Goal: Task Accomplishment & Management: Manage account settings

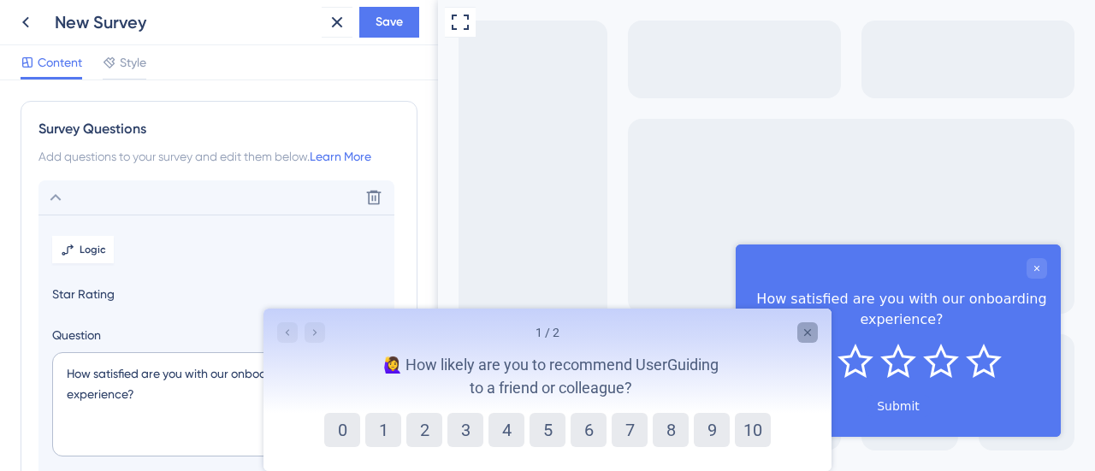
click at [808, 332] on icon "Close survey" at bounding box center [807, 332] width 7 height 7
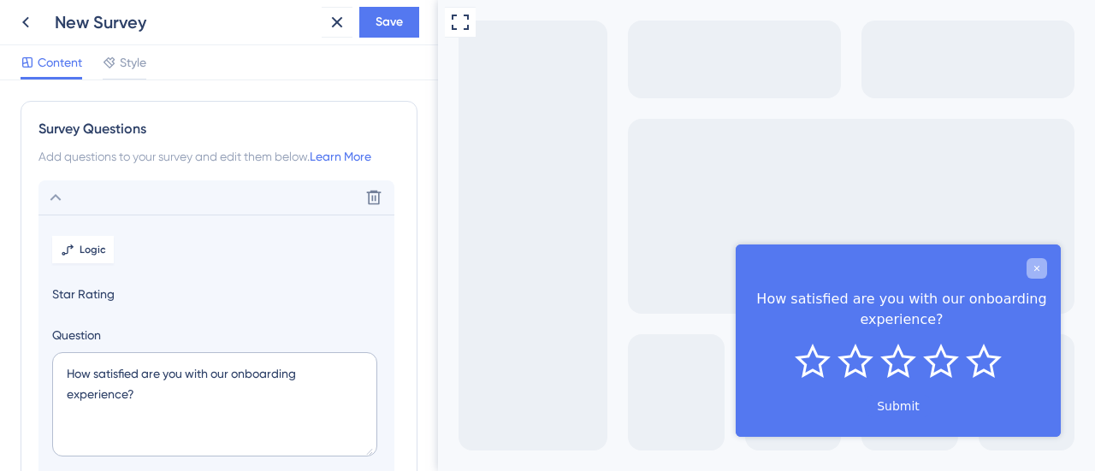
click at [1034, 268] on icon "Close survey" at bounding box center [1037, 268] width 10 height 10
click at [254, 408] on textarea "How satisfied are you with our onboarding experience?" at bounding box center [214, 405] width 325 height 104
click at [297, 400] on textarea "How satisfied are you with our onboarding experience?" at bounding box center [214, 405] width 325 height 104
paste textarea "De 0 a 10, o quanto você recomendaria nosso produto para outro profissional de …"
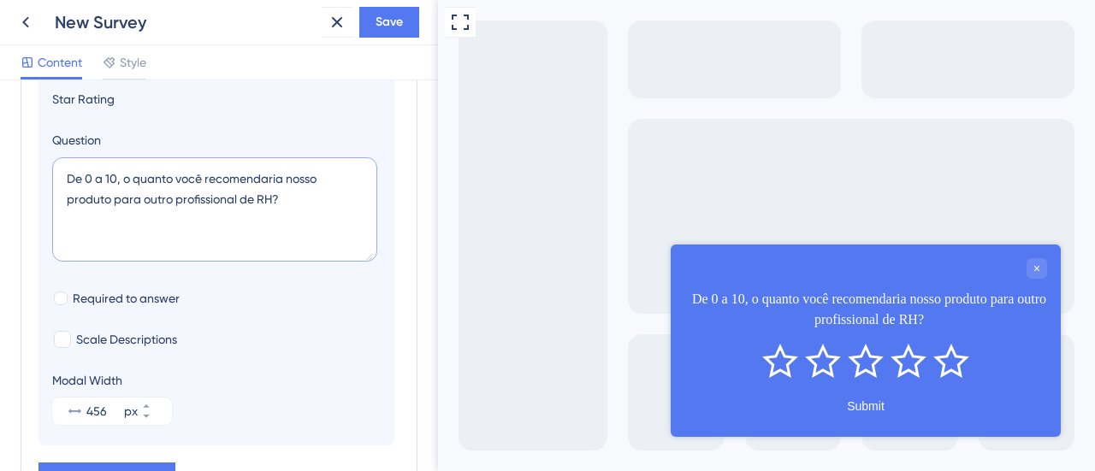
scroll to position [198, 0]
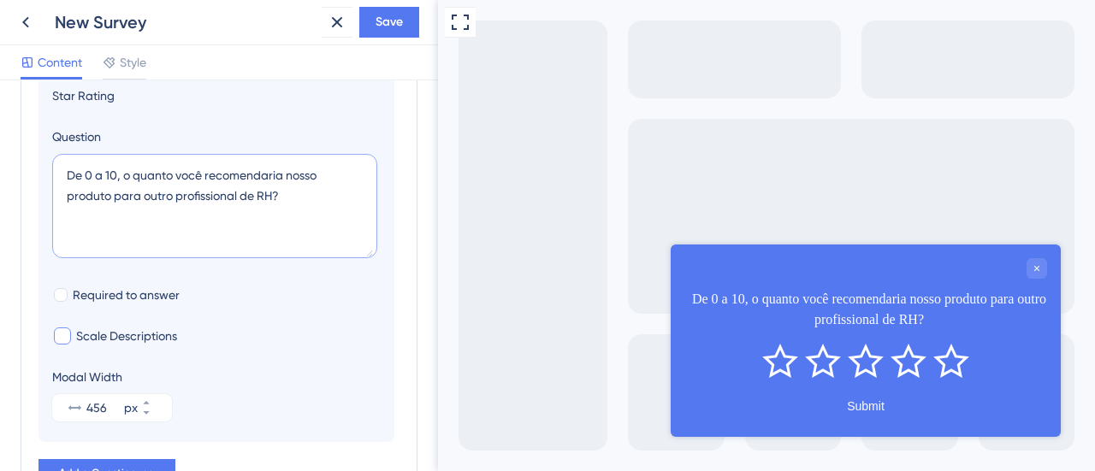
type textarea "De 0 a 10, o quanto você recomendaria nosso produto para outro profissional de …"
click at [132, 341] on span "Scale Descriptions" at bounding box center [126, 336] width 101 height 21
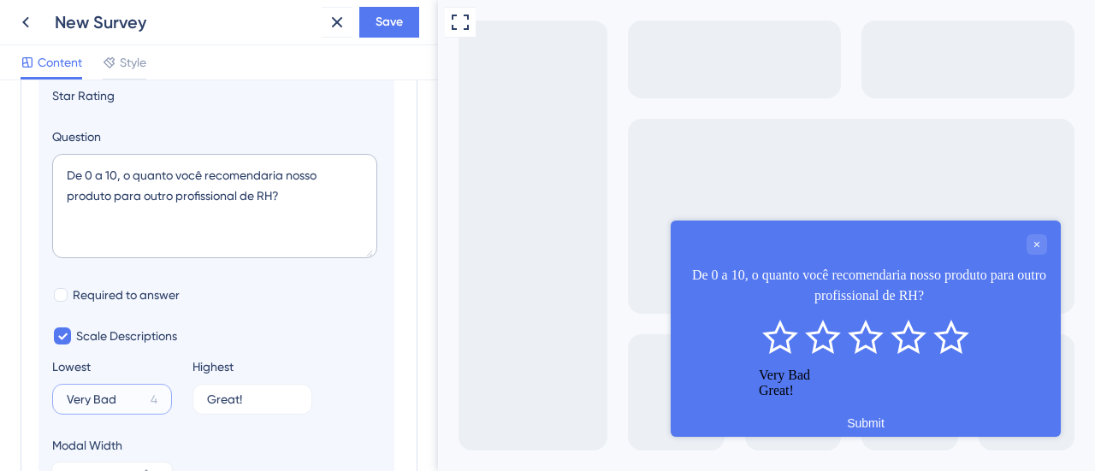
click at [123, 395] on input "Very Bad" at bounding box center [105, 400] width 77 height 12
click at [113, 334] on span "Scale Descriptions" at bounding box center [126, 336] width 101 height 21
checkbox input "false"
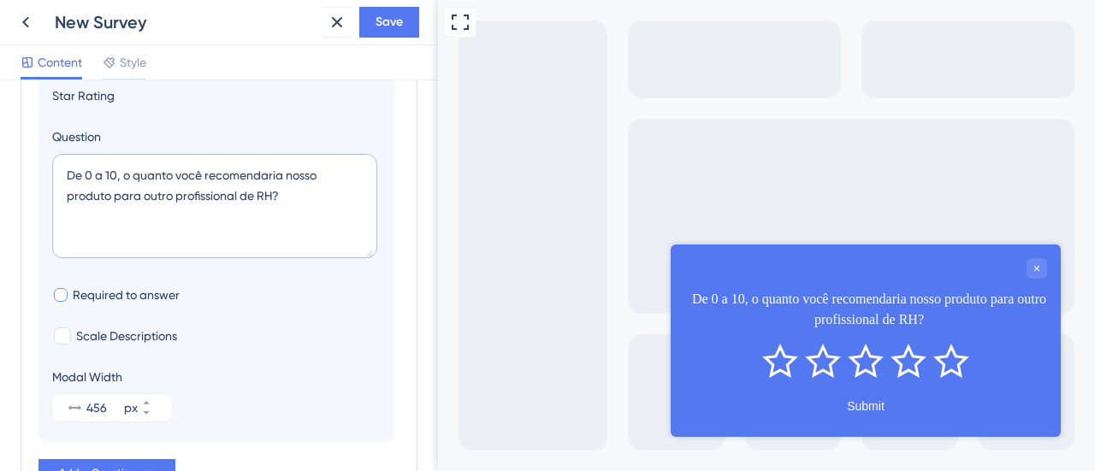
click at [103, 299] on span "Required to answer" at bounding box center [126, 295] width 107 height 21
checkbox input "true"
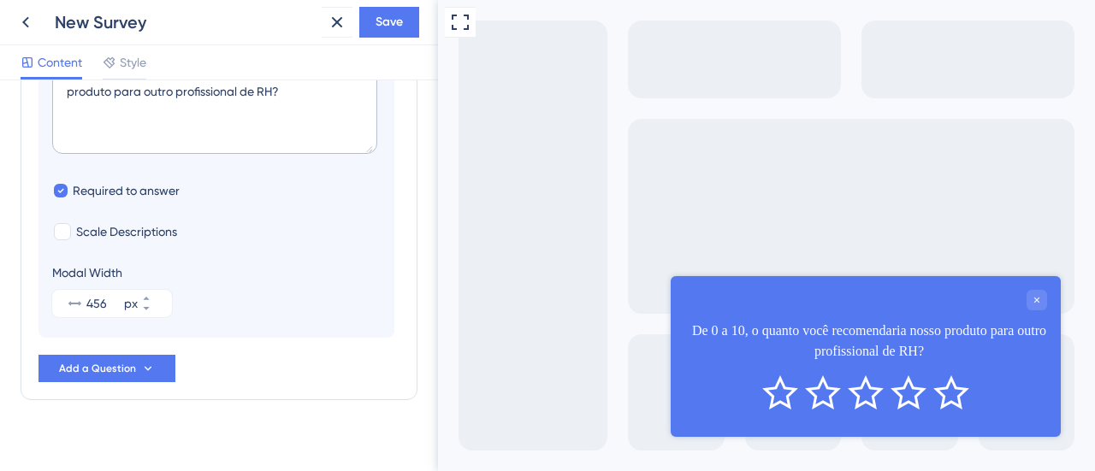
scroll to position [319, 0]
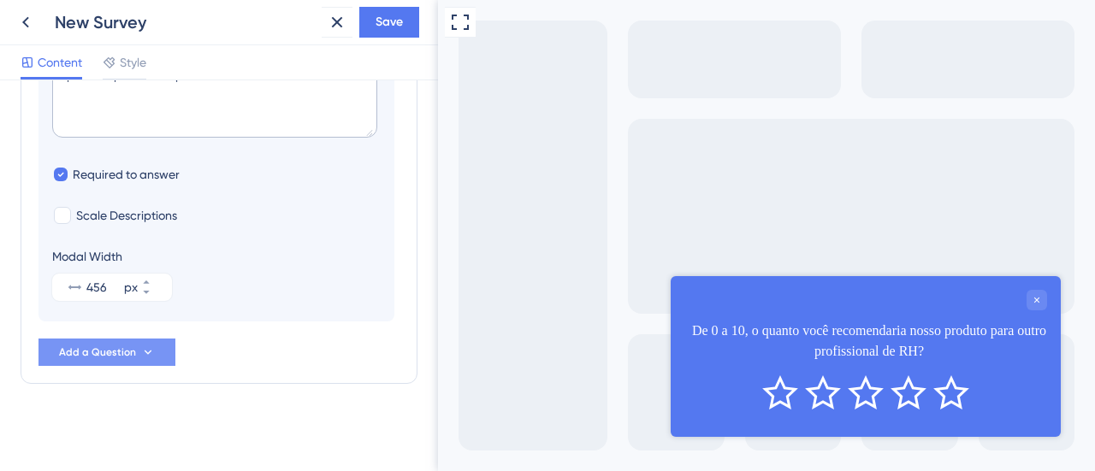
click at [147, 347] on icon at bounding box center [148, 353] width 14 height 14
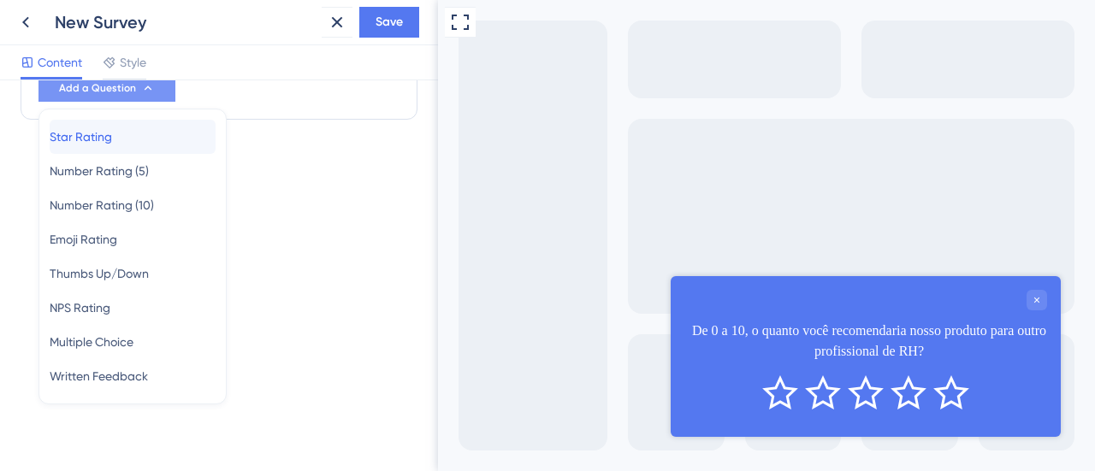
click at [112, 138] on span "Star Rating" at bounding box center [81, 137] width 62 height 21
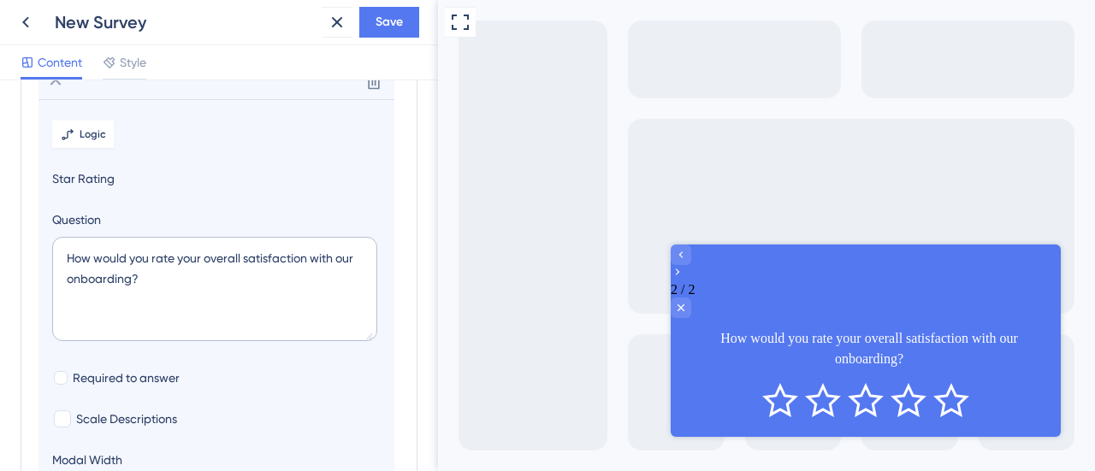
scroll to position [147, 0]
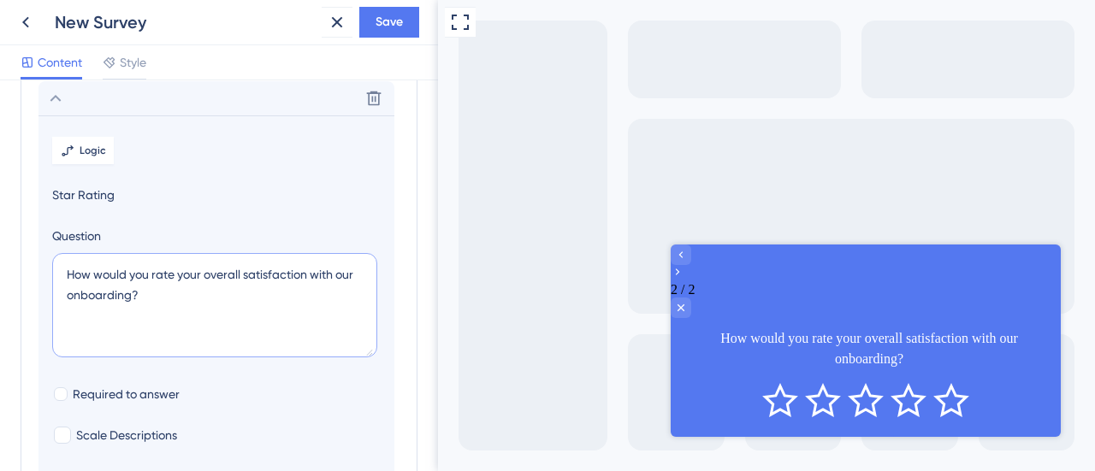
click at [247, 305] on textarea "How would you rate your overall satisfaction with our onboarding?" at bounding box center [214, 305] width 325 height 104
paste textarea "Facilidade de uso: O quanto você considera nosso produto fácil de usar no dia a…"
click at [123, 293] on textarea "Facilidade de uso: O quanto você considera nosso produto fácil de usar no dia a…" at bounding box center [214, 305] width 325 height 104
type textarea "Facilidade de uso: O quanto você considera nosso produto fácil de usar no dia a…"
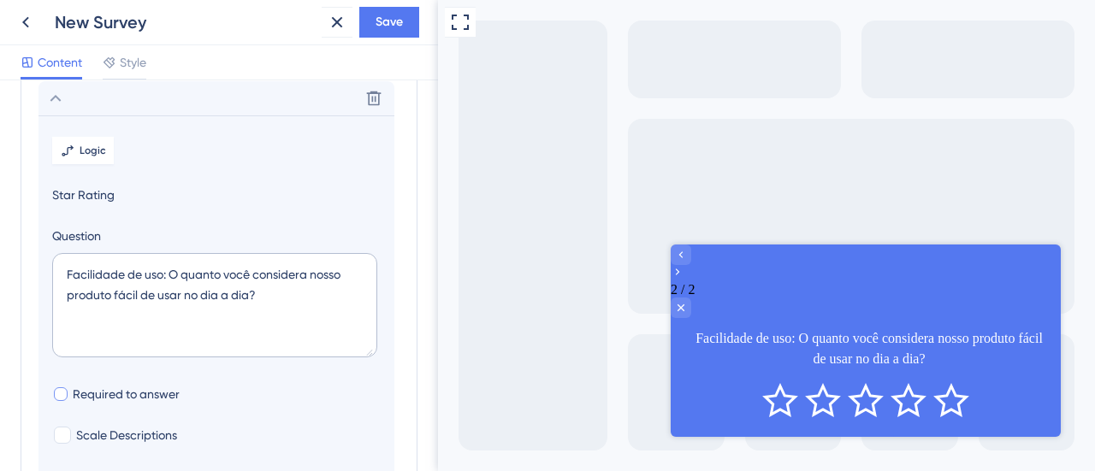
click at [69, 393] on label "Required to answer" at bounding box center [115, 394] width 127 height 21
checkbox input "true"
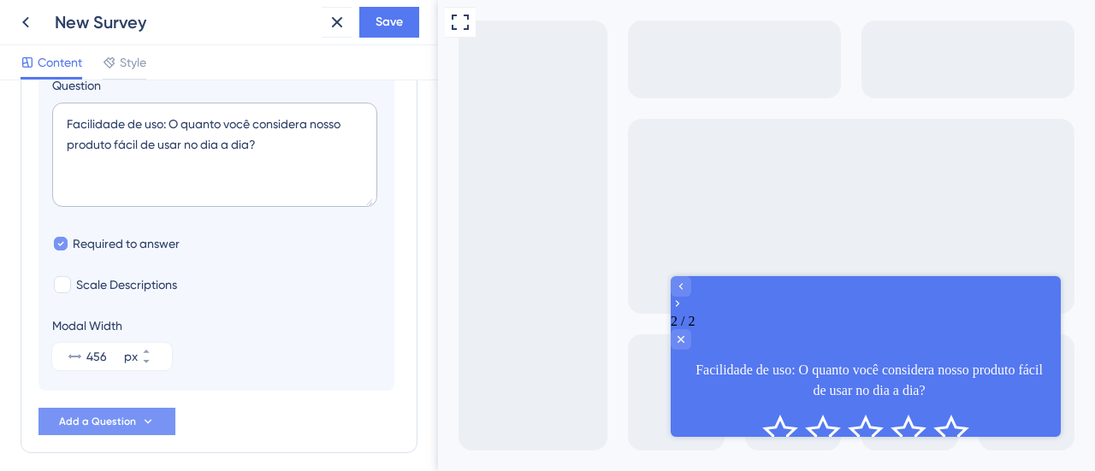
scroll to position [298, 0]
click at [137, 424] on button "Add a Question" at bounding box center [107, 421] width 137 height 27
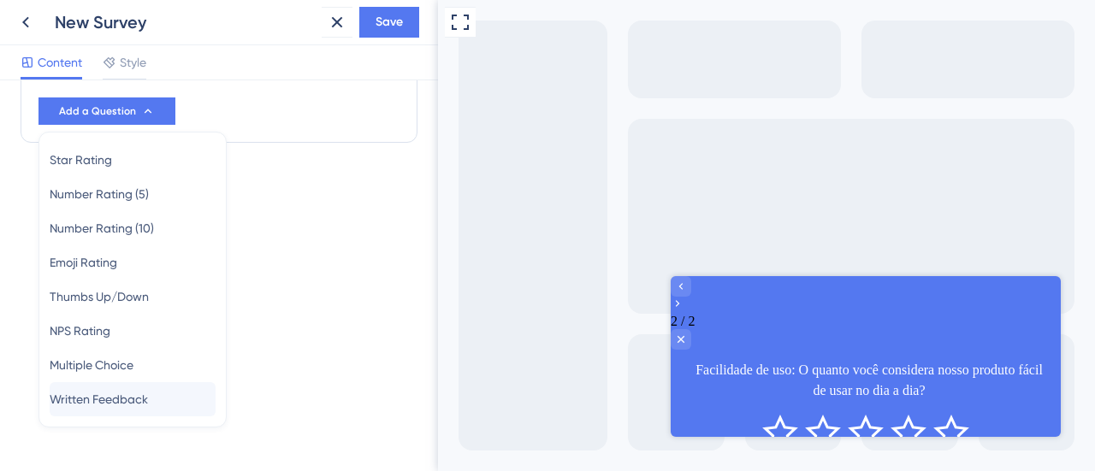
scroll to position [631, 0]
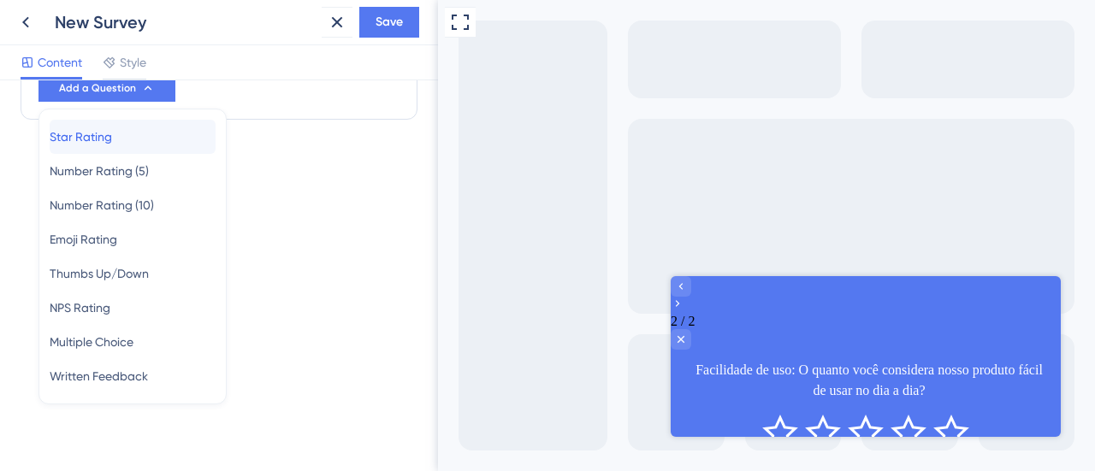
click at [112, 129] on span "Star Rating" at bounding box center [81, 137] width 62 height 21
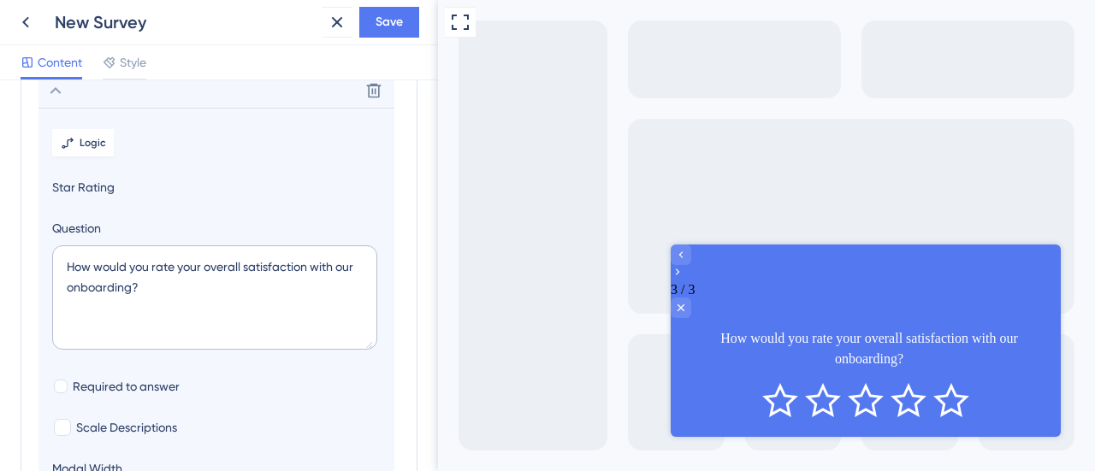
scroll to position [195, 0]
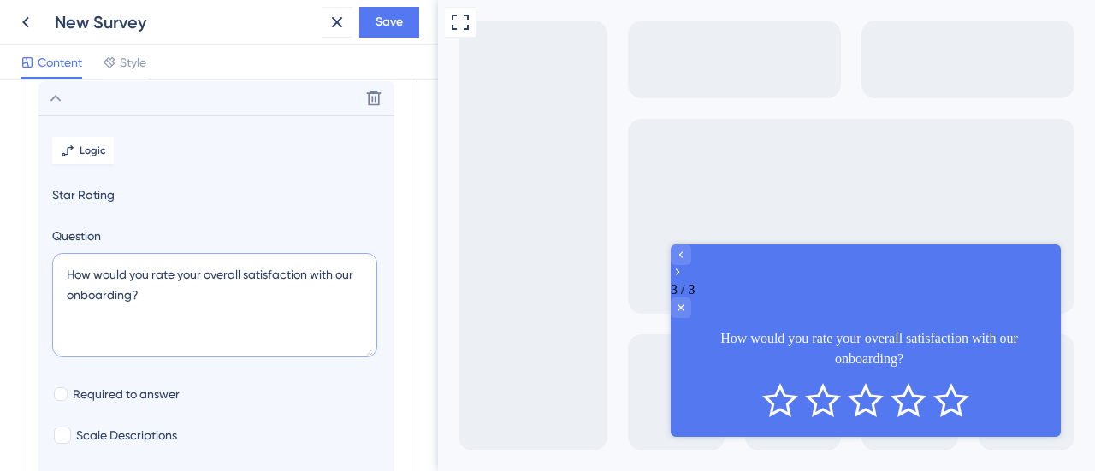
click at [181, 298] on textarea "How would you rate your overall satisfaction with our onboarding?" at bounding box center [214, 305] width 325 height 104
paste textarea "Suporte: Como você avalia o suporte que recebe (quando precisa)? Se pudesse mud…"
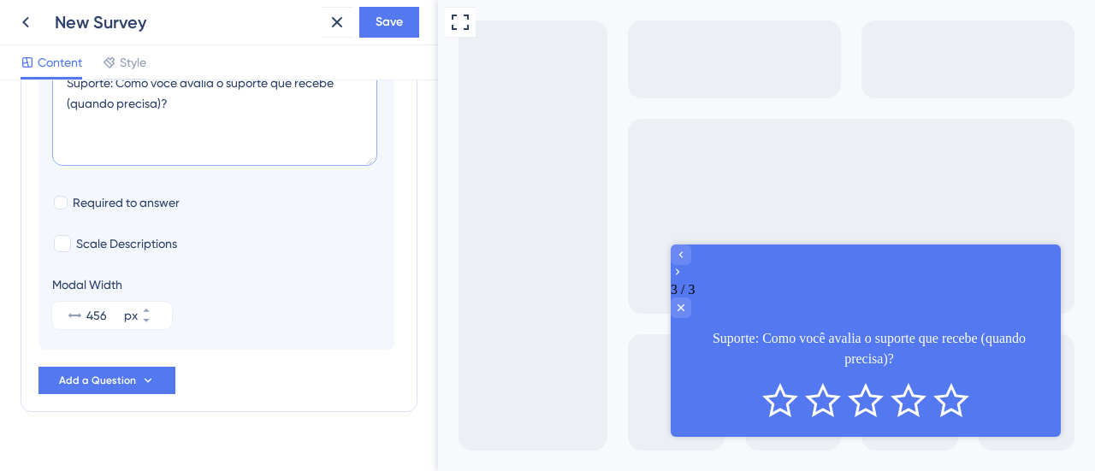
scroll to position [388, 0]
type textarea "Suporte: Como você avalia o suporte que recebe (quando precisa)?"
click at [123, 206] on span "Required to answer" at bounding box center [126, 201] width 107 height 21
checkbox input "true"
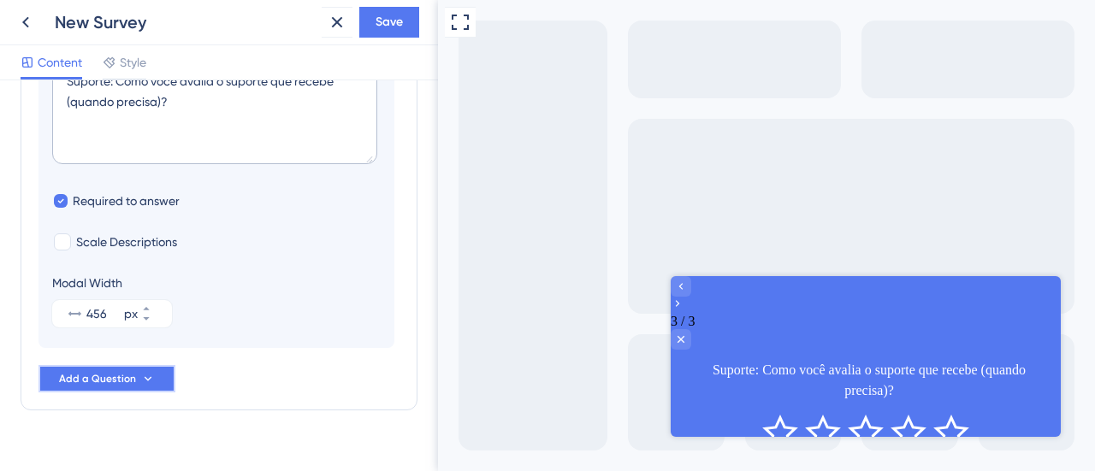
click at [123, 372] on span "Add a Question" at bounding box center [97, 379] width 77 height 14
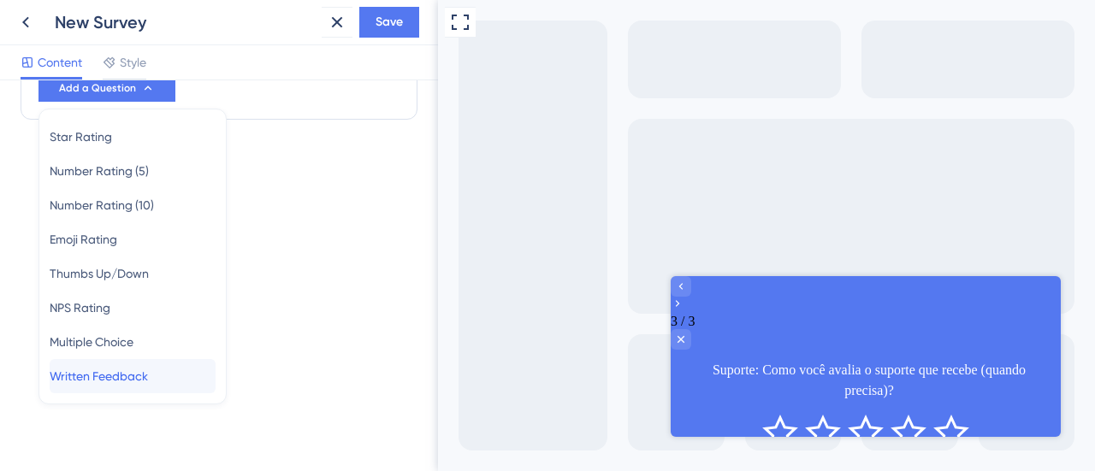
click at [148, 369] on span "Written Feedback" at bounding box center [99, 376] width 98 height 21
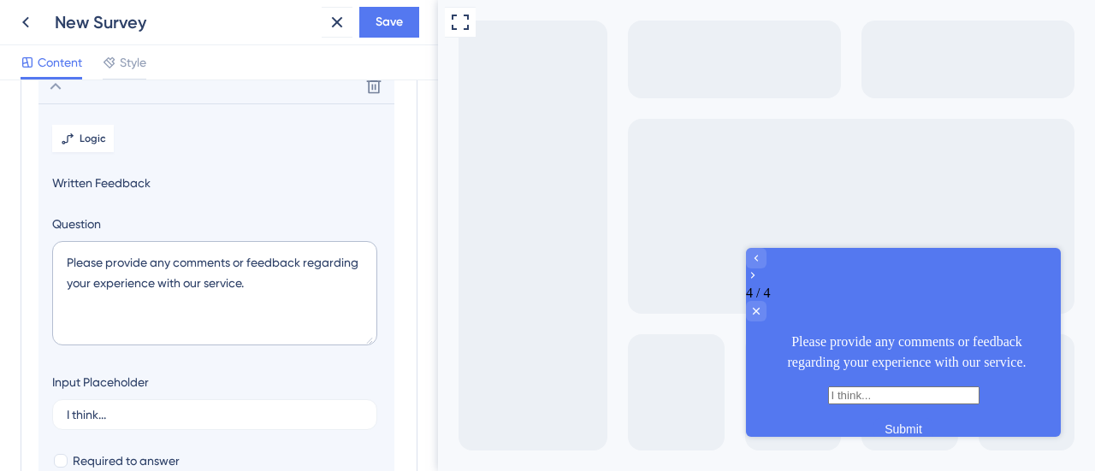
scroll to position [243, 0]
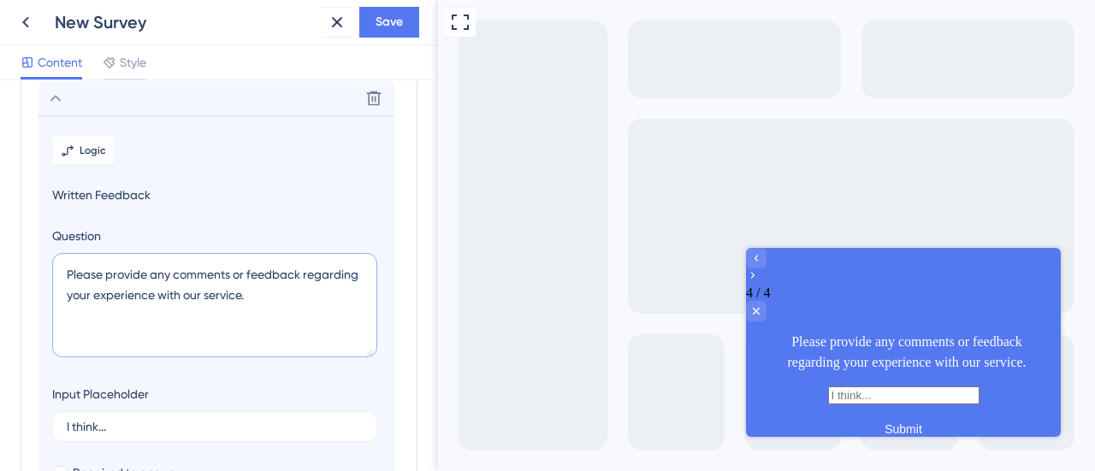
click at [175, 281] on textarea "Please provide any comments or feedback regarding your experience with our serv…" at bounding box center [214, 305] width 325 height 104
paste textarea "Se pudesse mudar uma coisa no produto para melhorar sua experiência, o que seri…"
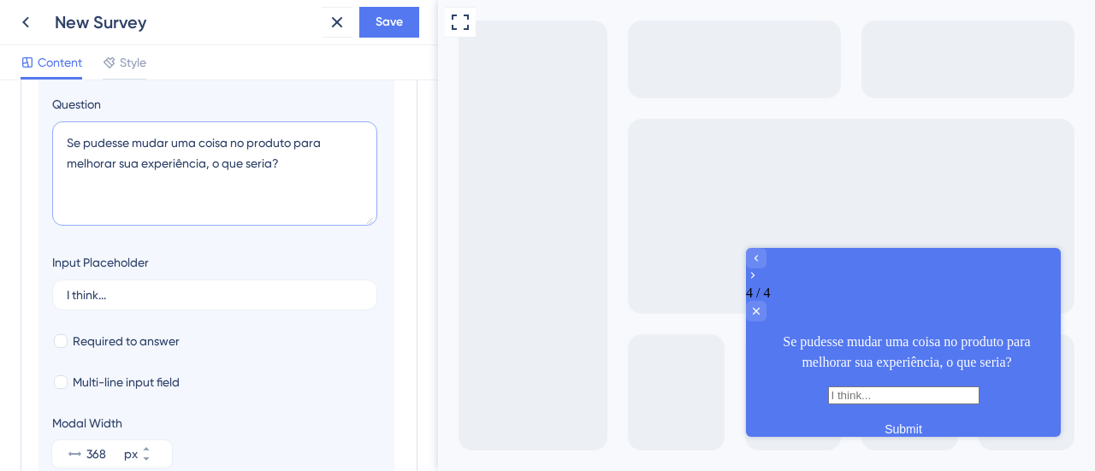
scroll to position [375, 0]
type textarea "Se pudesse mudar uma coisa no produto para melhorar sua experiência, o que seri…"
click at [178, 289] on input "I think..." at bounding box center [215, 295] width 296 height 12
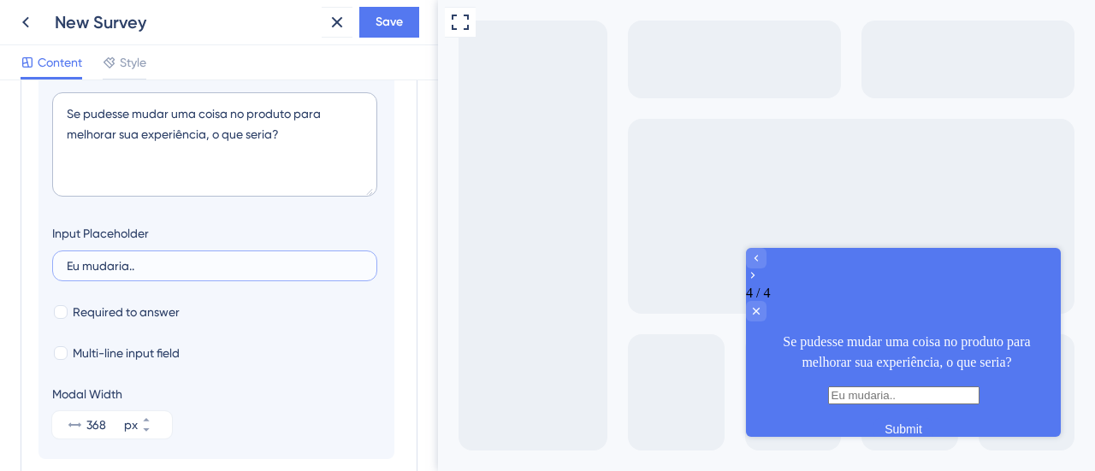
scroll to position [406, 0]
type input "Eu mudaria.."
click at [172, 350] on span "Multi-line input field" at bounding box center [126, 351] width 107 height 21
checkbox input "true"
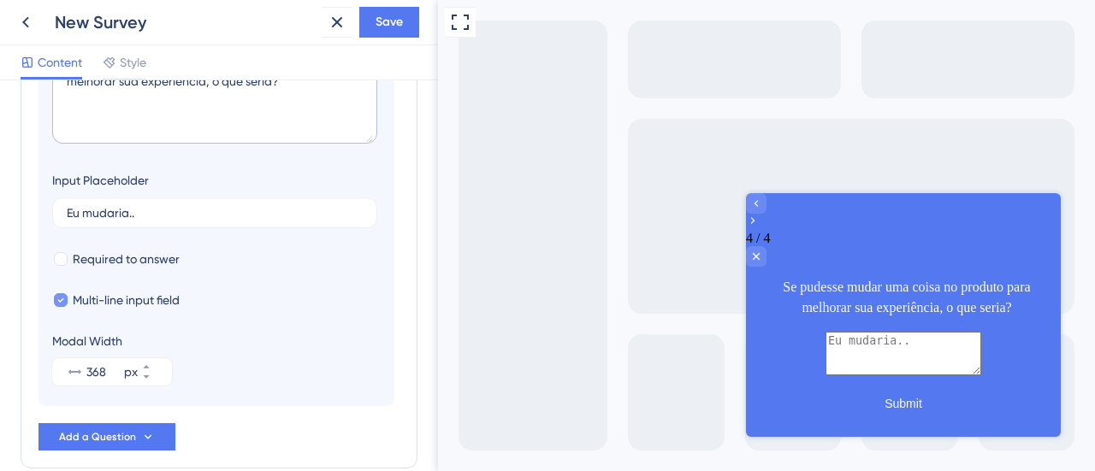
scroll to position [500, 0]
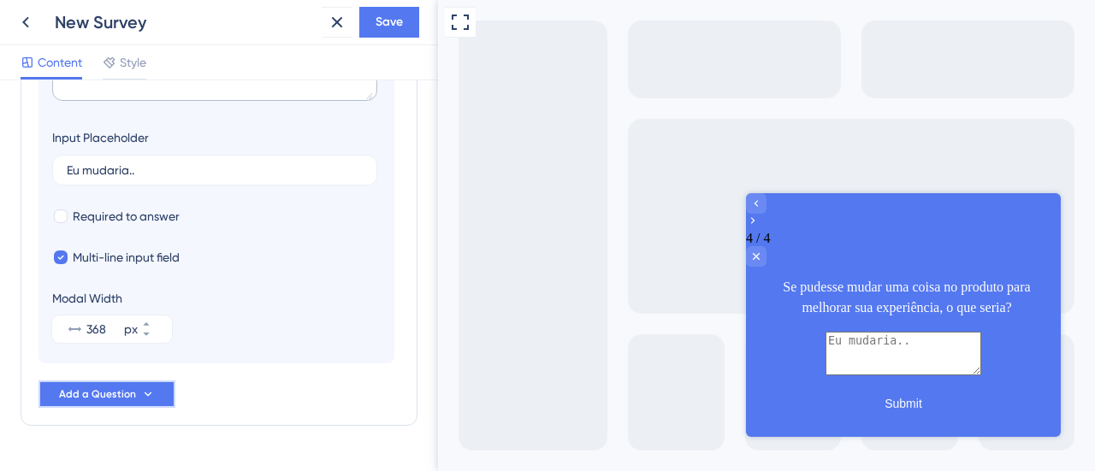
click at [158, 396] on button "Add a Question" at bounding box center [107, 394] width 137 height 27
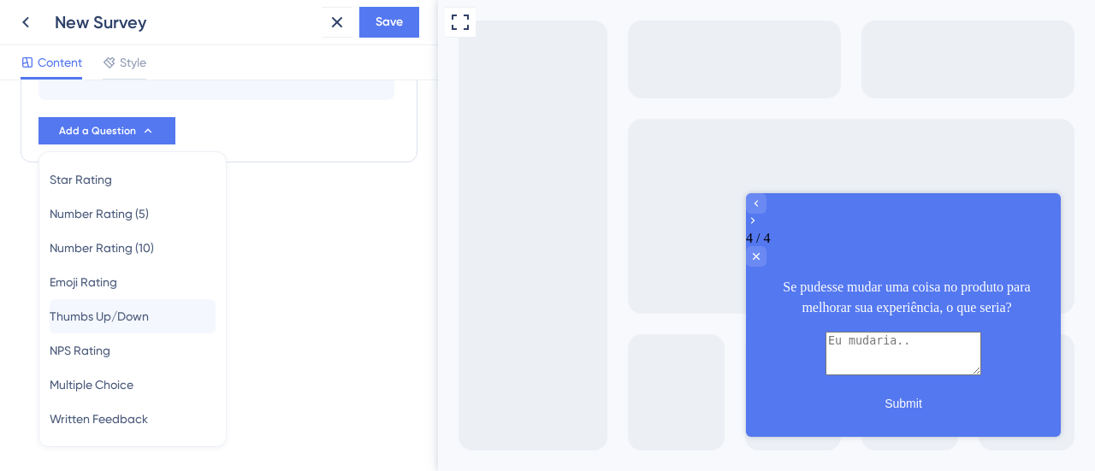
scroll to position [761, 0]
click at [282, 321] on div "Survey Questions Add questions to your survey and edit them below. Learn More D…" at bounding box center [219, 275] width 438 height 391
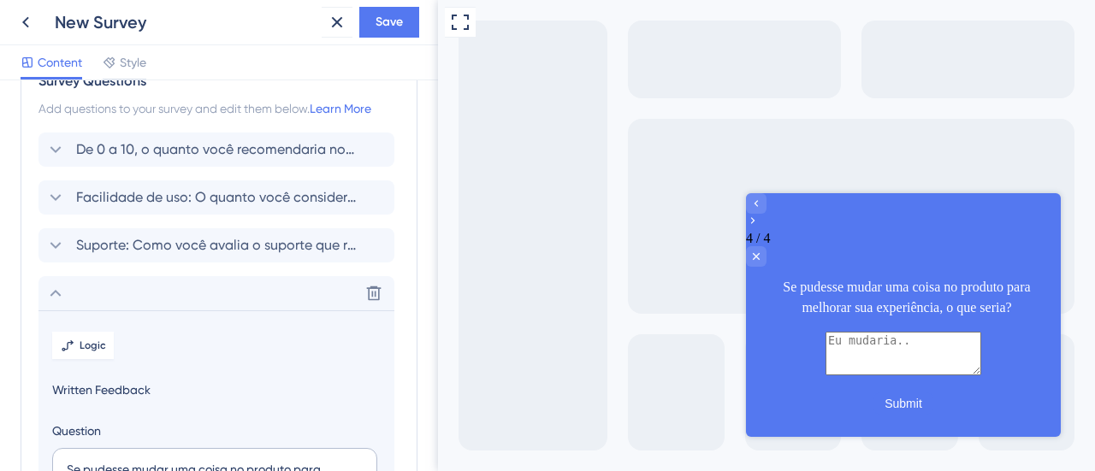
scroll to position [9, 0]
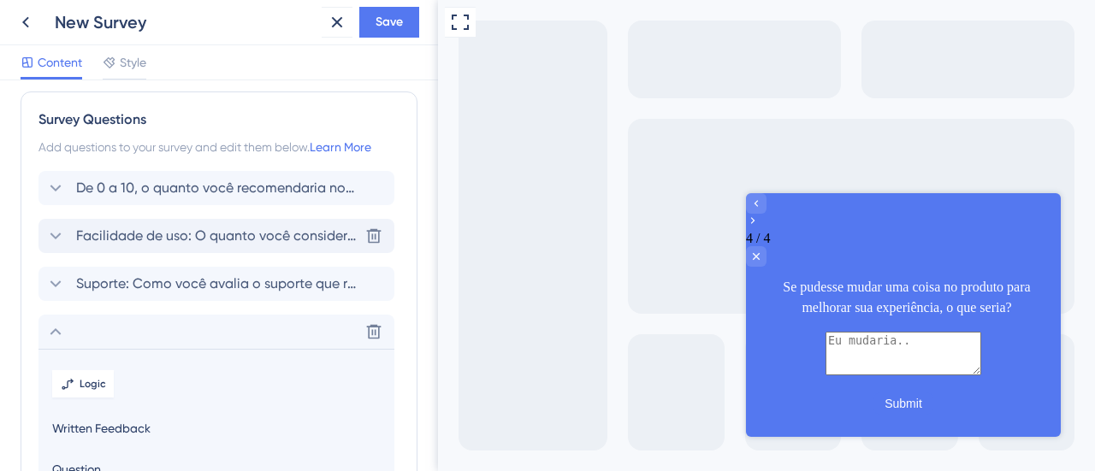
click at [226, 237] on span "Facilidade de uso: O quanto você considera nosso produto fácil de usar no dia a…" at bounding box center [217, 236] width 282 height 21
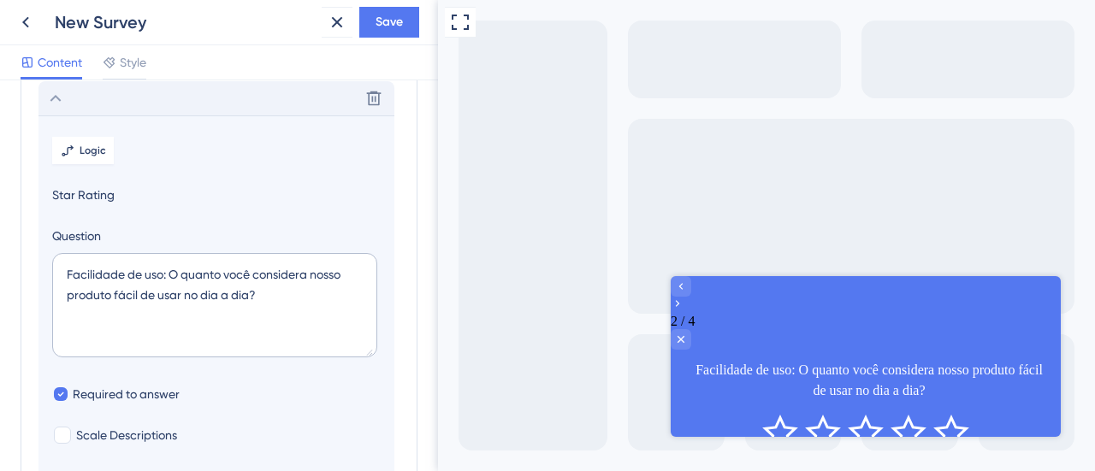
scroll to position [0, 0]
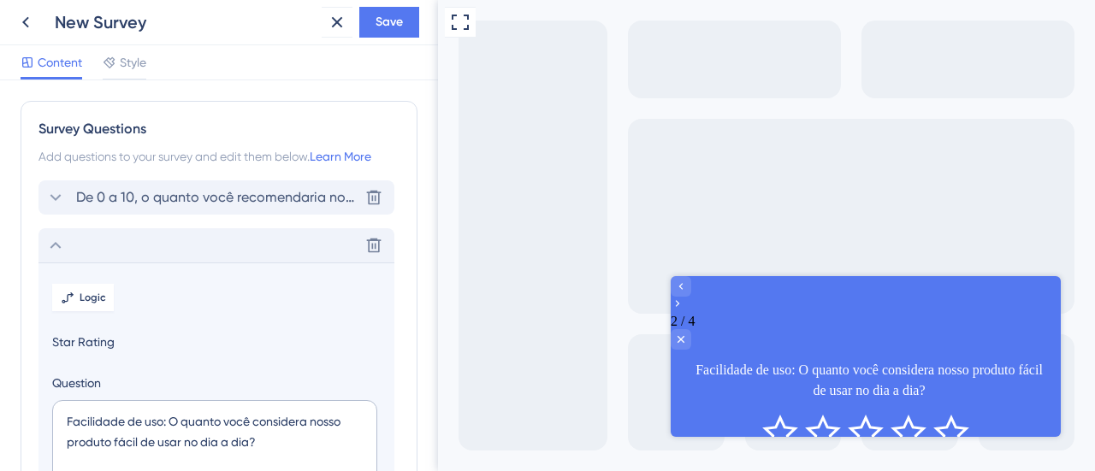
click at [222, 184] on div "De 0 a 10, o quanto você recomendaria nosso produto para outro profissional de …" at bounding box center [217, 198] width 356 height 34
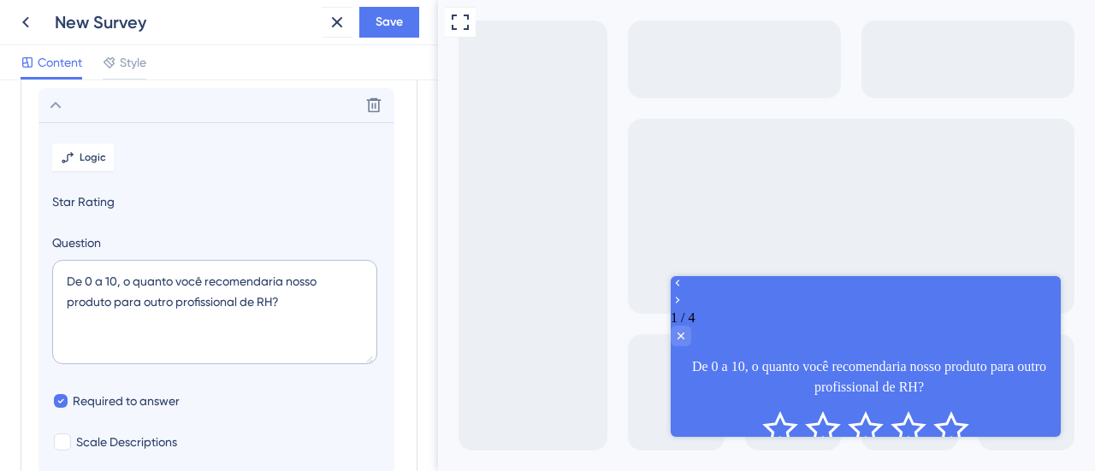
scroll to position [99, 0]
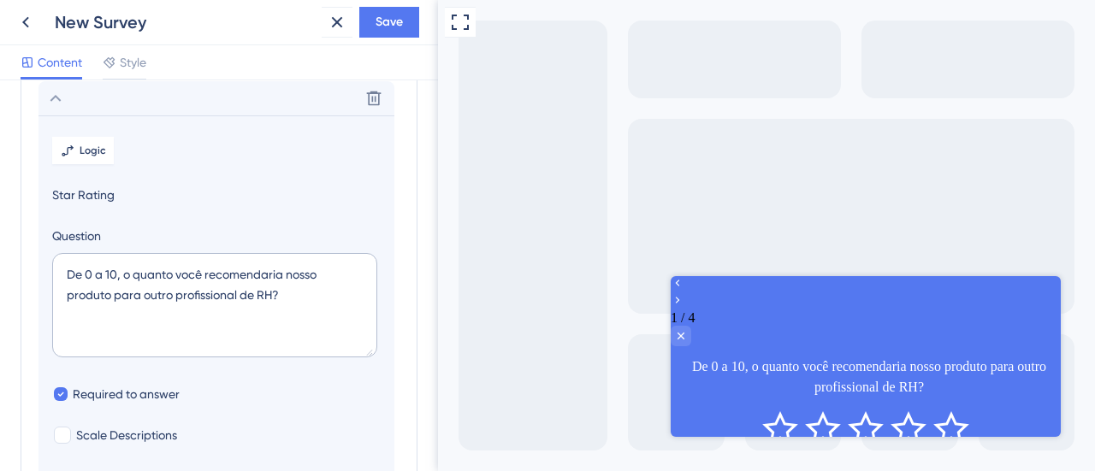
click at [103, 191] on span "Star Rating" at bounding box center [216, 195] width 329 height 21
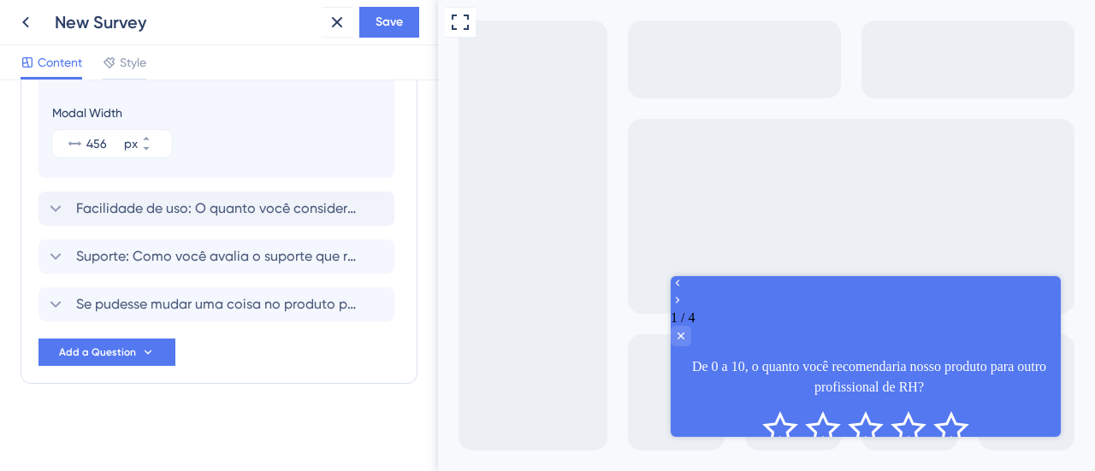
click at [110, 335] on div "Delete Logic Star Rating Question De 0 a 10, o quanto você recomendaria nosso p…" at bounding box center [219, 42] width 361 height 649
click at [115, 341] on button "Add a Question" at bounding box center [107, 352] width 137 height 27
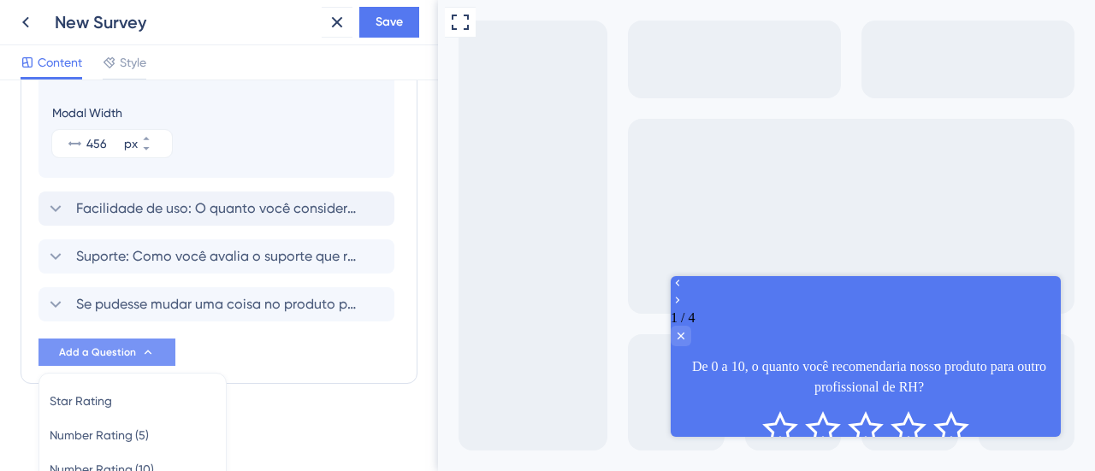
scroll to position [727, 0]
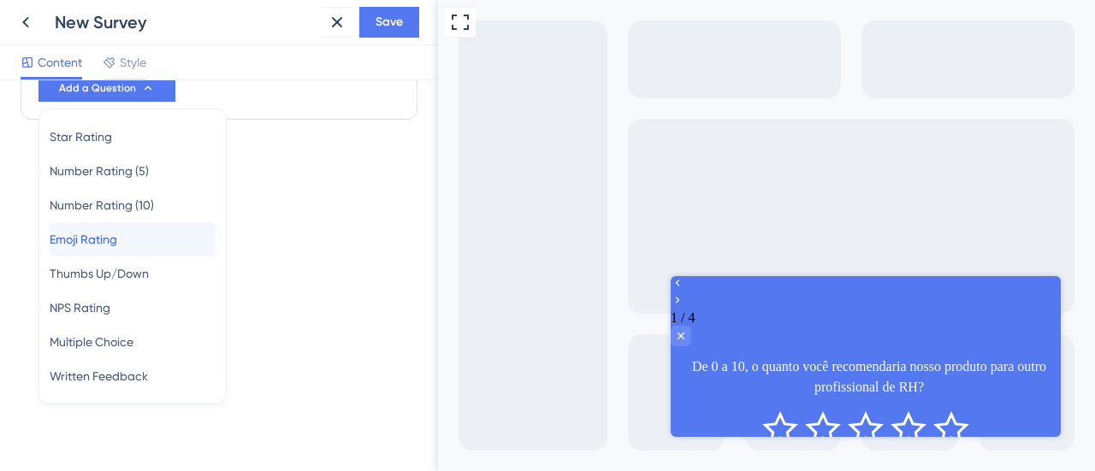
click at [136, 240] on div "Emoji Rating Emoji Rating" at bounding box center [133, 239] width 166 height 34
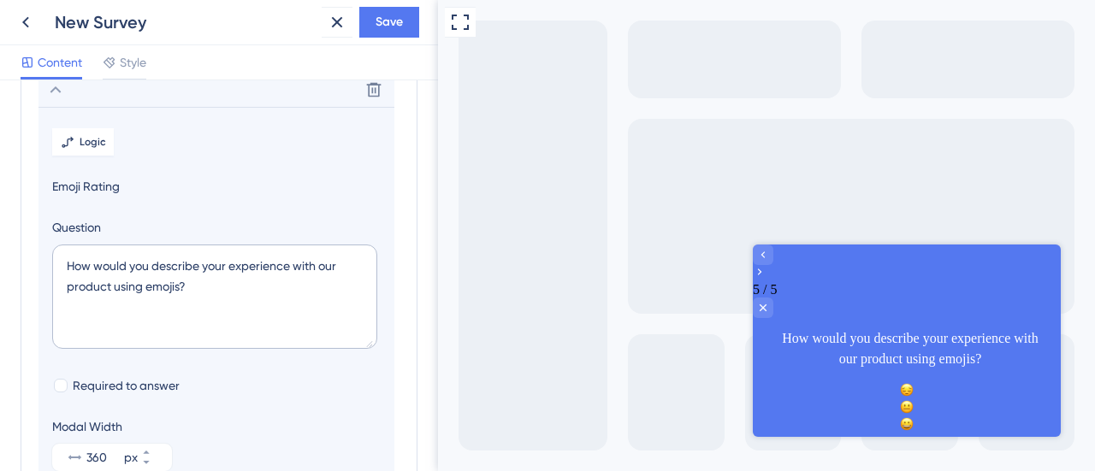
scroll to position [291, 0]
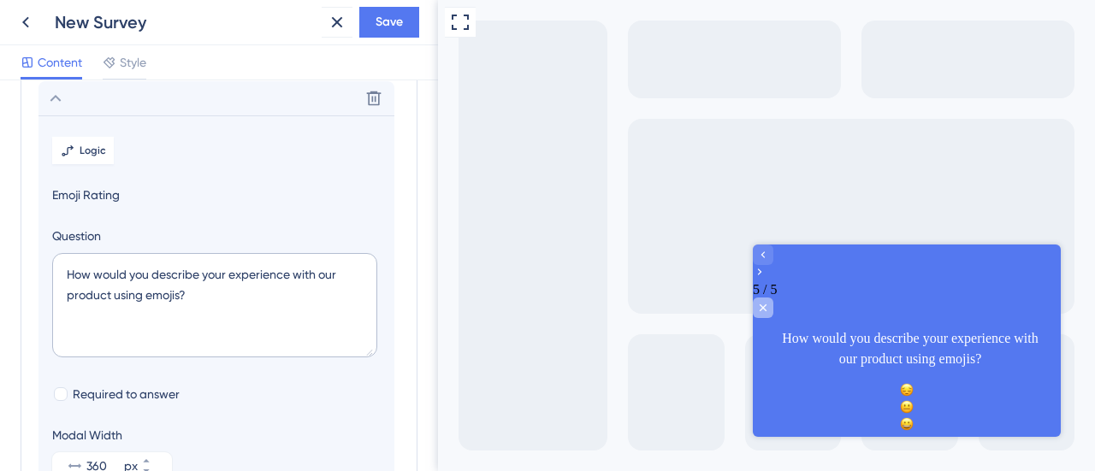
click at [773, 297] on div "Close survey" at bounding box center [763, 307] width 21 height 21
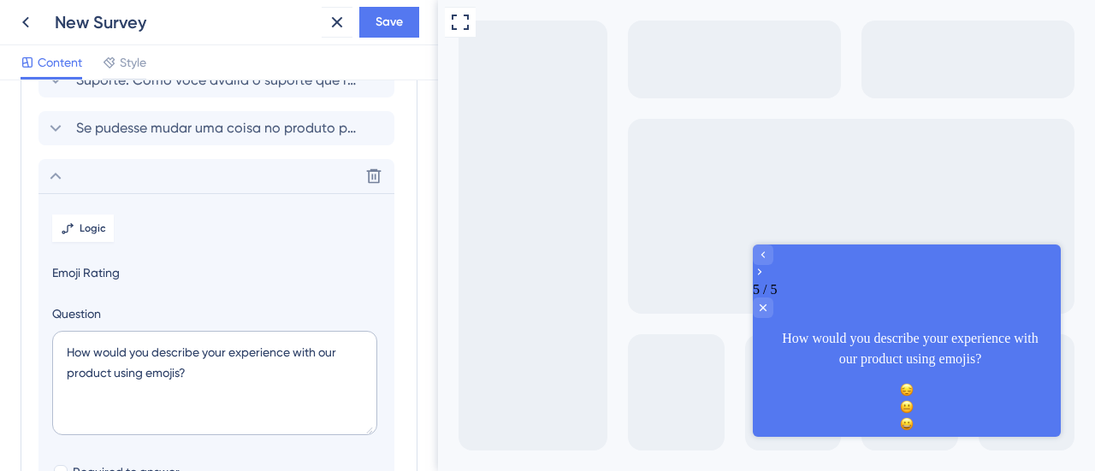
scroll to position [206, 0]
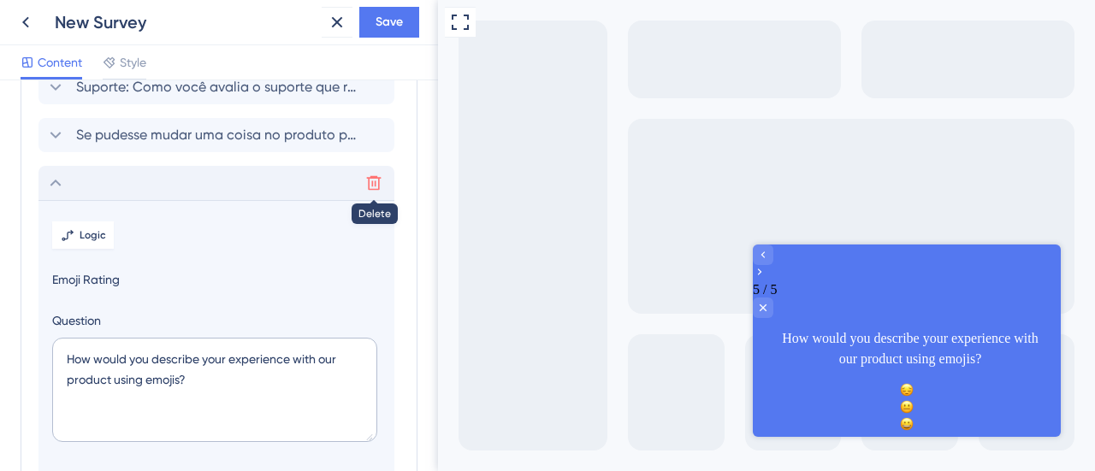
click at [379, 184] on icon at bounding box center [373, 183] width 17 height 17
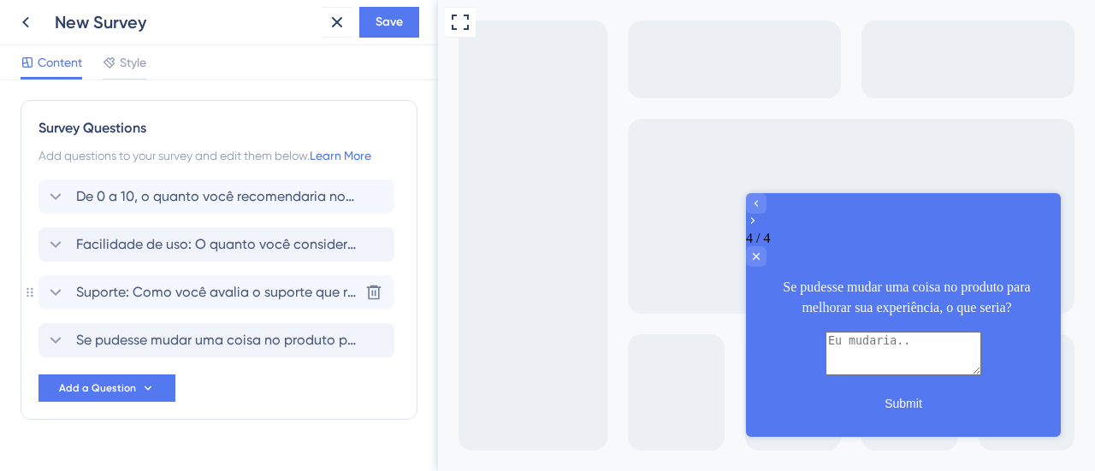
scroll to position [0, 0]
click at [215, 157] on div "Add questions to your survey and edit them below. Learn More" at bounding box center [219, 156] width 361 height 21
click at [110, 66] on icon at bounding box center [110, 63] width 14 height 14
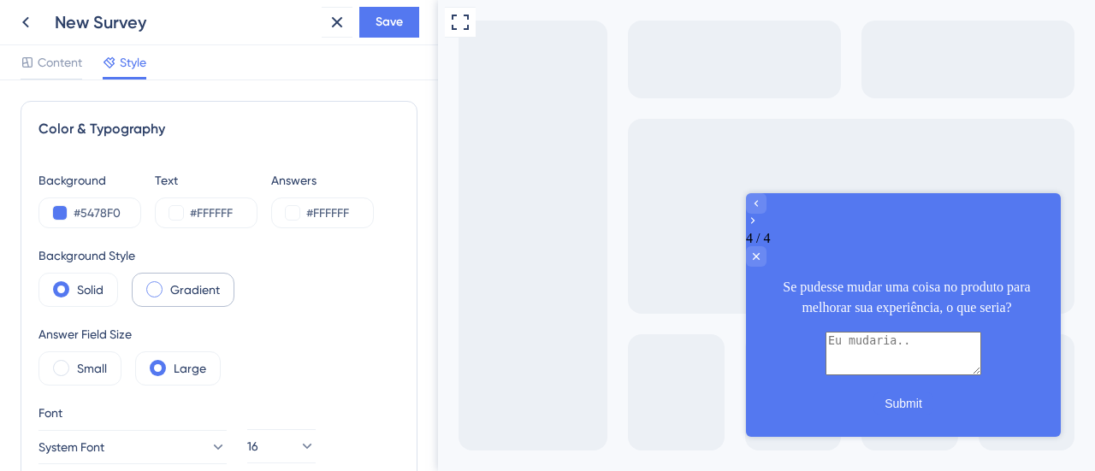
click at [177, 288] on label "Gradient" at bounding box center [195, 290] width 50 height 21
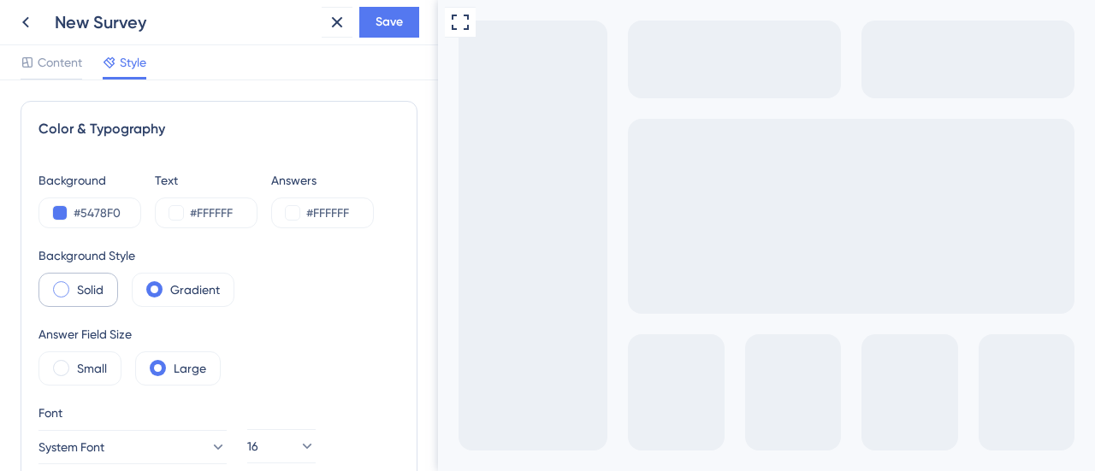
click at [94, 285] on label "Solid" at bounding box center [90, 290] width 27 height 21
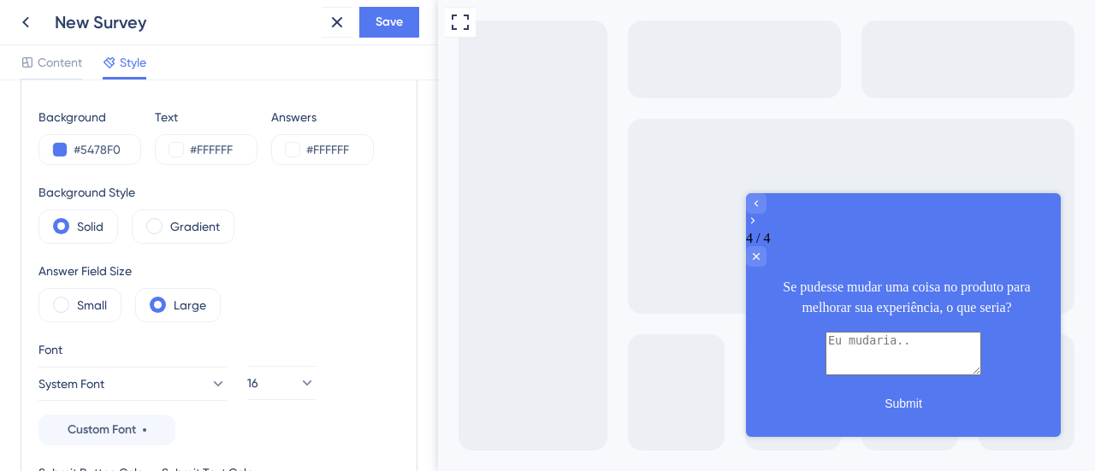
scroll to position [82, 0]
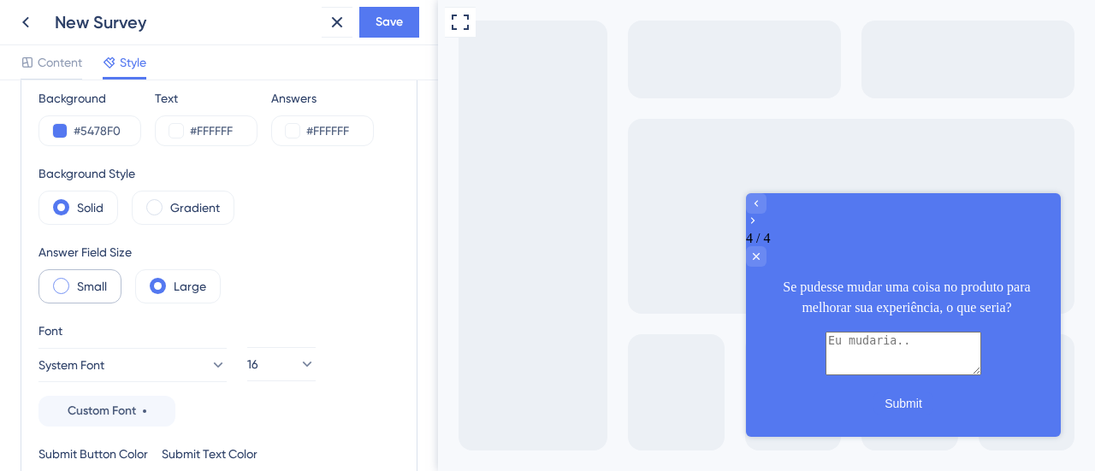
click at [86, 278] on label "Small" at bounding box center [92, 286] width 30 height 21
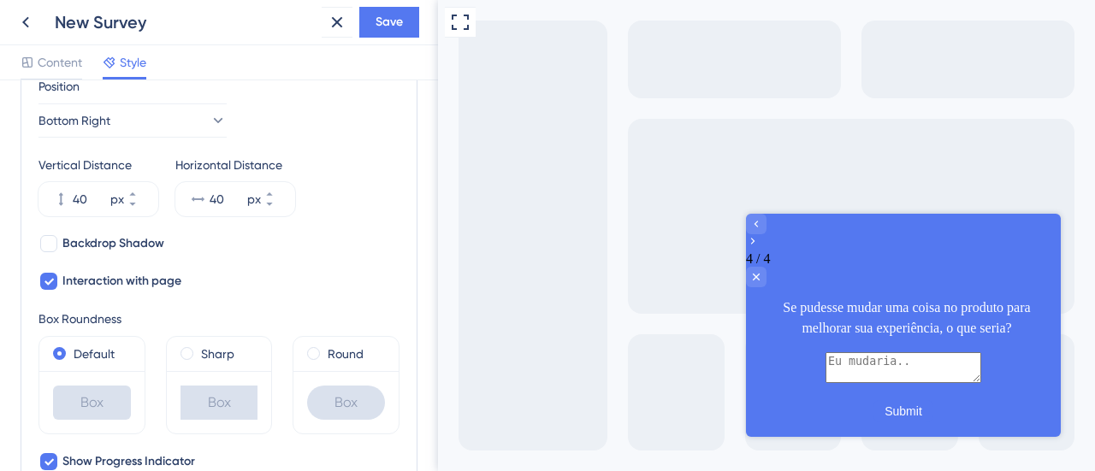
scroll to position [601, 0]
click at [317, 344] on div "Round" at bounding box center [346, 352] width 78 height 21
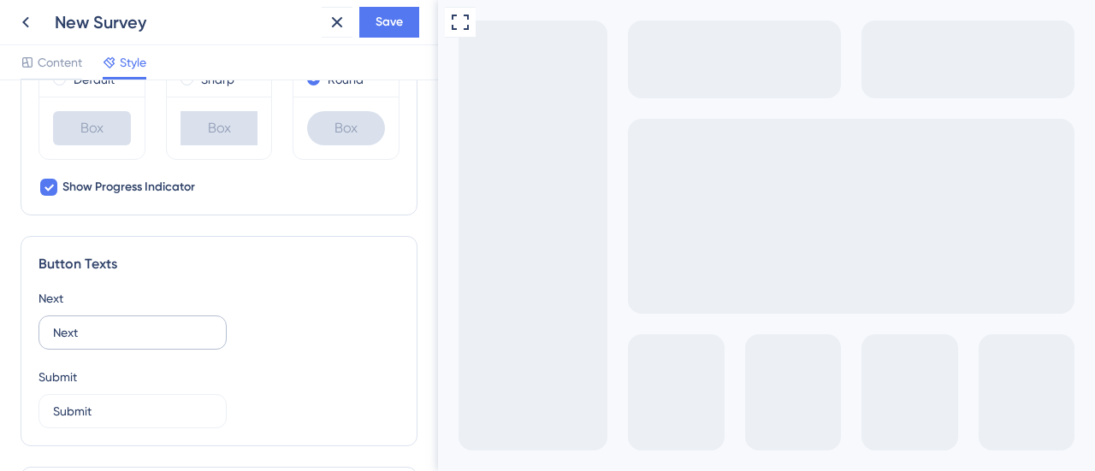
scroll to position [874, 0]
click at [169, 323] on input "Next" at bounding box center [132, 332] width 159 height 19
type input "Próxima"
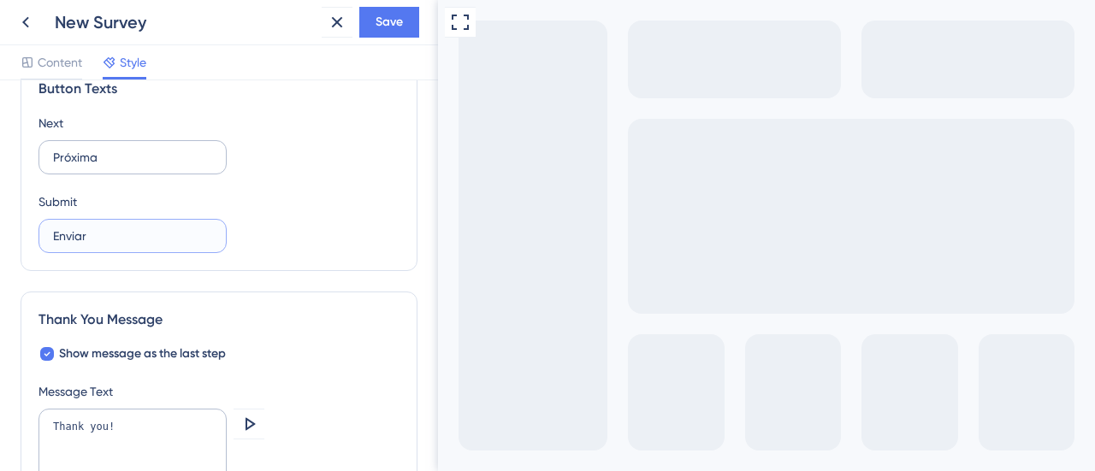
scroll to position [1093, 0]
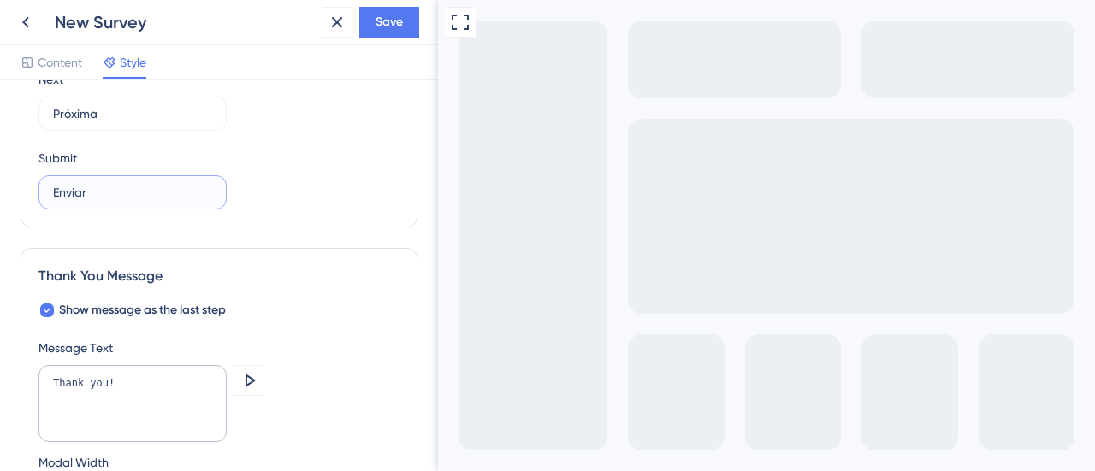
type input "Enviar"
click at [163, 368] on textarea "Thank you!" at bounding box center [133, 403] width 188 height 77
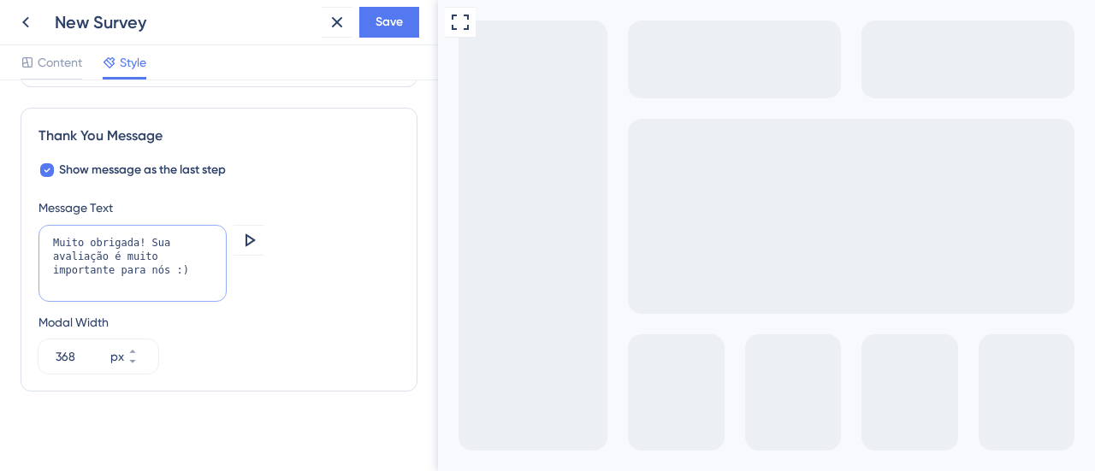
scroll to position [1235, 0]
type textarea "Muito obrigada! Sua avaliação é muito importante para nós :)"
type textarea "sss"
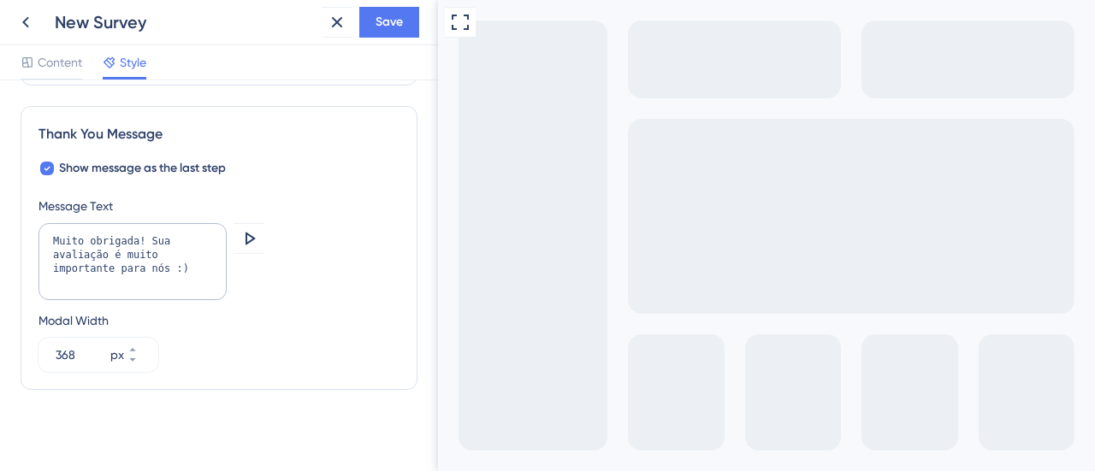
click at [258, 233] on icon at bounding box center [249, 238] width 21 height 21
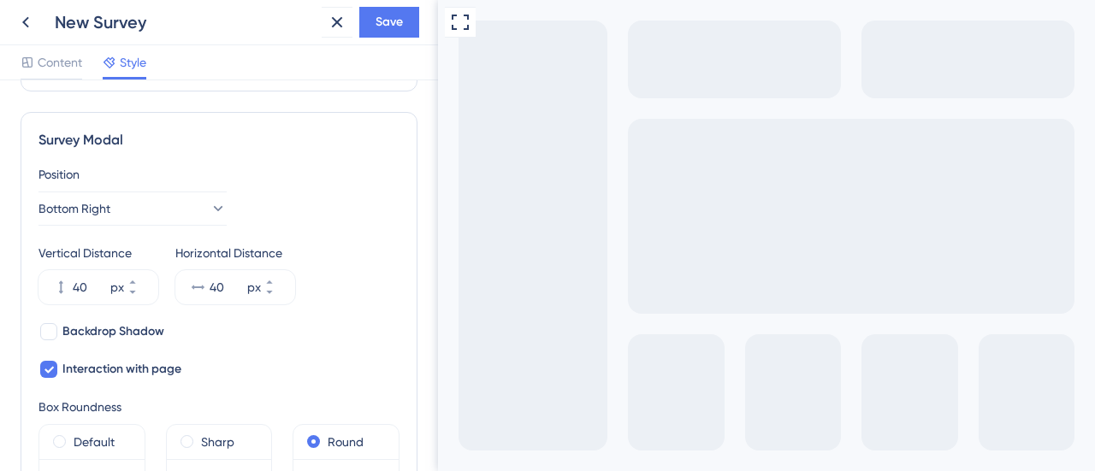
scroll to position [514, 0]
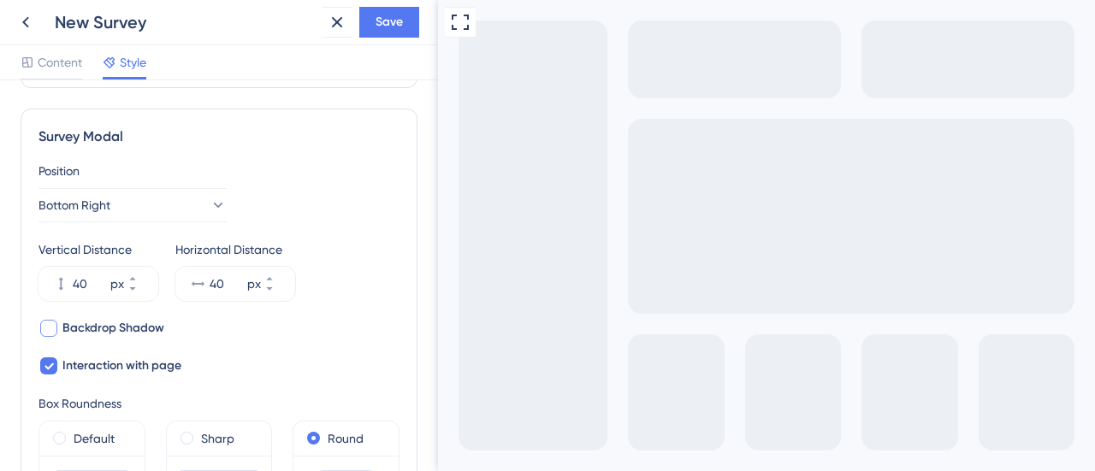
click at [162, 323] on span "Backdrop Shadow" at bounding box center [113, 328] width 102 height 21
checkbox input "true"
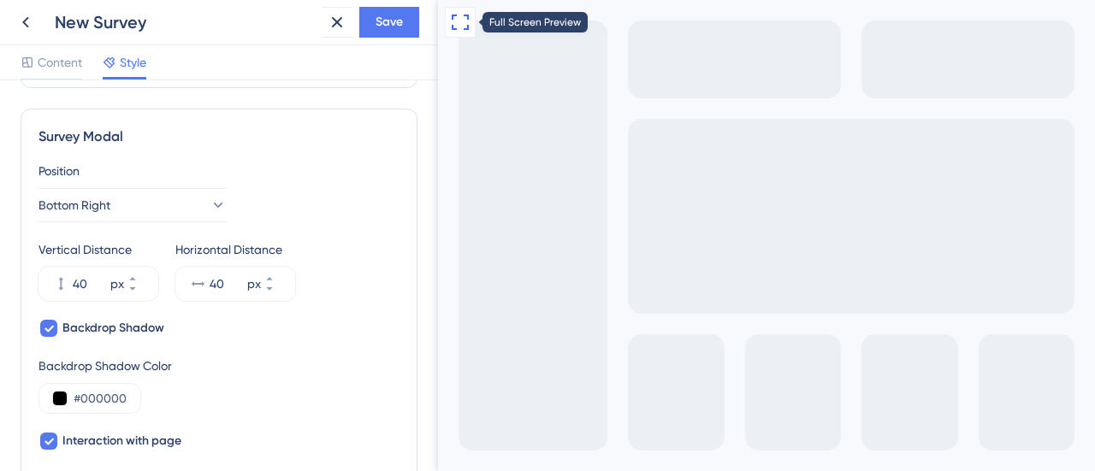
click at [464, 30] on icon at bounding box center [460, 22] width 21 height 21
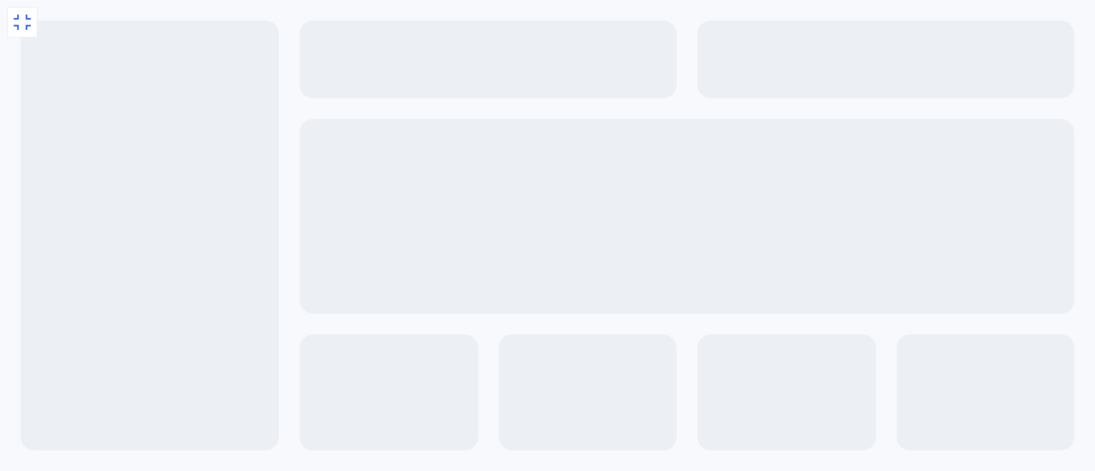
click at [18, 25] on icon at bounding box center [22, 22] width 17 height 15
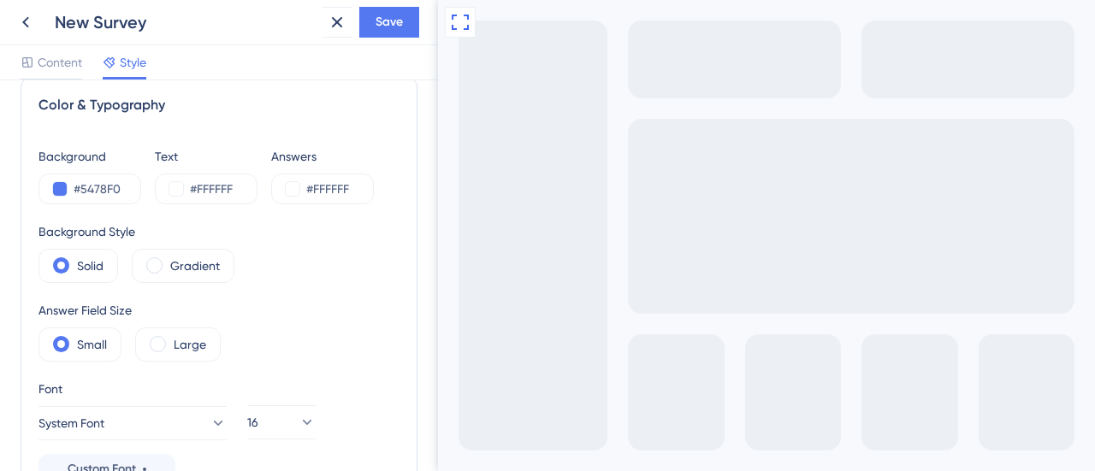
scroll to position [0, 0]
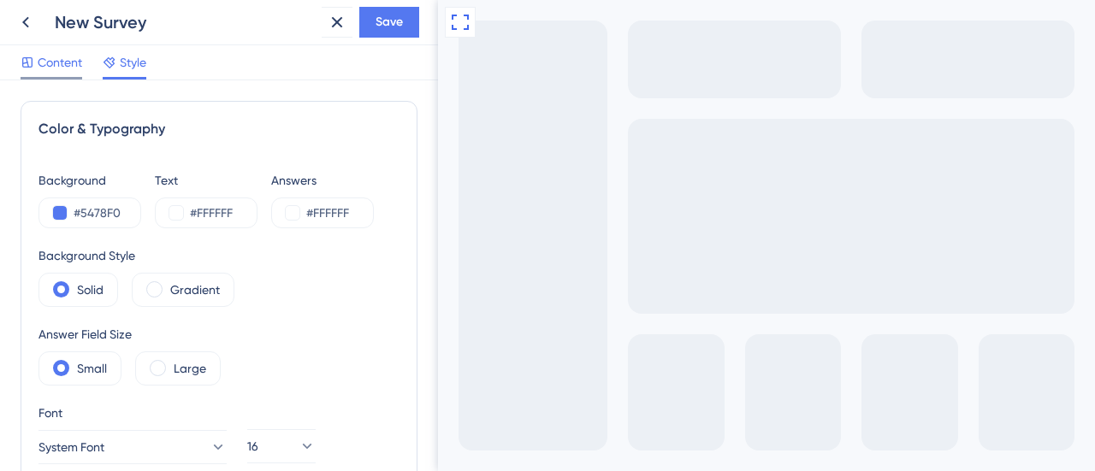
click at [50, 61] on span "Content" at bounding box center [60, 62] width 44 height 21
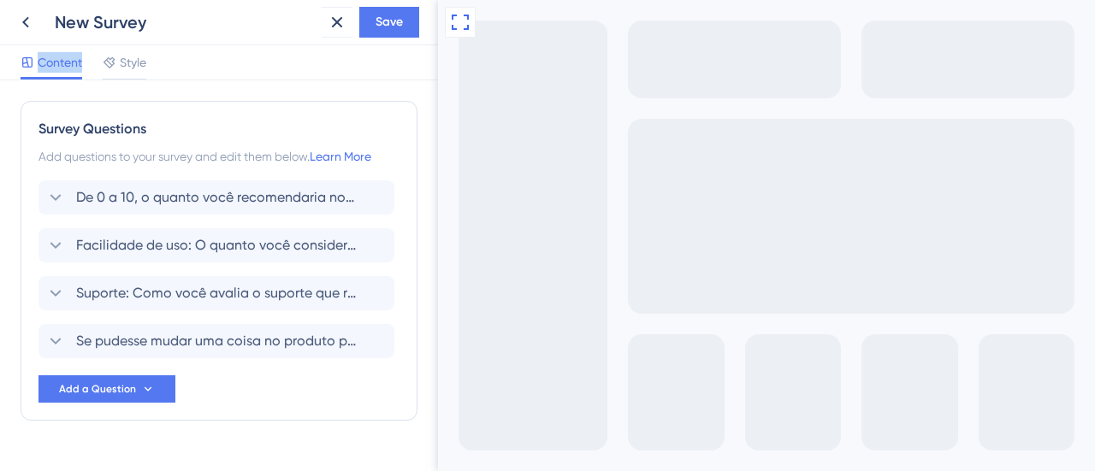
click at [50, 61] on span "Content" at bounding box center [60, 62] width 44 height 21
click at [121, 64] on span "Style" at bounding box center [133, 62] width 27 height 21
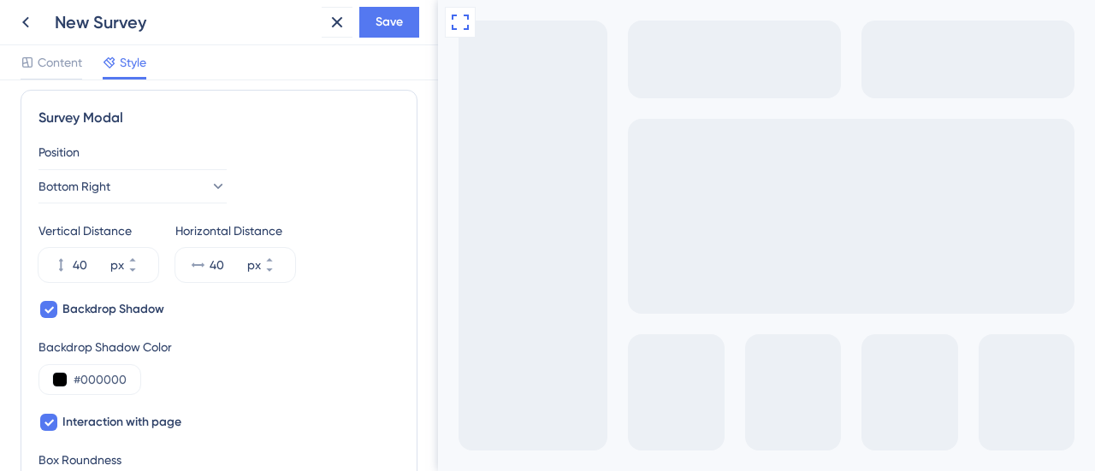
scroll to position [634, 0]
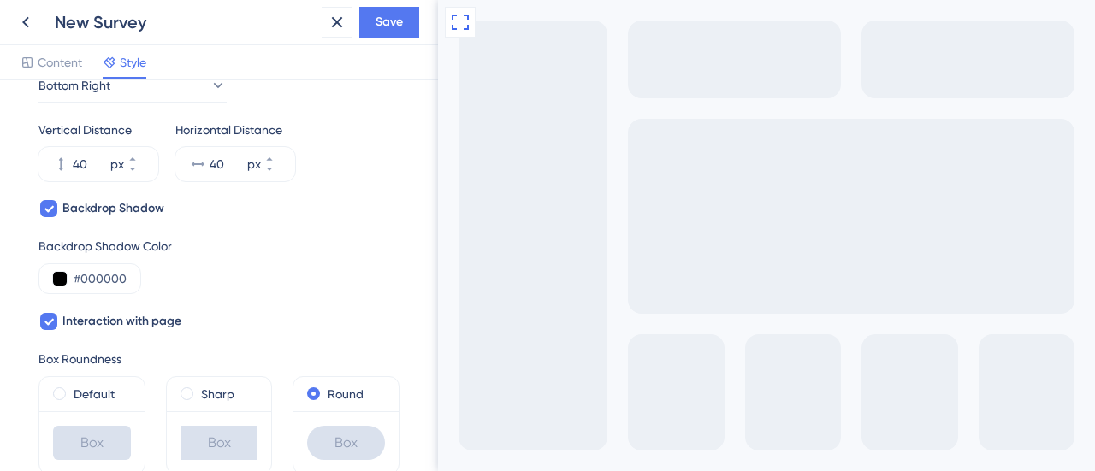
click at [125, 28] on div "New Survey" at bounding box center [185, 22] width 260 height 24
click at [63, 59] on span "Content" at bounding box center [60, 62] width 44 height 21
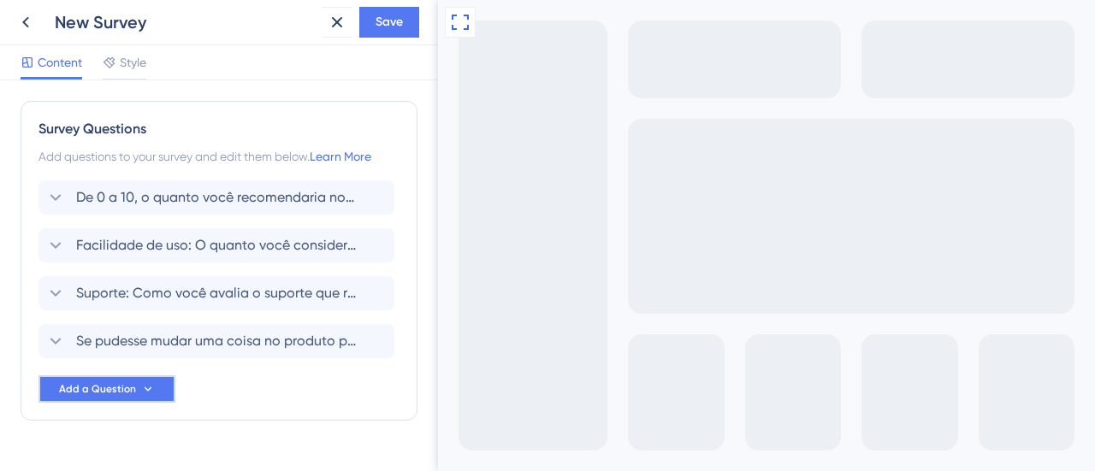
click at [162, 400] on button "Add a Question" at bounding box center [107, 389] width 137 height 27
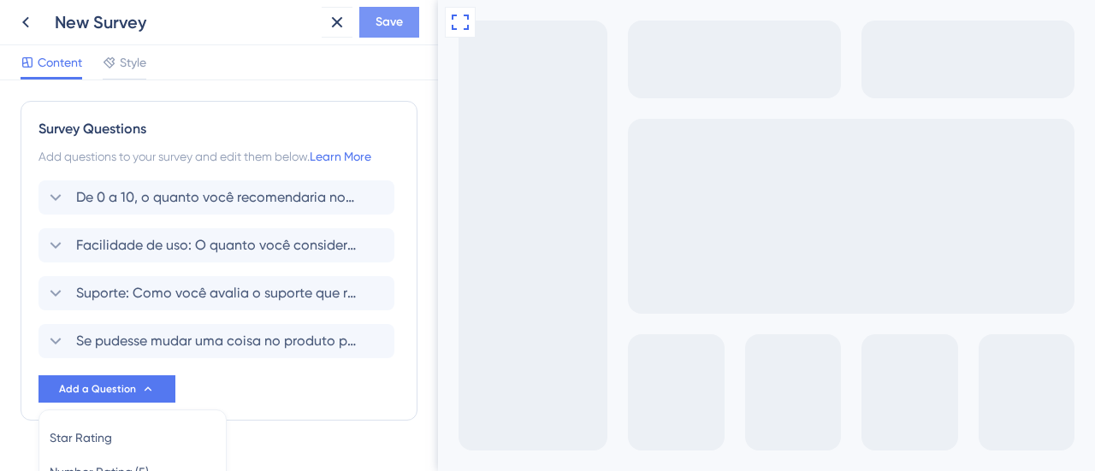
click at [390, 21] on span "Save" at bounding box center [389, 22] width 27 height 21
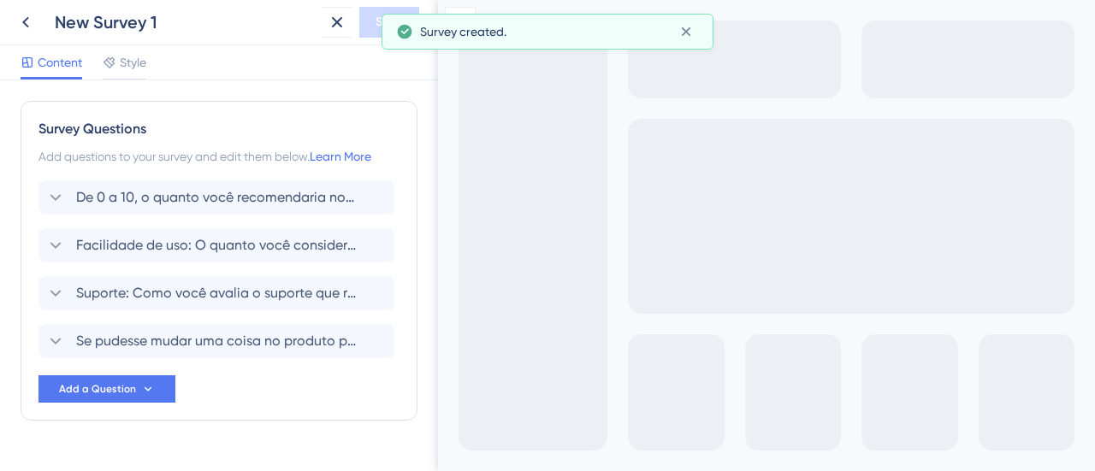
click at [200, 22] on div "New Survey 1" at bounding box center [185, 22] width 260 height 24
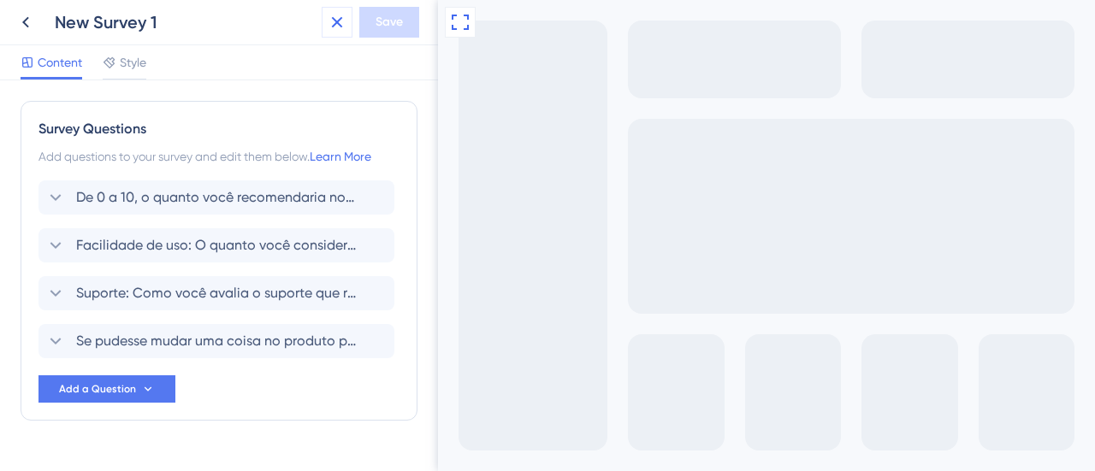
click at [334, 24] on icon at bounding box center [337, 22] width 11 height 11
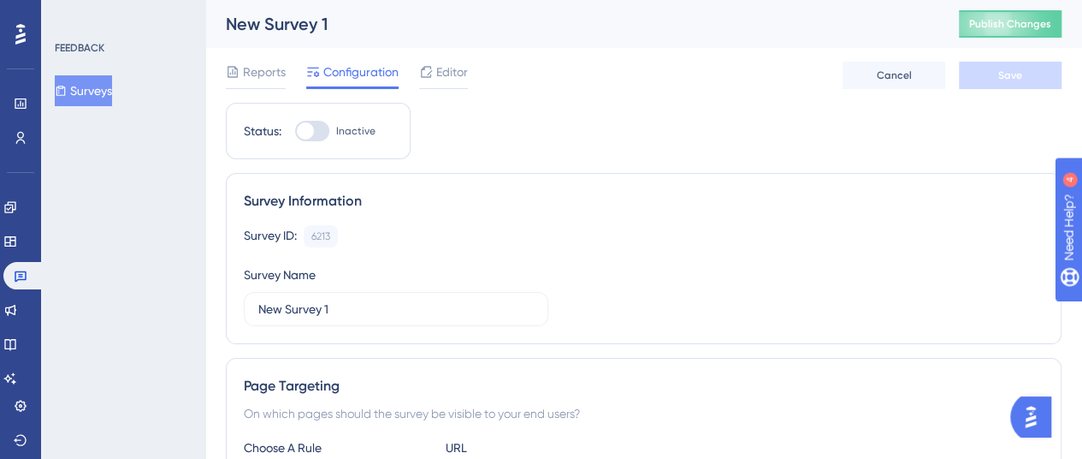
click at [305, 37] on div "New Survey 1 Publish Changes" at bounding box center [643, 24] width 877 height 48
click at [267, 83] on div "Reports" at bounding box center [256, 75] width 60 height 27
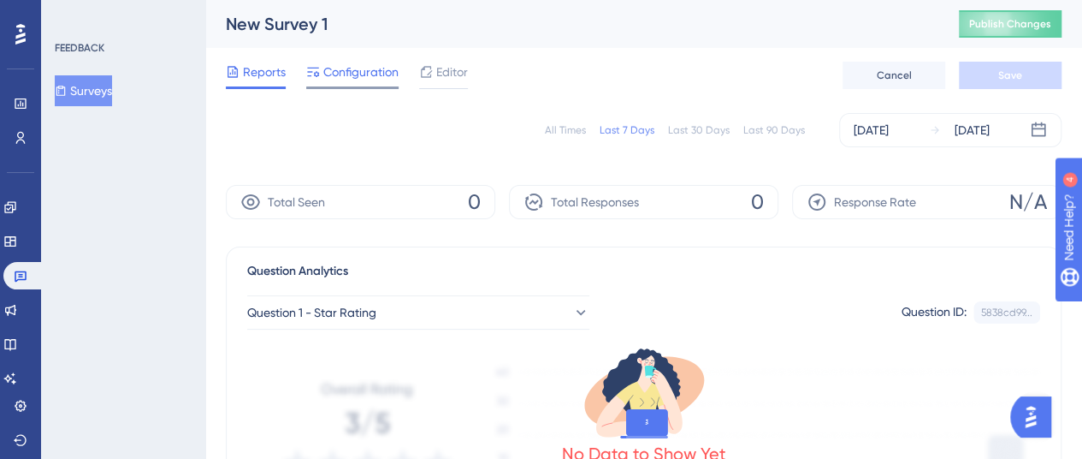
click at [326, 74] on span "Configuration" at bounding box center [360, 72] width 75 height 21
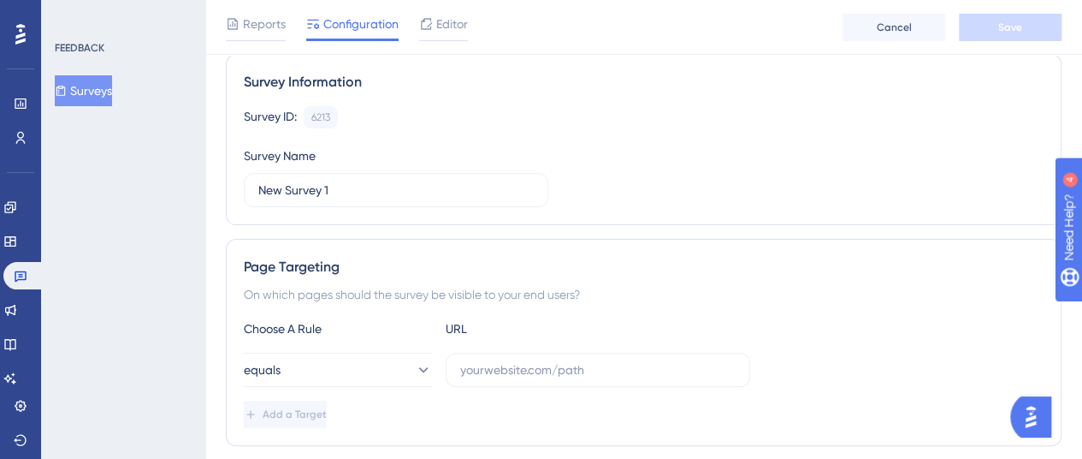
scroll to position [127, 0]
click at [337, 177] on label "New Survey 1" at bounding box center [396, 189] width 305 height 34
click at [337, 180] on input "New Survey 1" at bounding box center [396, 189] width 276 height 19
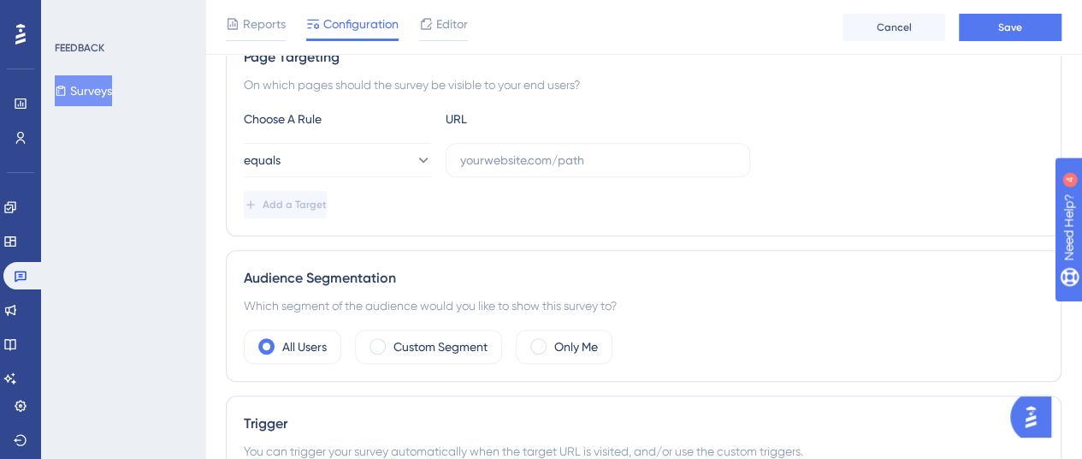
scroll to position [0, 0]
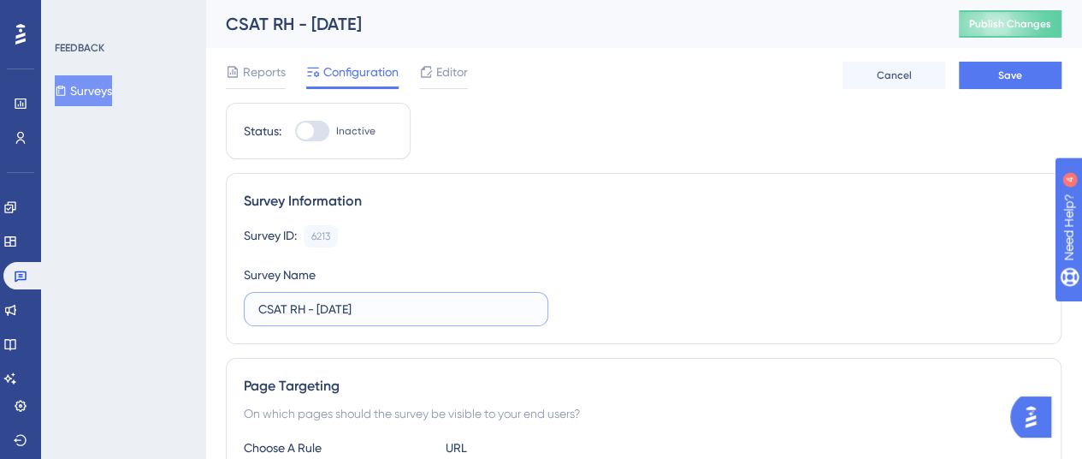
type input "CSAT RH - Agosto/25"
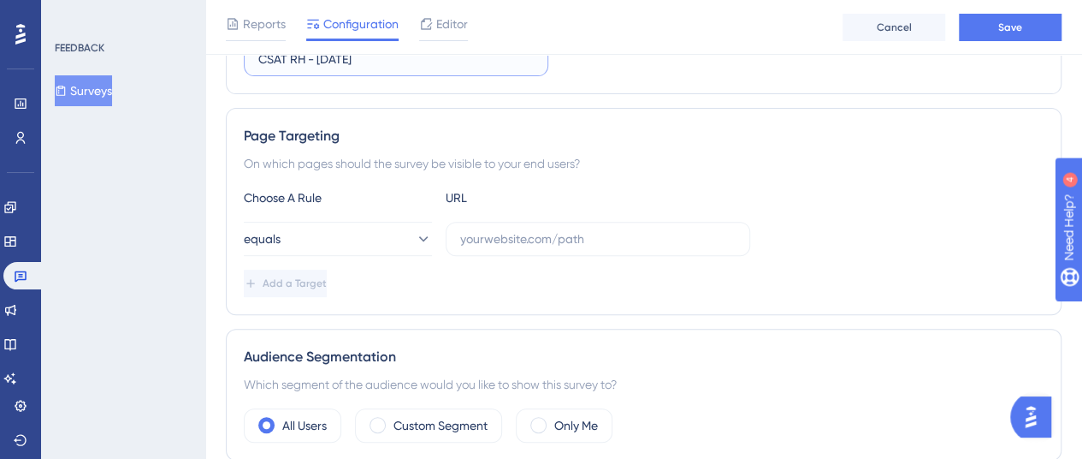
scroll to position [258, 0]
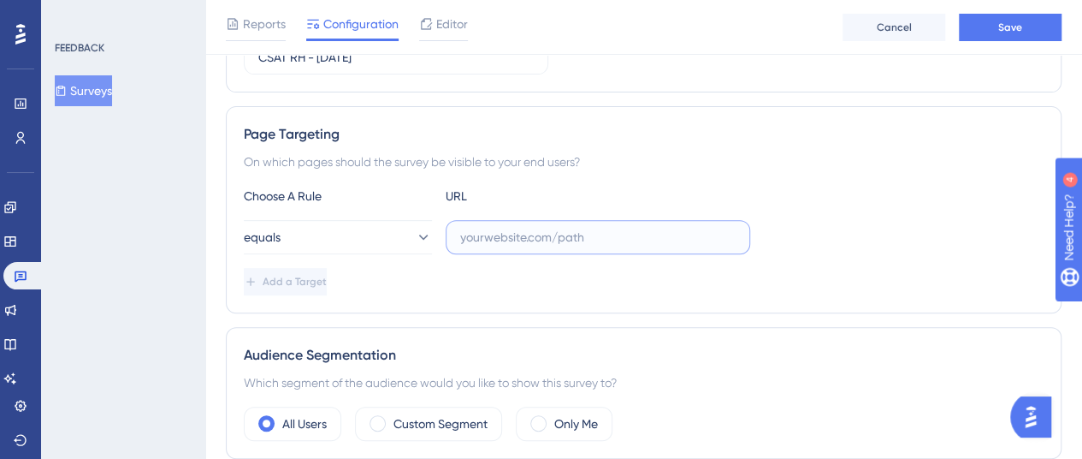
click at [479, 240] on input "text" at bounding box center [598, 237] width 276 height 19
paste input "https://portal.skillhub.me/admin/dashboard"
type input "https://portal.skillhub.me/admin/dashboard"
click at [330, 279] on button "Add a Target" at bounding box center [287, 281] width 86 height 27
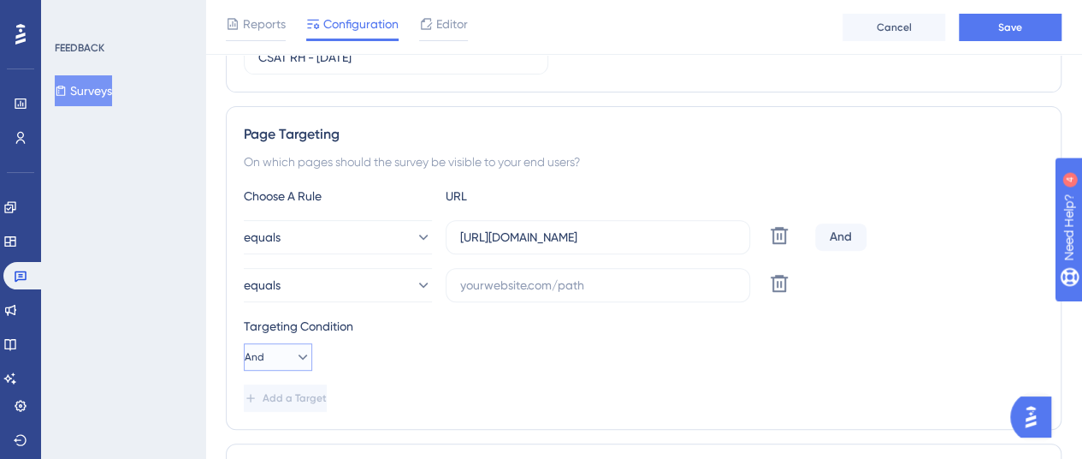
click at [294, 352] on icon at bounding box center [302, 356] width 17 height 17
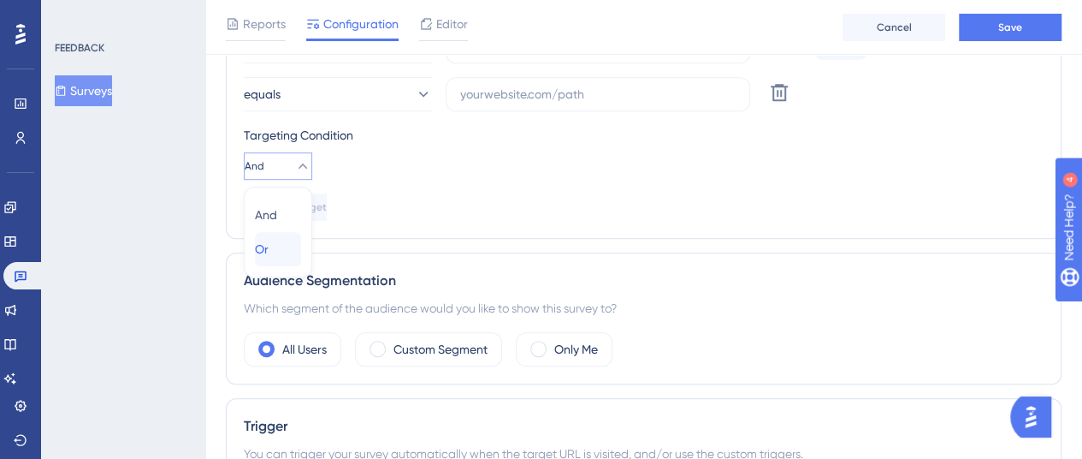
click at [281, 254] on div "Or Or" at bounding box center [278, 249] width 46 height 34
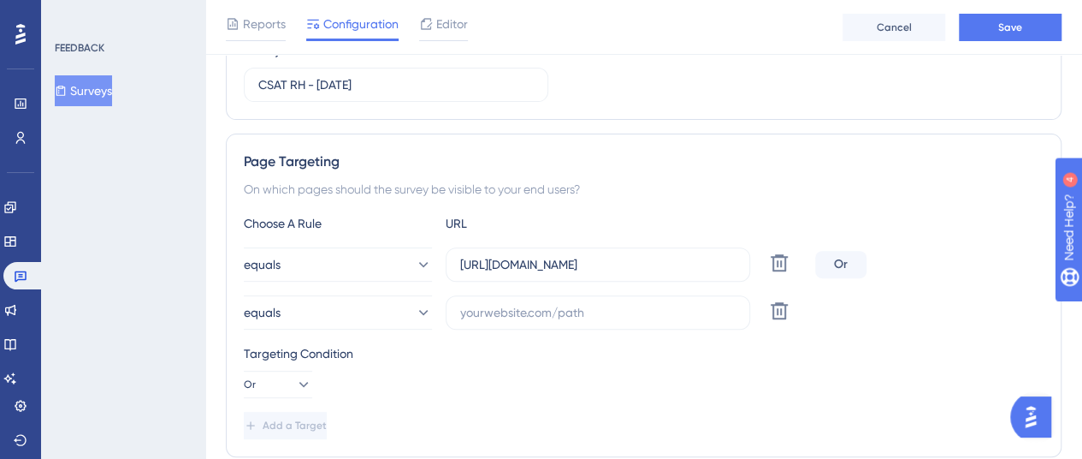
scroll to position [230, 0]
click at [633, 315] on input "text" at bounding box center [598, 313] width 276 height 19
paste input "https://app.skillhub.me/app/users"
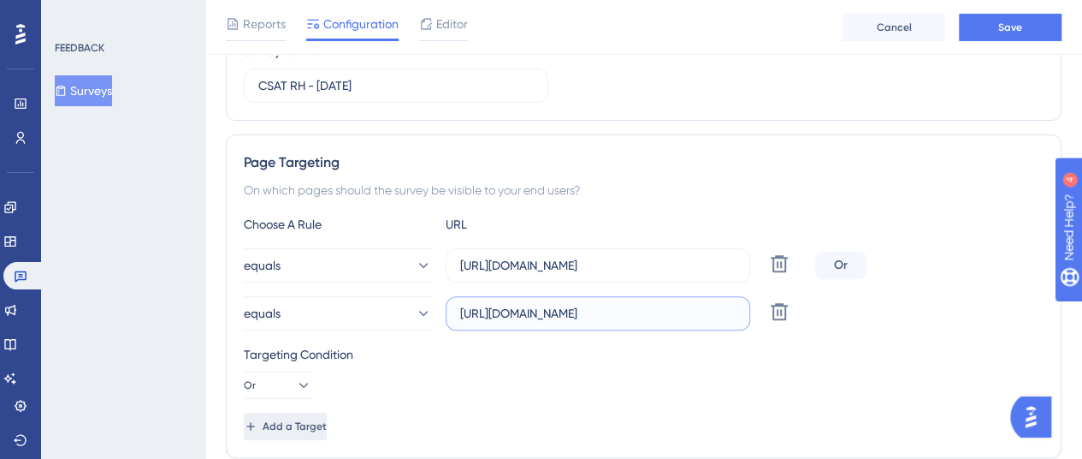
type input "https://app.skillhub.me/app/users"
click at [327, 415] on button "Add a Target" at bounding box center [285, 425] width 83 height 27
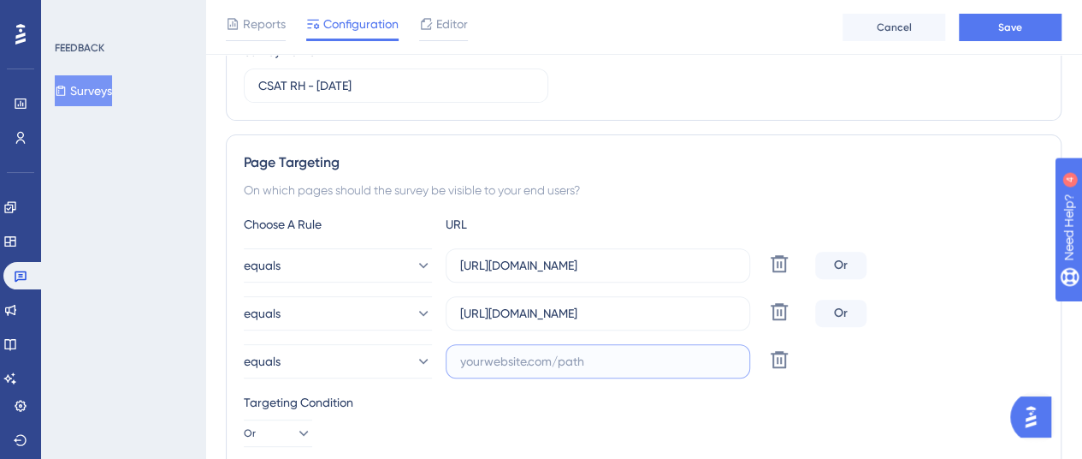
click at [488, 357] on input "text" at bounding box center [598, 361] width 276 height 19
paste input "https://app.skillhub.me/app/requests"
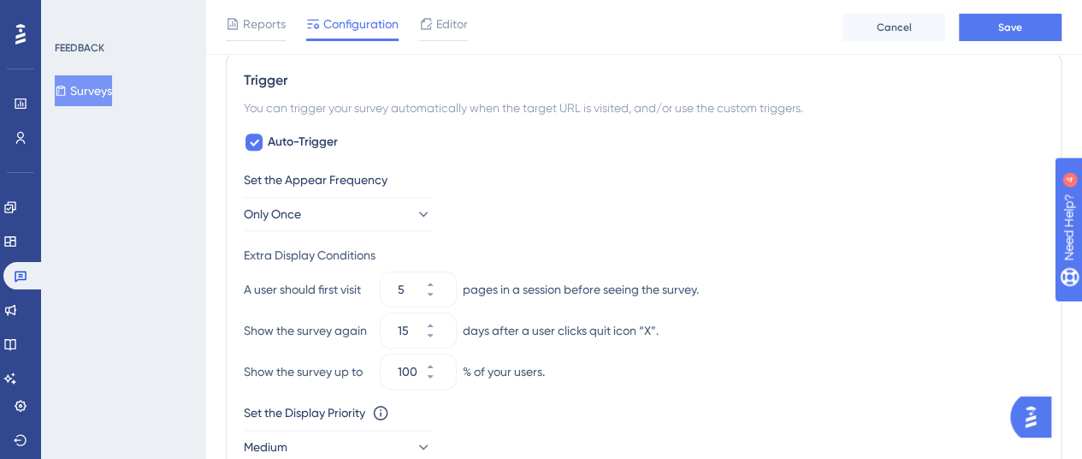
scroll to position [844, 0]
type input "https://app.skillhub.me/app/requests"
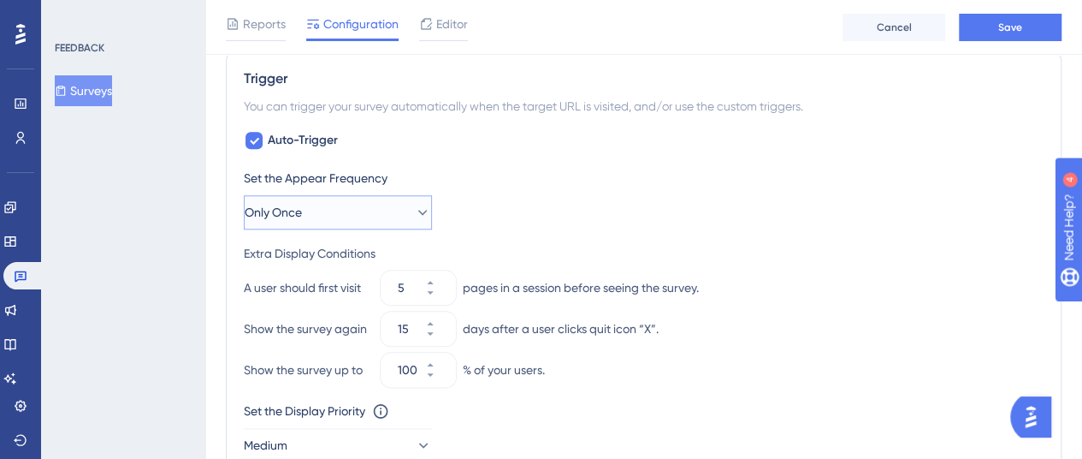
click at [353, 206] on button "Only Once" at bounding box center [338, 212] width 188 height 34
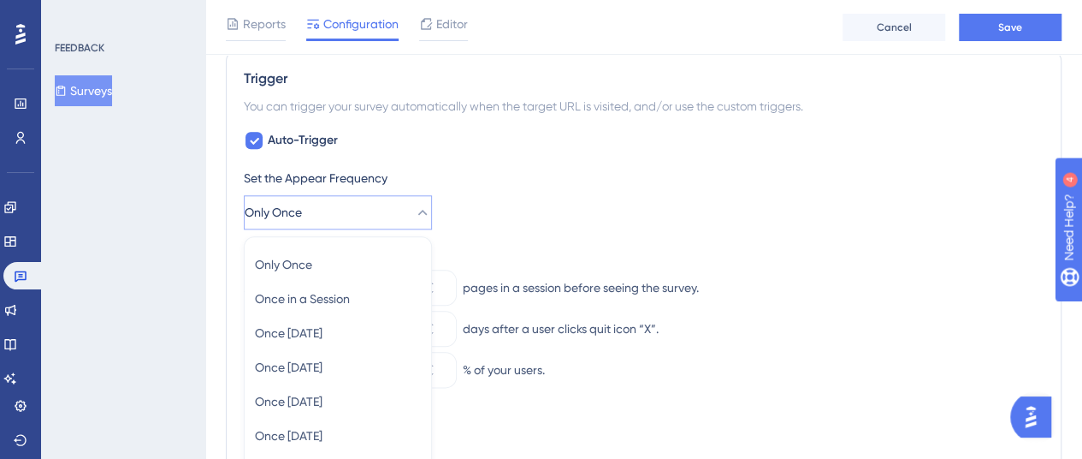
scroll to position [1012, 0]
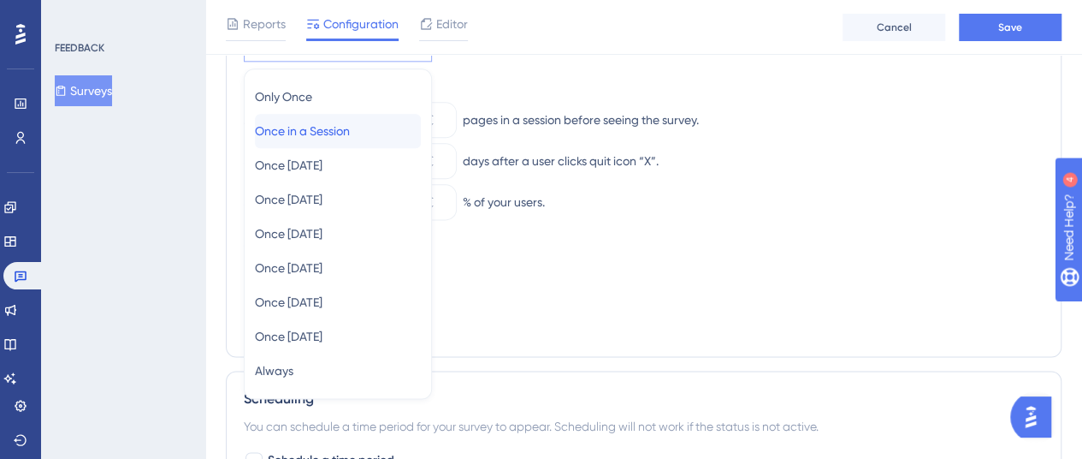
click at [345, 128] on span "Once in a Session" at bounding box center [302, 131] width 95 height 21
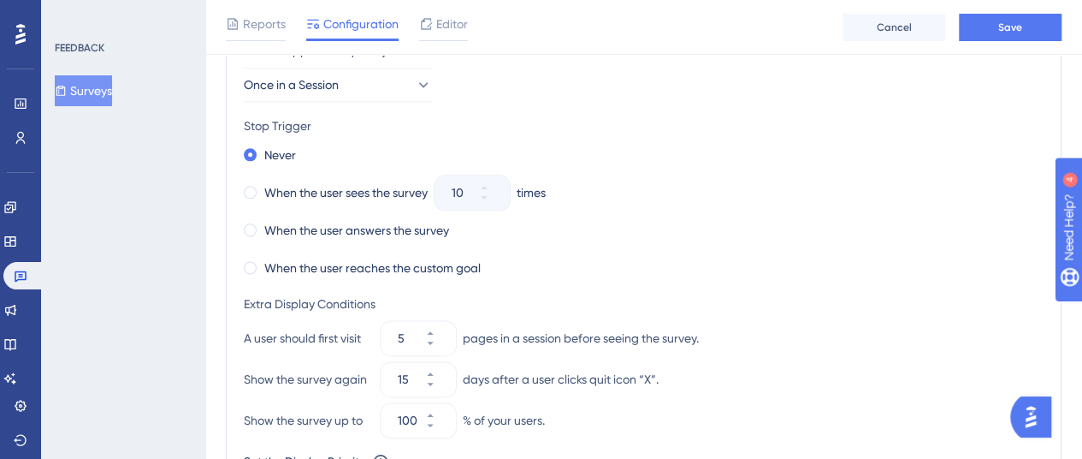
scroll to position [965, 0]
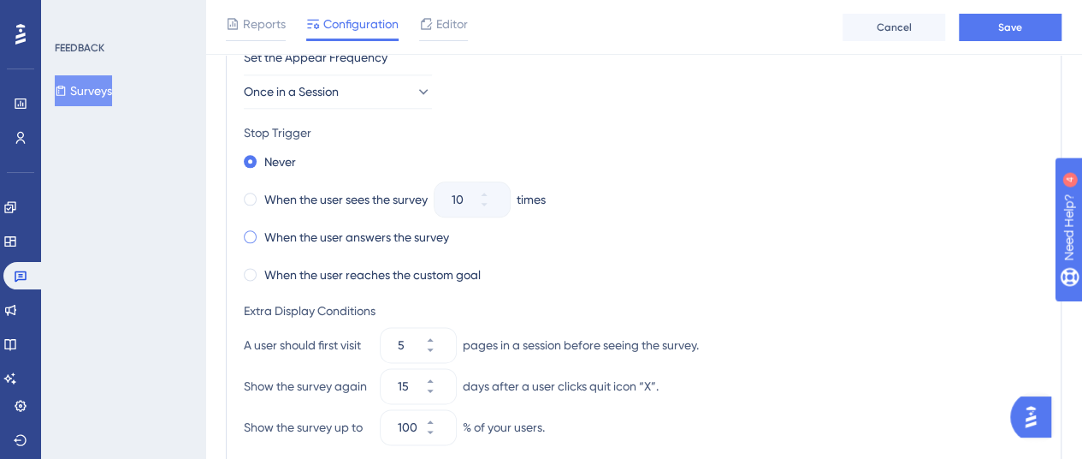
click at [301, 228] on label "When the user answers the survey" at bounding box center [356, 237] width 185 height 21
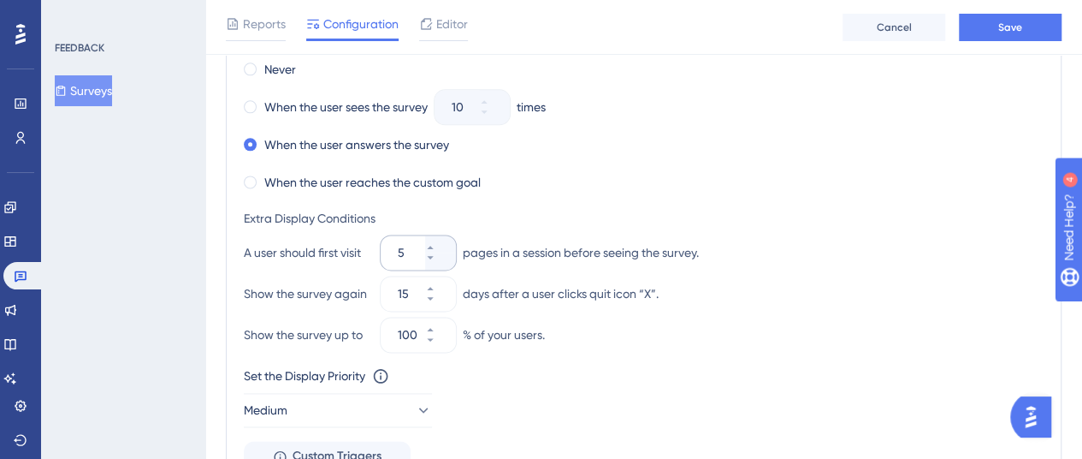
scroll to position [1058, 0]
click at [385, 276] on div "15" at bounding box center [403, 293] width 44 height 34
click at [398, 282] on input "15" at bounding box center [410, 292] width 24 height 21
click at [436, 254] on icon at bounding box center [430, 257] width 10 height 10
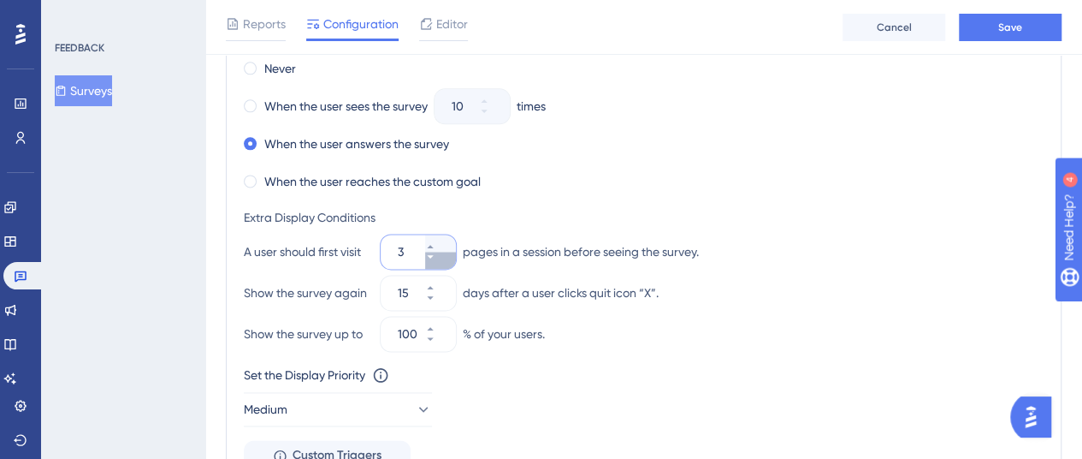
click at [436, 254] on icon at bounding box center [430, 257] width 10 height 10
type input "1"
click at [436, 298] on icon at bounding box center [430, 298] width 10 height 10
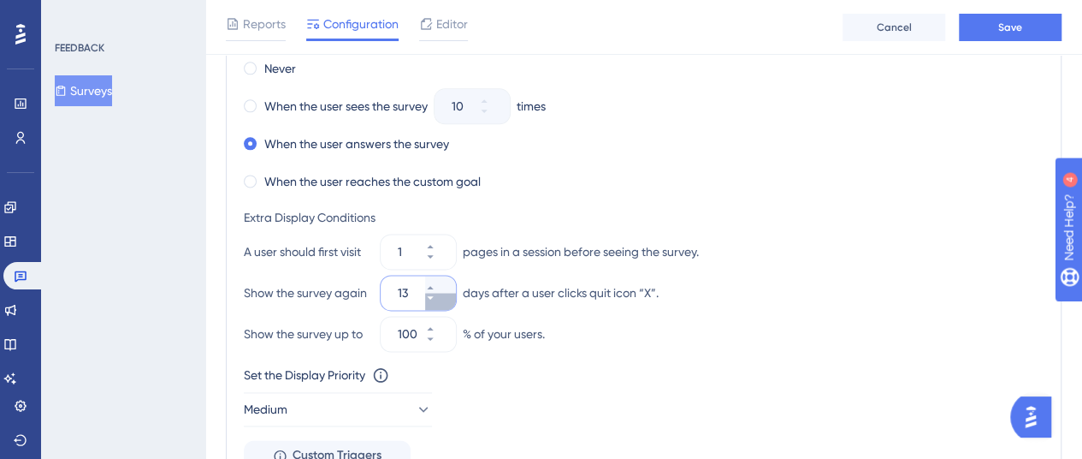
click at [436, 298] on icon at bounding box center [430, 298] width 10 height 10
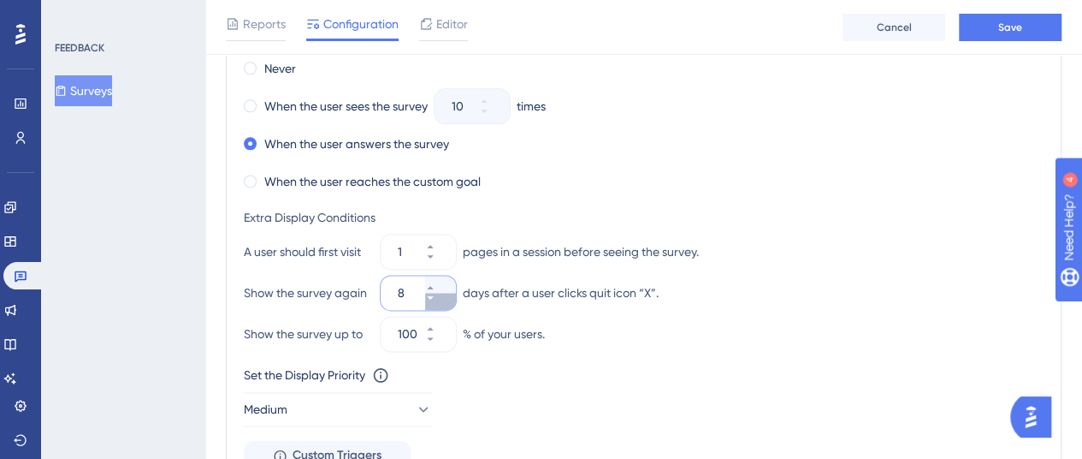
click at [436, 298] on icon at bounding box center [430, 298] width 10 height 10
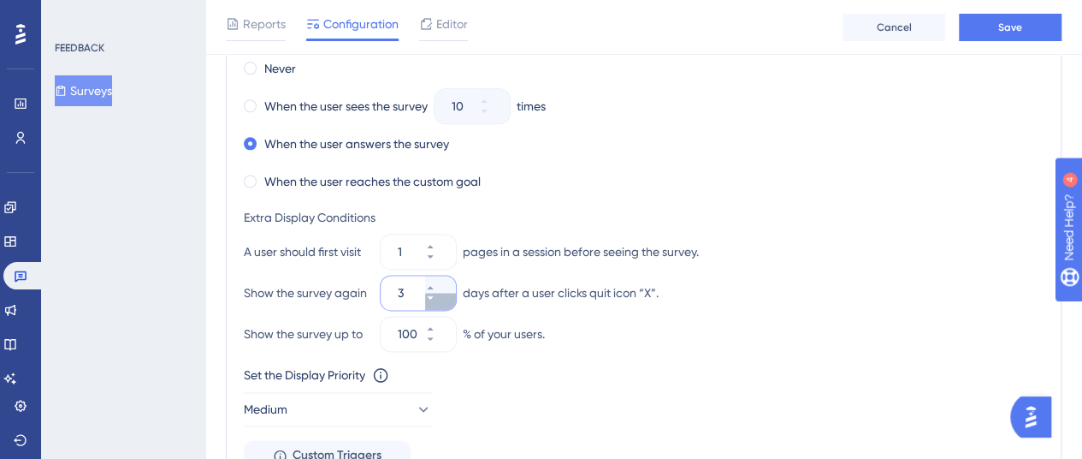
click at [436, 298] on icon at bounding box center [430, 298] width 10 height 10
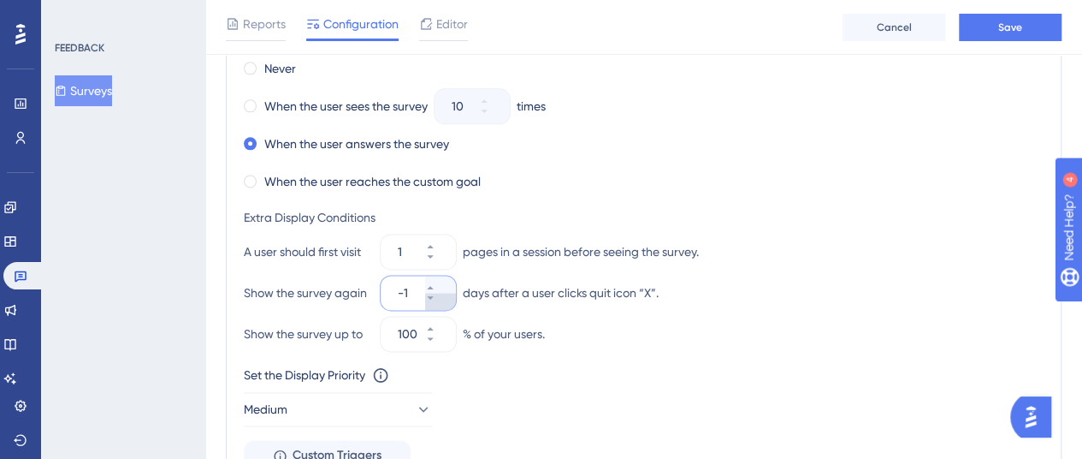
type input "-2"
click at [436, 298] on icon at bounding box center [430, 298] width 10 height 10
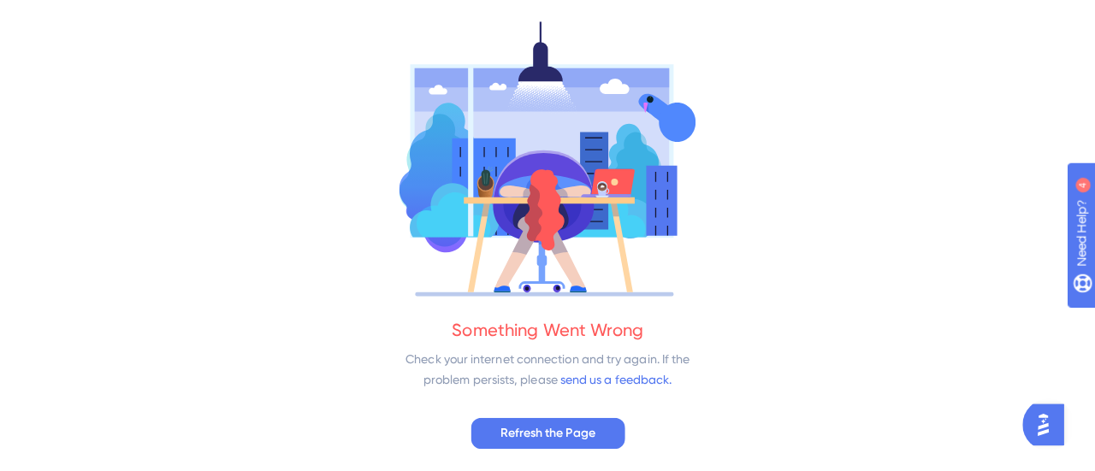
scroll to position [0, 0]
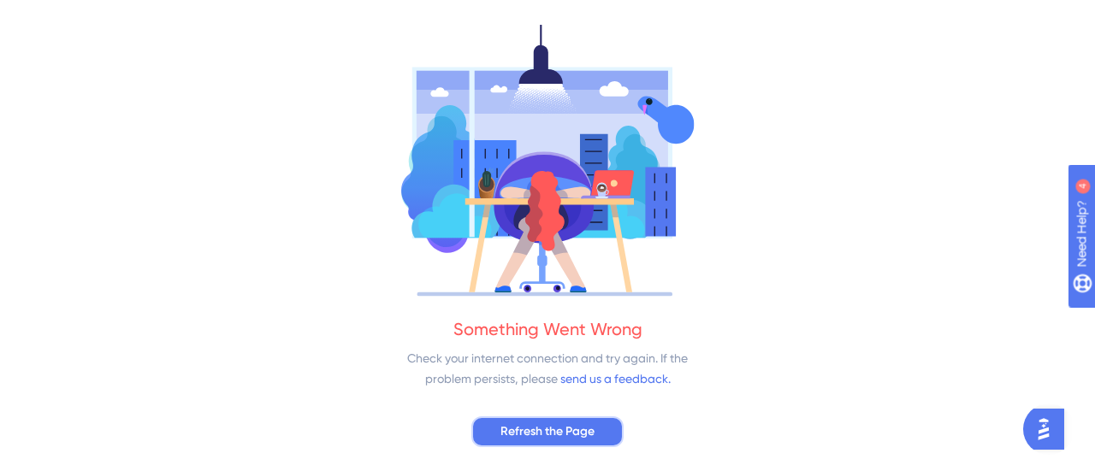
click at [587, 436] on span "Refresh the Page" at bounding box center [548, 432] width 94 height 21
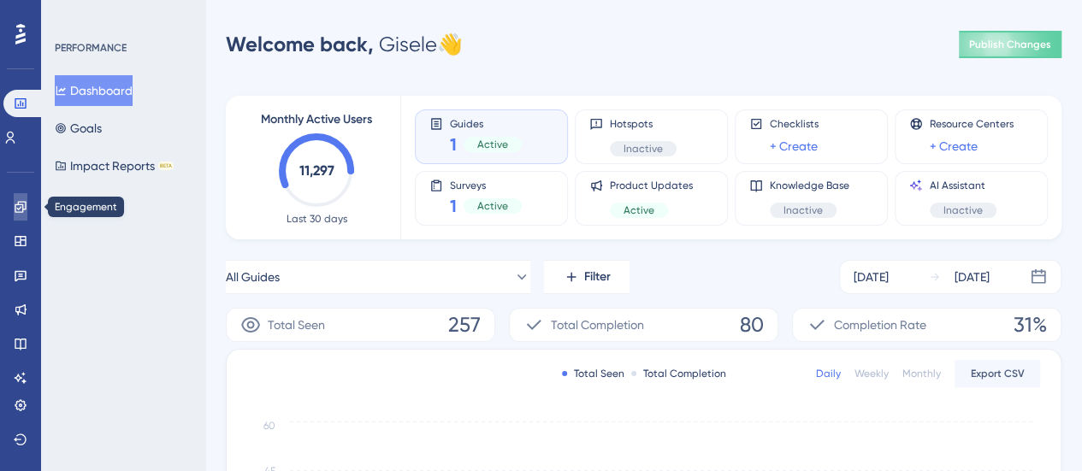
click at [22, 208] on icon at bounding box center [20, 206] width 11 height 11
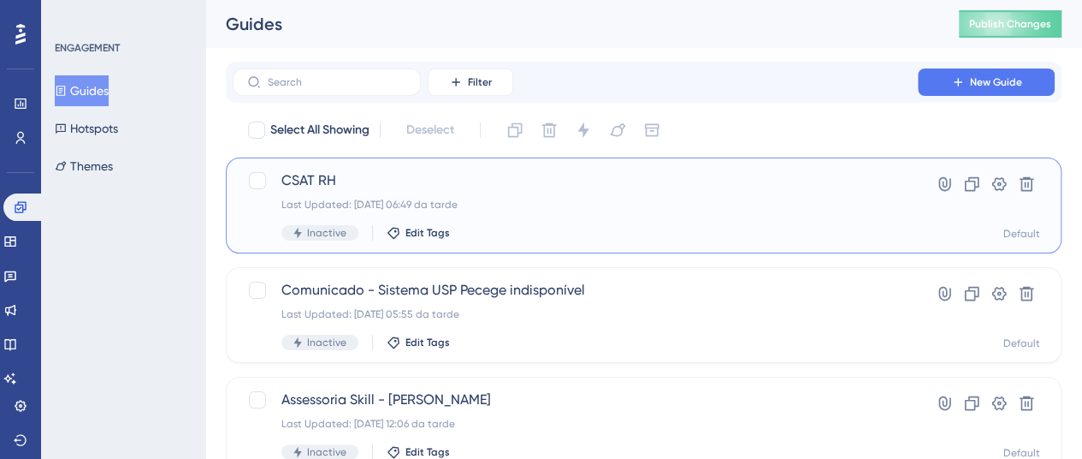
click at [324, 180] on span "CSAT RH" at bounding box center [575, 180] width 588 height 21
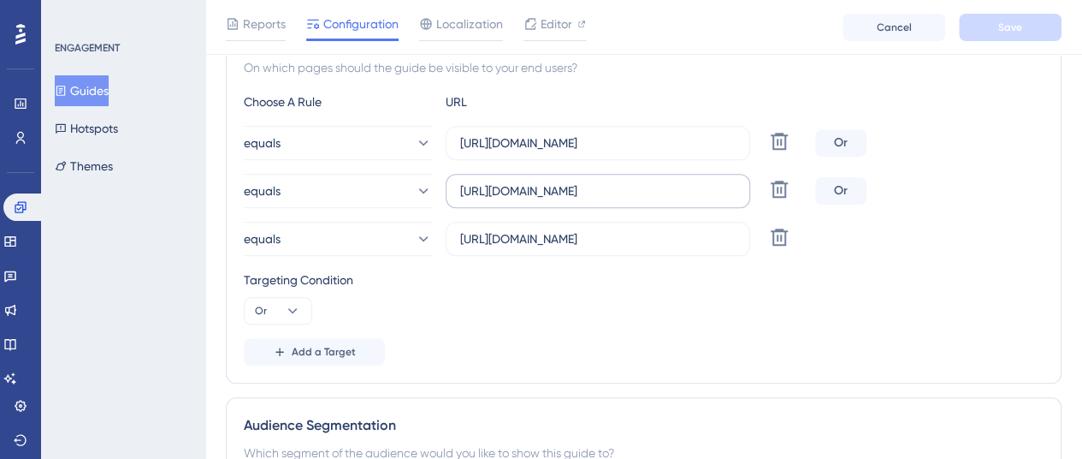
scroll to position [464, 0]
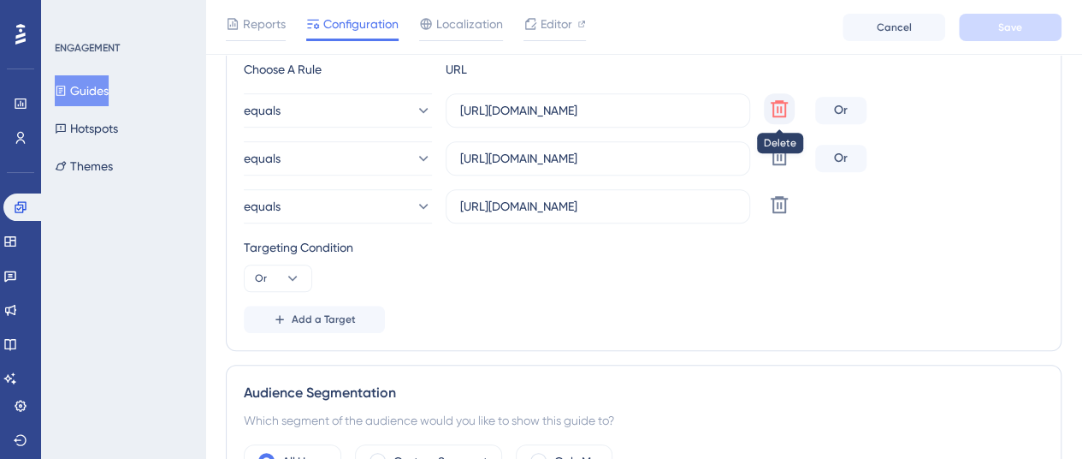
click at [769, 110] on icon at bounding box center [779, 108] width 21 height 21
type input "https://app.skillhub.me/app/users"
type input "https://app.skillhub.me/app/requests"
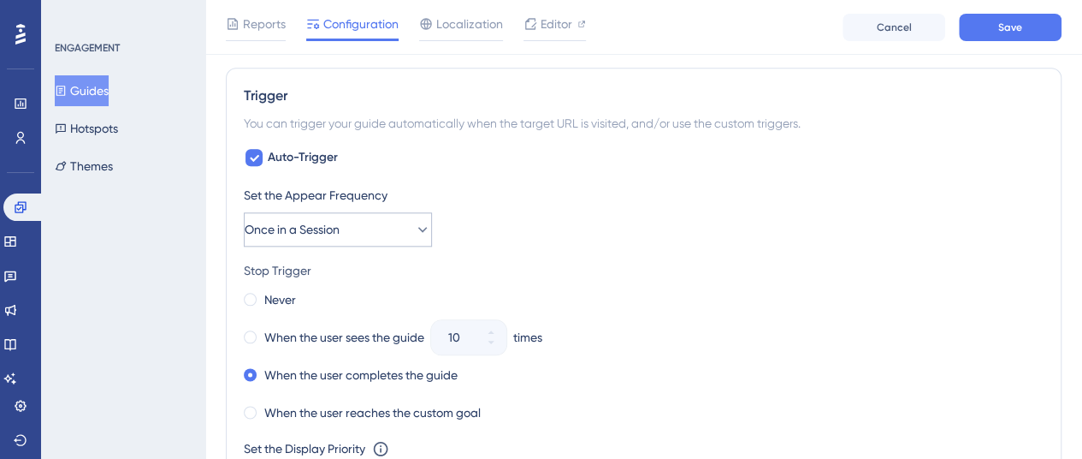
scroll to position [0, 0]
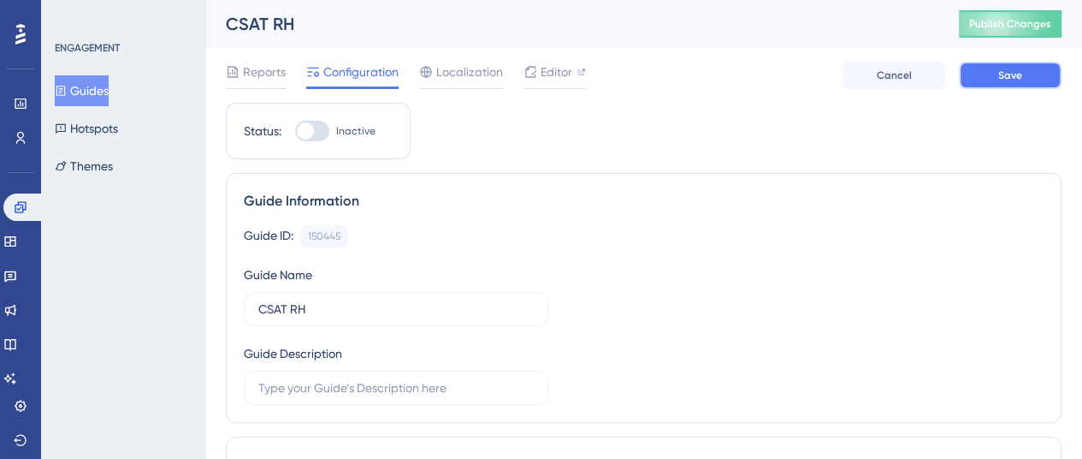
click at [1022, 80] on button "Save" at bounding box center [1010, 75] width 103 height 27
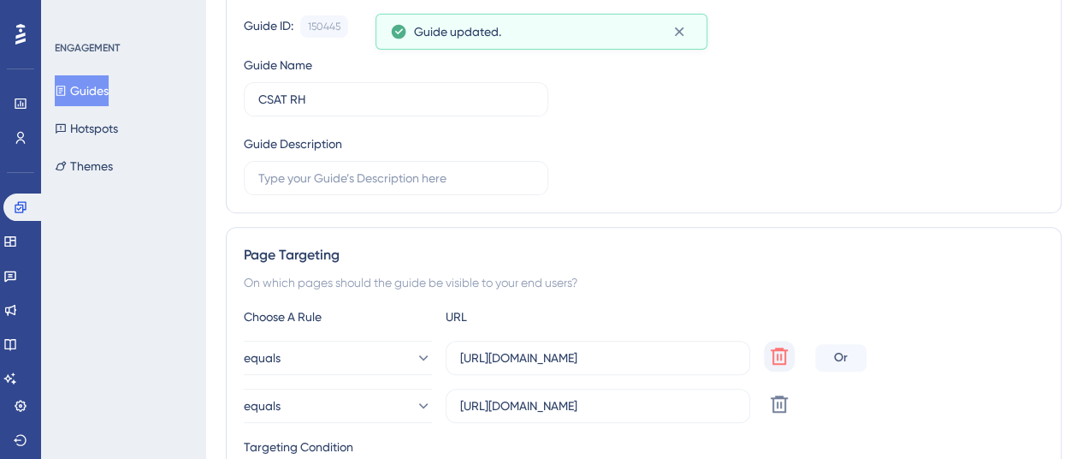
scroll to position [210, 0]
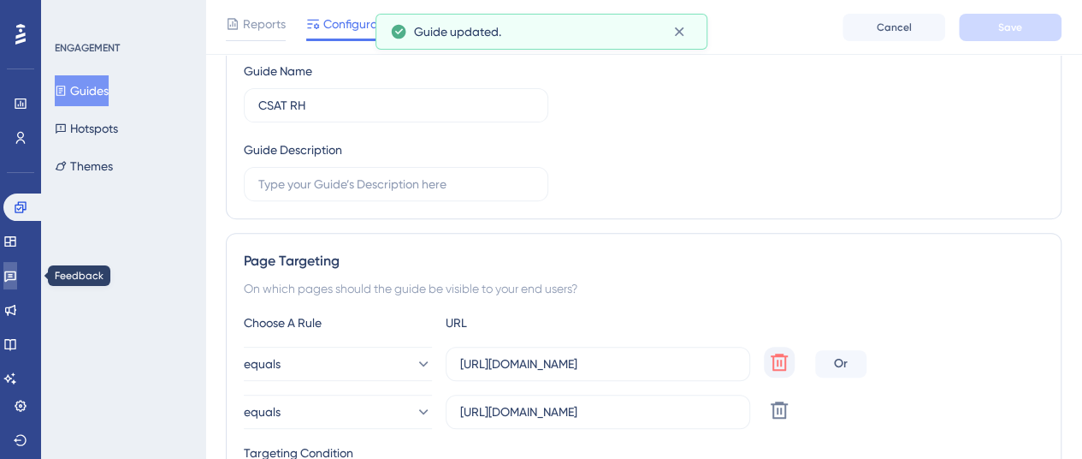
click at [17, 266] on link at bounding box center [10, 275] width 14 height 27
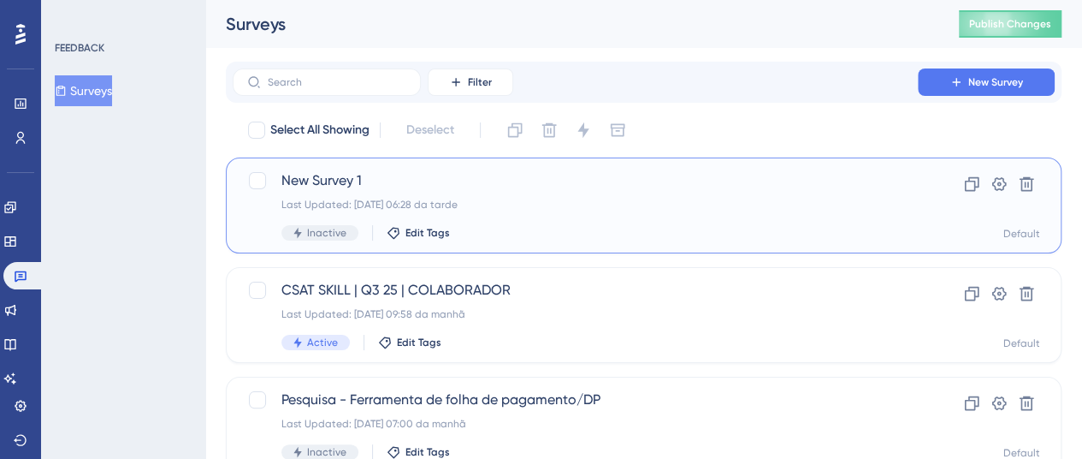
click at [341, 191] on div "New Survey 1 Last Updated: 22.08.2025 06:28 da tarde Inactive Edit Tags" at bounding box center [575, 205] width 588 height 70
click at [322, 182] on span "New Survey 1" at bounding box center [575, 180] width 588 height 21
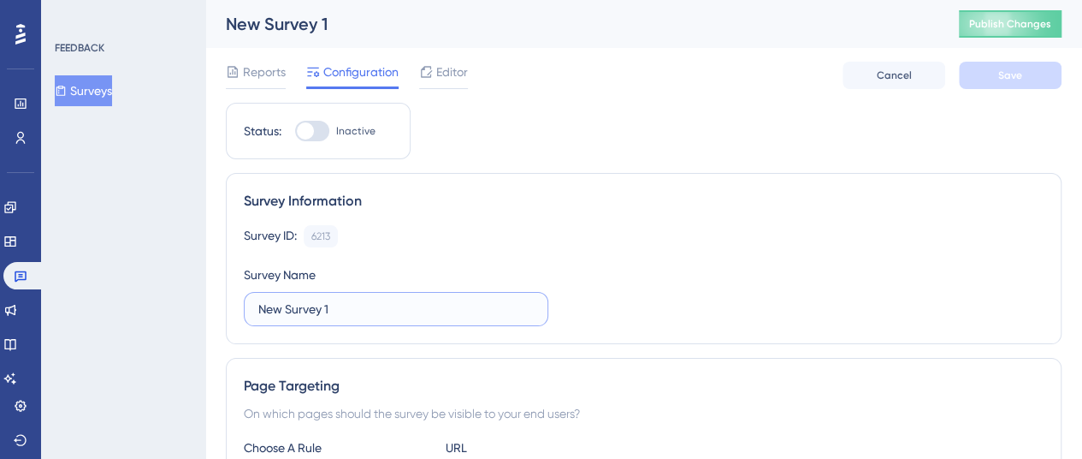
click at [349, 305] on input "New Survey 1" at bounding box center [396, 308] width 276 height 19
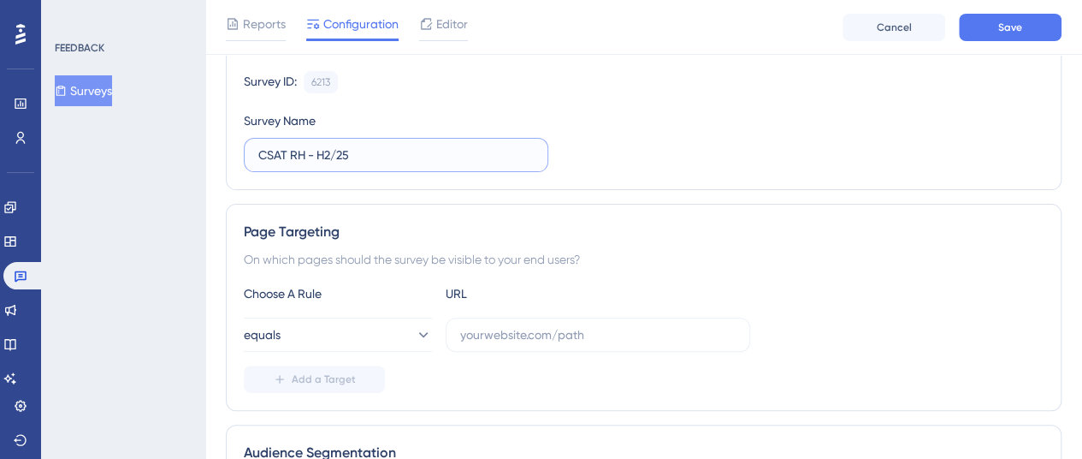
scroll to position [291, 0]
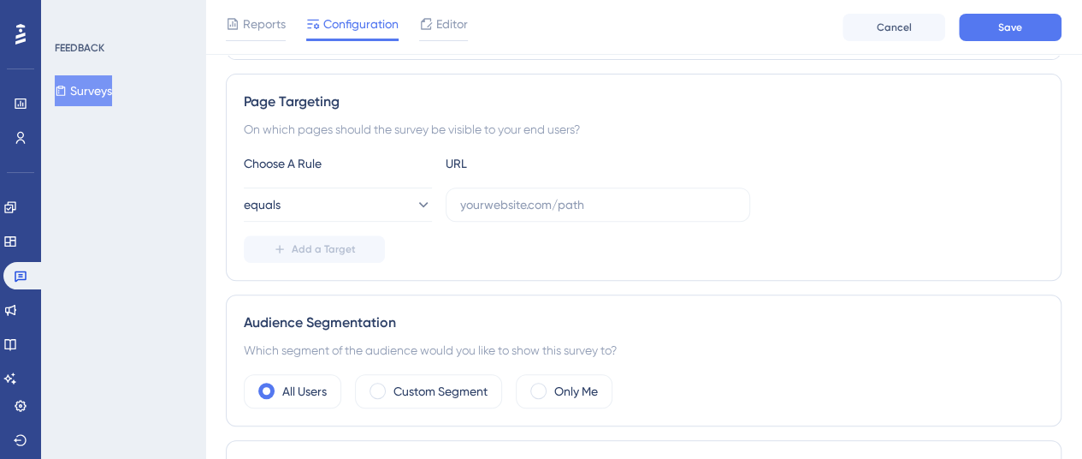
type input "CSAT RH - H2/25"
click at [530, 195] on input "text" at bounding box center [598, 204] width 276 height 19
paste input "https://app.skillhub.me/app/users"
type input "https://app.skillhub.me/app/users"
click at [358, 247] on button "Add a Target" at bounding box center [314, 248] width 141 height 27
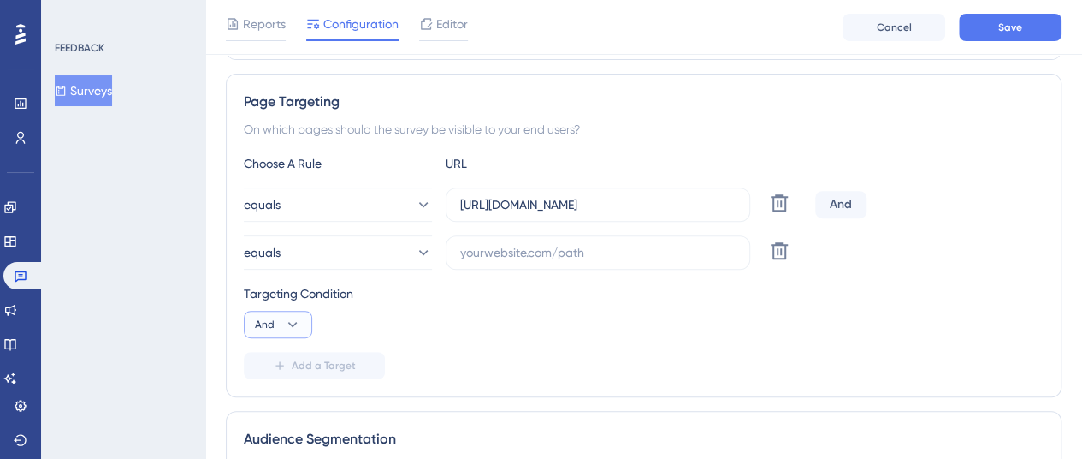
click at [292, 318] on icon at bounding box center [292, 324] width 17 height 17
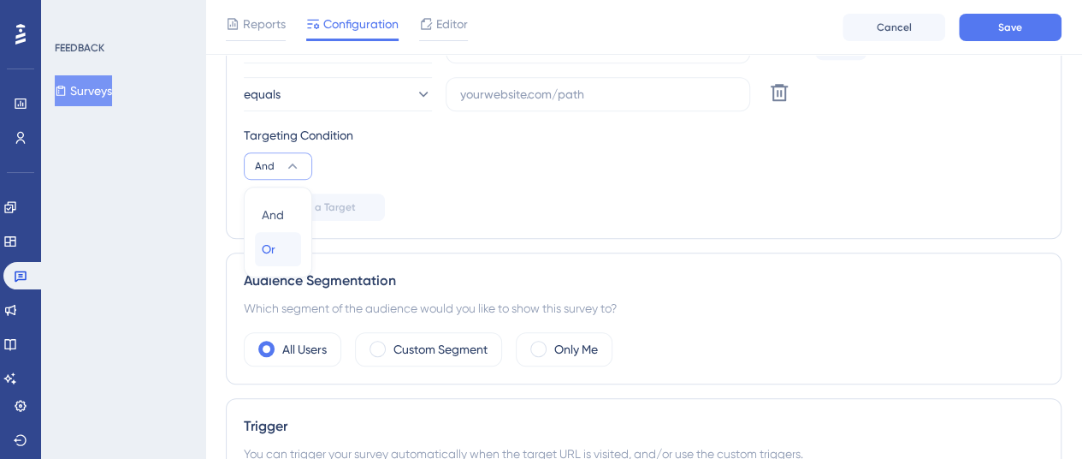
click at [282, 246] on div "Or Or" at bounding box center [278, 249] width 33 height 34
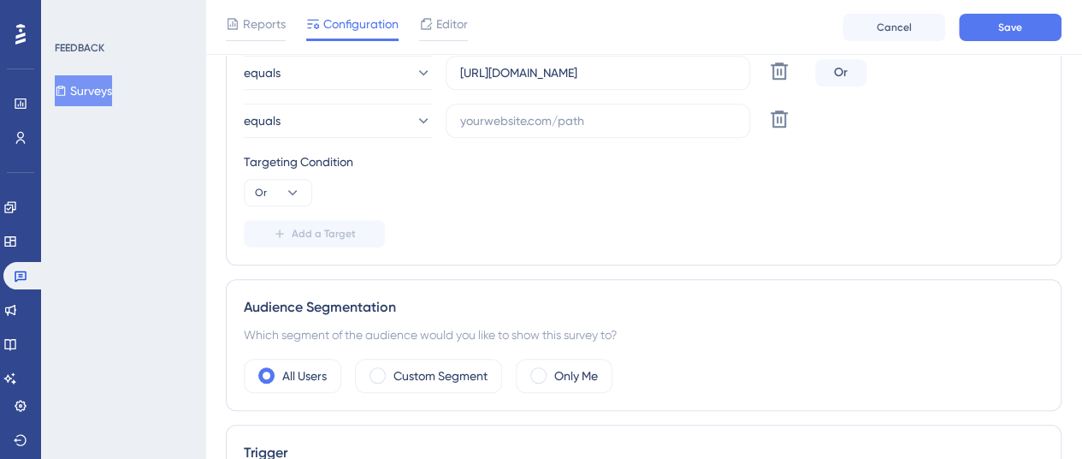
scroll to position [419, 0]
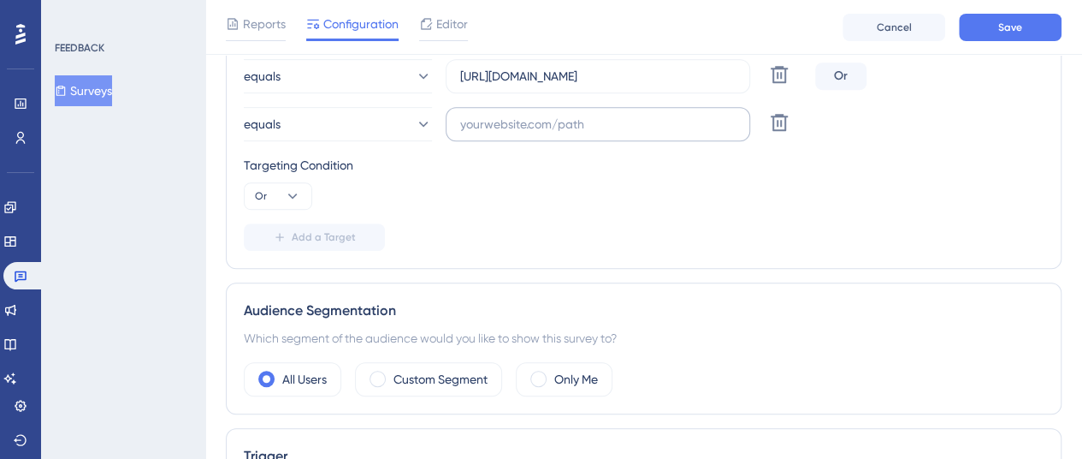
click at [524, 136] on label at bounding box center [598, 124] width 305 height 34
click at [524, 133] on input "text" at bounding box center [598, 124] width 276 height 19
paste input "https://app.skillhub.me/app/requests"
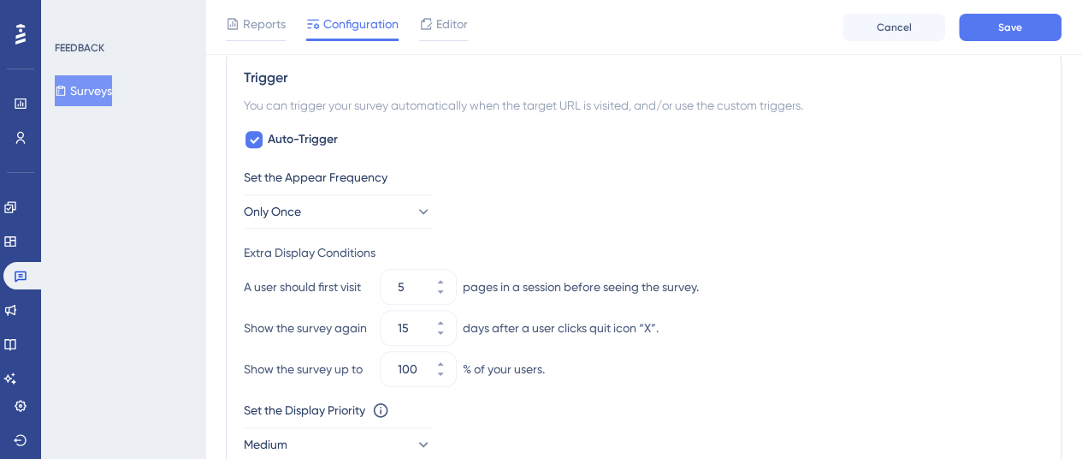
scroll to position [823, 0]
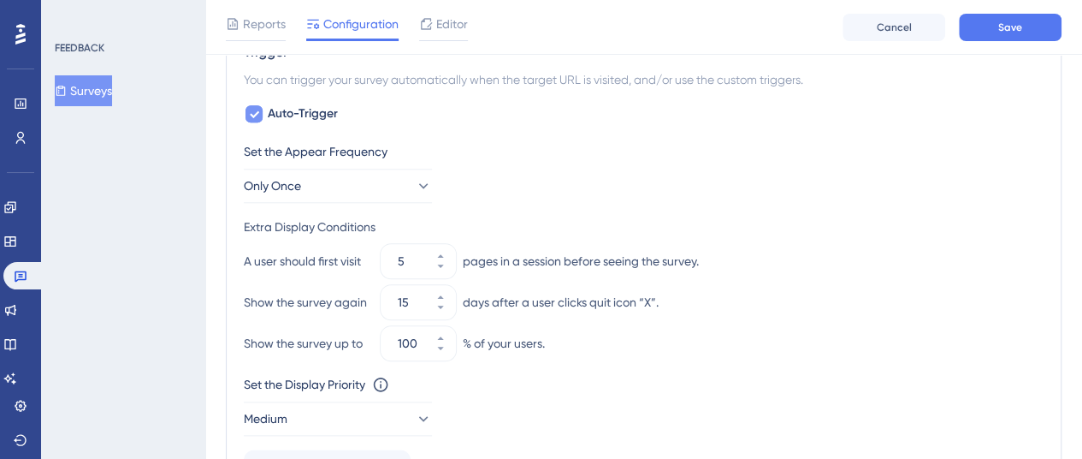
type input "https://app.skillhub.me/app/requests"
click at [325, 112] on span "Auto-Trigger" at bounding box center [303, 114] width 70 height 21
checkbox input "false"
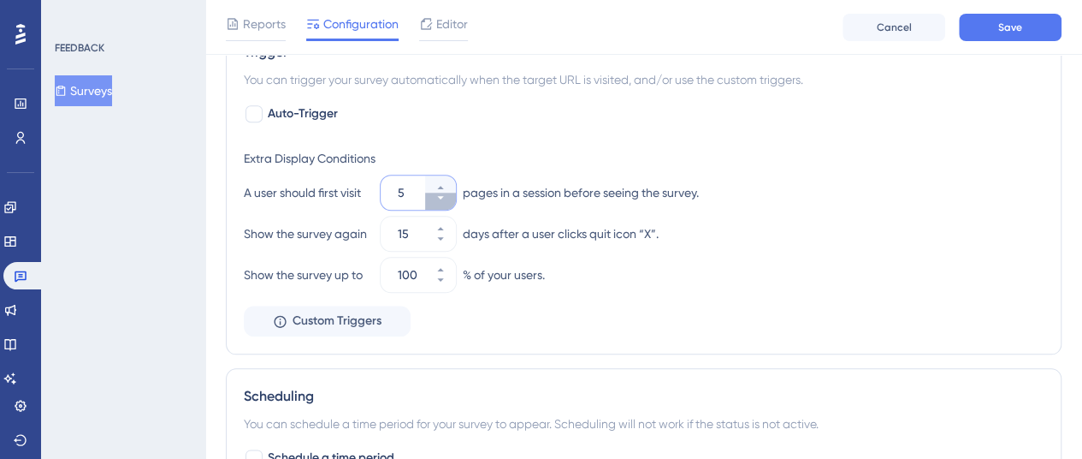
click at [437, 194] on icon at bounding box center [441, 198] width 10 height 10
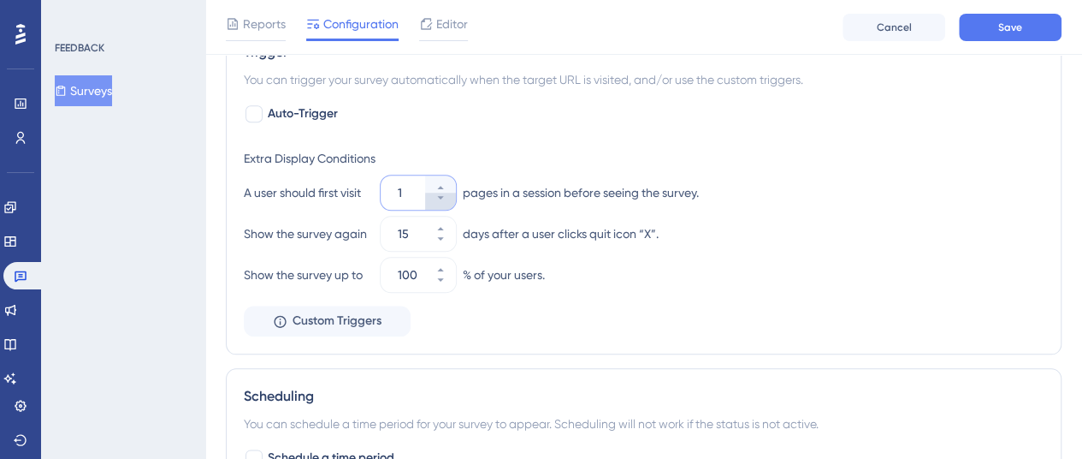
type input "1"
click at [435, 238] on button "15" at bounding box center [440, 242] width 31 height 17
click at [435, 238] on button "14" at bounding box center [440, 242] width 31 height 17
click at [435, 238] on button "13" at bounding box center [440, 242] width 31 height 17
click at [435, 238] on button "12" at bounding box center [440, 242] width 31 height 17
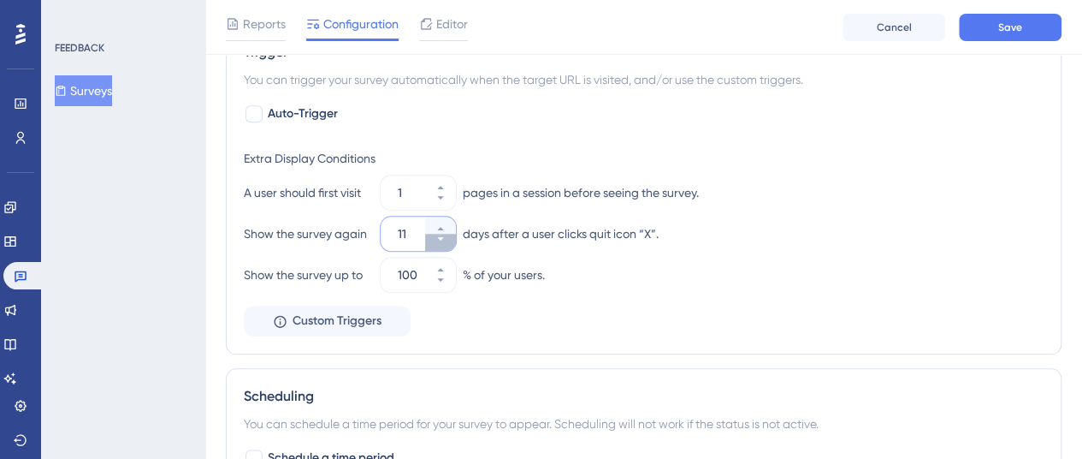
click at [435, 238] on button "11" at bounding box center [440, 242] width 31 height 17
click at [435, 238] on button "10" at bounding box center [440, 242] width 31 height 17
click at [435, 238] on button "9" at bounding box center [440, 242] width 31 height 17
click at [435, 238] on button "8" at bounding box center [440, 242] width 31 height 17
click at [435, 238] on button "7" at bounding box center [440, 242] width 31 height 17
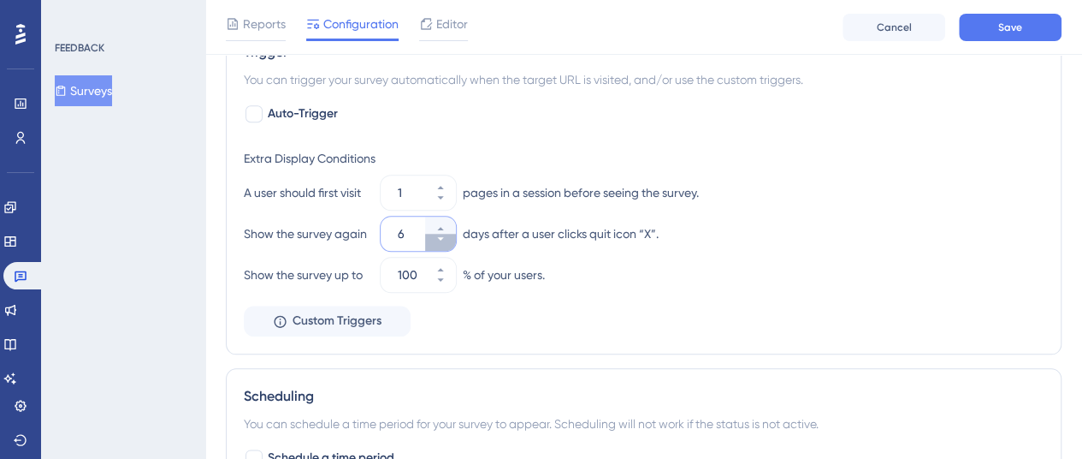
click at [435, 238] on button "6" at bounding box center [440, 242] width 31 height 17
click at [435, 238] on button "5" at bounding box center [440, 242] width 31 height 17
click at [435, 238] on button "4" at bounding box center [440, 242] width 31 height 17
click at [435, 238] on button "3" at bounding box center [440, 242] width 31 height 17
click at [435, 238] on button "2" at bounding box center [440, 242] width 31 height 17
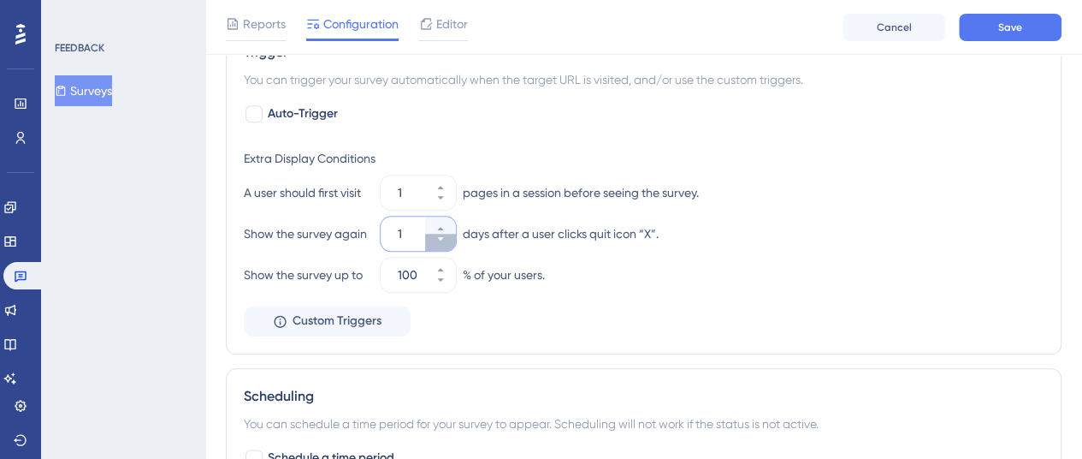
click at [435, 238] on button "1" at bounding box center [440, 242] width 31 height 17
type input "0"
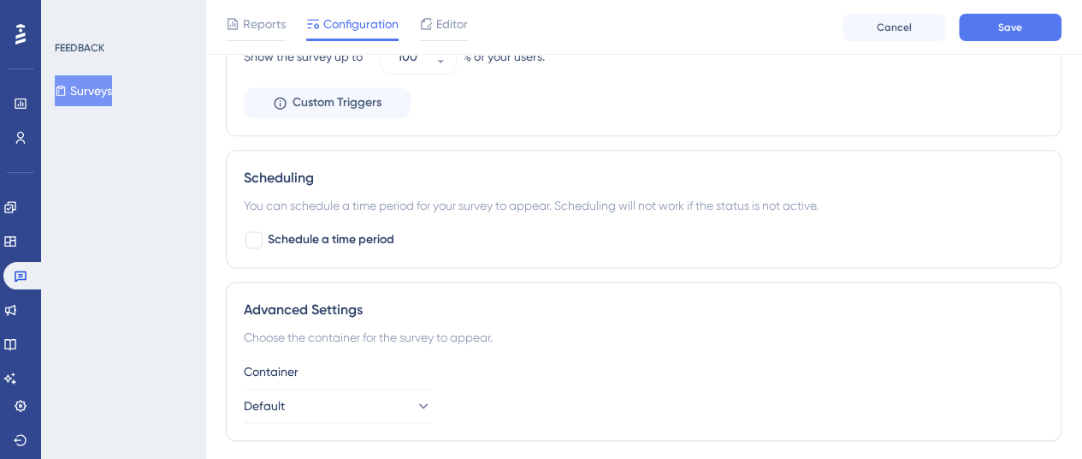
scroll to position [1121, 0]
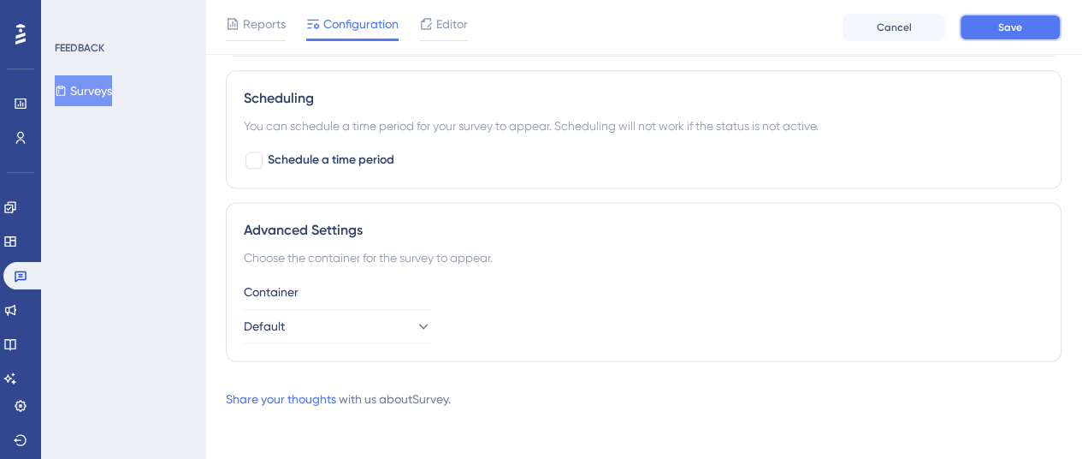
click at [987, 26] on button "Save" at bounding box center [1010, 27] width 103 height 27
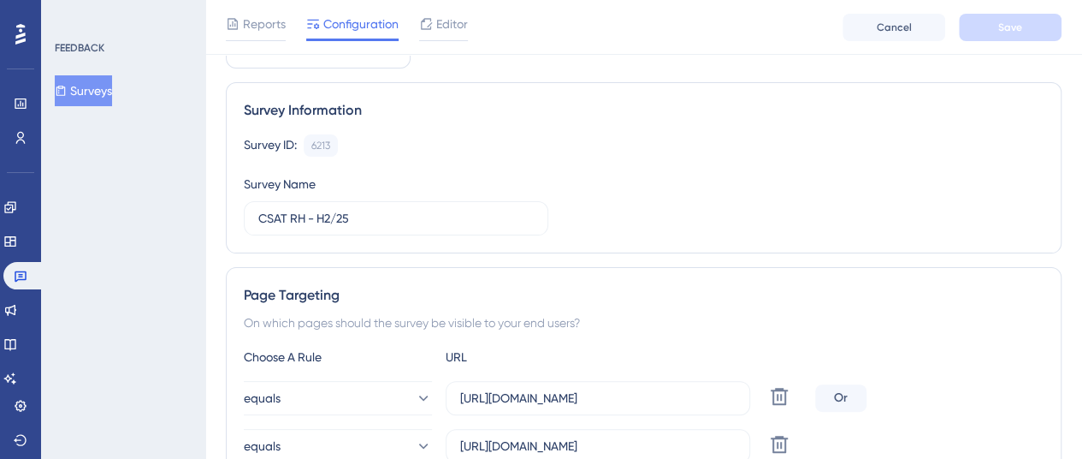
scroll to position [0, 0]
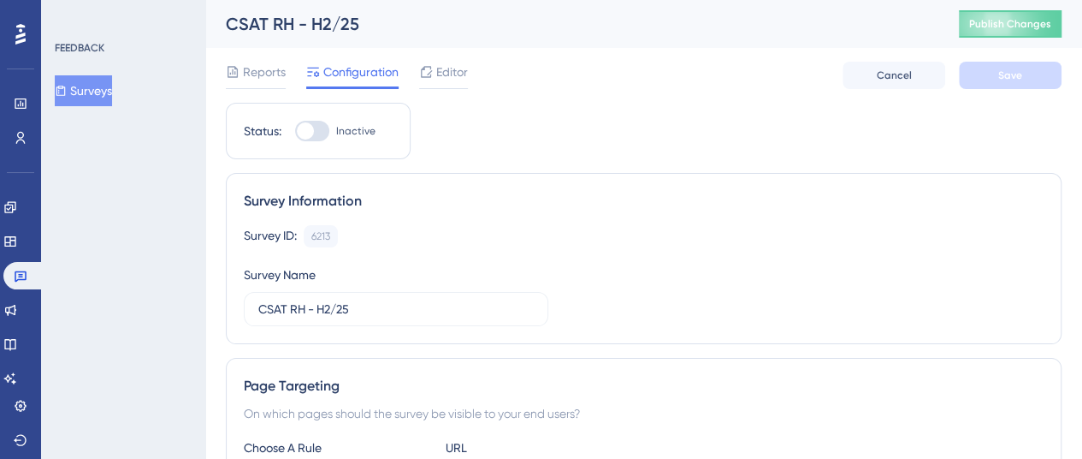
click at [326, 131] on div at bounding box center [312, 131] width 34 height 21
click at [295, 131] on input "Inactive" at bounding box center [294, 131] width 1 height 1
checkbox input "true"
click at [986, 73] on button "Save" at bounding box center [1010, 75] width 103 height 27
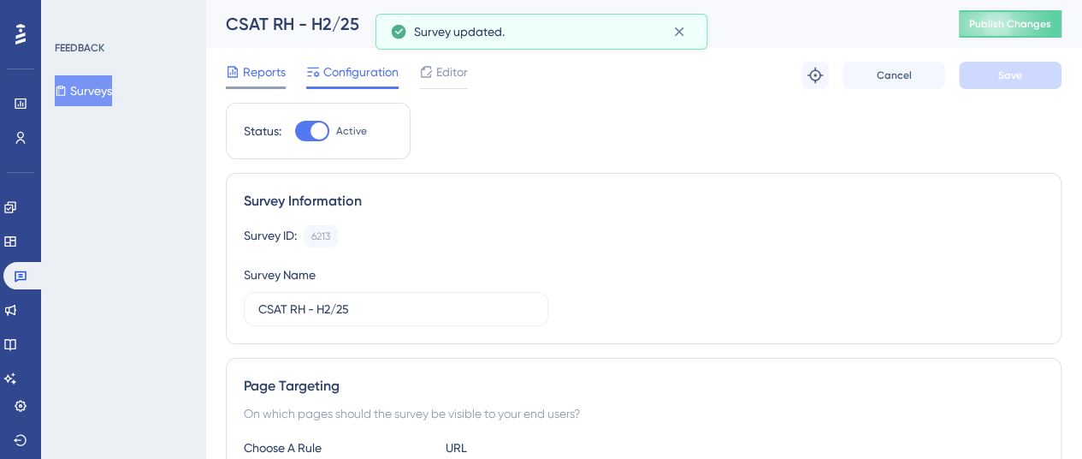
click at [265, 83] on div "Reports" at bounding box center [256, 75] width 60 height 27
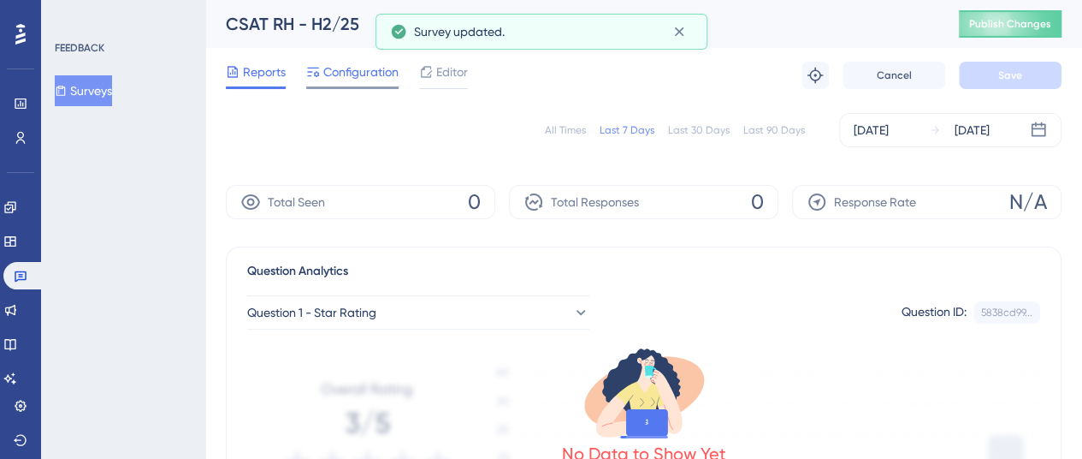
click at [333, 71] on span "Configuration" at bounding box center [360, 72] width 75 height 21
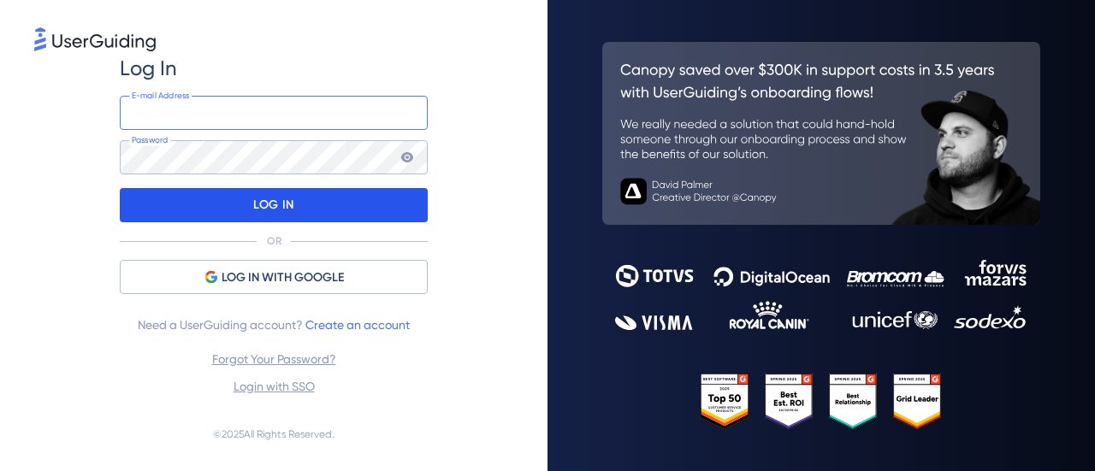
type input "gisele.negreiros+ug@unico.io"
click at [205, 206] on div "LOG IN" at bounding box center [274, 205] width 308 height 34
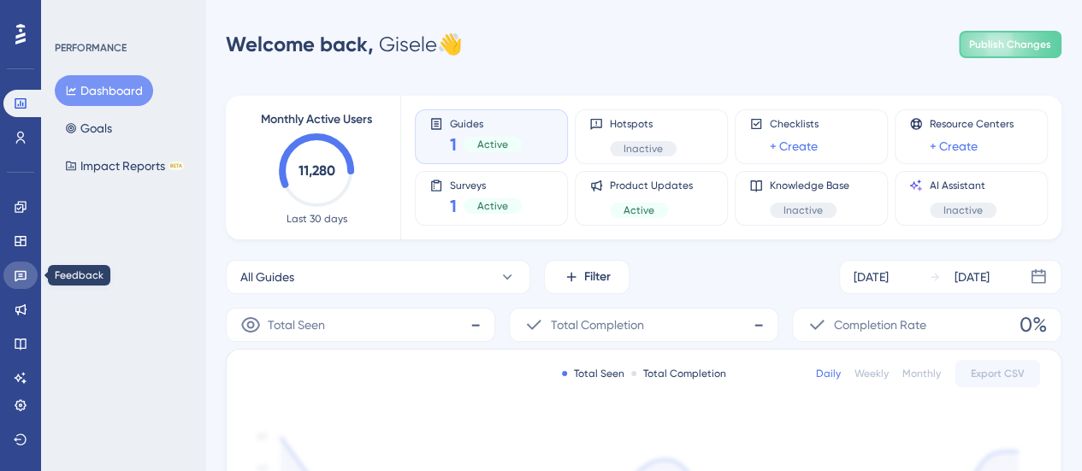
click at [27, 283] on link at bounding box center [20, 275] width 34 height 27
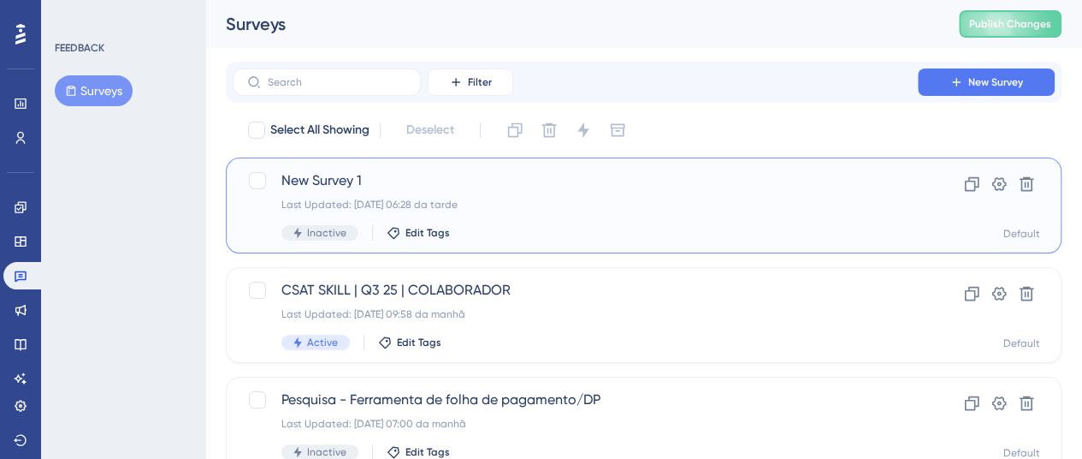
click at [309, 185] on span "New Survey 1" at bounding box center [575, 180] width 588 height 21
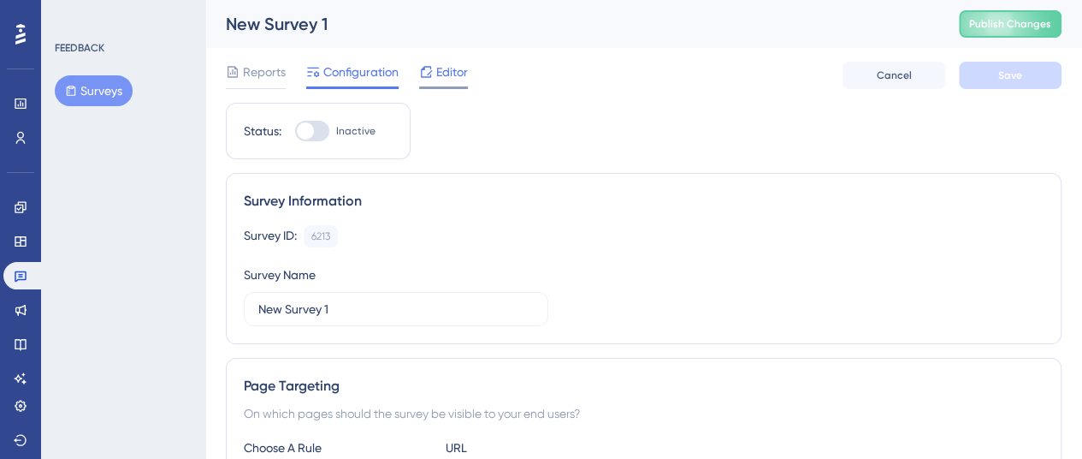
click at [431, 73] on icon at bounding box center [426, 72] width 14 height 14
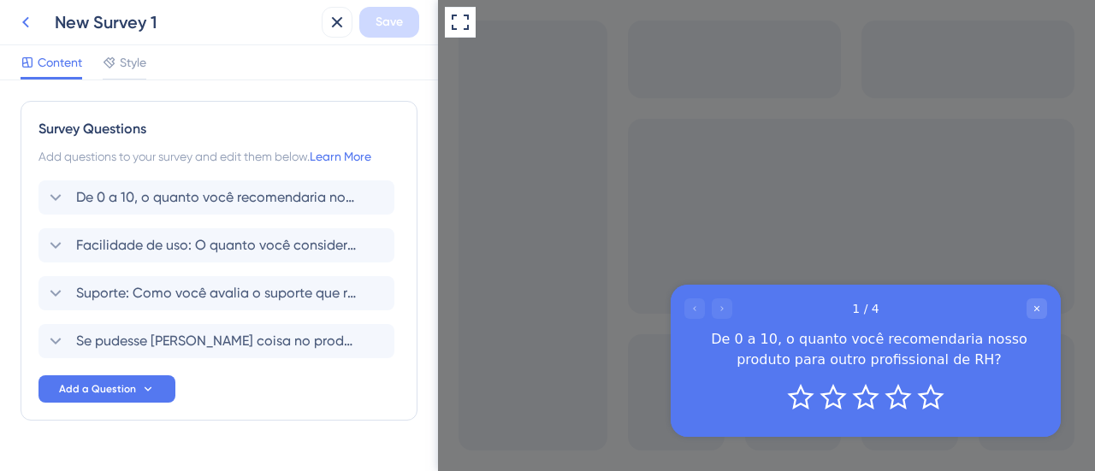
click at [29, 23] on icon at bounding box center [25, 22] width 21 height 21
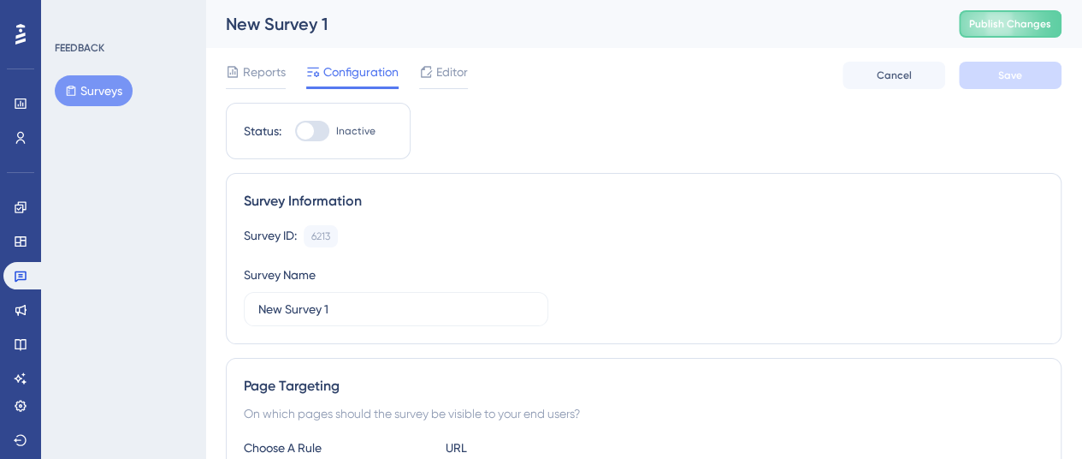
click at [316, 27] on div "New Survey 1" at bounding box center [571, 24] width 690 height 24
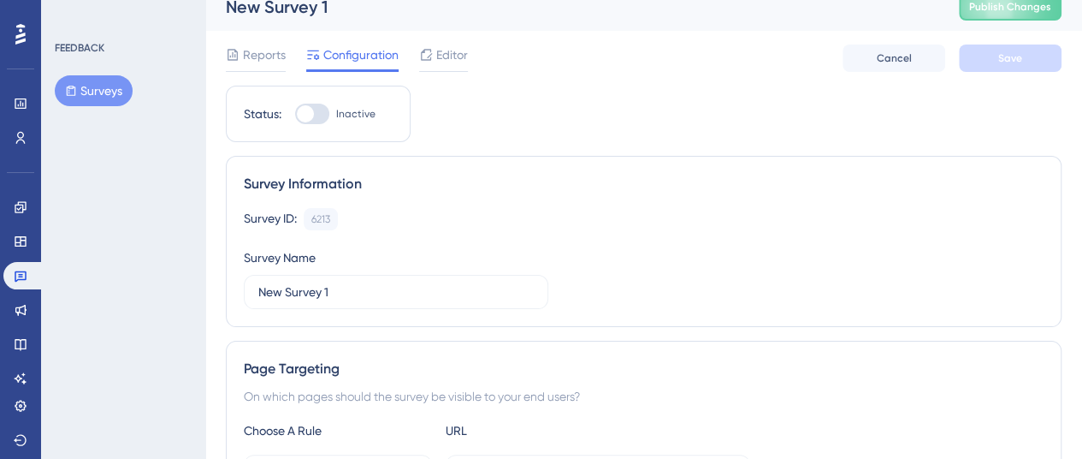
scroll to position [18, 0]
click at [387, 285] on input "New Survey 1" at bounding box center [396, 290] width 276 height 19
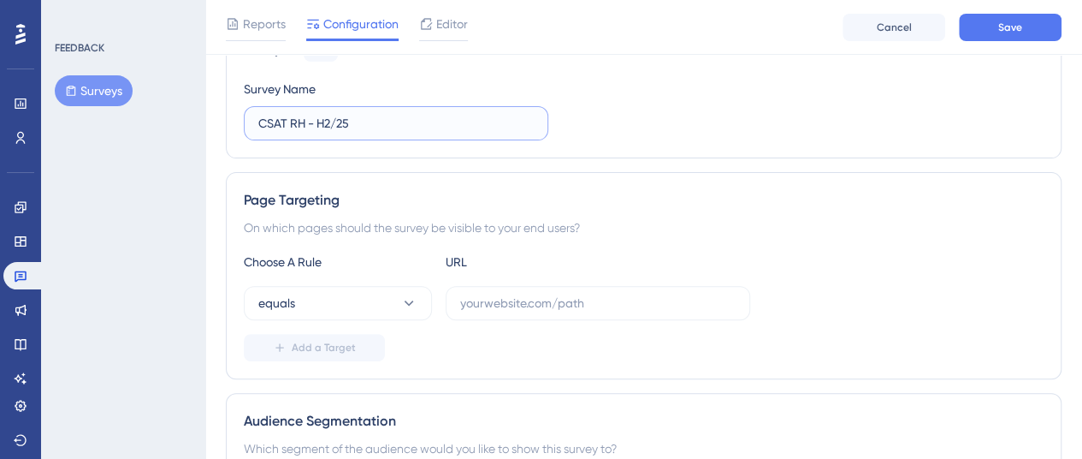
scroll to position [195, 0]
type input "CSAT RH - H2/25"
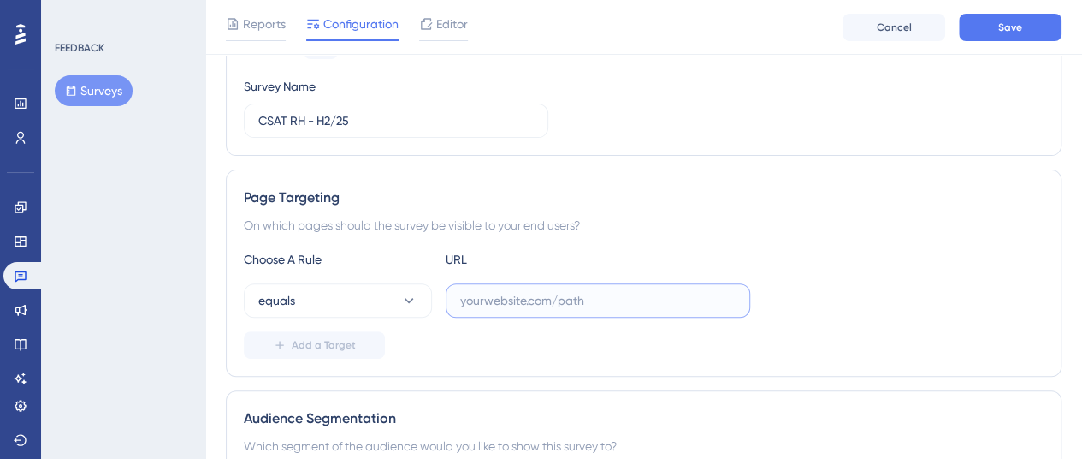
click at [474, 292] on input "text" at bounding box center [598, 300] width 276 height 19
paste input "[URL][DOMAIN_NAME]"
type input "[URL][DOMAIN_NAME]"
click at [347, 347] on span "Add a Target" at bounding box center [324, 345] width 64 height 14
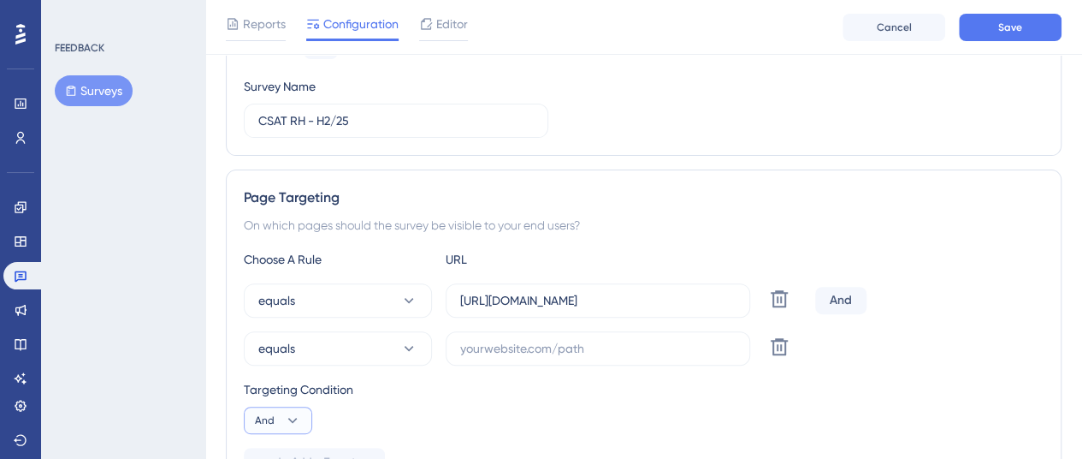
click at [291, 418] on icon at bounding box center [292, 420] width 9 height 5
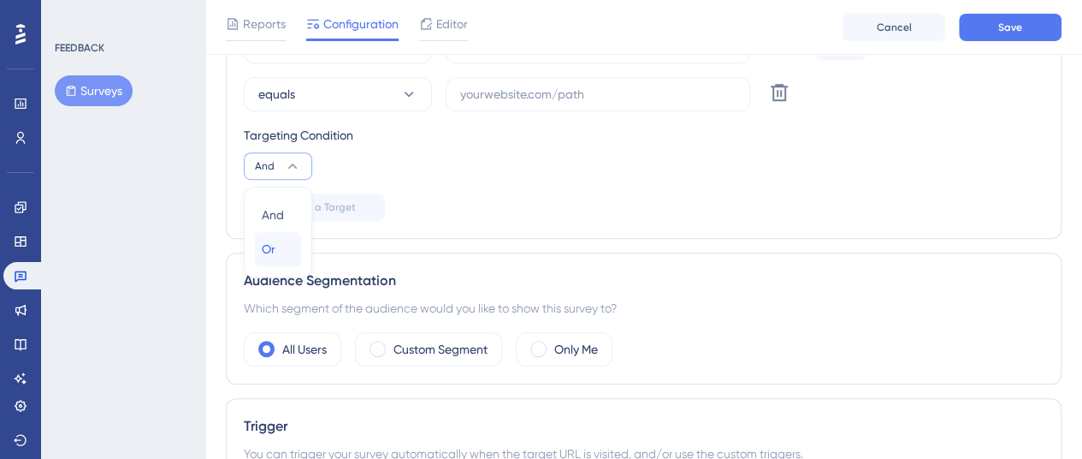
click at [281, 245] on div "Or Or" at bounding box center [278, 249] width 33 height 34
click at [704, 92] on input "text" at bounding box center [598, 94] width 276 height 19
paste input "[URL][DOMAIN_NAME]"
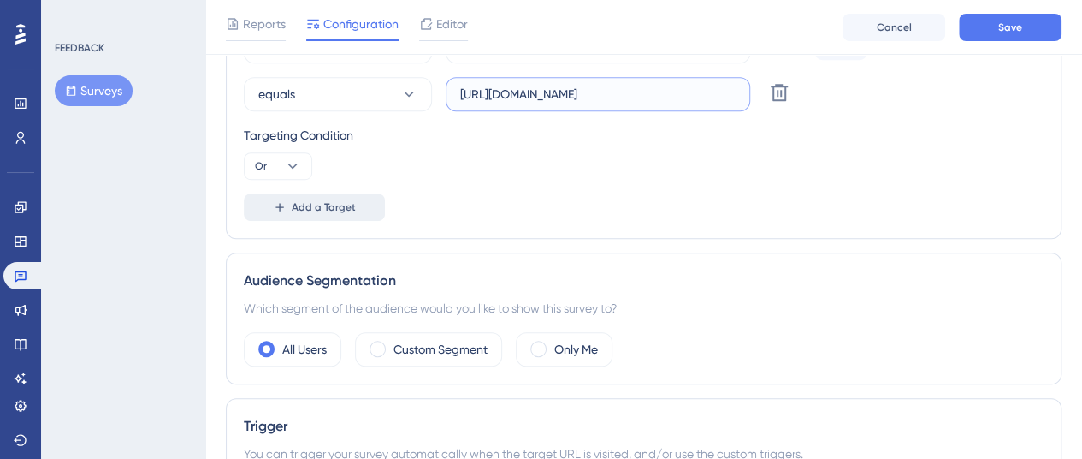
type input "[URL][DOMAIN_NAME]"
click at [317, 205] on span "Add a Target" at bounding box center [324, 207] width 64 height 14
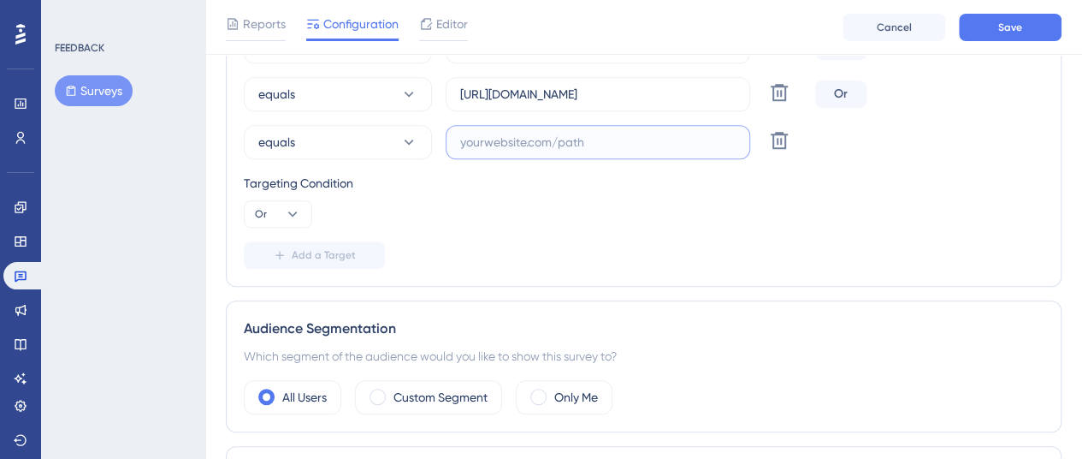
click at [483, 149] on input "text" at bounding box center [598, 142] width 276 height 19
paste input "[URL][DOMAIN_NAME]"
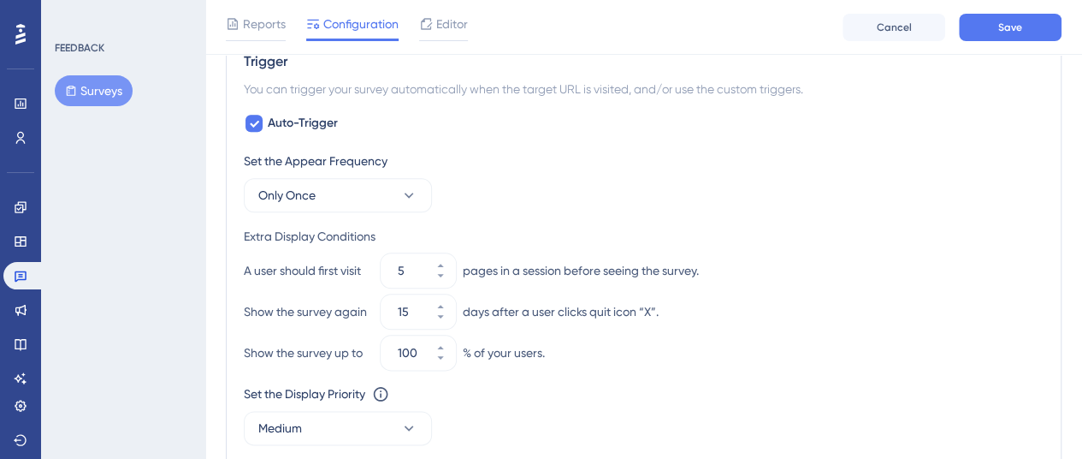
scroll to position [862, 0]
type input "[URL][DOMAIN_NAME]"
click at [394, 201] on button "Only Once" at bounding box center [338, 194] width 188 height 34
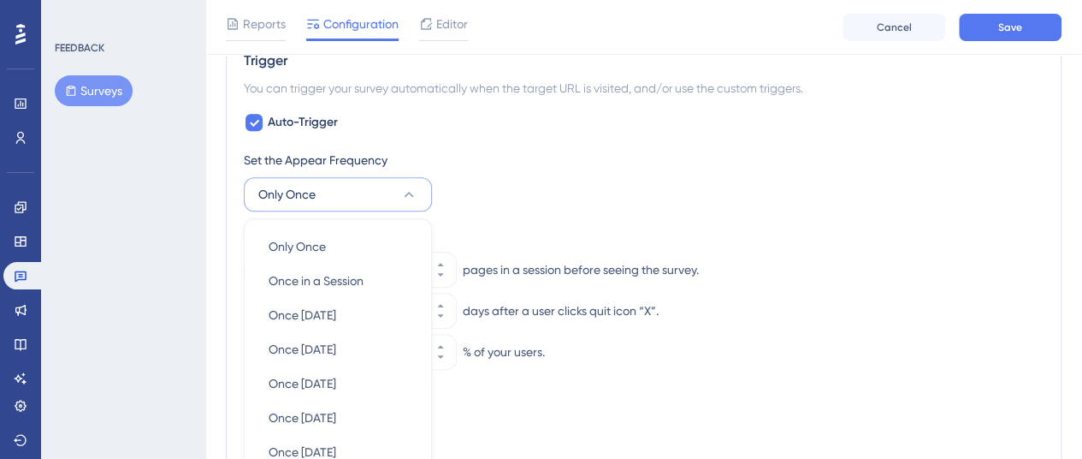
scroll to position [1012, 0]
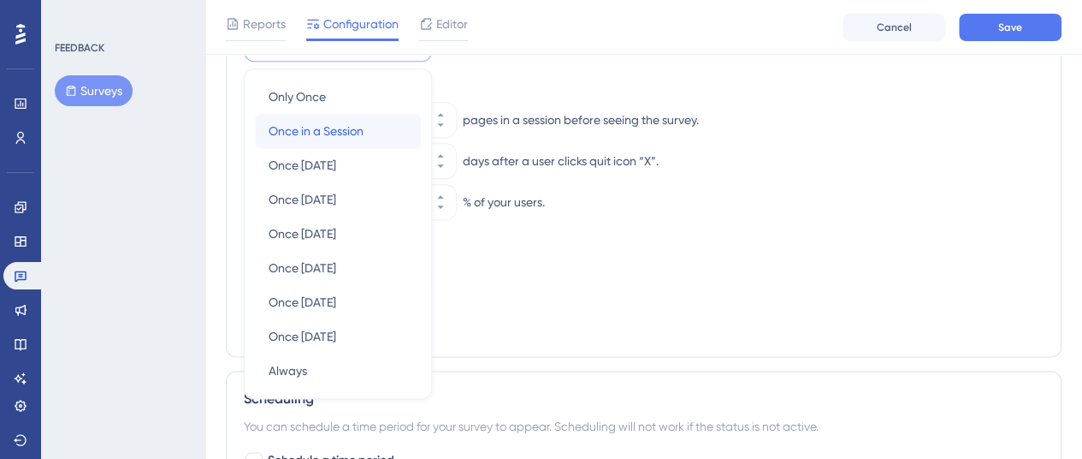
click at [358, 132] on span "Once in a Session" at bounding box center [316, 131] width 95 height 21
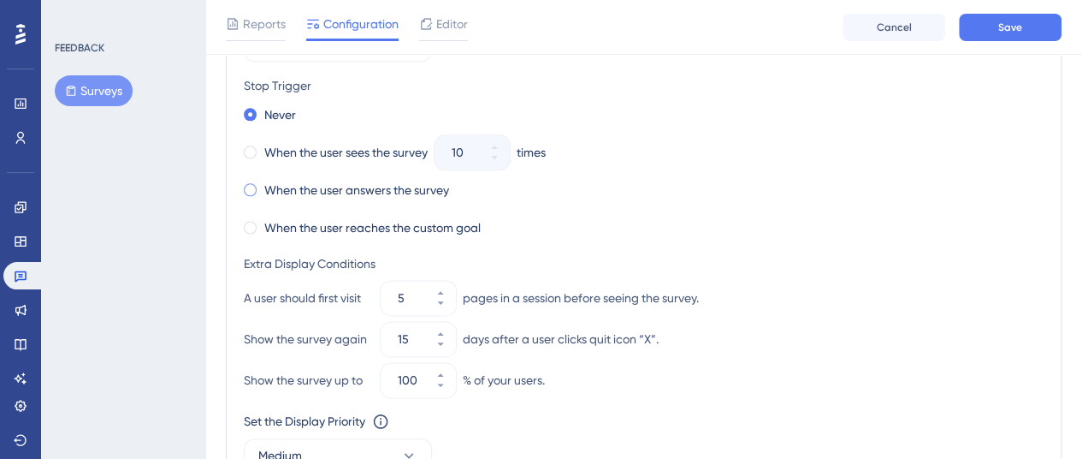
click at [342, 184] on label "When the user answers the survey" at bounding box center [356, 190] width 185 height 21
click at [440, 298] on icon at bounding box center [441, 303] width 10 height 10
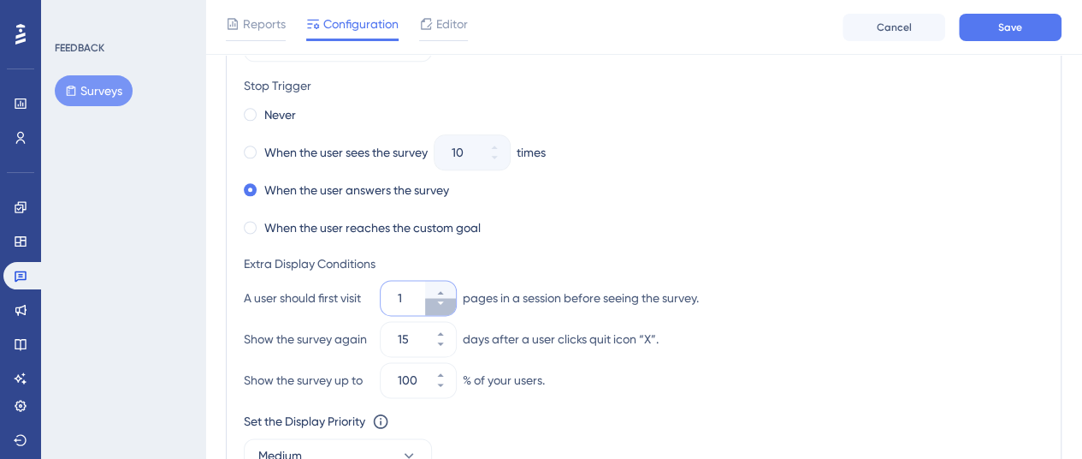
click at [440, 298] on icon at bounding box center [441, 303] width 10 height 10
type input "1"
click at [441, 341] on icon at bounding box center [441, 344] width 10 height 10
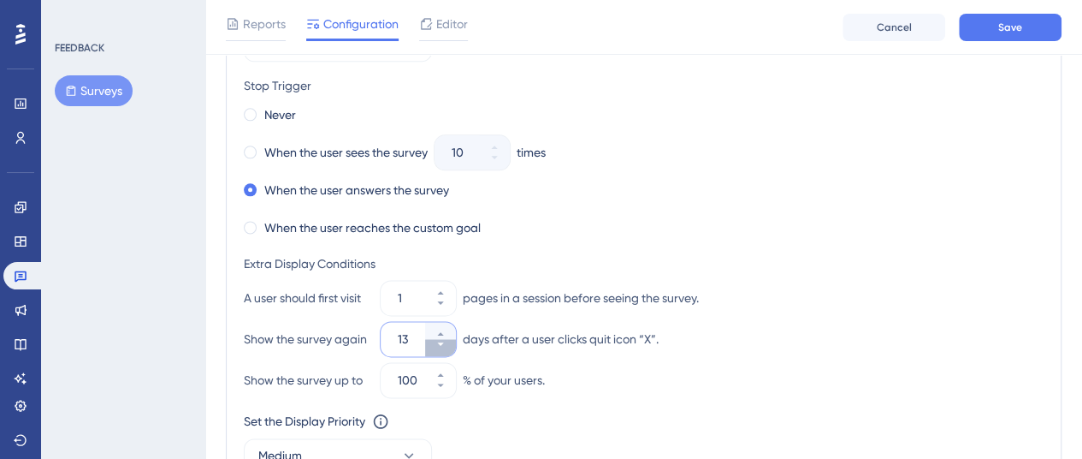
click at [441, 341] on icon at bounding box center [441, 344] width 10 height 10
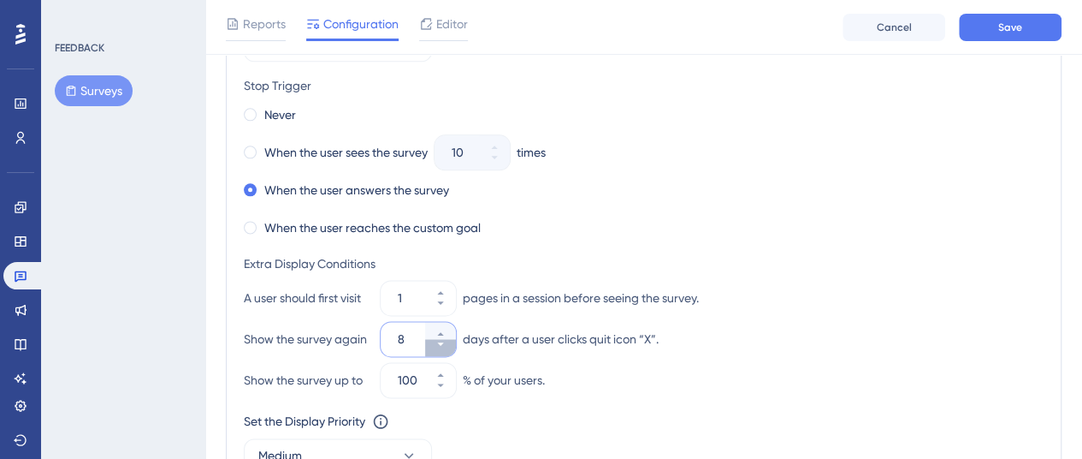
click at [441, 341] on icon at bounding box center [441, 344] width 10 height 10
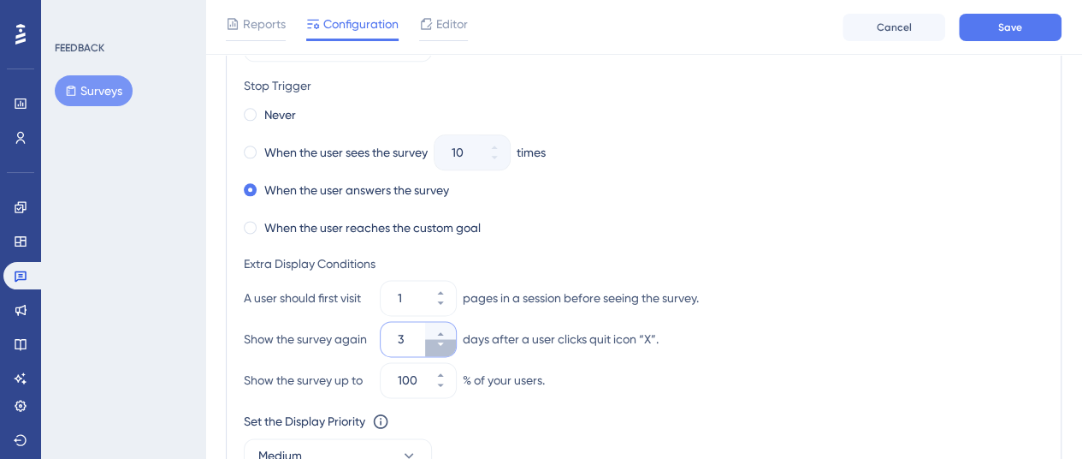
click at [441, 341] on icon at bounding box center [441, 344] width 10 height 10
type input "0"
click at [560, 337] on div "days after a user clicks quit icon “X”." at bounding box center [561, 339] width 196 height 21
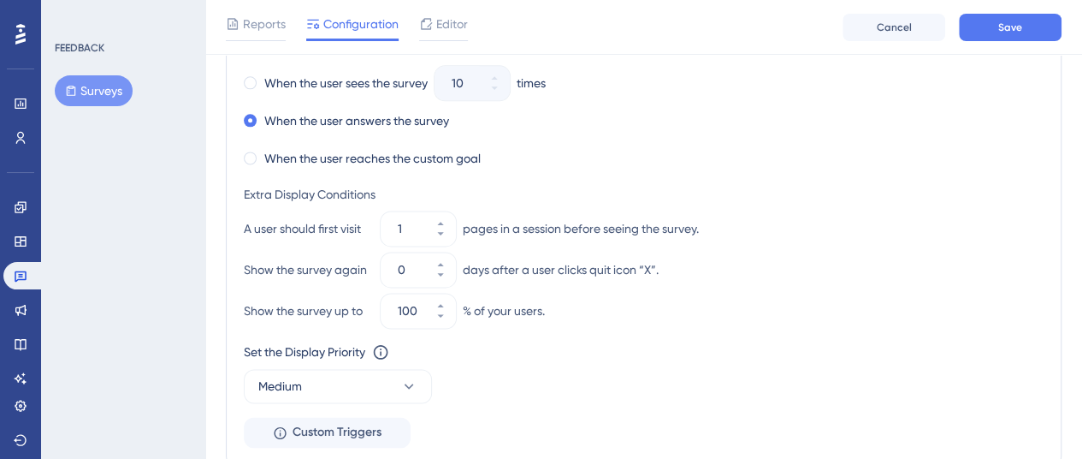
scroll to position [1082, 0]
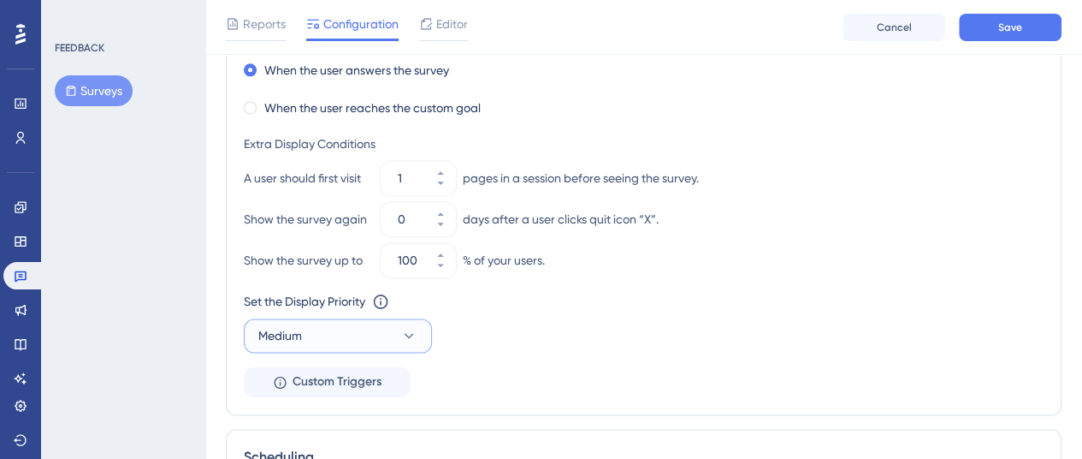
click at [388, 323] on button "Medium" at bounding box center [338, 335] width 188 height 34
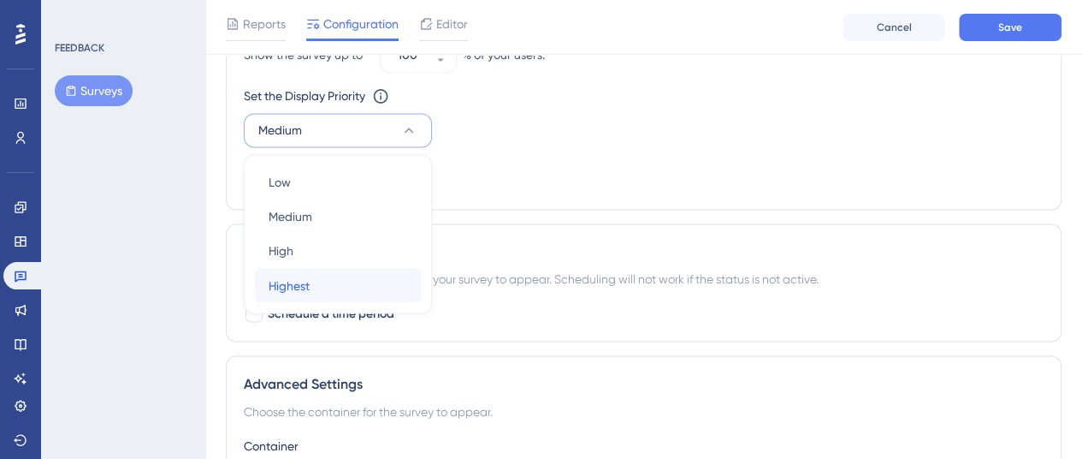
click at [330, 278] on div "Highest Highest" at bounding box center [338, 285] width 139 height 34
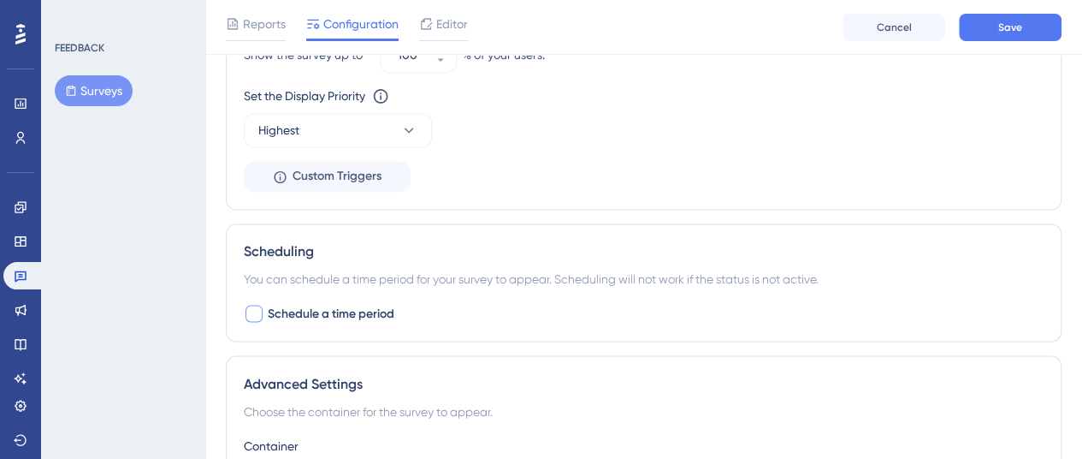
click at [377, 306] on span "Schedule a time period" at bounding box center [331, 313] width 127 height 21
checkbox input "true"
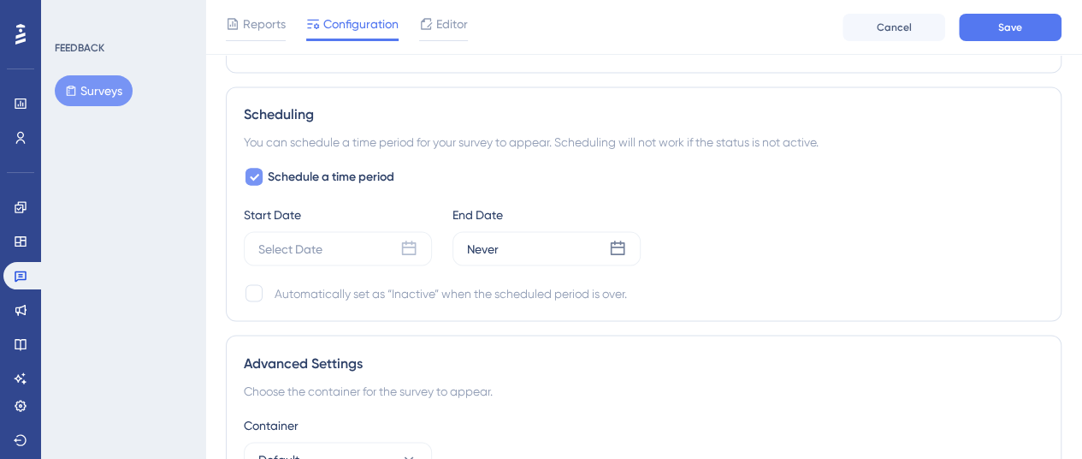
scroll to position [1484, 0]
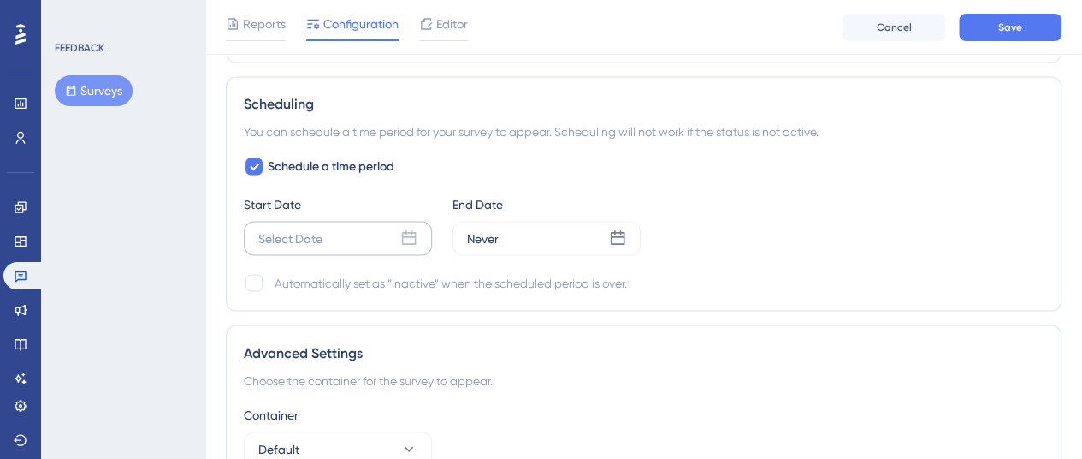
click at [387, 240] on div "Select Date" at bounding box center [338, 238] width 188 height 34
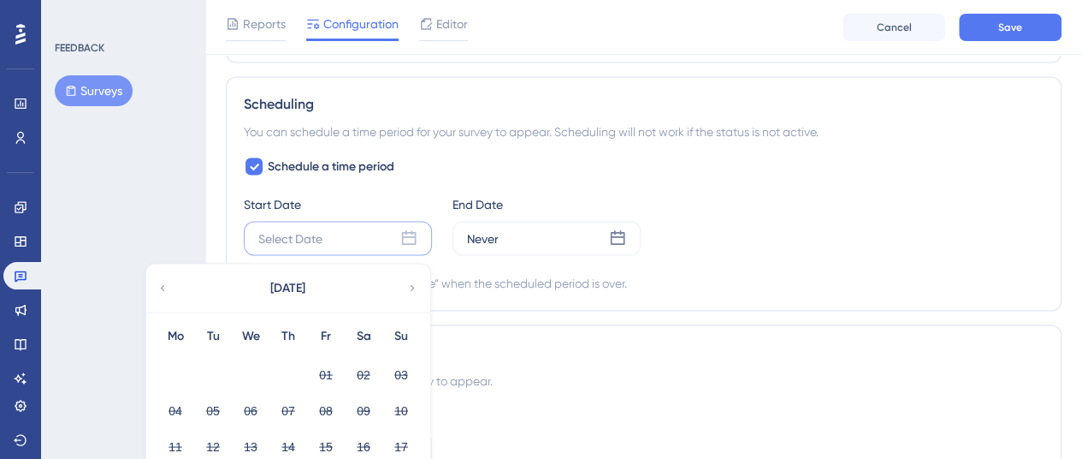
scroll to position [1624, 0]
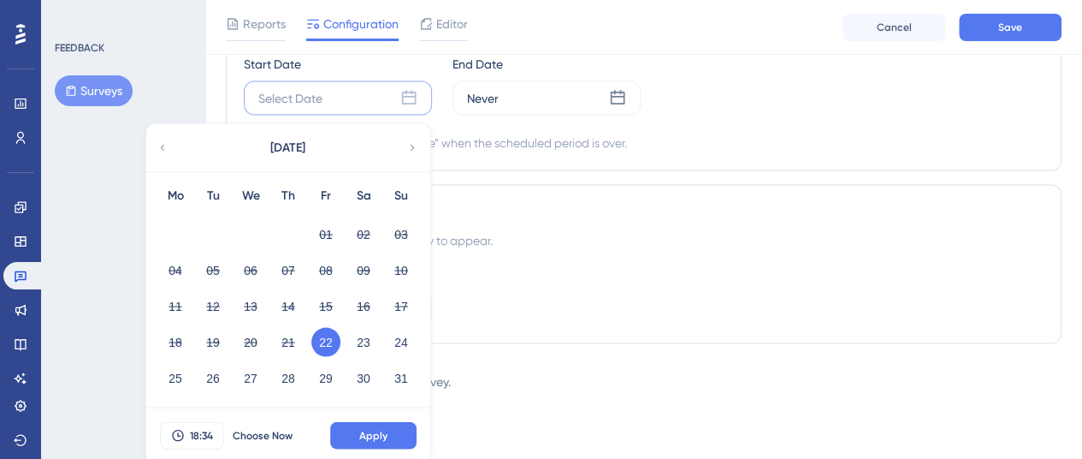
click at [329, 343] on button "22" at bounding box center [325, 342] width 29 height 29
click at [378, 429] on span "Apply" at bounding box center [373, 436] width 28 height 14
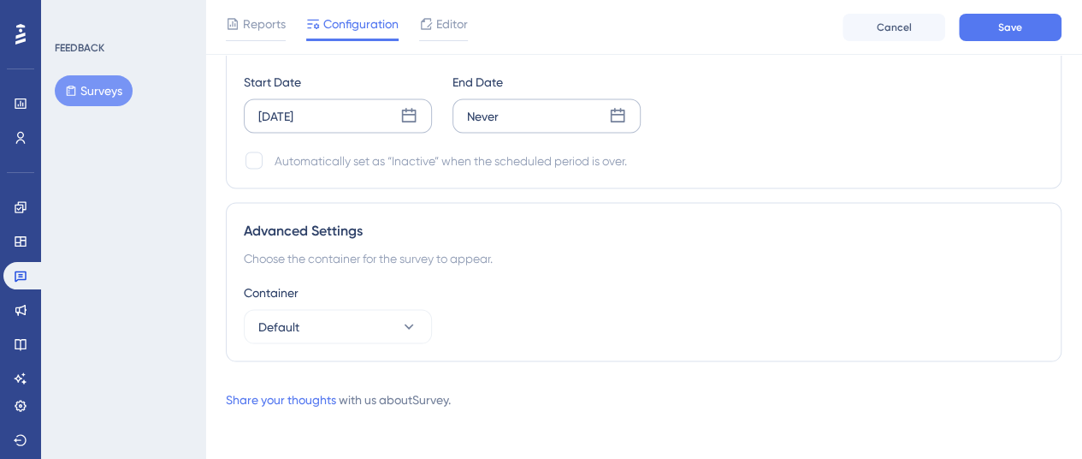
click at [611, 112] on icon at bounding box center [618, 115] width 15 height 15
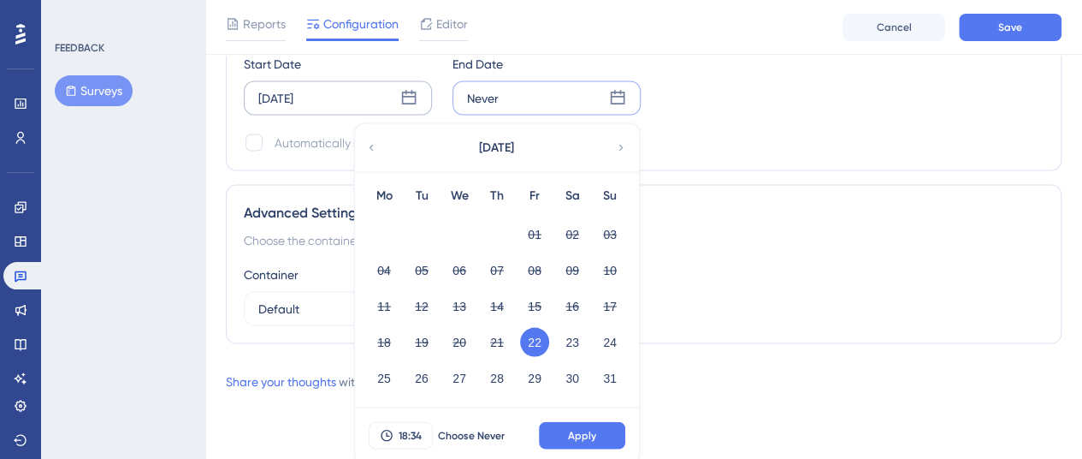
click at [621, 145] on icon at bounding box center [621, 148] width 4 height 6
click at [607, 262] on button "14" at bounding box center [609, 270] width 29 height 29
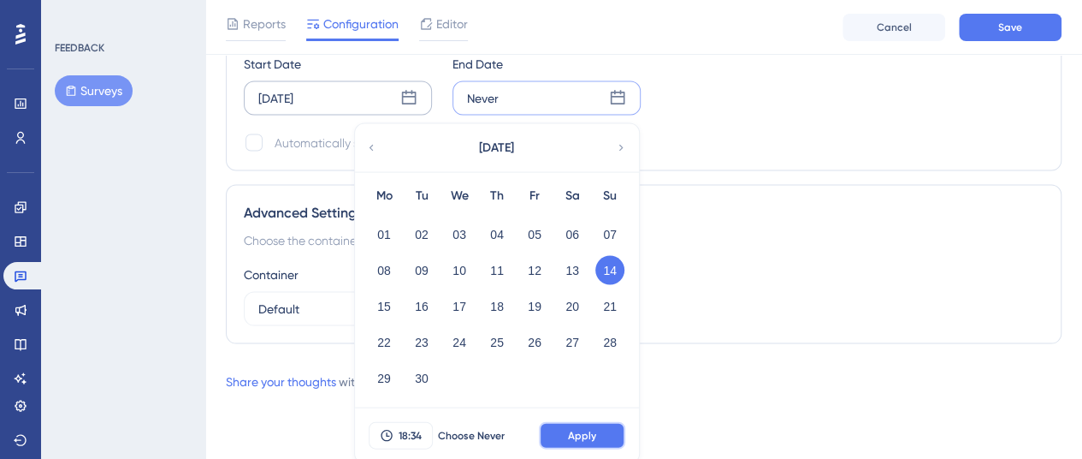
click at [580, 437] on span "Apply" at bounding box center [582, 436] width 28 height 14
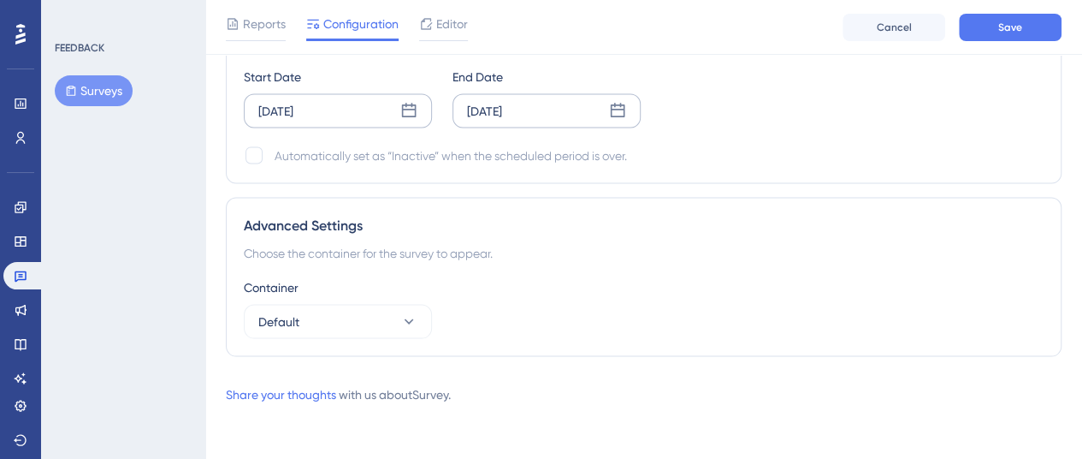
scroll to position [1607, 0]
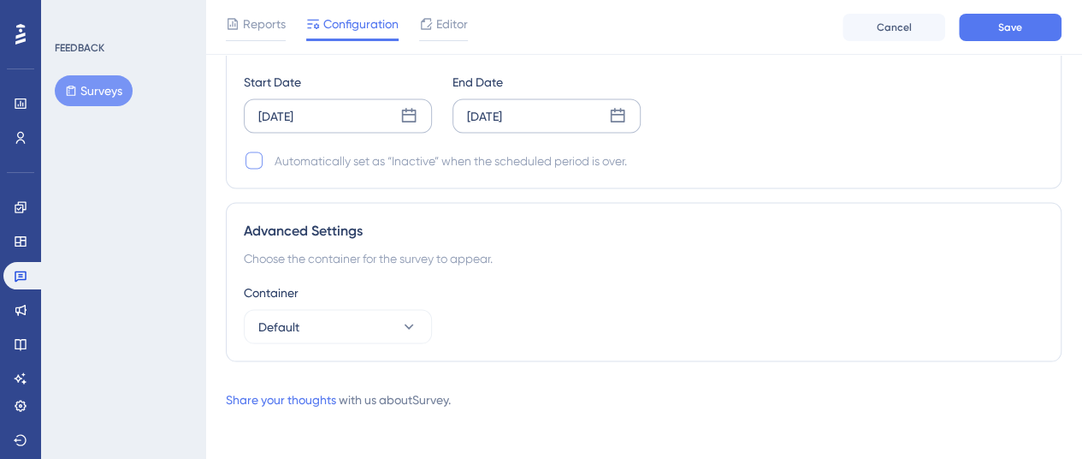
click at [253, 160] on div at bounding box center [254, 159] width 17 height 17
checkbox input "true"
click at [376, 321] on button "Default" at bounding box center [338, 326] width 188 height 34
click at [1001, 18] on button "Save" at bounding box center [1010, 27] width 103 height 27
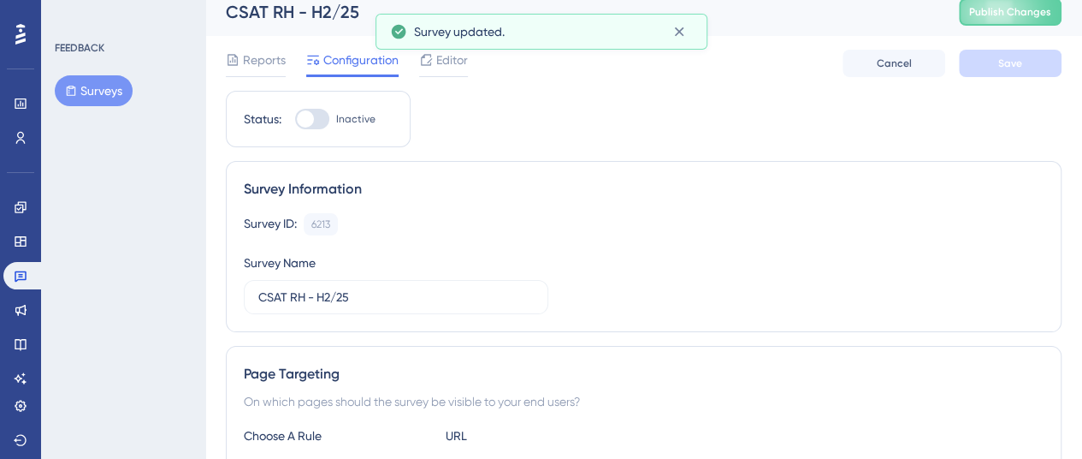
scroll to position [0, 0]
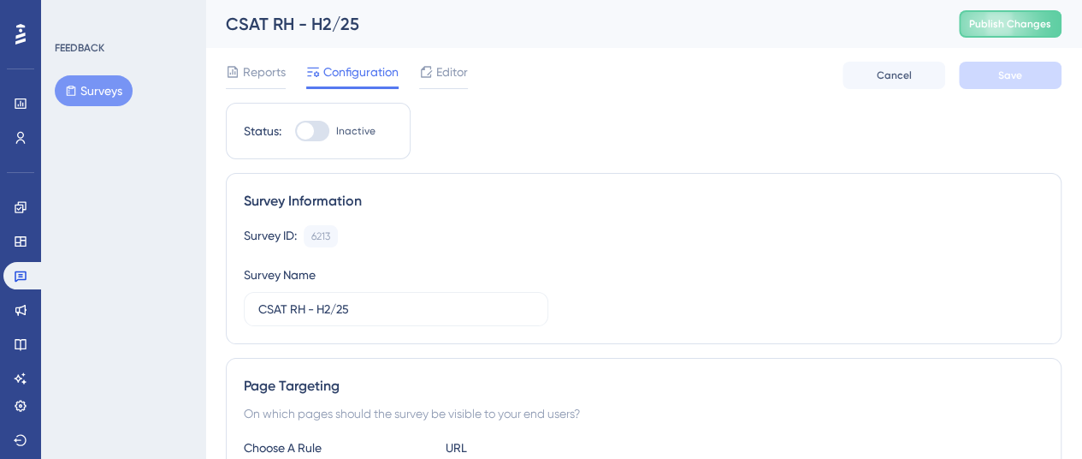
click at [315, 131] on div at bounding box center [312, 131] width 34 height 21
click at [295, 131] on input "Inactive" at bounding box center [294, 131] width 1 height 1
click at [997, 75] on button "Save" at bounding box center [1010, 75] width 103 height 27
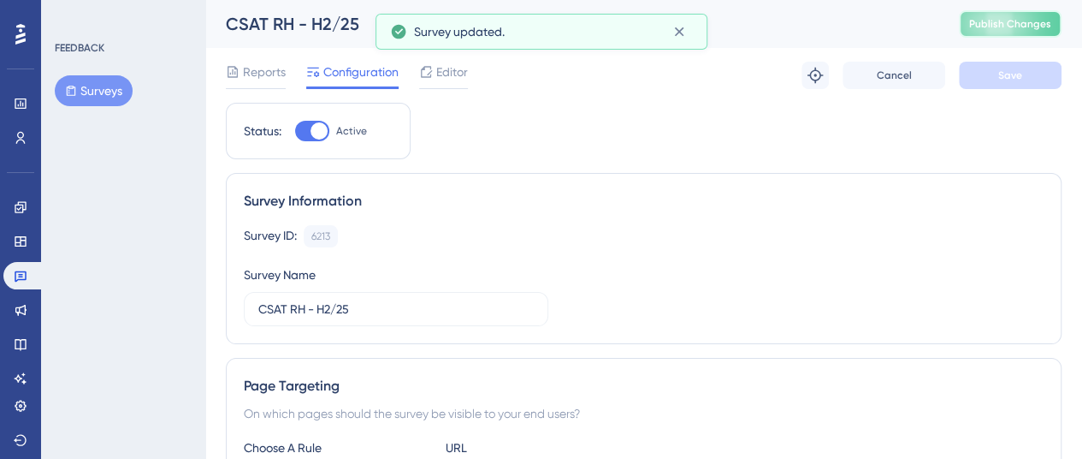
click at [1010, 28] on span "Publish Changes" at bounding box center [1010, 24] width 82 height 14
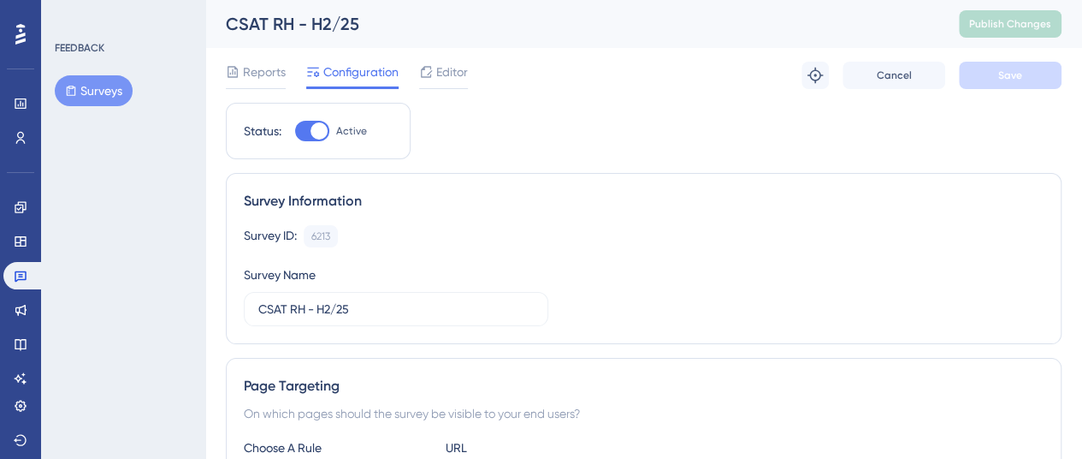
click at [296, 127] on div at bounding box center [312, 131] width 34 height 21
click at [295, 131] on input "Active" at bounding box center [294, 131] width 1 height 1
checkbox input "false"
click at [983, 74] on button "Save" at bounding box center [1010, 75] width 103 height 27
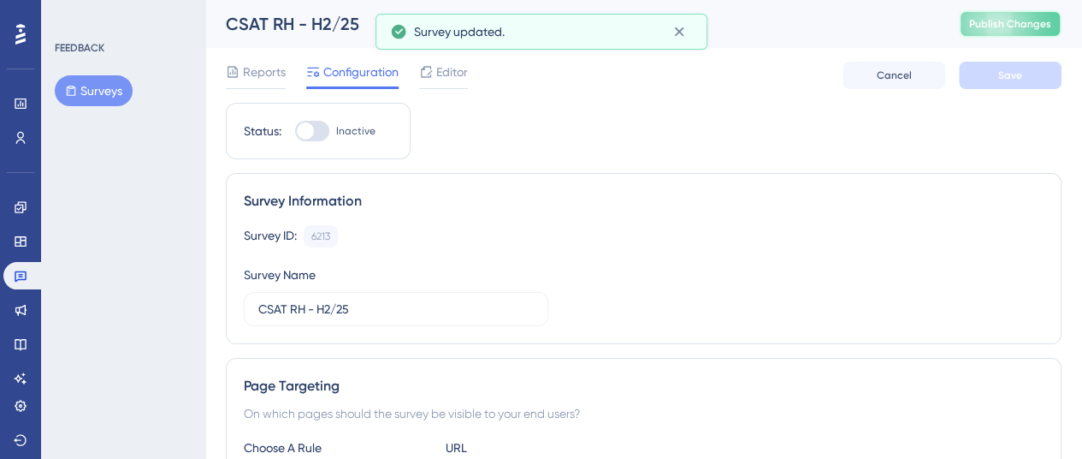
click at [1038, 21] on span "Publish Changes" at bounding box center [1010, 24] width 82 height 14
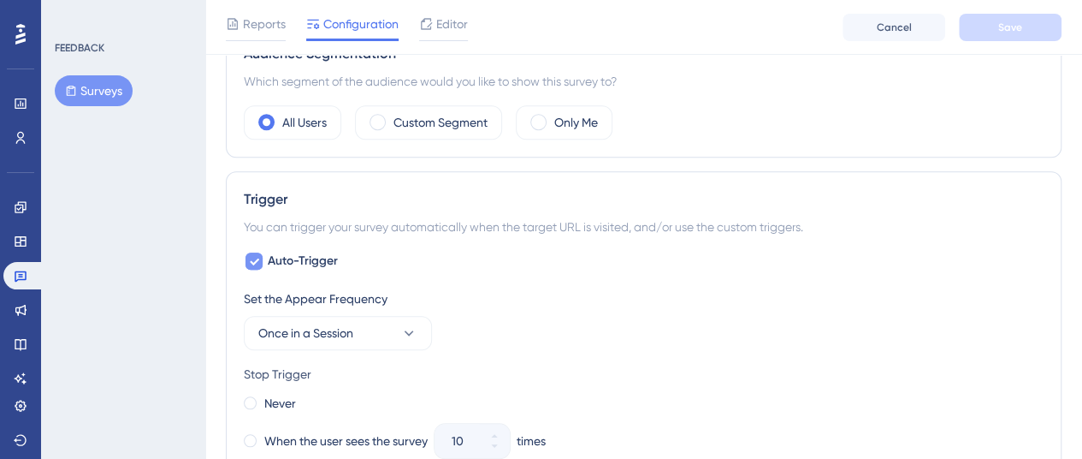
scroll to position [721, 0]
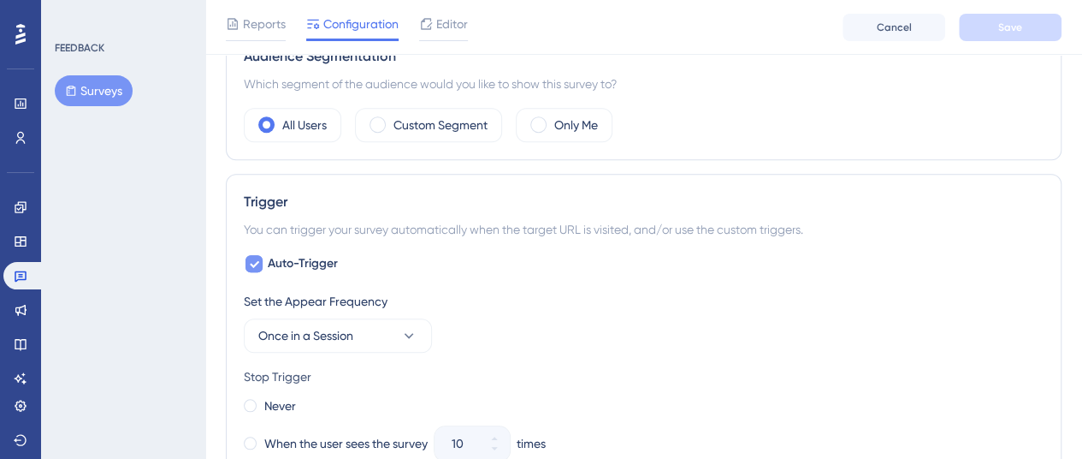
click at [271, 254] on span "Auto-Trigger" at bounding box center [303, 263] width 70 height 21
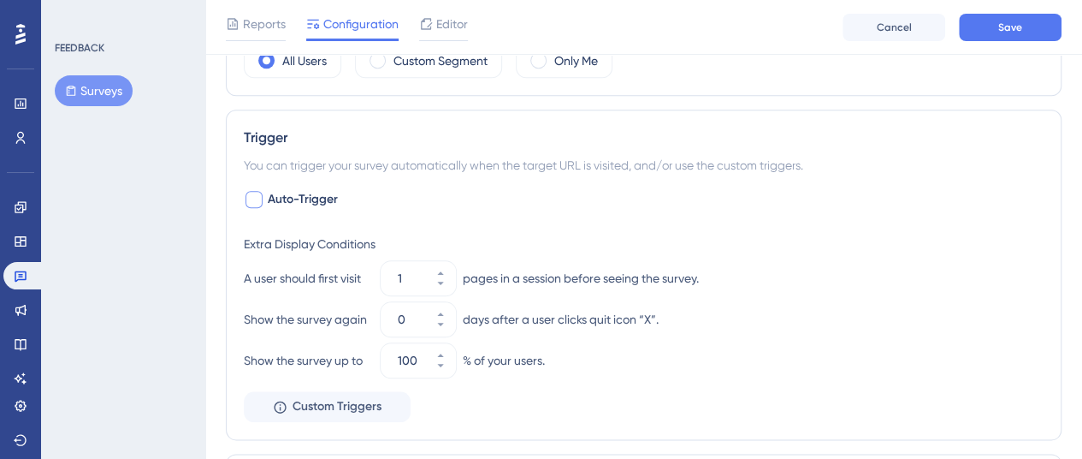
scroll to position [782, 0]
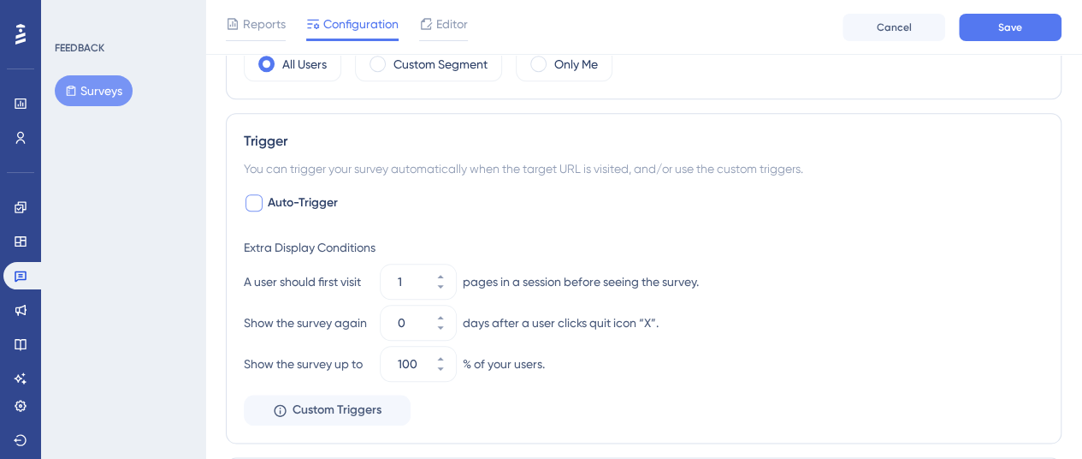
click at [275, 203] on span "Auto-Trigger" at bounding box center [303, 203] width 70 height 21
checkbox input "true"
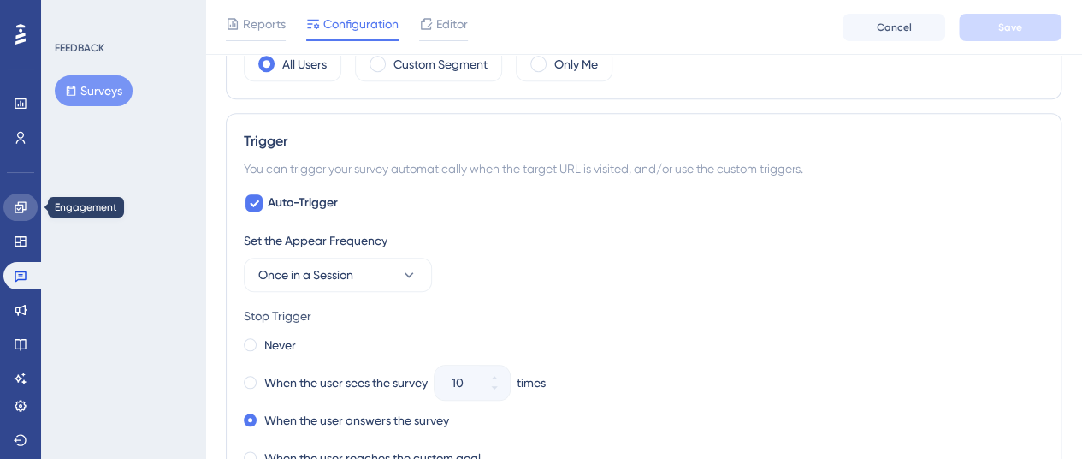
click at [18, 219] on link at bounding box center [20, 206] width 34 height 27
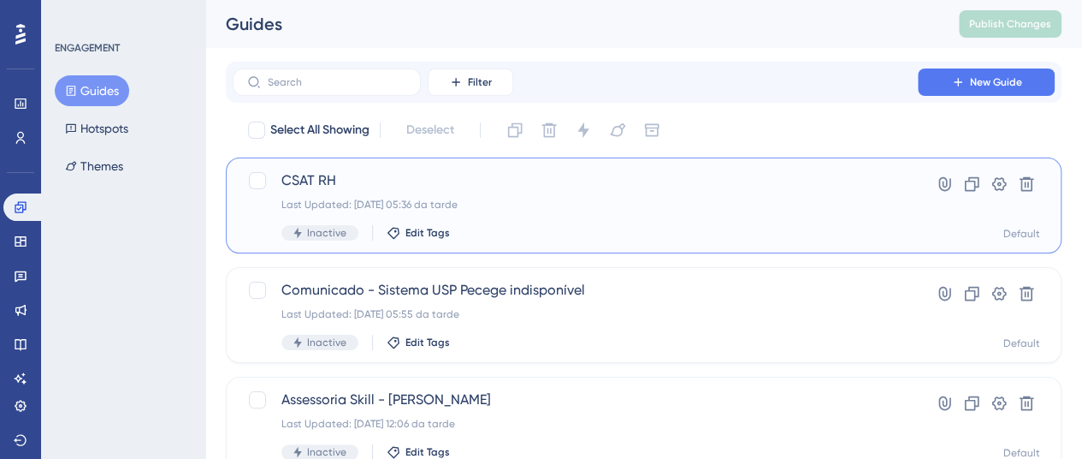
click at [405, 176] on span "CSAT RH" at bounding box center [575, 180] width 588 height 21
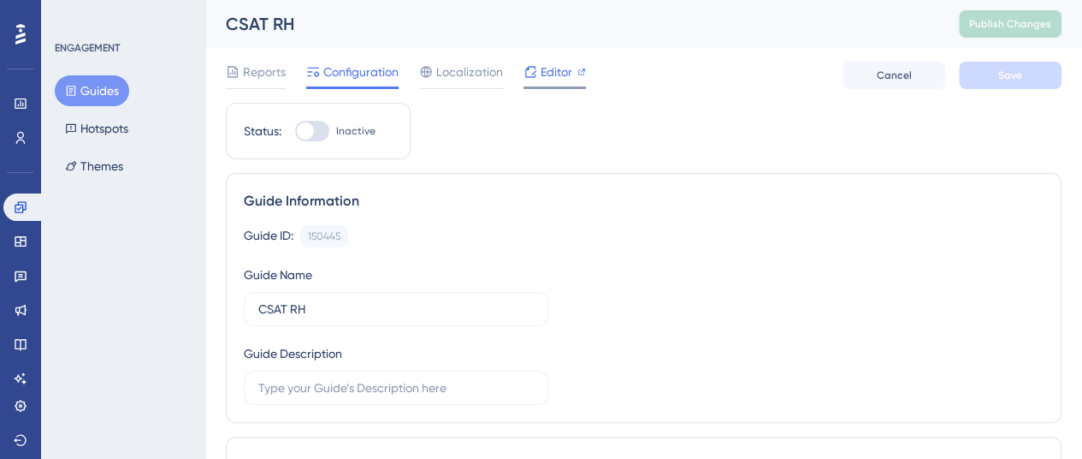
click at [553, 76] on span "Editor" at bounding box center [557, 72] width 32 height 21
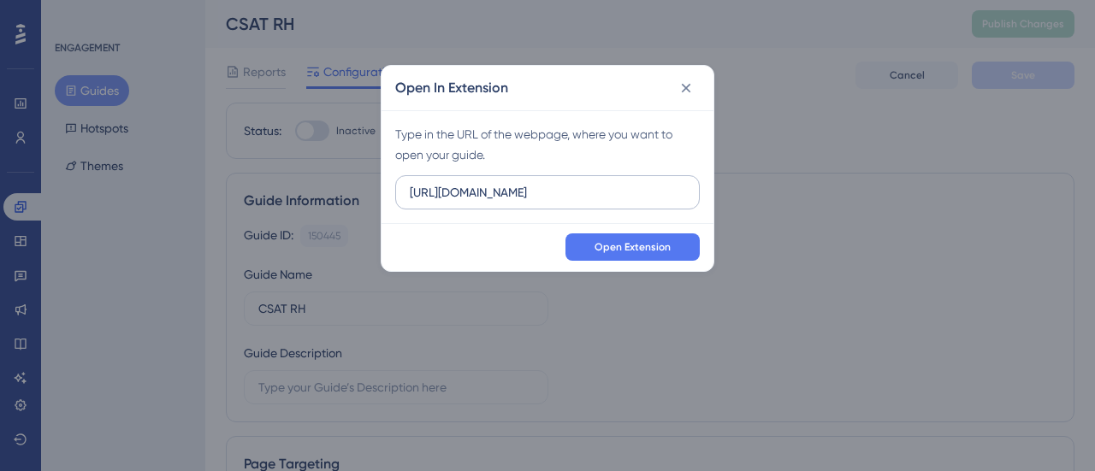
type input "https://portal.skillhub.me"
click at [680, 93] on icon at bounding box center [686, 88] width 17 height 17
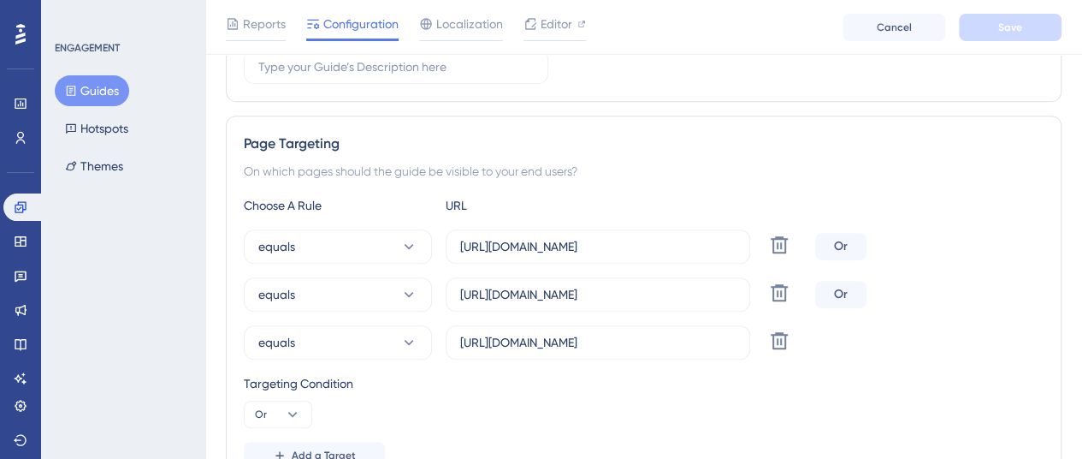
scroll to position [354, 0]
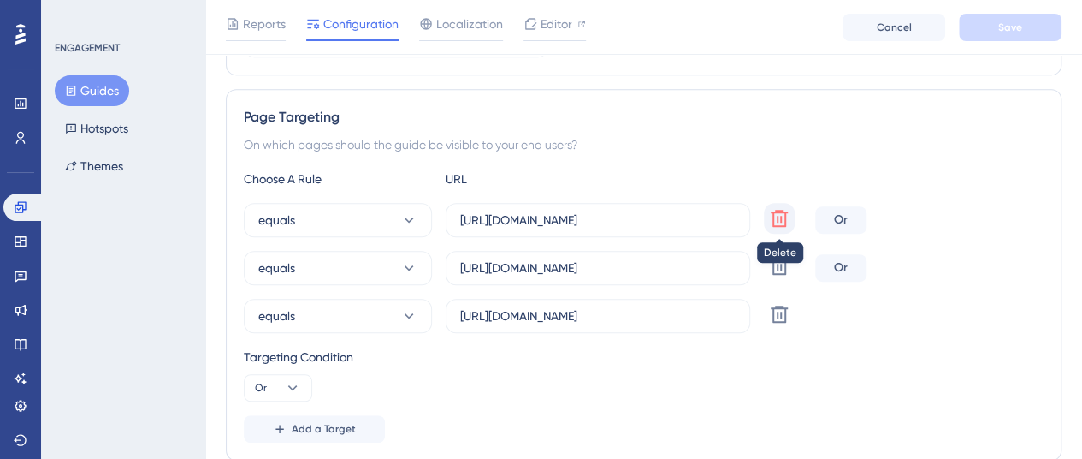
click at [785, 213] on icon at bounding box center [779, 218] width 17 height 17
type input "[URL][DOMAIN_NAME]"
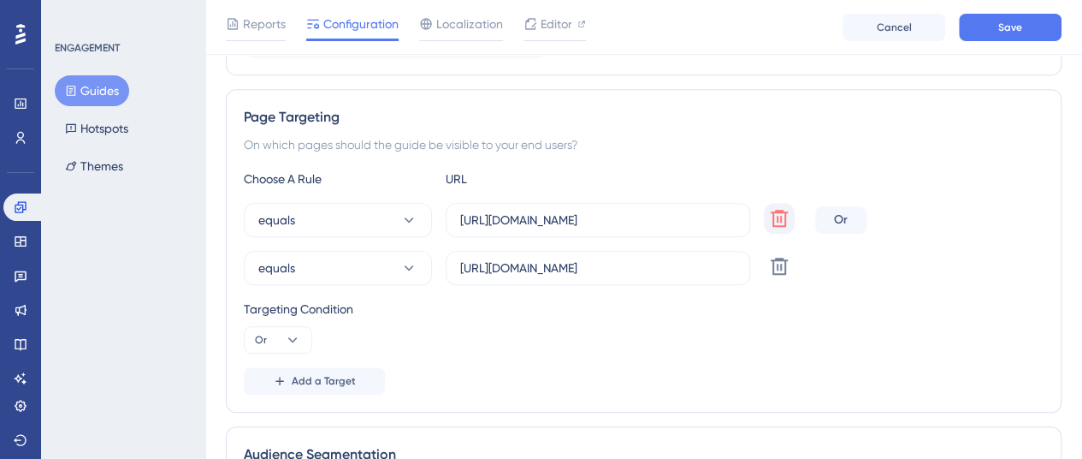
scroll to position [0, 0]
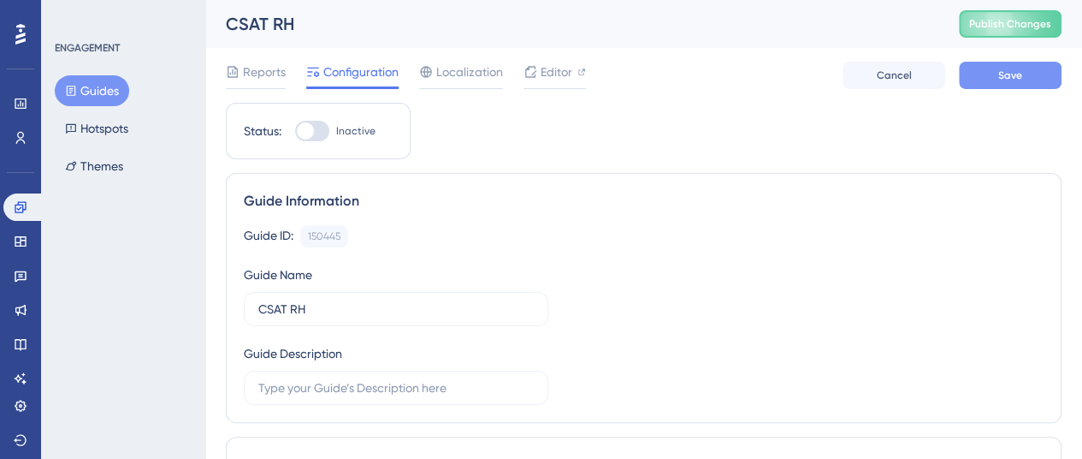
click at [993, 76] on button "Save" at bounding box center [1010, 75] width 103 height 27
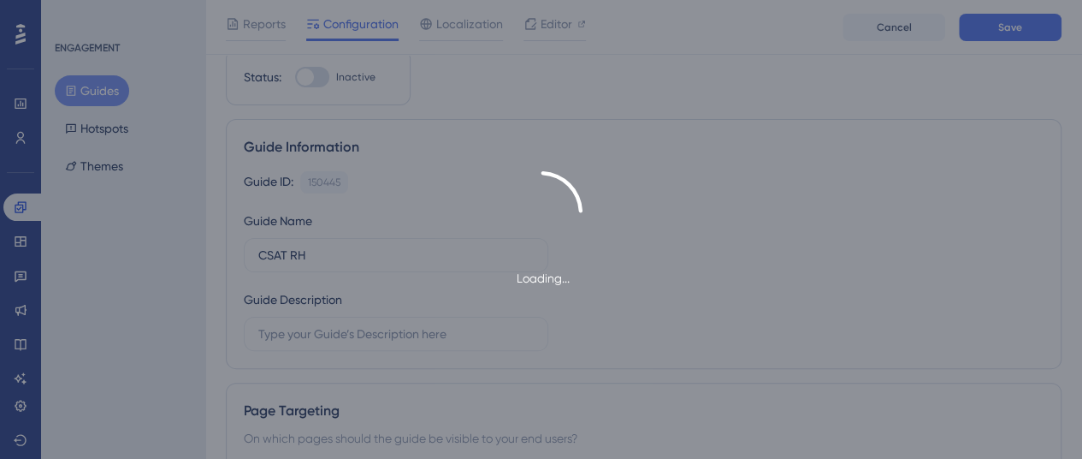
scroll to position [62, 0]
click at [376, 143] on div "Loading..." at bounding box center [541, 229] width 1082 height 459
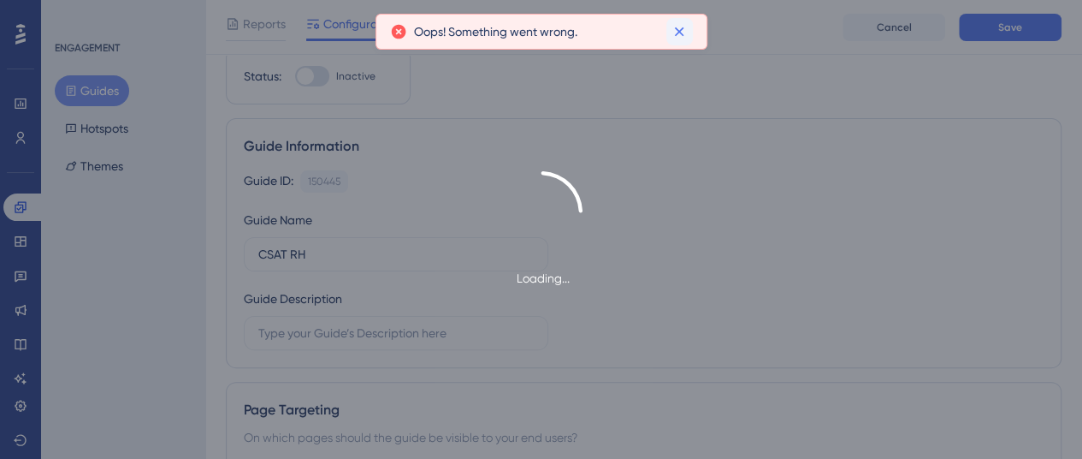
click at [692, 30] on button at bounding box center [680, 31] width 27 height 27
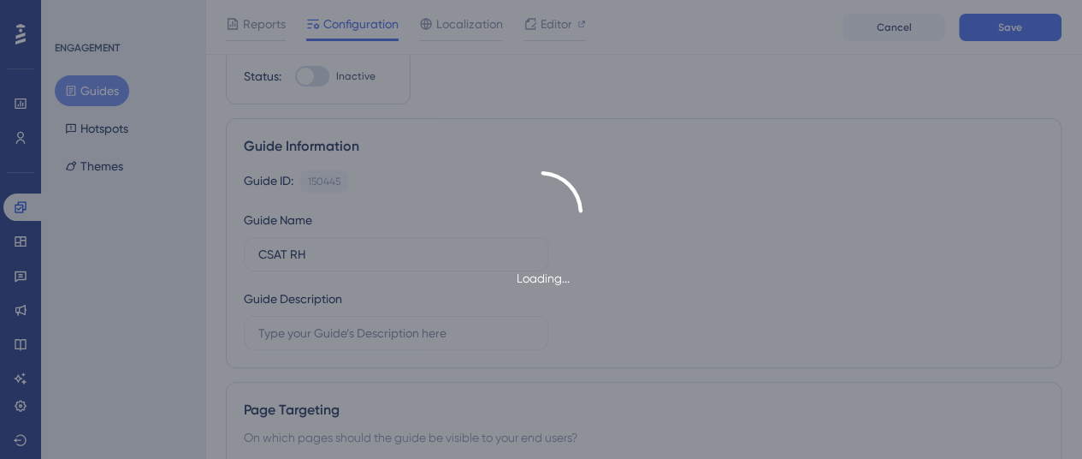
click at [426, 174] on div "Loading..." at bounding box center [541, 229] width 1082 height 117
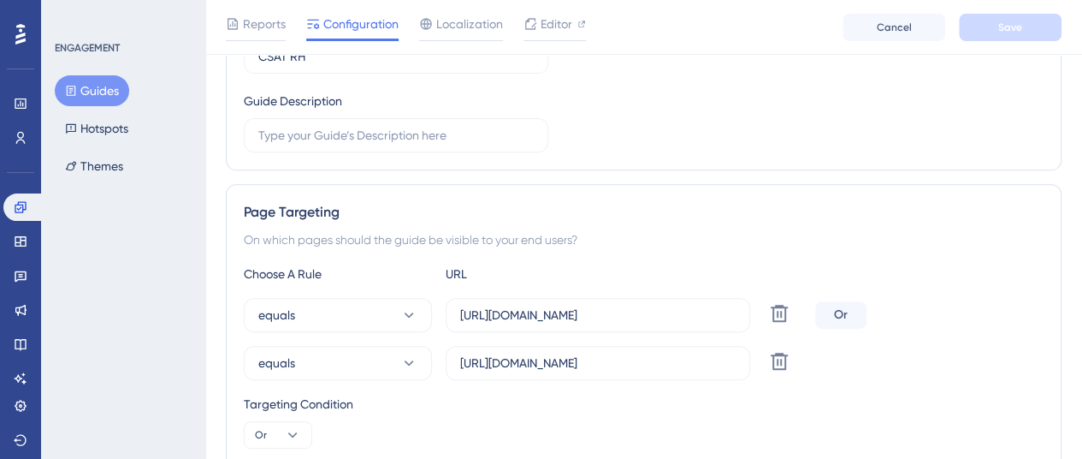
scroll to position [256, 0]
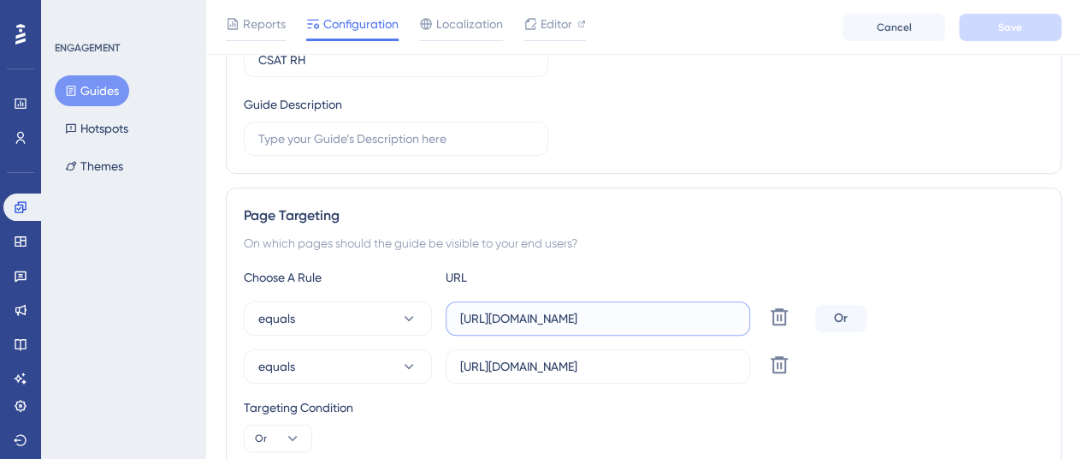
click at [514, 311] on input "[URL][DOMAIN_NAME]" at bounding box center [598, 318] width 276 height 19
click at [570, 358] on input "[URL][DOMAIN_NAME]" at bounding box center [598, 366] width 276 height 19
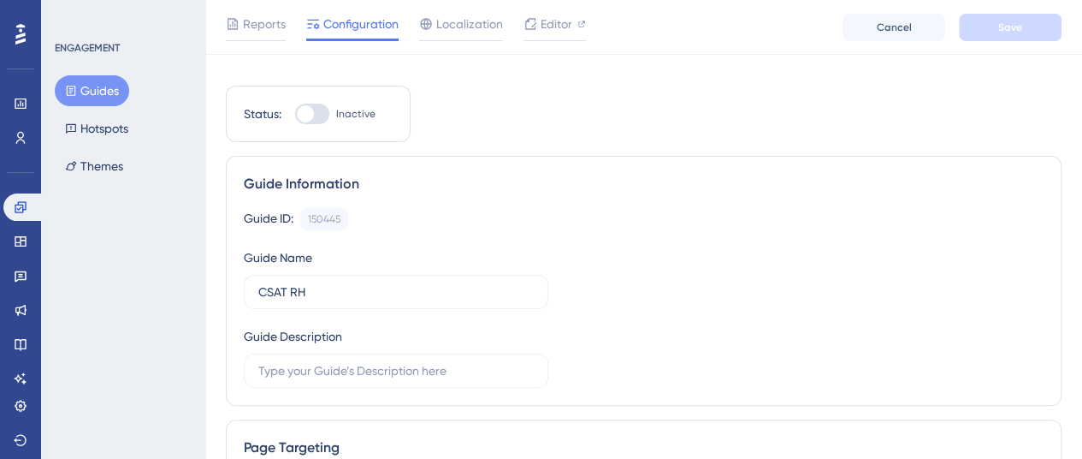
scroll to position [0, 0]
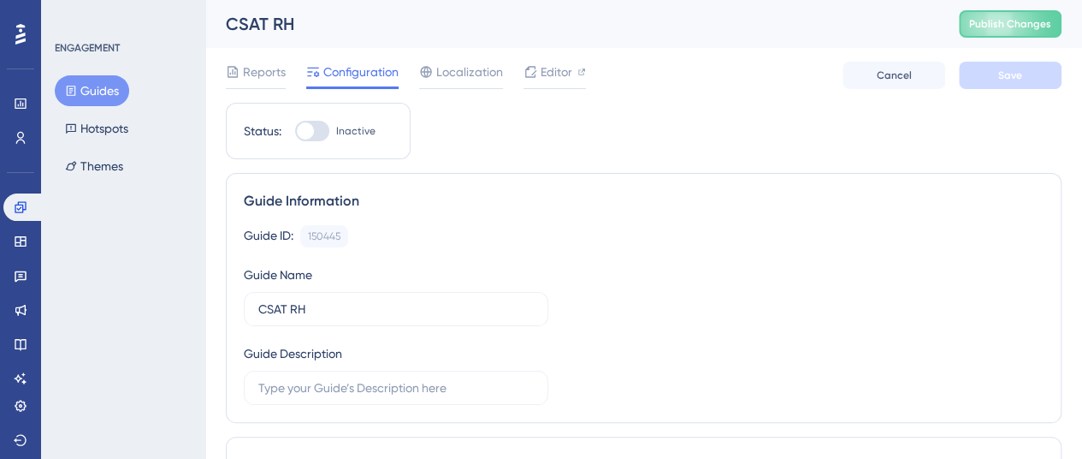
click at [327, 134] on div at bounding box center [312, 131] width 34 height 21
click at [295, 132] on input "Inactive" at bounding box center [294, 131] width 1 height 1
checkbox input "true"
click at [986, 77] on button "Save" at bounding box center [1010, 75] width 103 height 27
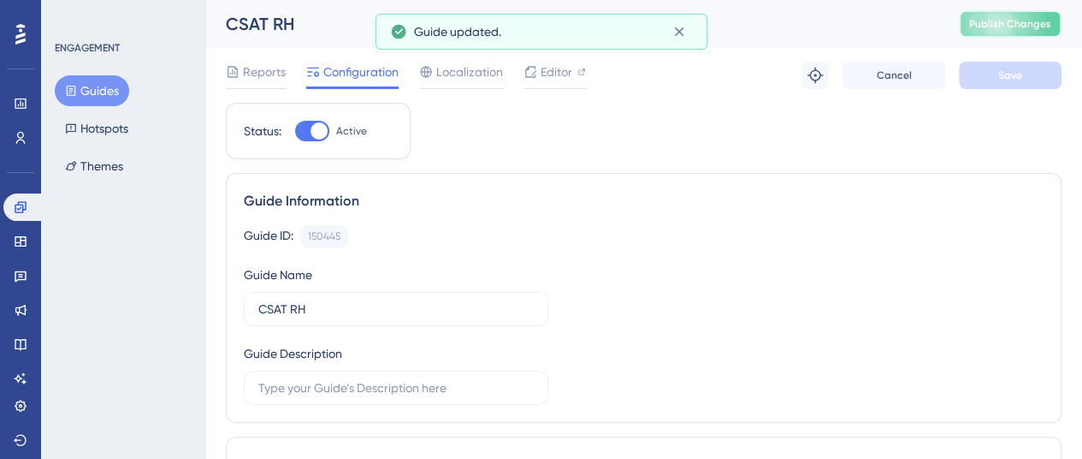
click at [1015, 33] on button "Publish Changes" at bounding box center [1010, 23] width 103 height 27
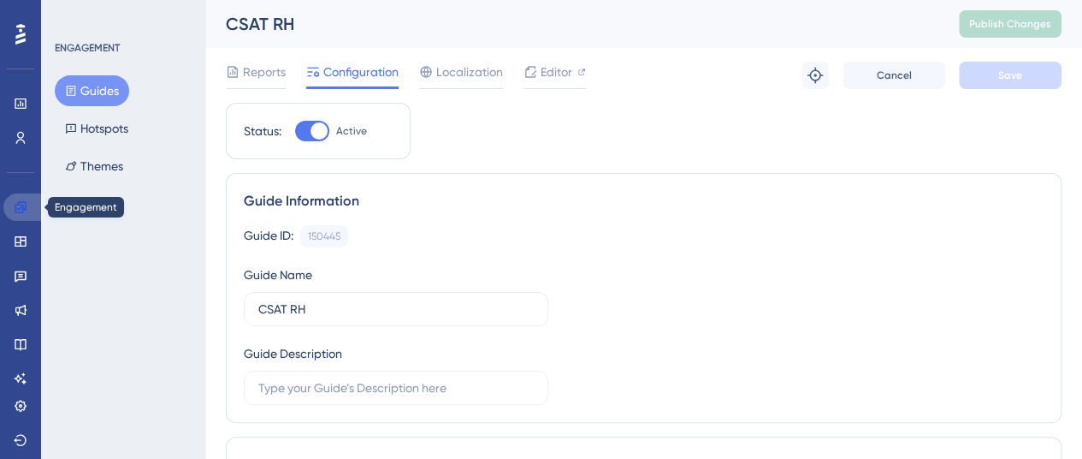
click at [33, 211] on link at bounding box center [23, 206] width 41 height 27
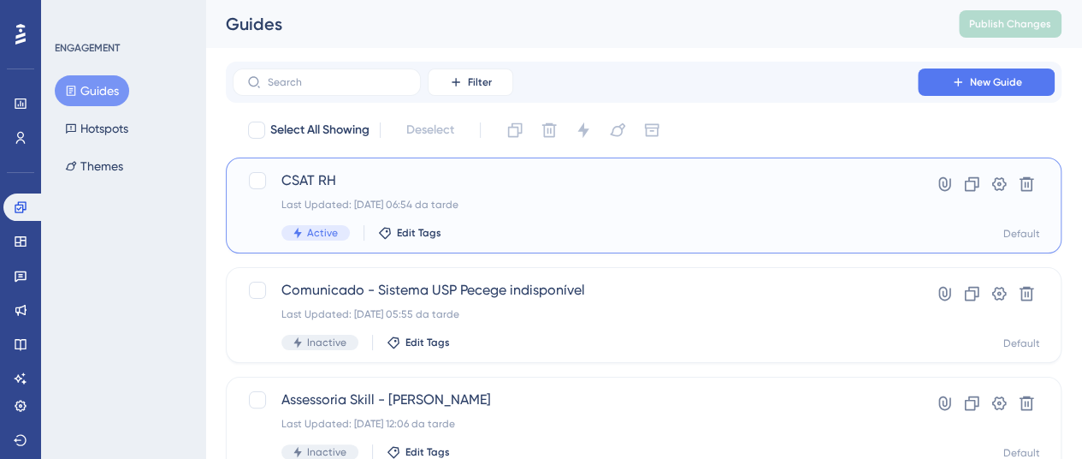
click at [335, 182] on span "CSAT RH" at bounding box center [575, 180] width 588 height 21
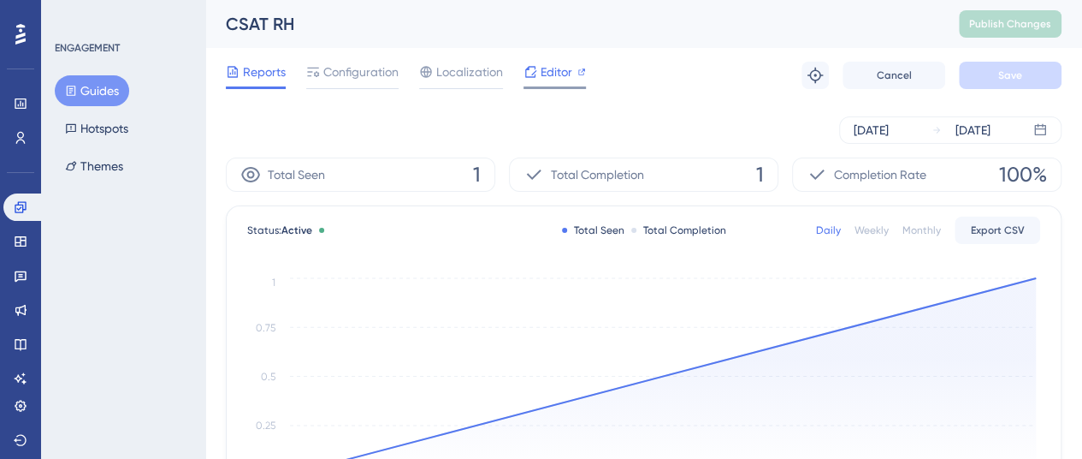
click at [567, 79] on span "Editor" at bounding box center [557, 72] width 32 height 21
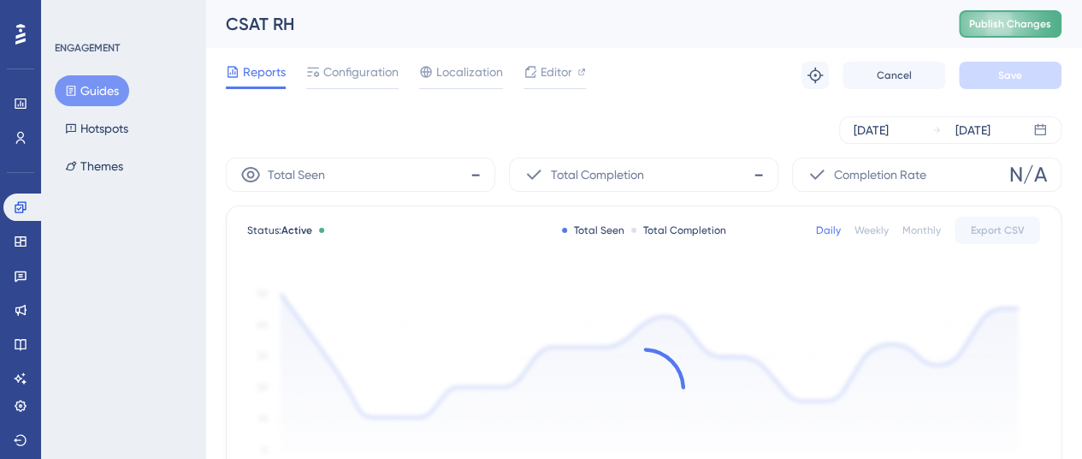
click at [998, 25] on span "Publish Changes" at bounding box center [1010, 24] width 82 height 14
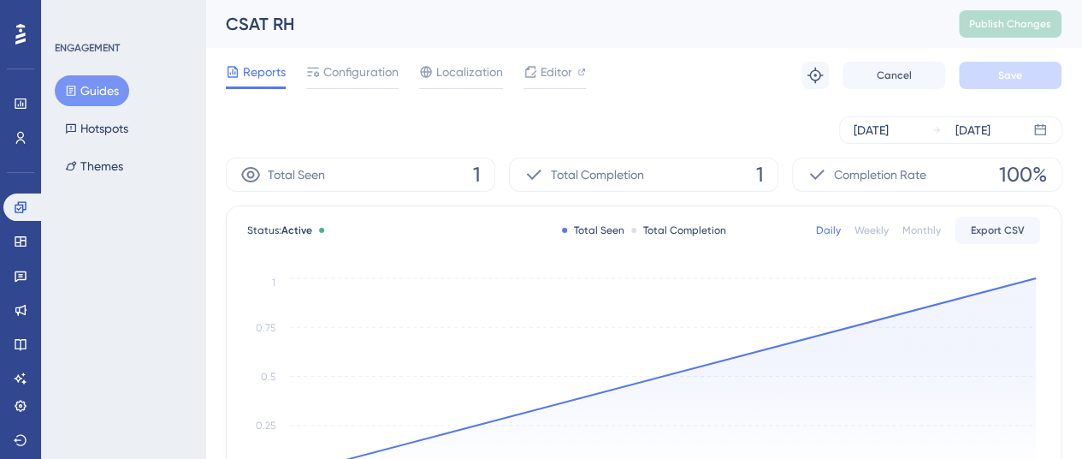
click at [305, 127] on div "Aug 21 2025 Aug 22 2025" at bounding box center [644, 129] width 836 height 27
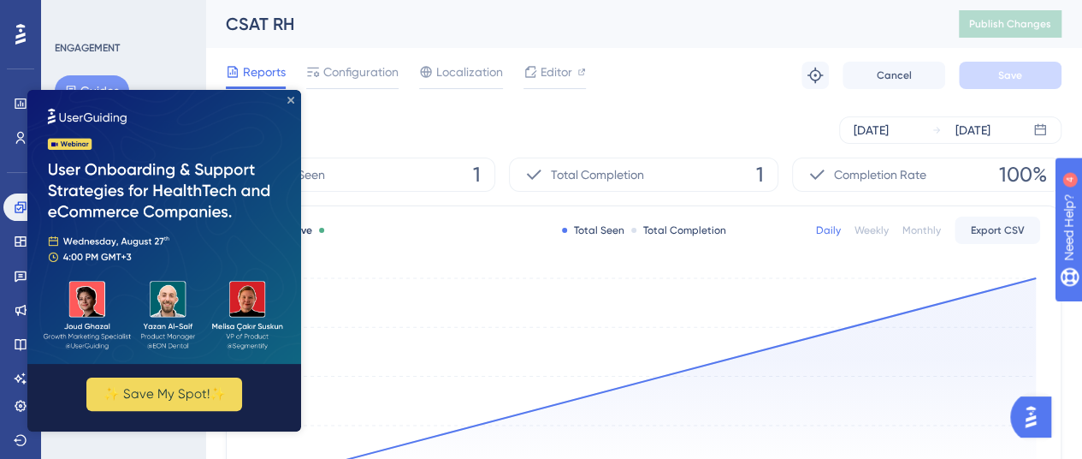
click at [290, 101] on icon "Close Preview" at bounding box center [290, 100] width 7 height 7
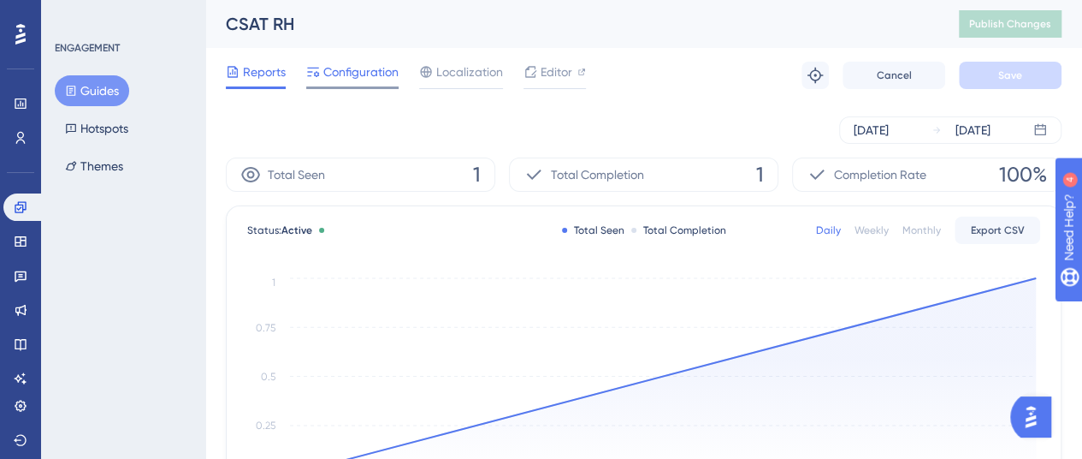
click at [365, 75] on span "Configuration" at bounding box center [360, 72] width 75 height 21
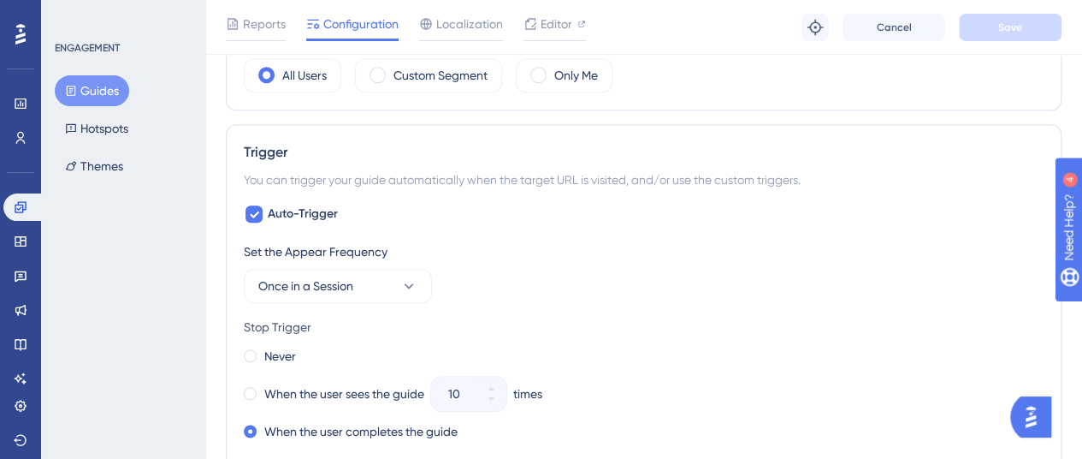
scroll to position [806, 0]
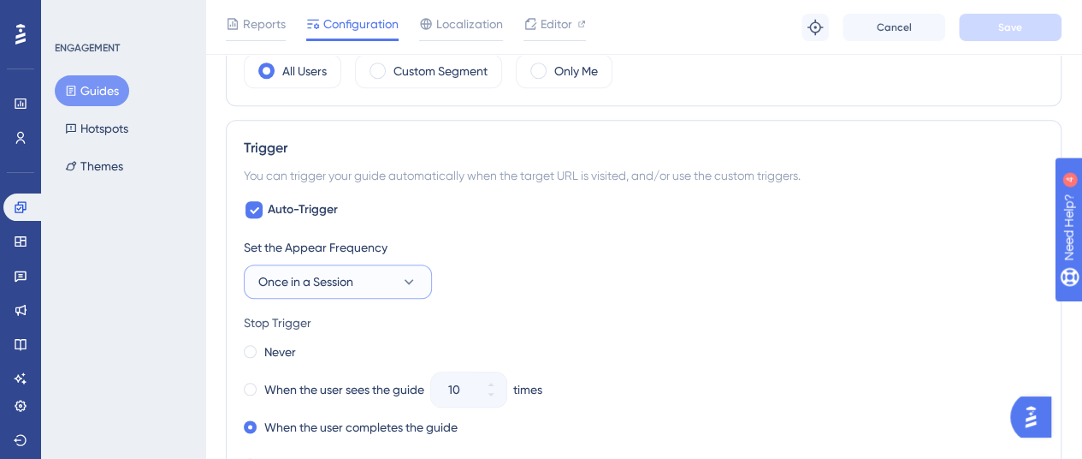
click at [353, 281] on span "Once in a Session" at bounding box center [305, 281] width 95 height 21
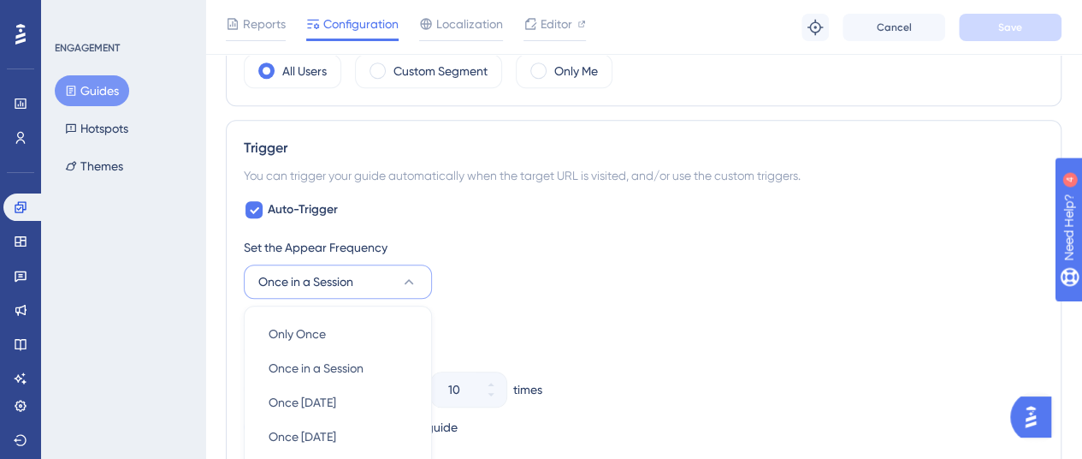
scroll to position [1009, 0]
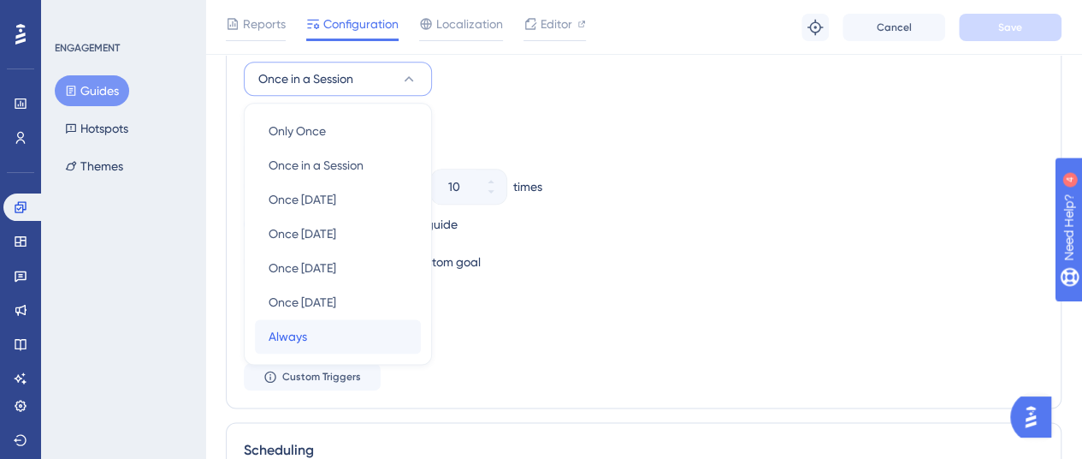
click at [317, 323] on div "Always Always" at bounding box center [338, 336] width 139 height 34
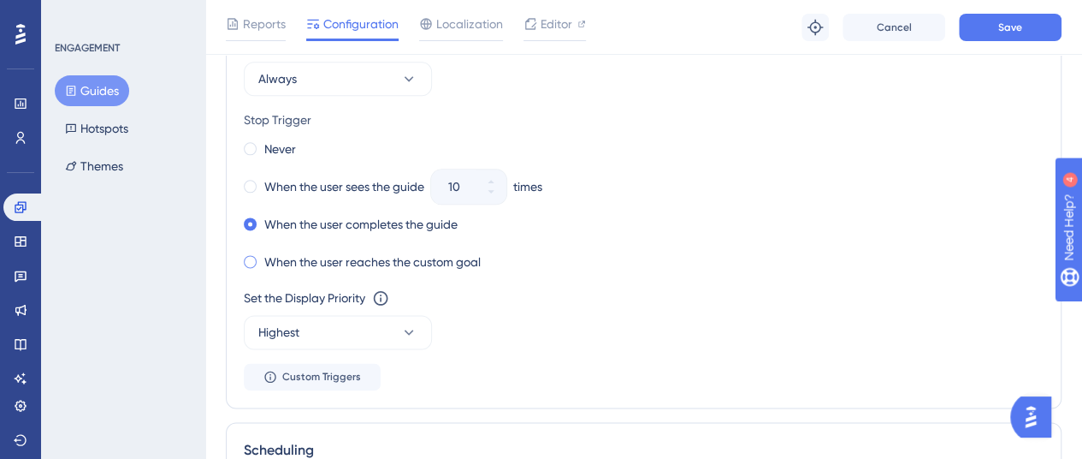
click at [323, 264] on label "When the user reaches the custom goal" at bounding box center [372, 262] width 216 height 21
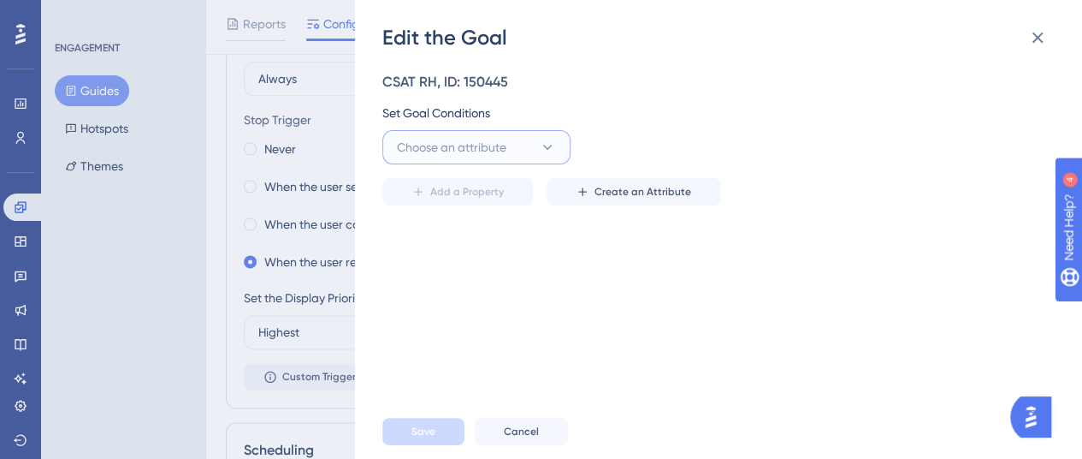
click at [493, 145] on span "Choose an attribute" at bounding box center [452, 147] width 110 height 21
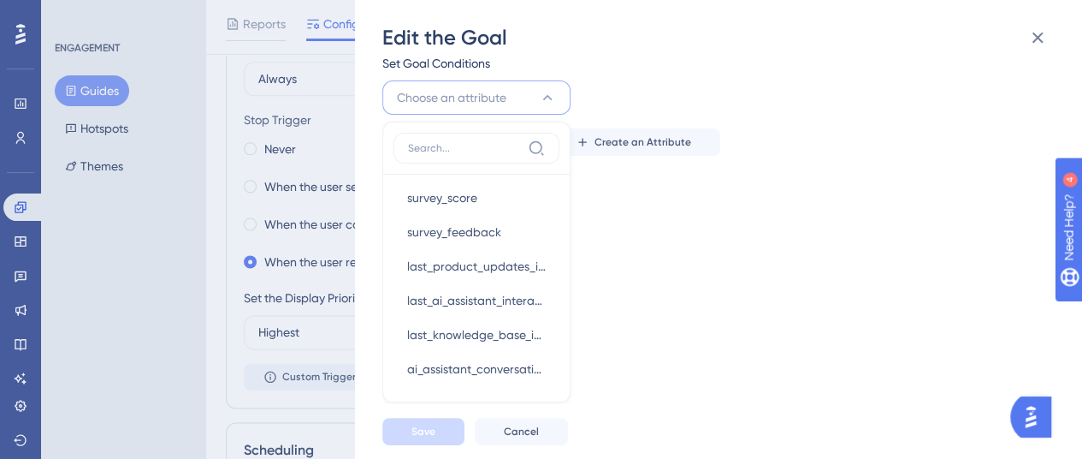
scroll to position [632, 0]
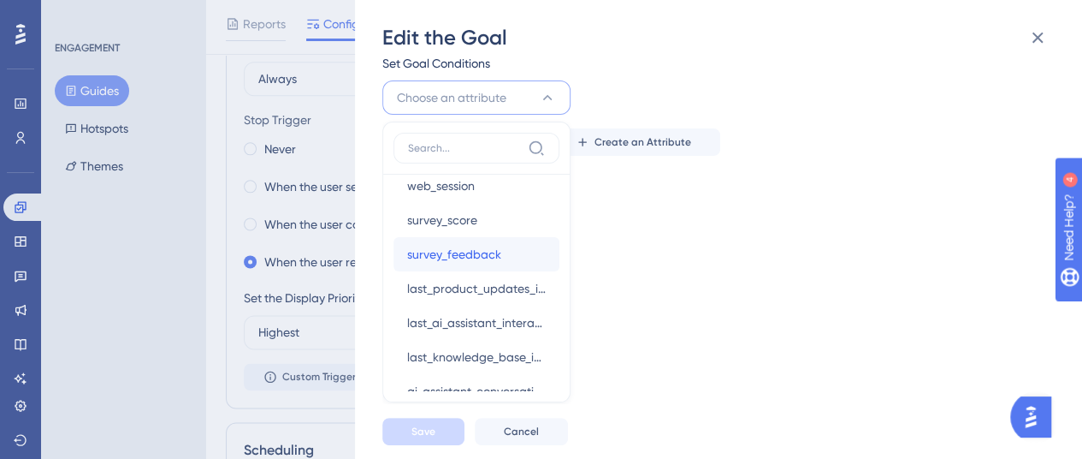
click at [489, 259] on span "survey_feedback" at bounding box center [454, 254] width 94 height 21
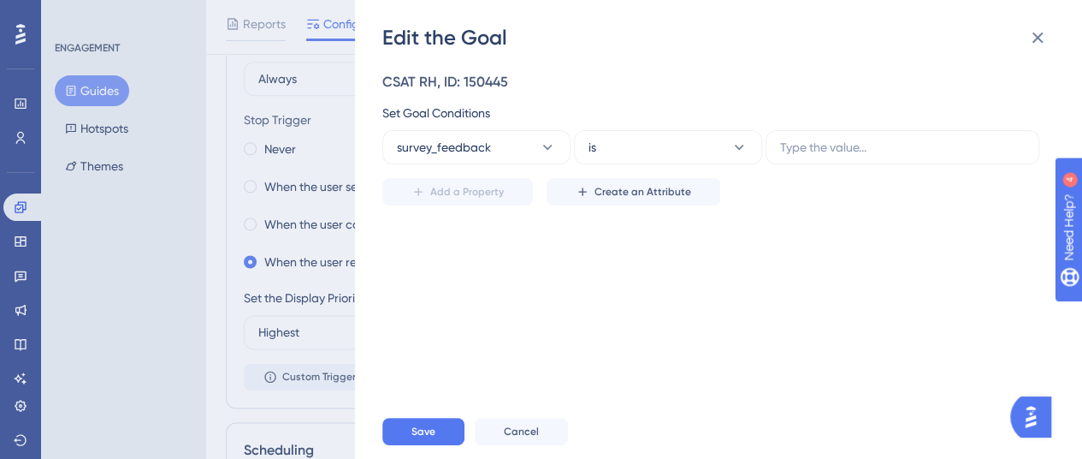
scroll to position [0, 0]
click at [795, 143] on input "text" at bounding box center [902, 147] width 245 height 19
click at [421, 151] on span "survey_feedback" at bounding box center [444, 147] width 94 height 21
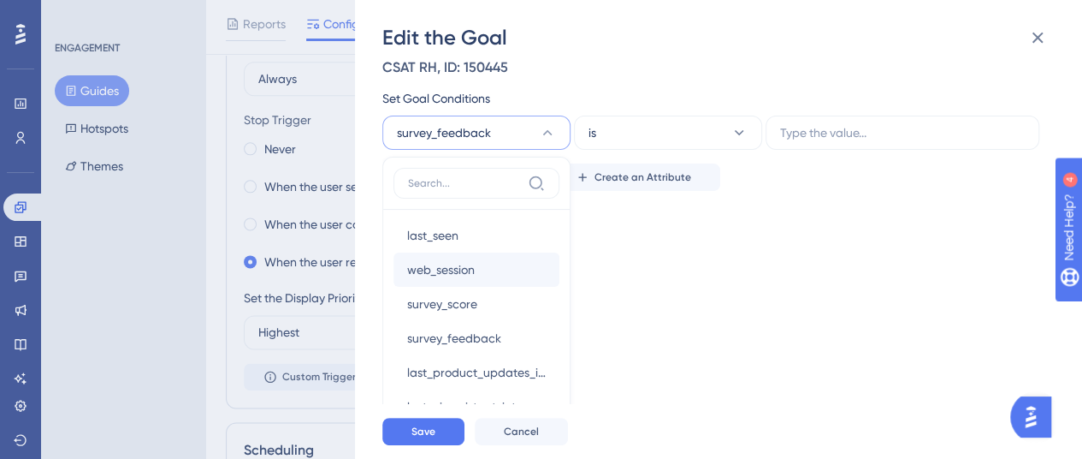
scroll to position [587, 0]
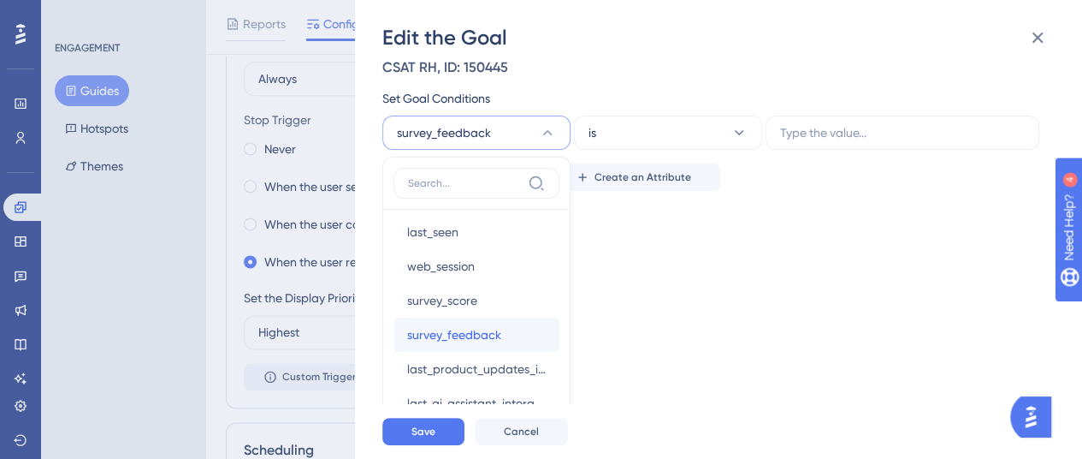
click at [483, 324] on span "survey_feedback" at bounding box center [454, 334] width 94 height 21
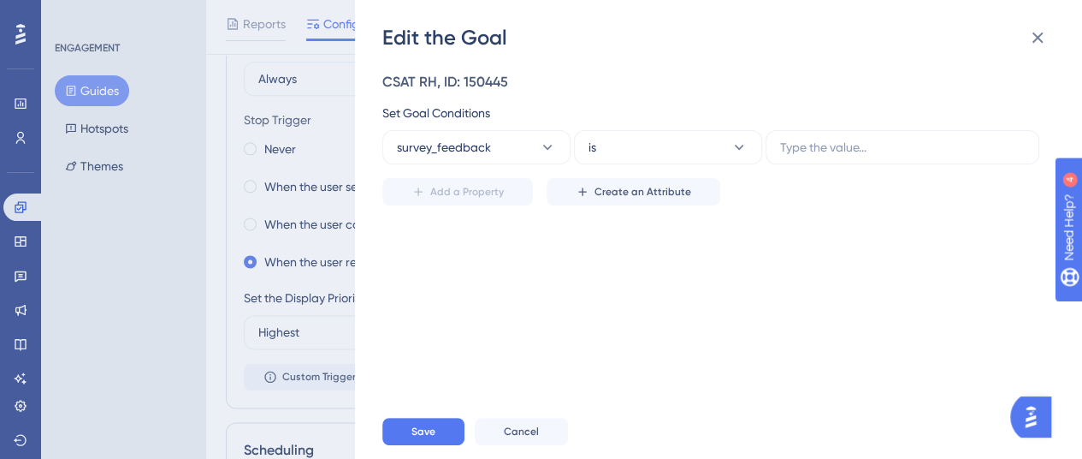
scroll to position [0, 0]
click at [810, 142] on input "text" at bounding box center [902, 147] width 245 height 19
type input "true"
click at [599, 150] on button "is" at bounding box center [668, 147] width 188 height 34
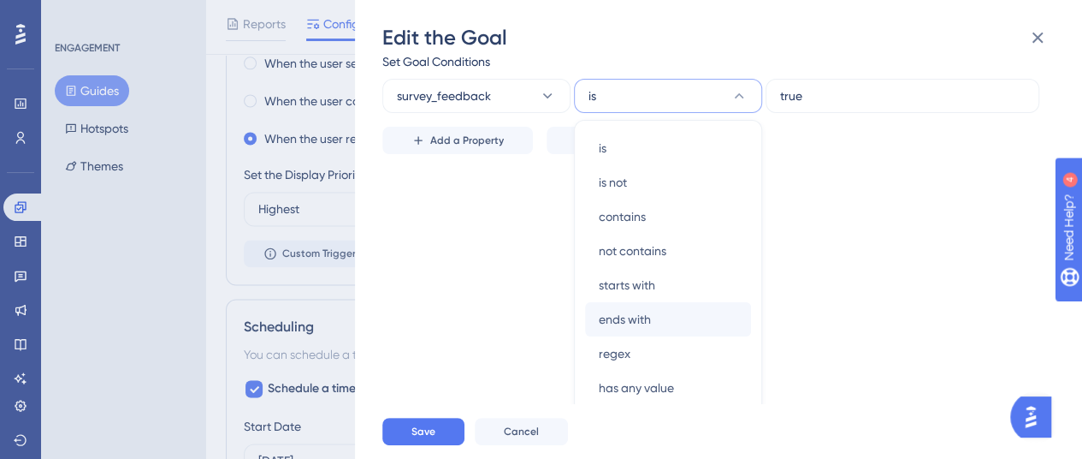
scroll to position [84, 0]
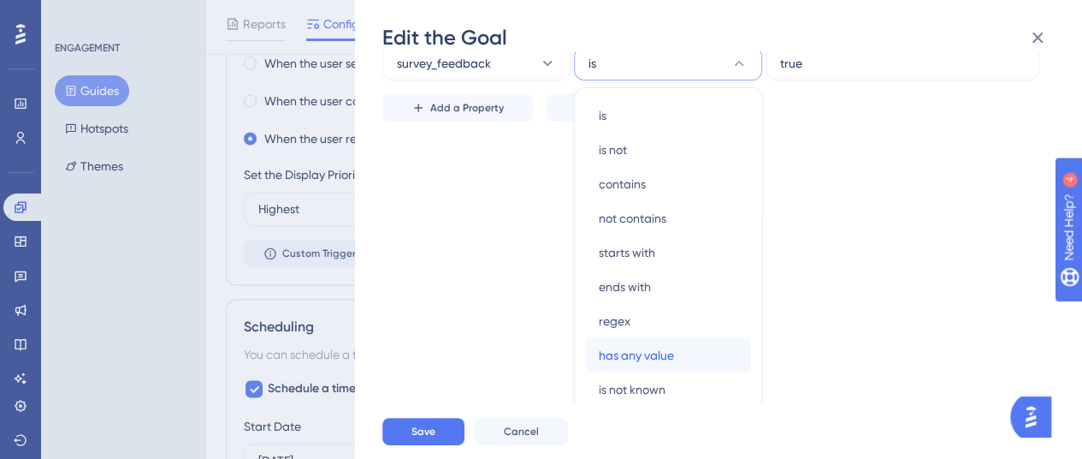
click at [670, 351] on span "has any value" at bounding box center [636, 355] width 75 height 21
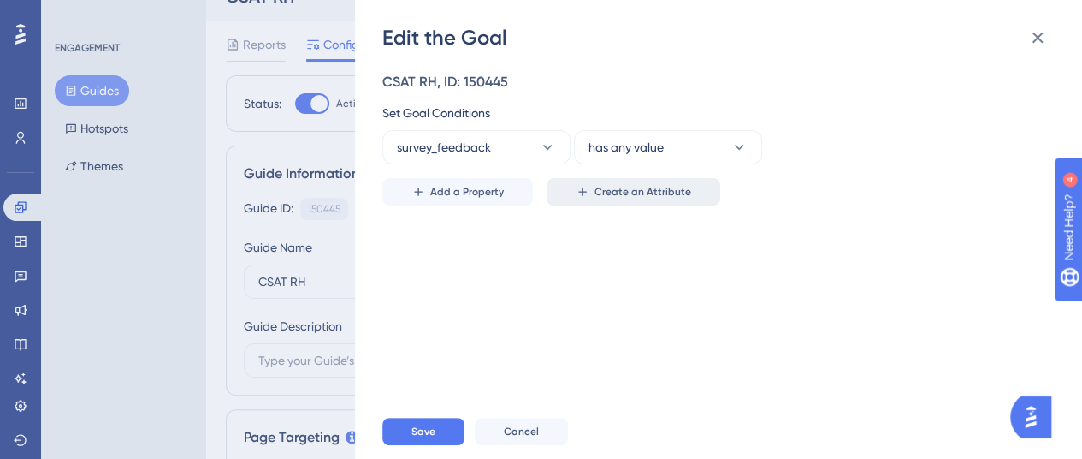
scroll to position [0, 0]
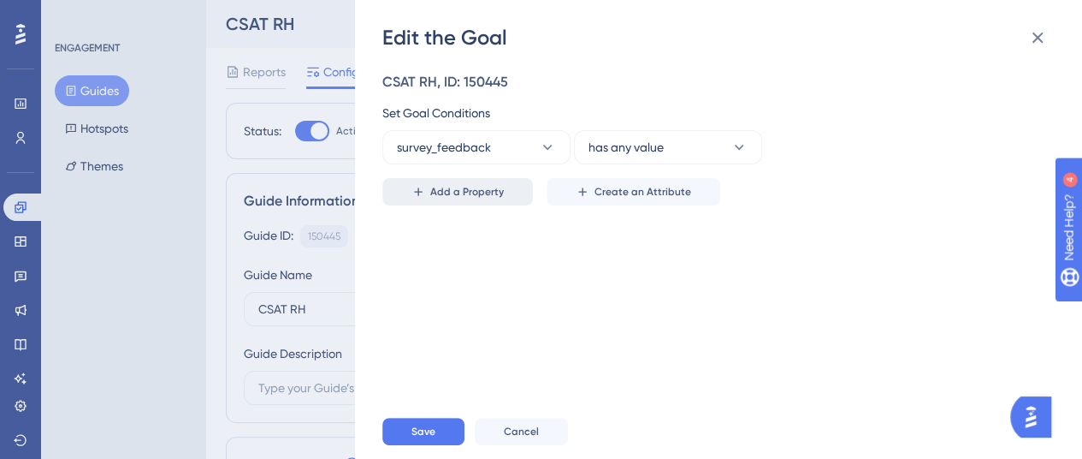
click at [500, 189] on span "Add a Property" at bounding box center [467, 192] width 74 height 14
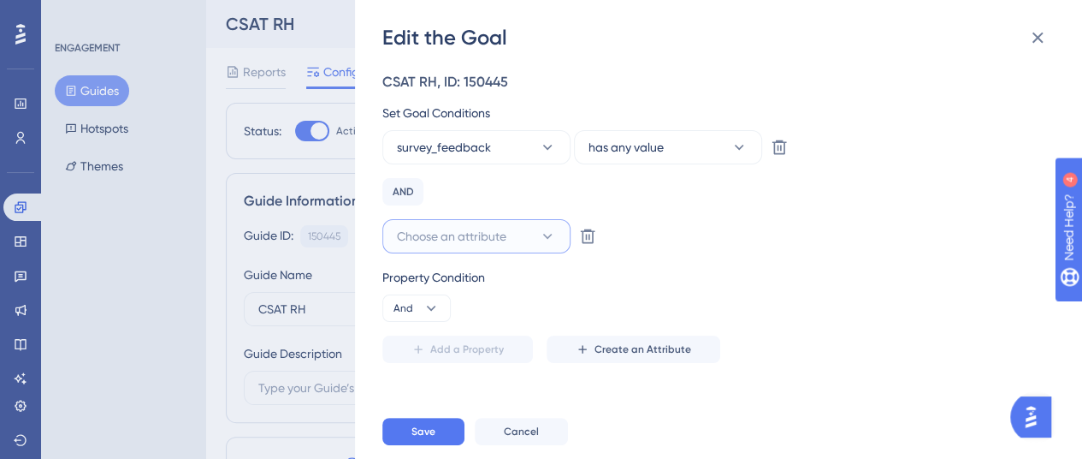
click at [507, 232] on button "Choose an attribute" at bounding box center [476, 236] width 188 height 34
click at [617, 257] on div "CSAT RH, ID: 150445 Set Goal Conditions survey_feedback has any value Delete AN…" at bounding box center [713, 217] width 662 height 291
click at [773, 155] on icon at bounding box center [780, 147] width 15 height 15
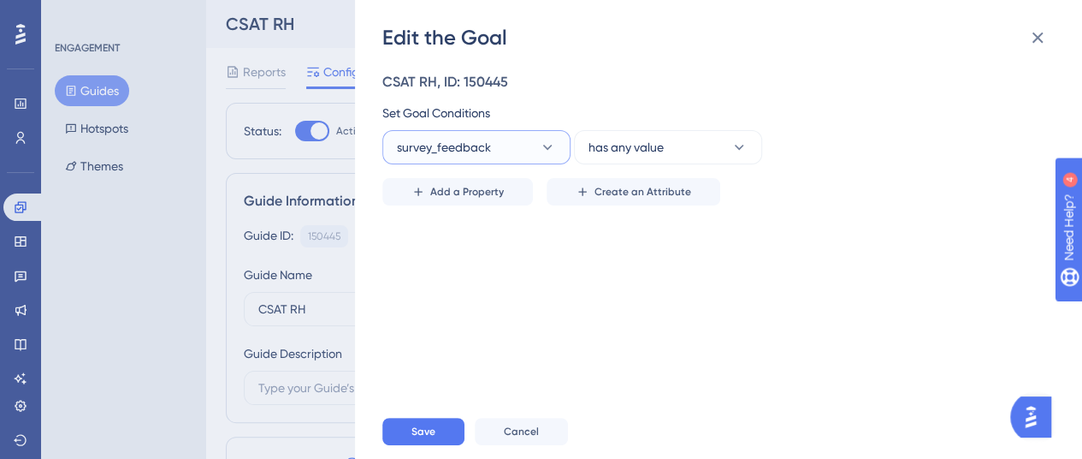
click at [477, 137] on span "survey_feedback" at bounding box center [444, 147] width 94 height 21
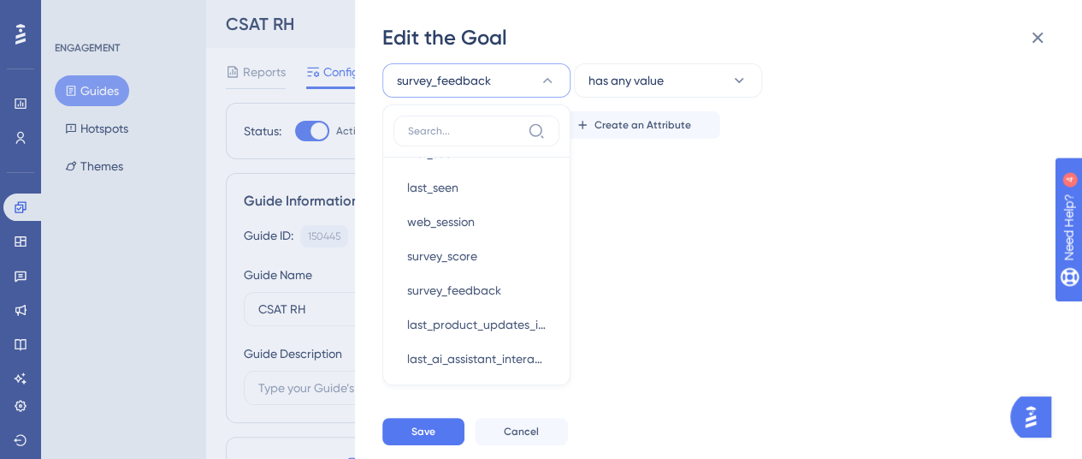
scroll to position [580, 0]
click at [496, 288] on span "survey_feedback" at bounding box center [454, 289] width 94 height 21
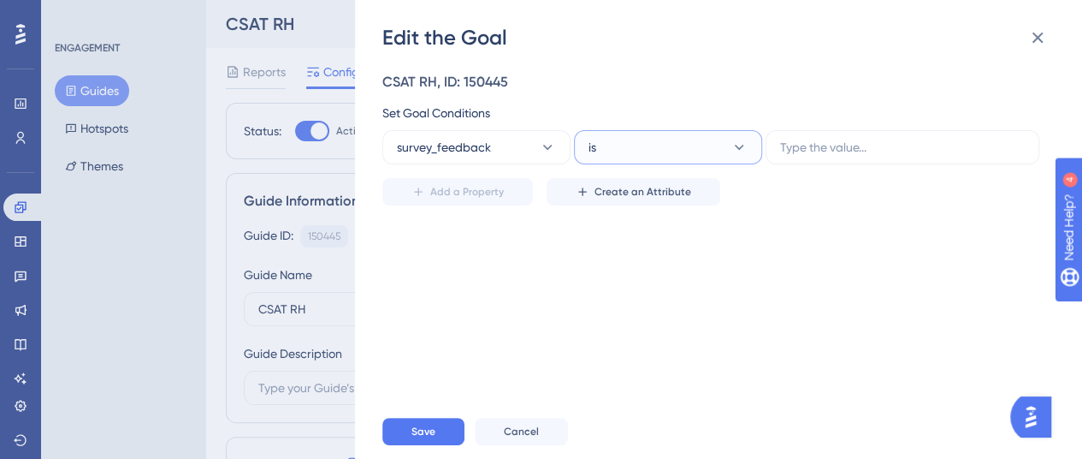
click at [609, 133] on button "is" at bounding box center [668, 147] width 188 height 34
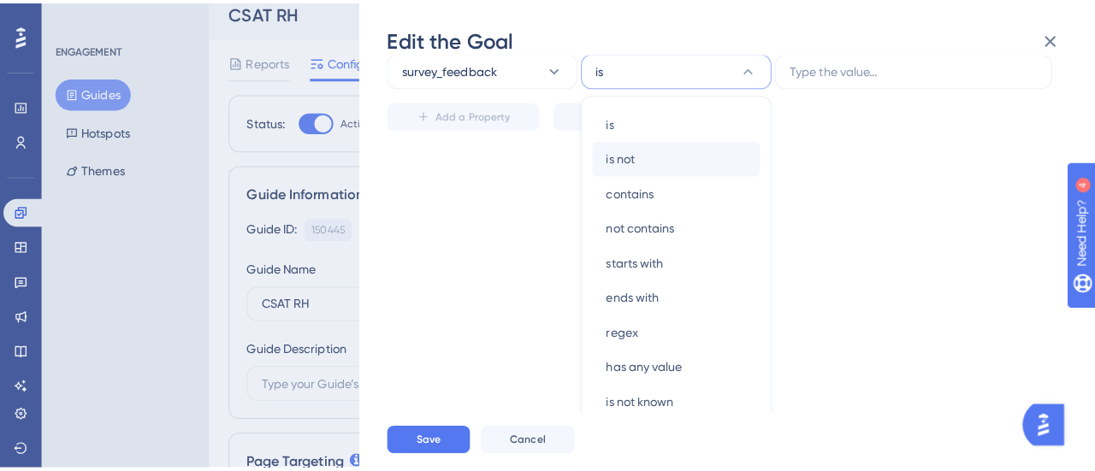
scroll to position [84, 0]
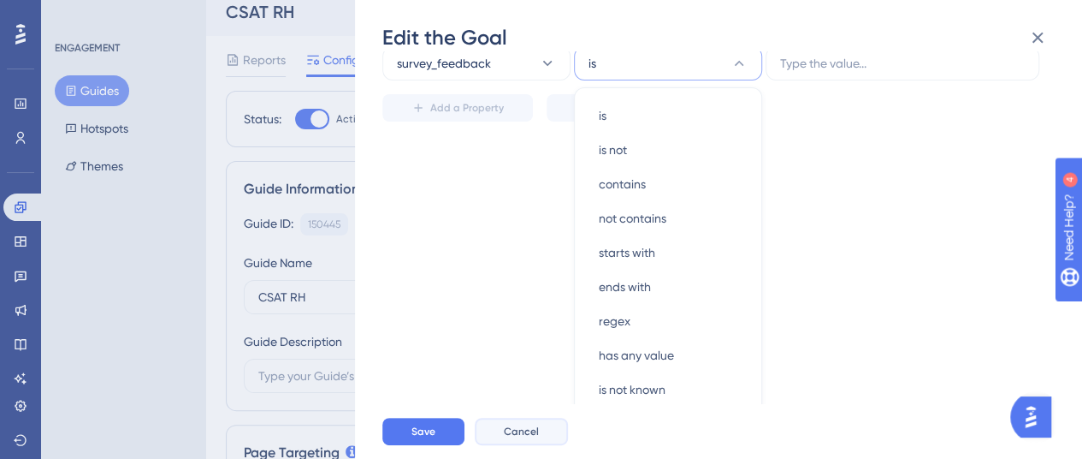
click at [525, 438] on span "Cancel" at bounding box center [521, 431] width 35 height 14
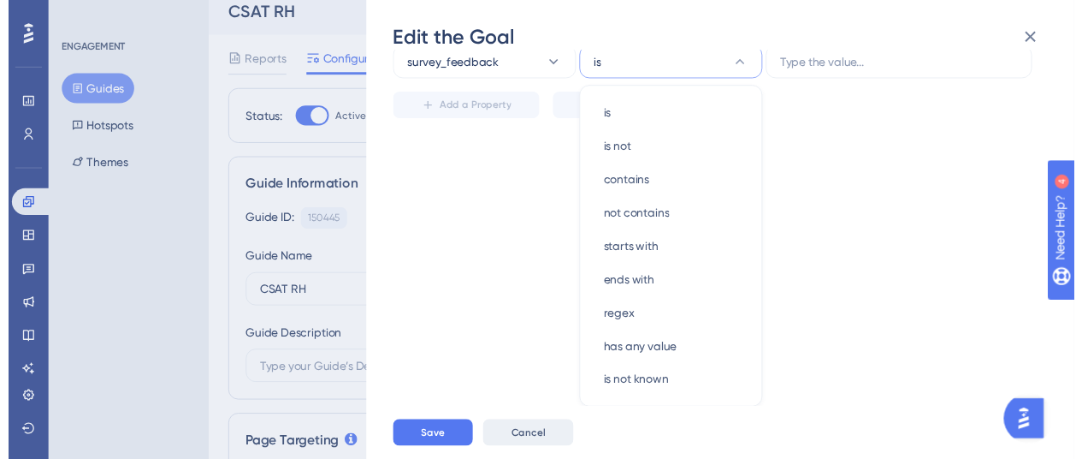
scroll to position [0, 0]
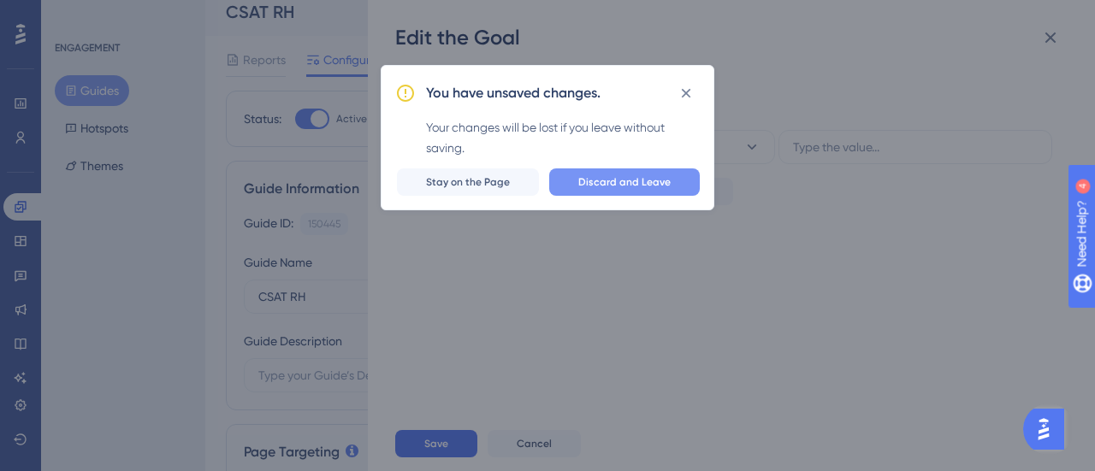
click at [568, 177] on button "Discard and Leave" at bounding box center [624, 182] width 151 height 27
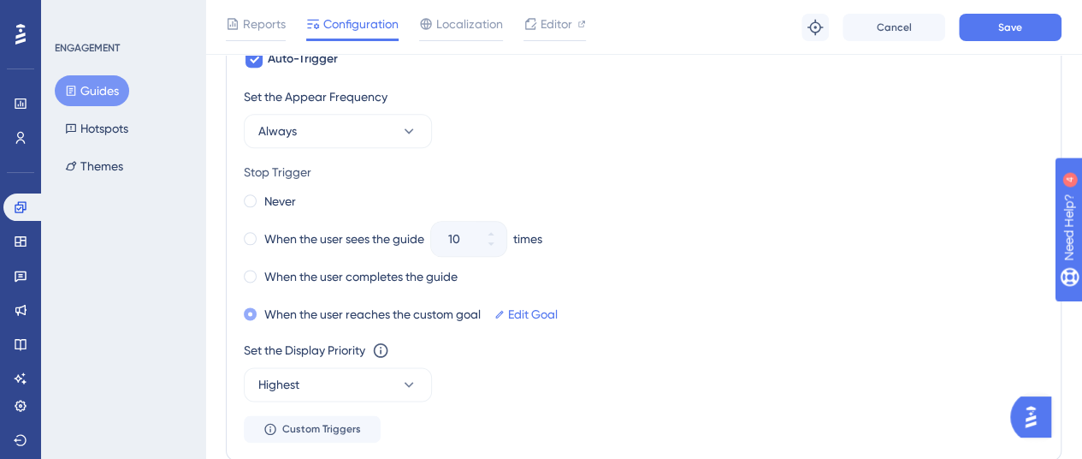
scroll to position [957, 0]
click at [258, 232] on div "When the user sees the guide" at bounding box center [334, 238] width 181 height 24
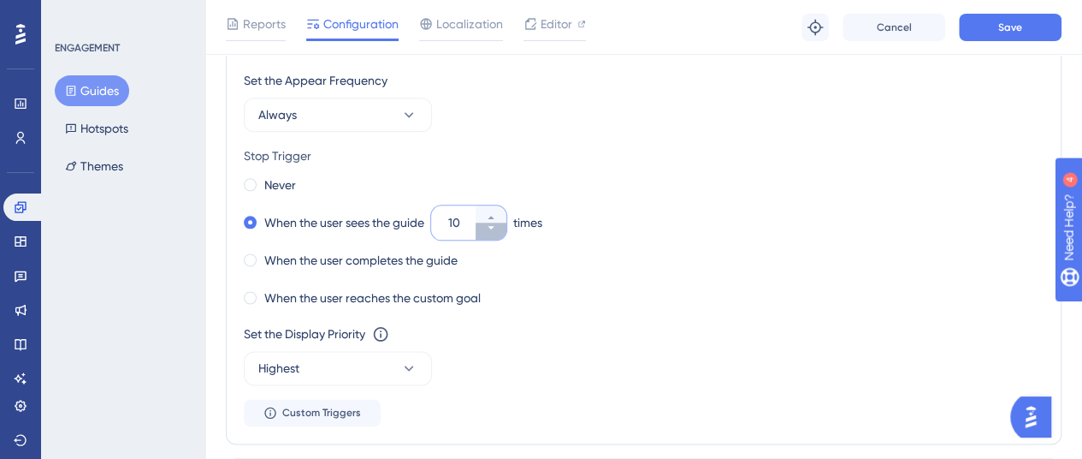
click at [496, 225] on icon at bounding box center [491, 227] width 10 height 10
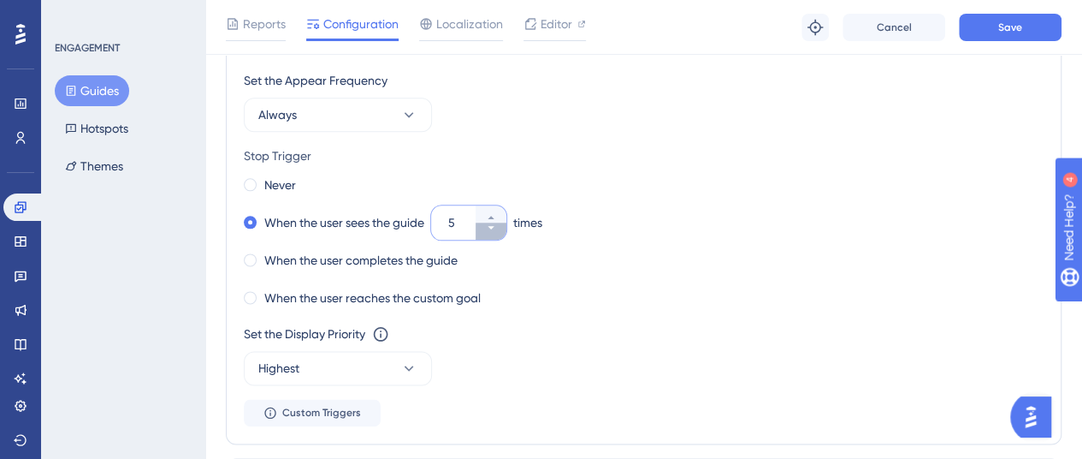
click at [496, 225] on icon at bounding box center [491, 227] width 10 height 10
type input "2"
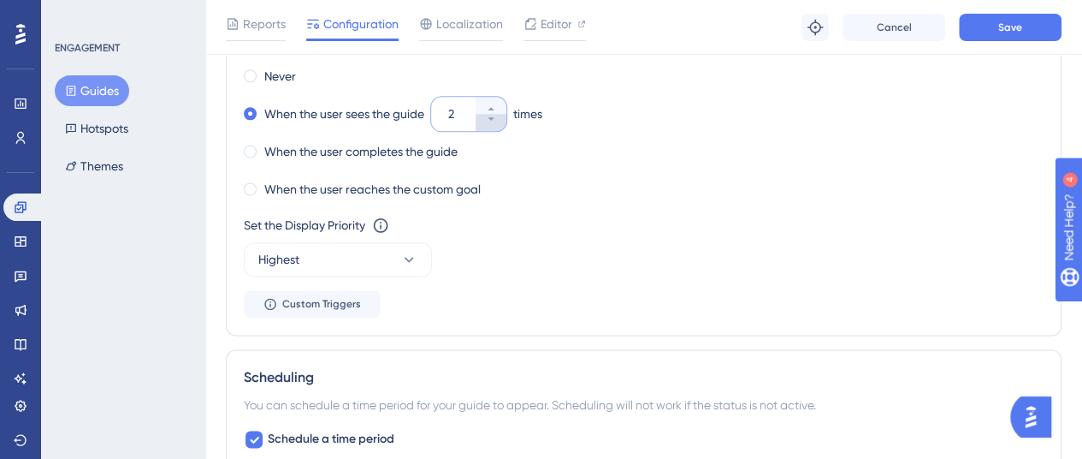
scroll to position [1085, 0]
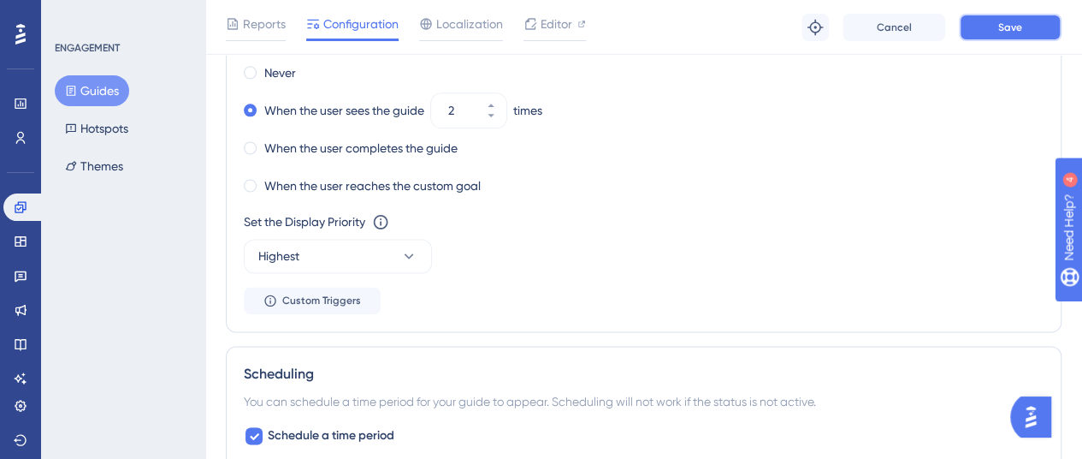
click at [979, 27] on button "Save" at bounding box center [1010, 27] width 103 height 27
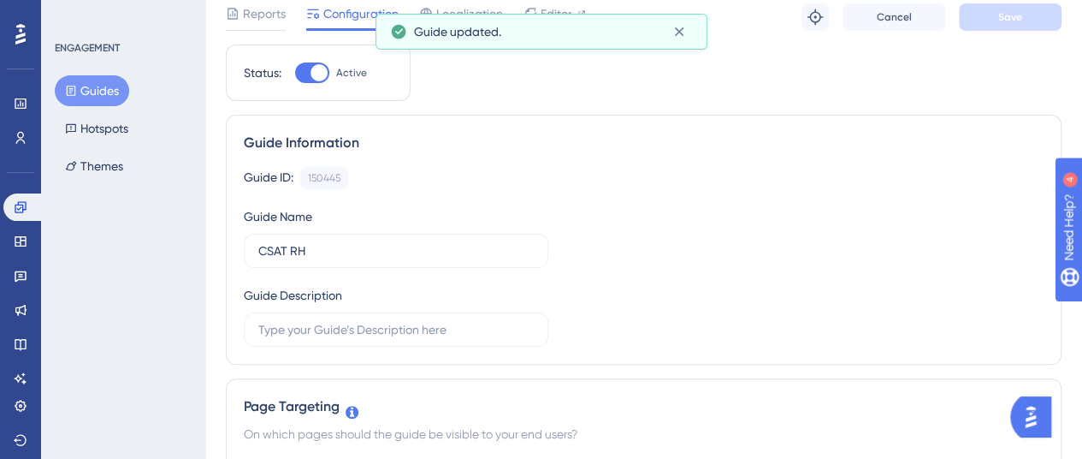
scroll to position [0, 0]
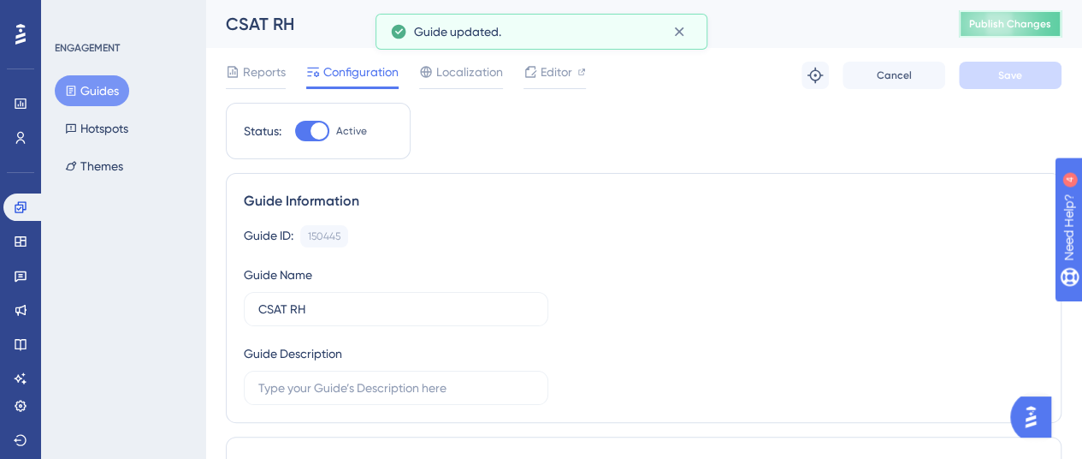
click at [1016, 18] on span "Publish Changes" at bounding box center [1010, 24] width 82 height 14
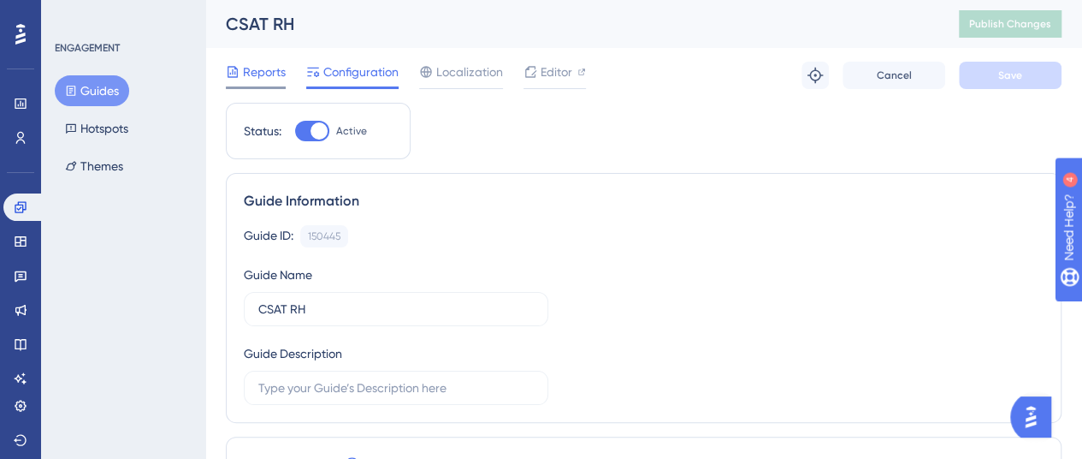
click at [266, 82] on div "Reports" at bounding box center [256, 75] width 60 height 27
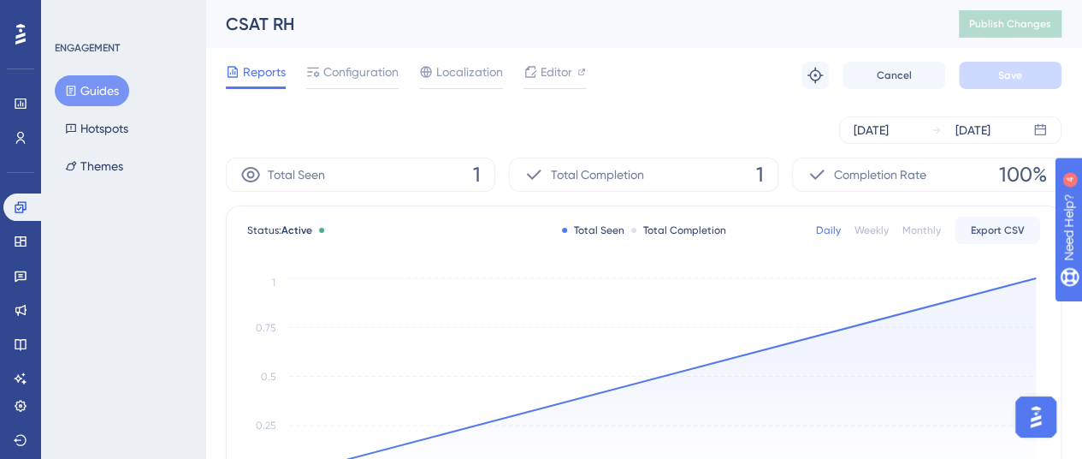
scroll to position [0, 13]
click at [350, 78] on span "Configuration" at bounding box center [360, 72] width 75 height 21
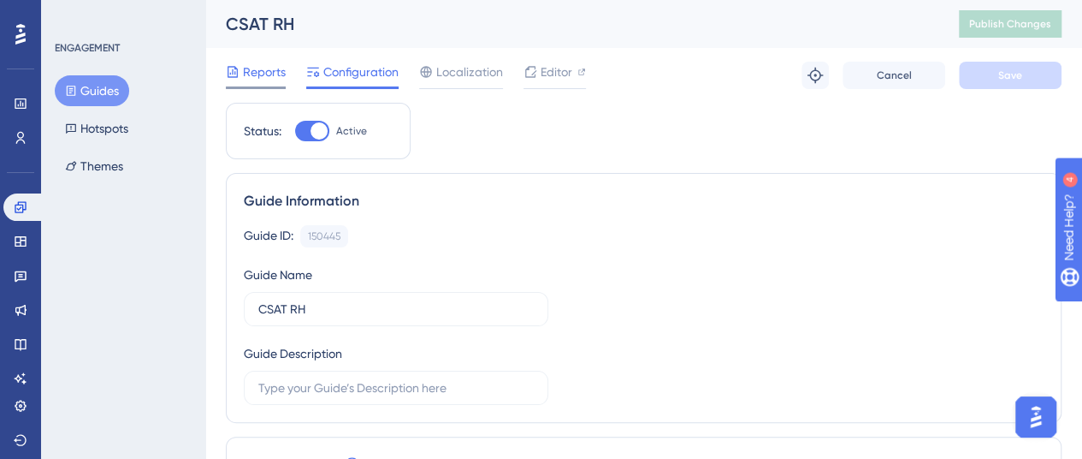
click at [272, 73] on span "Reports" at bounding box center [264, 72] width 43 height 21
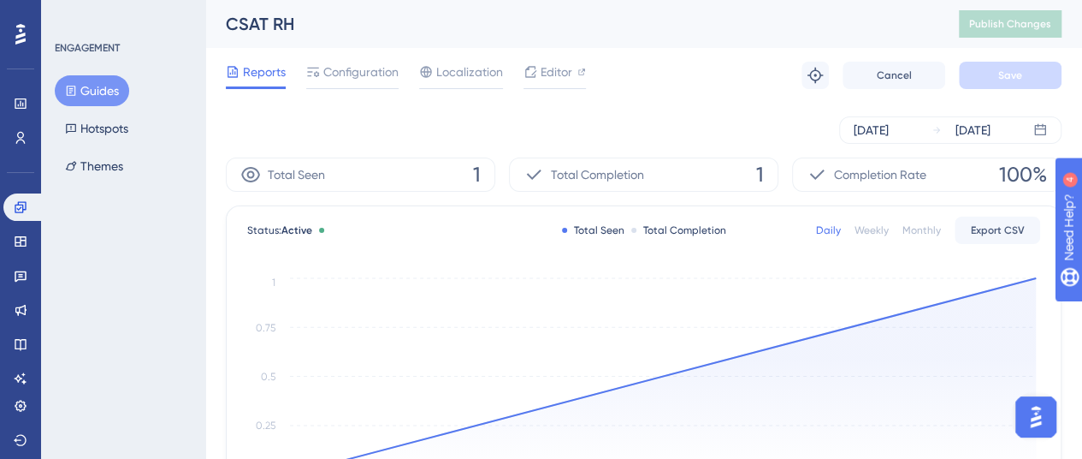
scroll to position [3, 0]
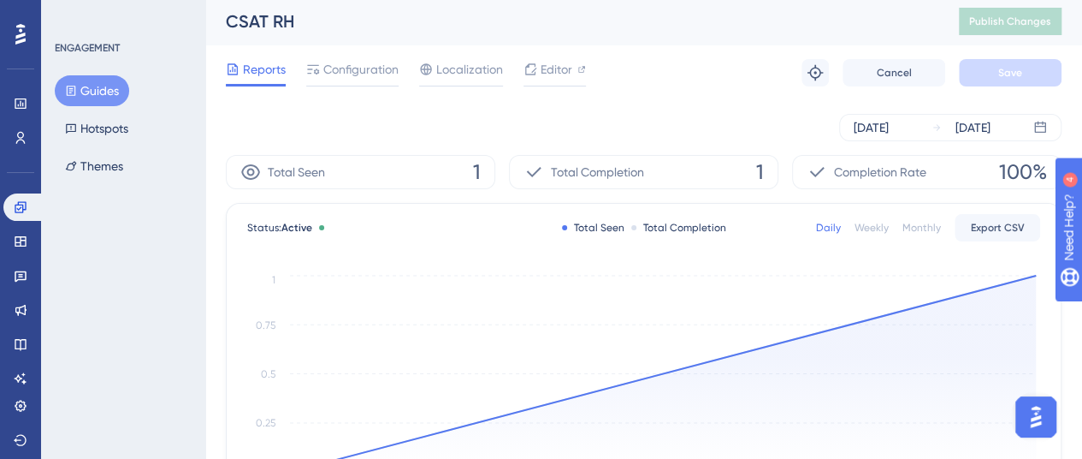
click at [457, 166] on div "Total Seen 1" at bounding box center [361, 172] width 270 height 34
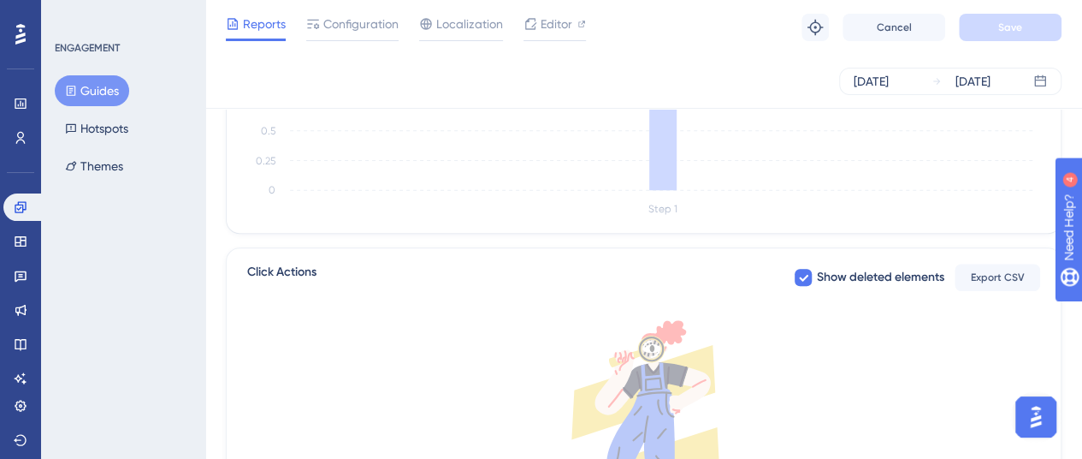
scroll to position [573, 0]
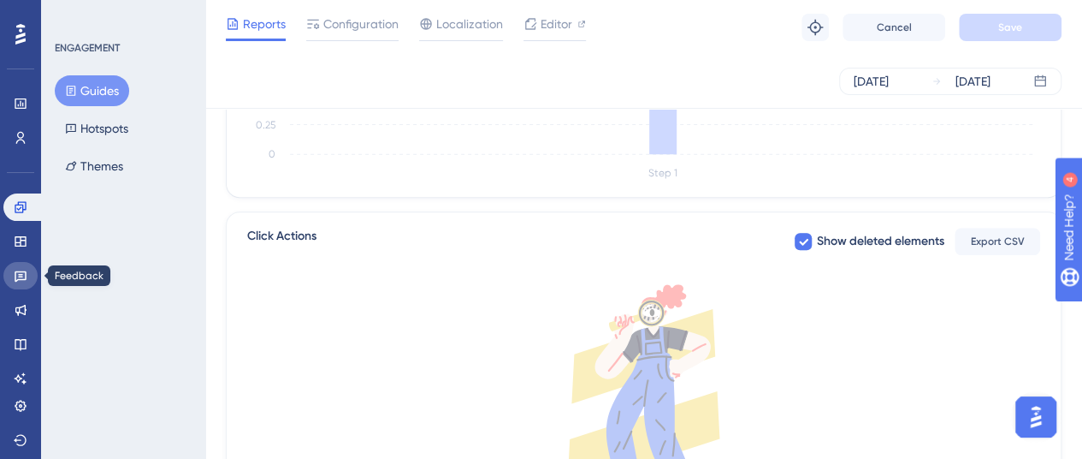
click at [21, 275] on icon at bounding box center [21, 276] width 14 height 14
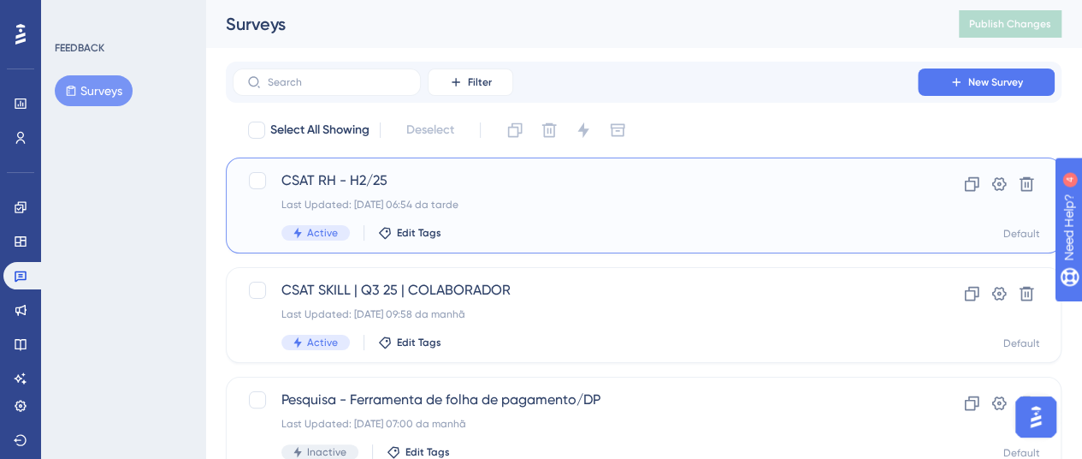
click at [306, 179] on span "CSAT RH - H2/25" at bounding box center [575, 180] width 588 height 21
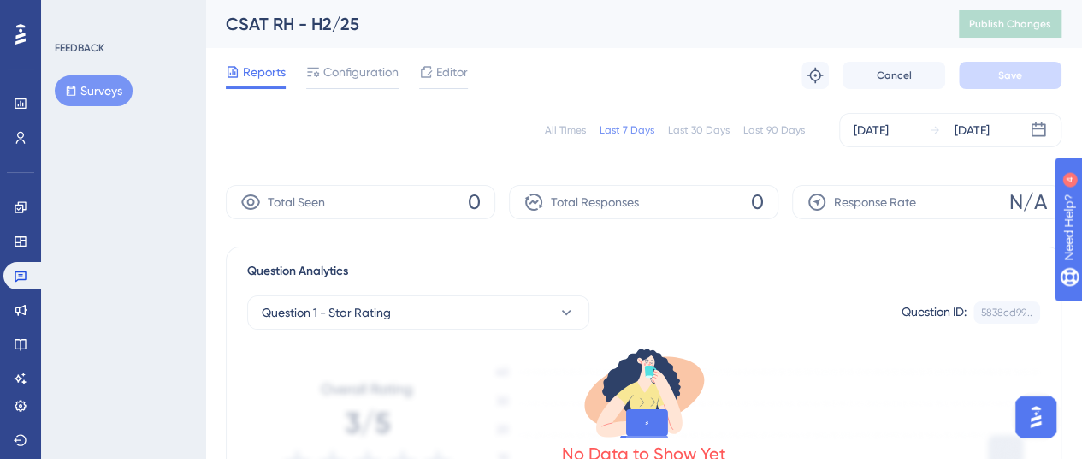
click at [554, 125] on div "All Times" at bounding box center [565, 130] width 41 height 14
click at [621, 127] on div "Last 7 Days" at bounding box center [627, 130] width 55 height 14
click at [583, 127] on div "All Times" at bounding box center [565, 130] width 41 height 14
click at [329, 80] on span "Configuration" at bounding box center [360, 72] width 75 height 21
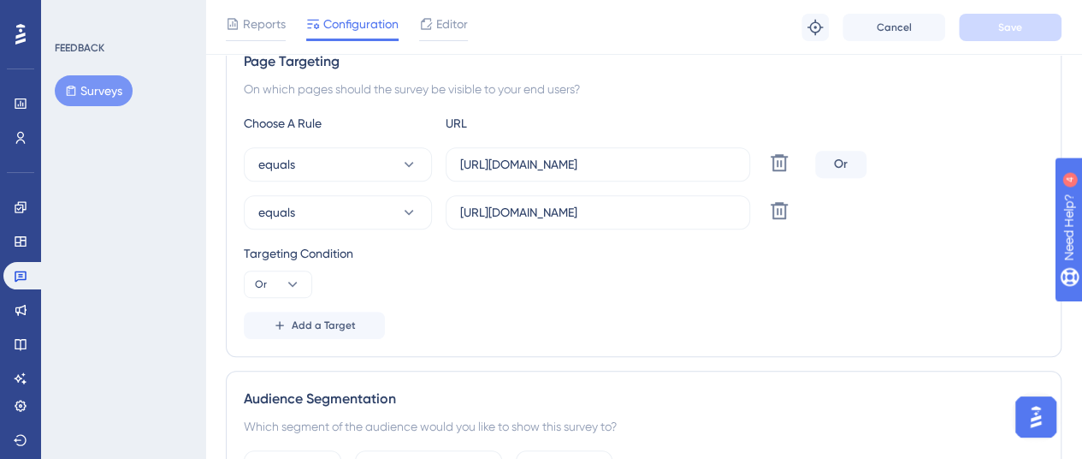
scroll to position [332, 0]
click at [14, 206] on icon at bounding box center [21, 207] width 14 height 14
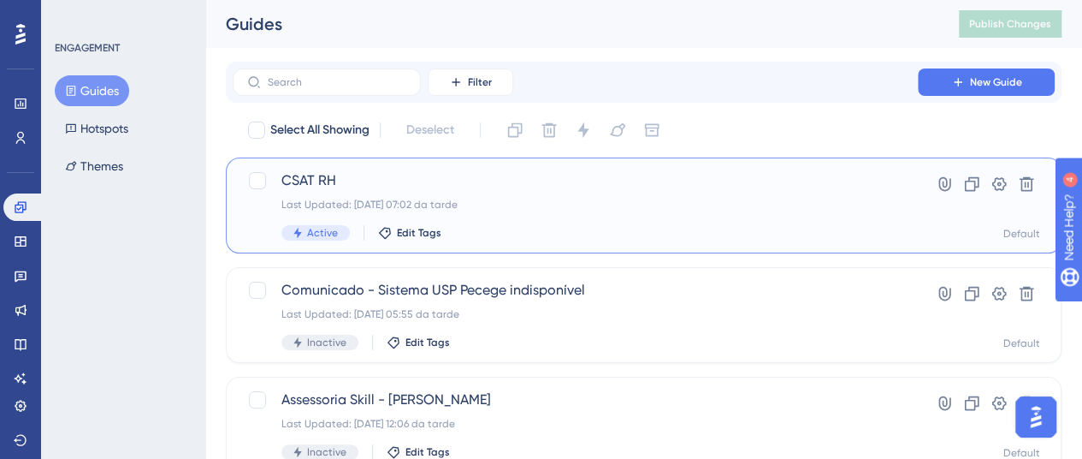
click at [353, 184] on span "CSAT RH" at bounding box center [575, 180] width 588 height 21
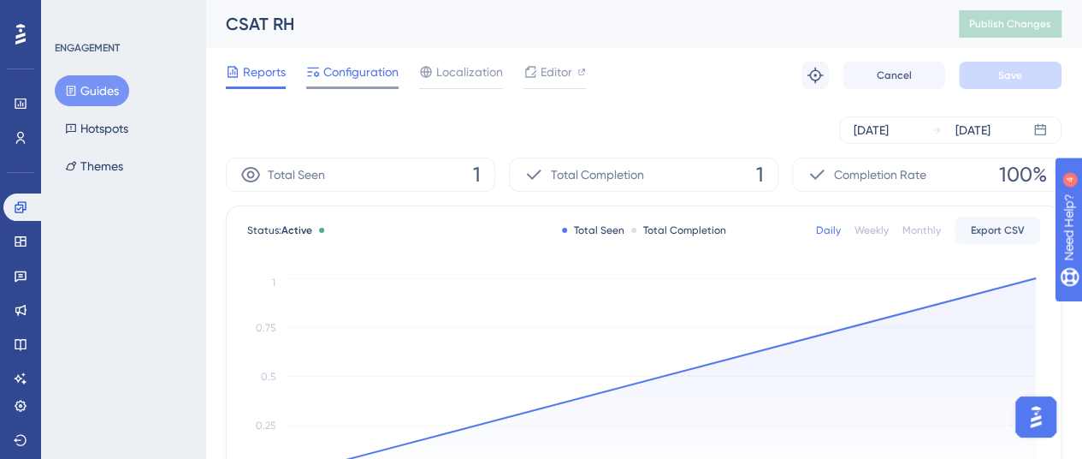
click at [363, 62] on span "Configuration" at bounding box center [360, 72] width 75 height 21
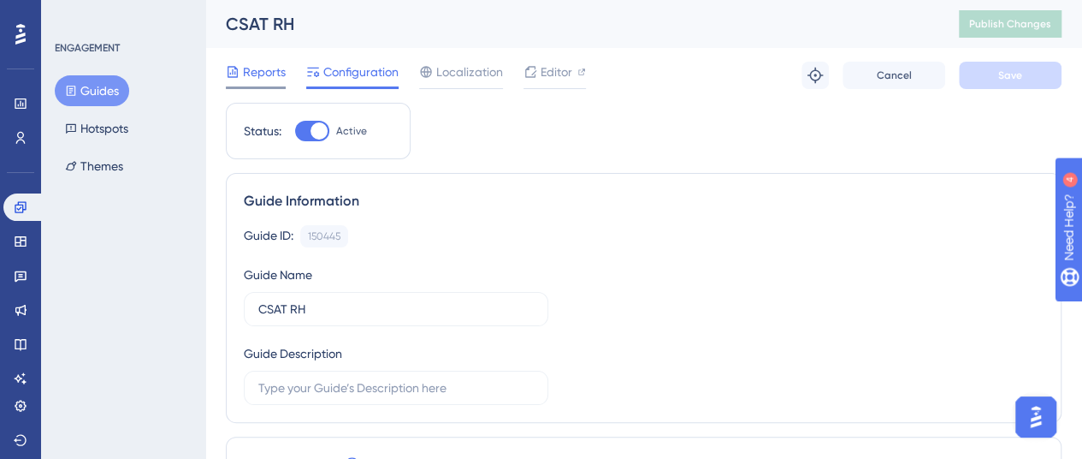
click at [270, 76] on span "Reports" at bounding box center [264, 72] width 43 height 21
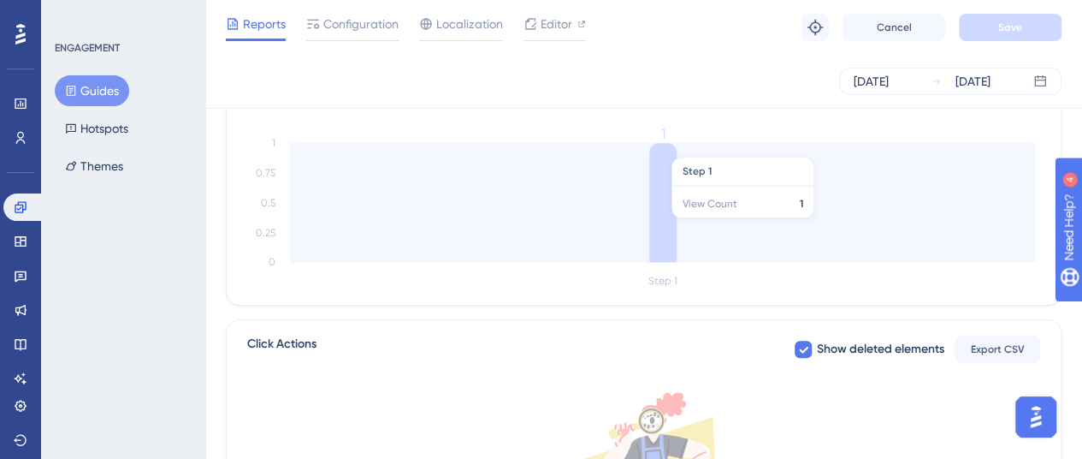
scroll to position [735, 0]
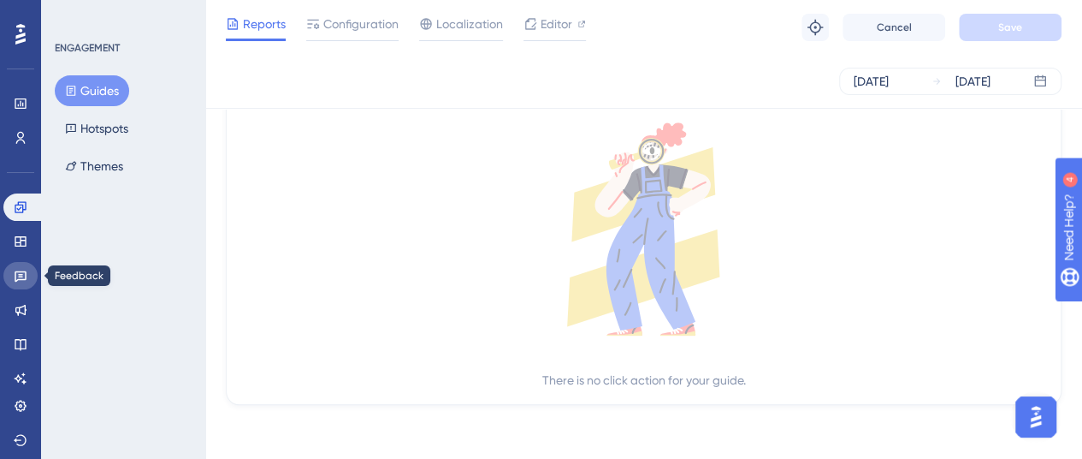
click at [10, 286] on link at bounding box center [20, 275] width 34 height 27
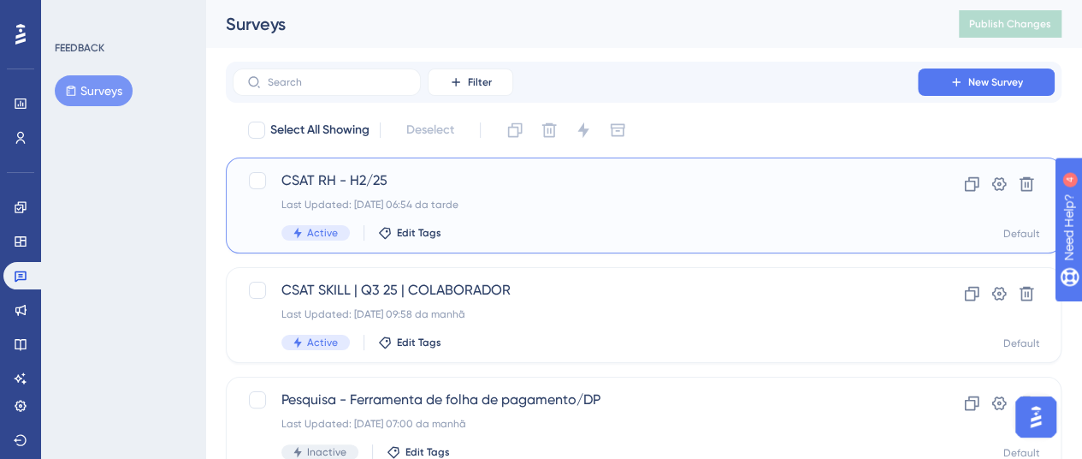
click at [319, 175] on span "CSAT RH - H2/25" at bounding box center [575, 180] width 588 height 21
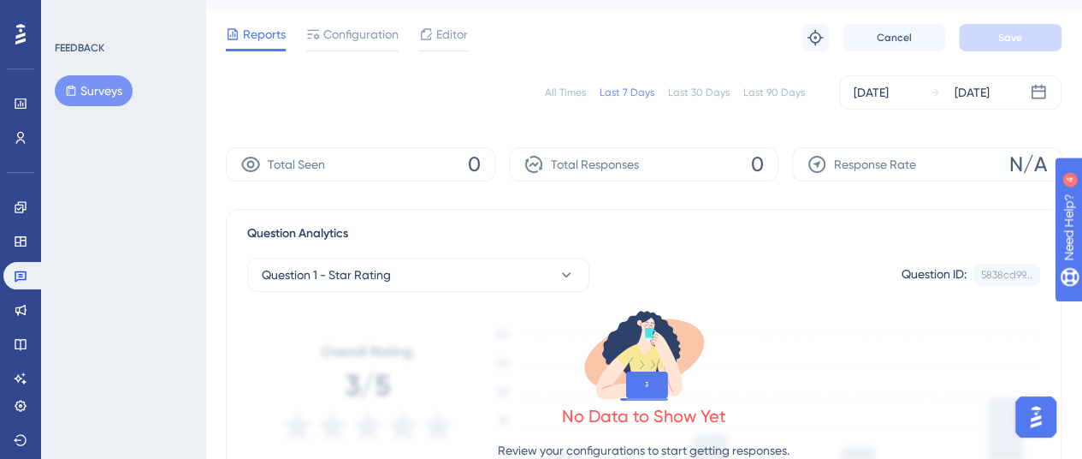
scroll to position [0, 13]
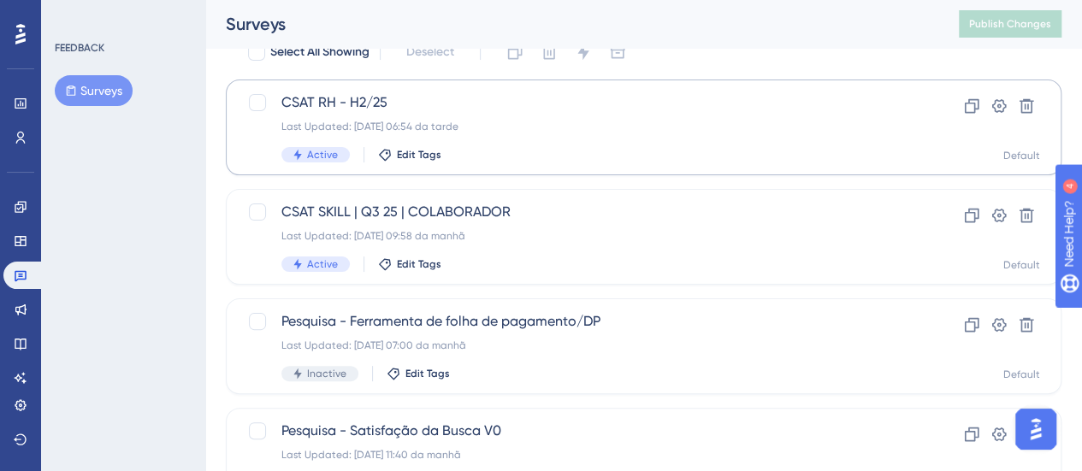
scroll to position [79, 0]
click at [995, 107] on icon at bounding box center [999, 105] width 17 height 17
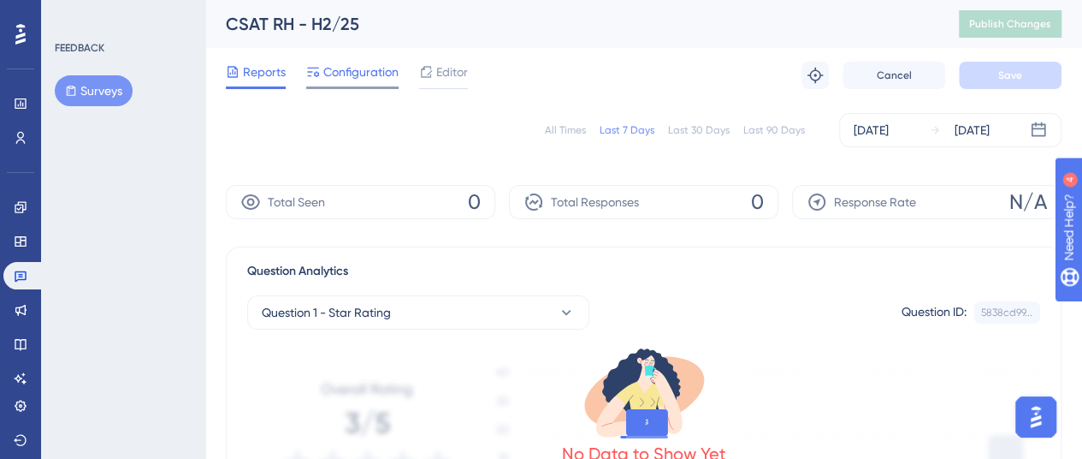
click at [332, 78] on span "Configuration" at bounding box center [360, 72] width 75 height 21
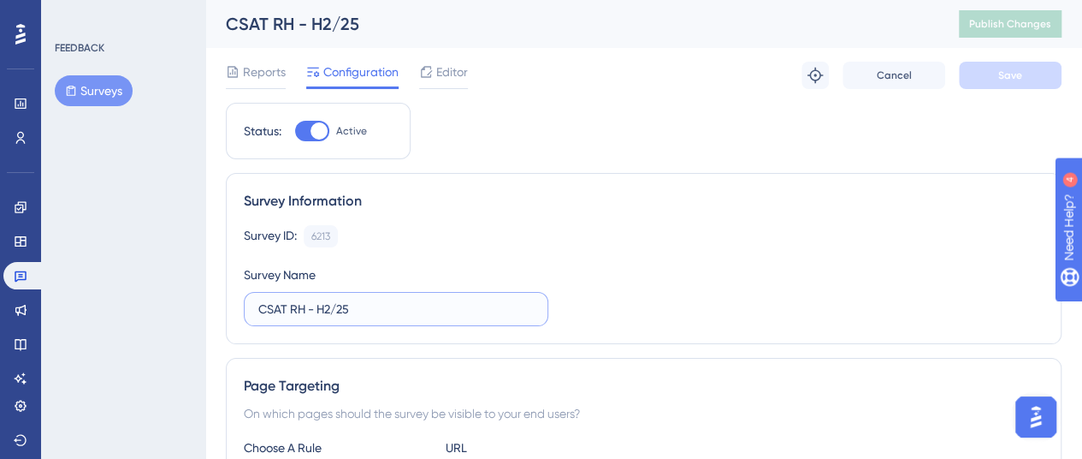
click at [310, 311] on input "CSAT RH - H2/25" at bounding box center [396, 308] width 276 height 19
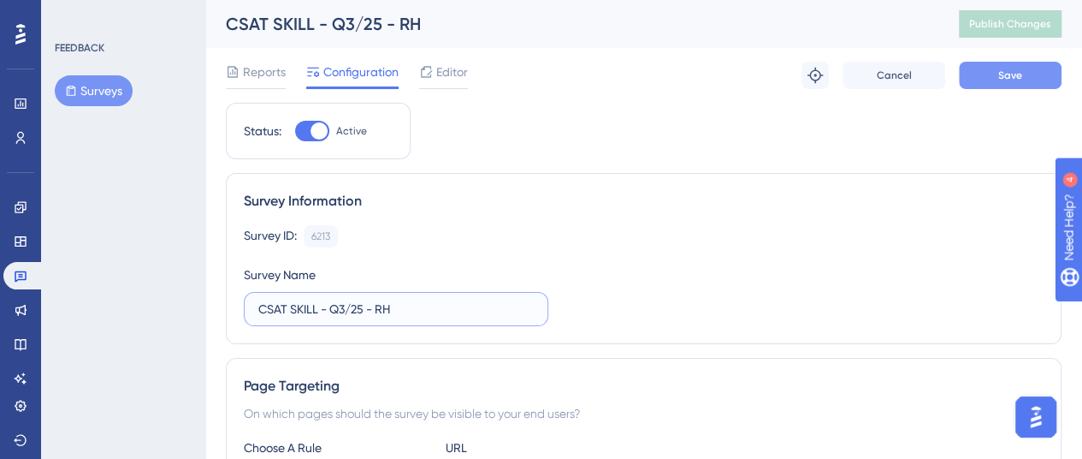
type input "CSAT SKILL - Q3/25 - RH"
click at [996, 74] on button "Save" at bounding box center [1010, 75] width 103 height 27
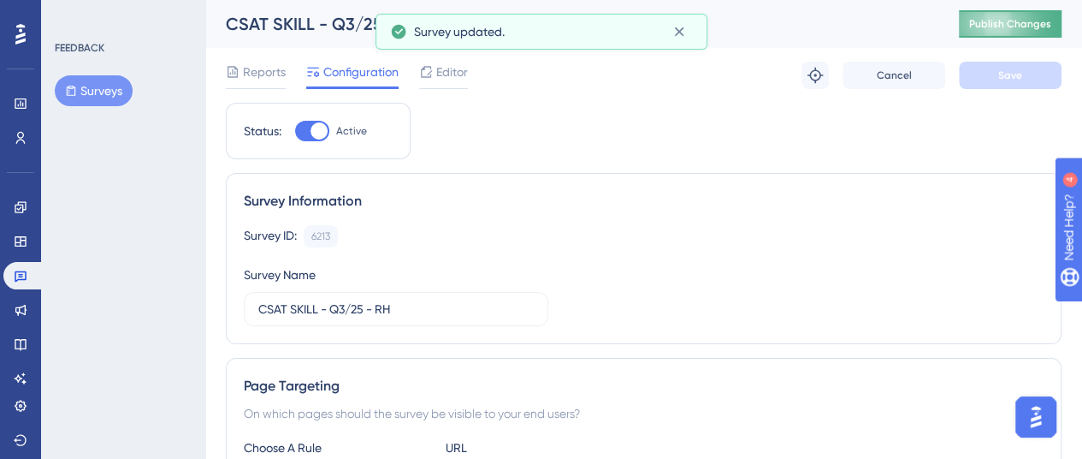
click at [1006, 17] on span "Publish Changes" at bounding box center [1010, 24] width 82 height 14
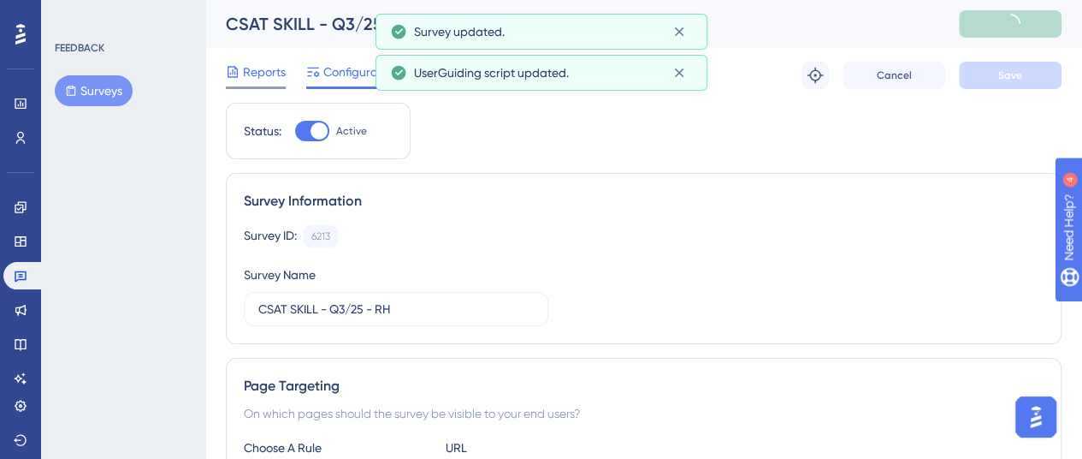
click at [253, 68] on span "Reports" at bounding box center [264, 72] width 43 height 21
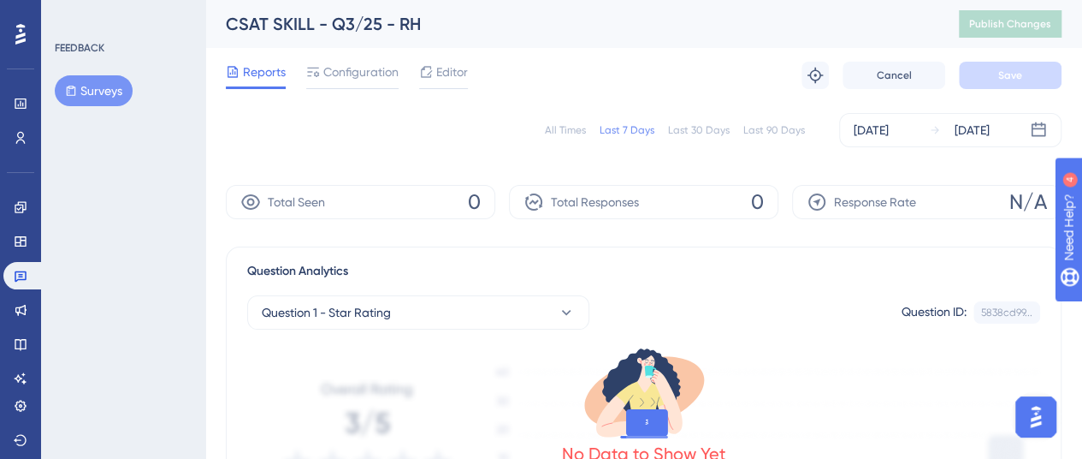
click at [560, 133] on div "All Times" at bounding box center [565, 130] width 41 height 14
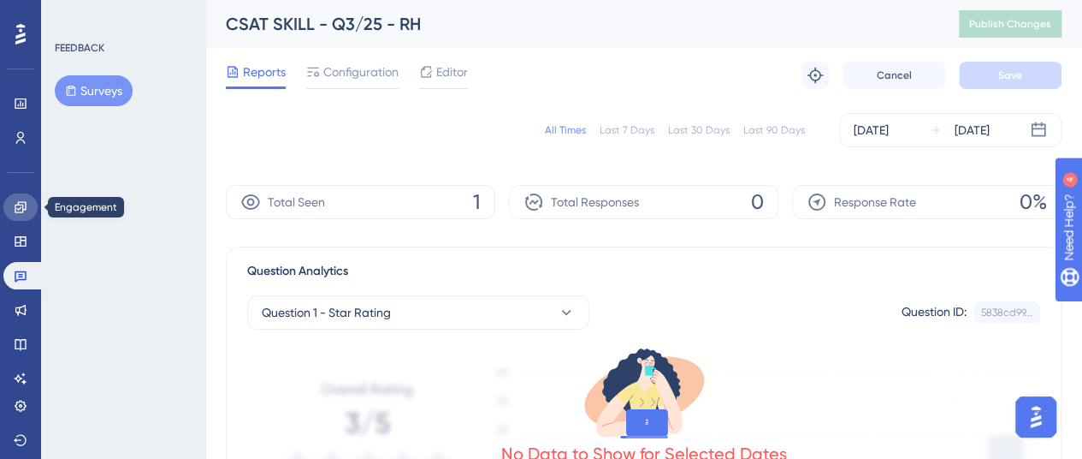
click at [17, 194] on link at bounding box center [20, 206] width 34 height 27
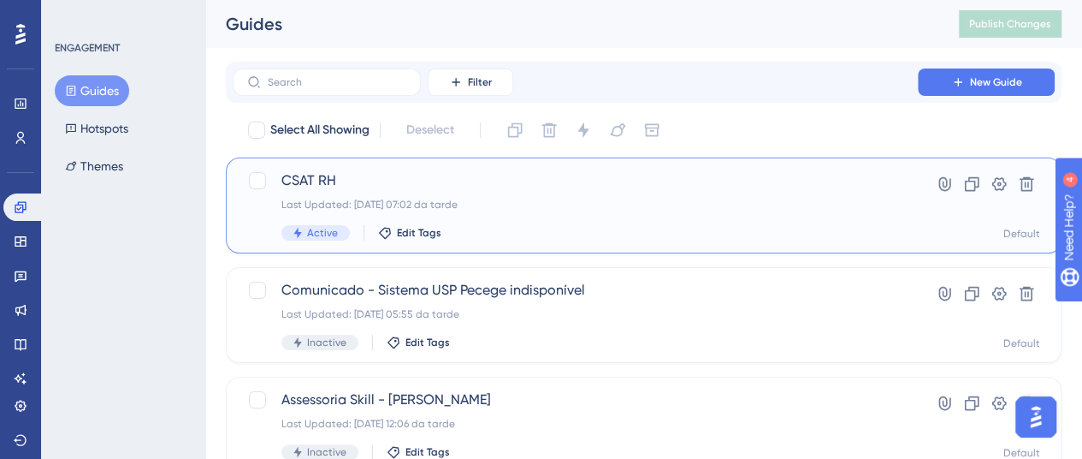
click at [373, 175] on span "CSAT RH" at bounding box center [575, 180] width 588 height 21
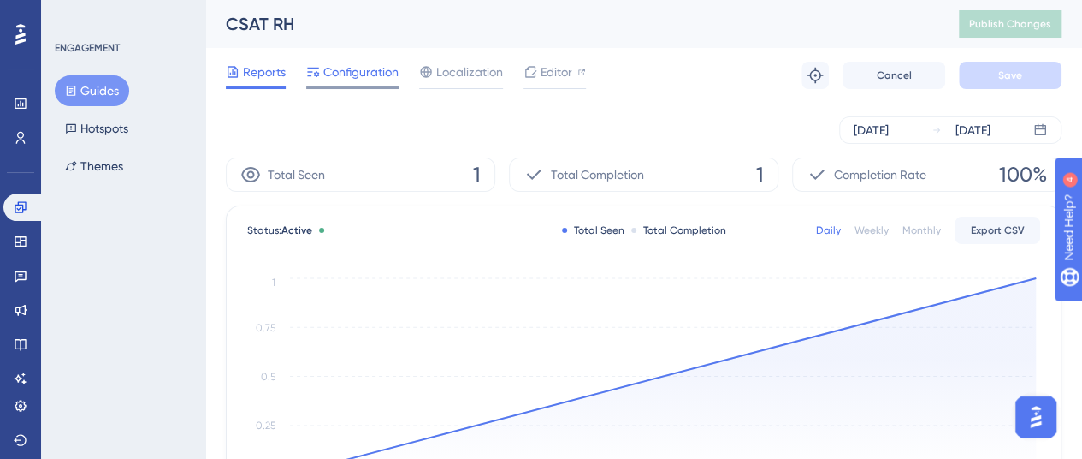
click at [352, 76] on span "Configuration" at bounding box center [360, 72] width 75 height 21
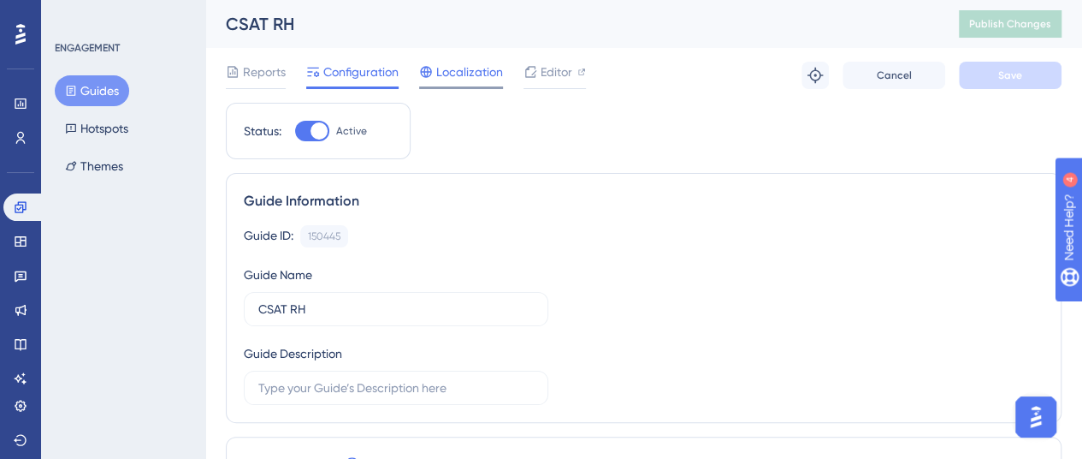
click at [467, 64] on span "Localization" at bounding box center [469, 72] width 67 height 21
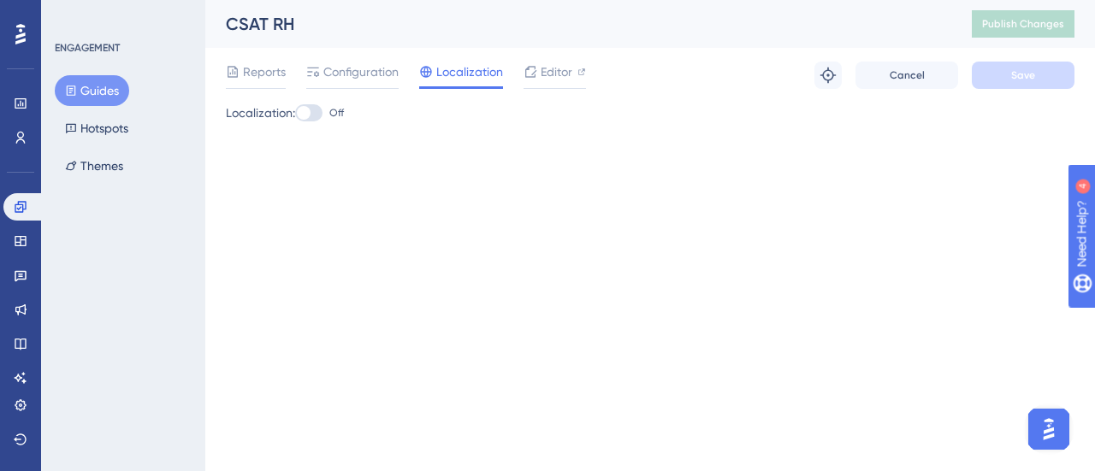
click at [322, 116] on div at bounding box center [308, 112] width 27 height 17
click at [295, 114] on input "Off" at bounding box center [294, 113] width 1 height 1
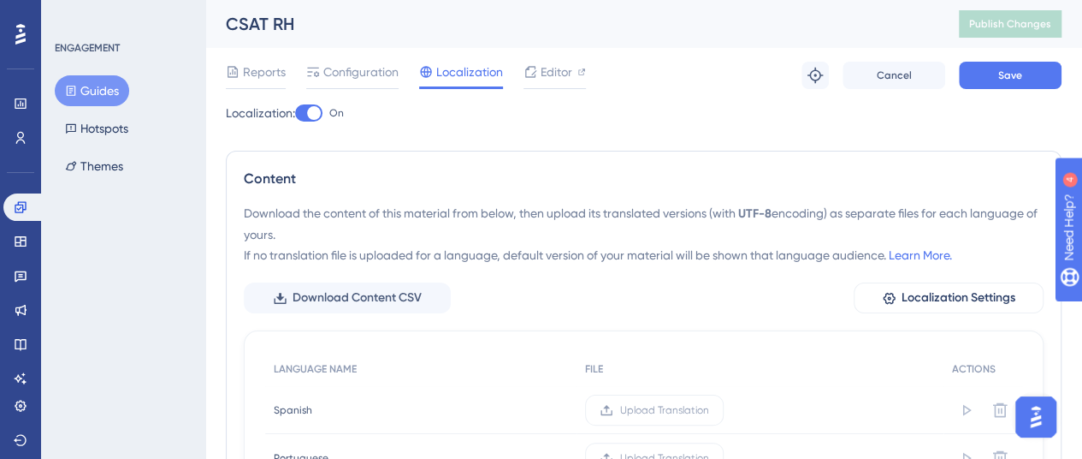
click at [306, 108] on div at bounding box center [308, 112] width 27 height 17
click at [295, 113] on input "On" at bounding box center [294, 113] width 1 height 1
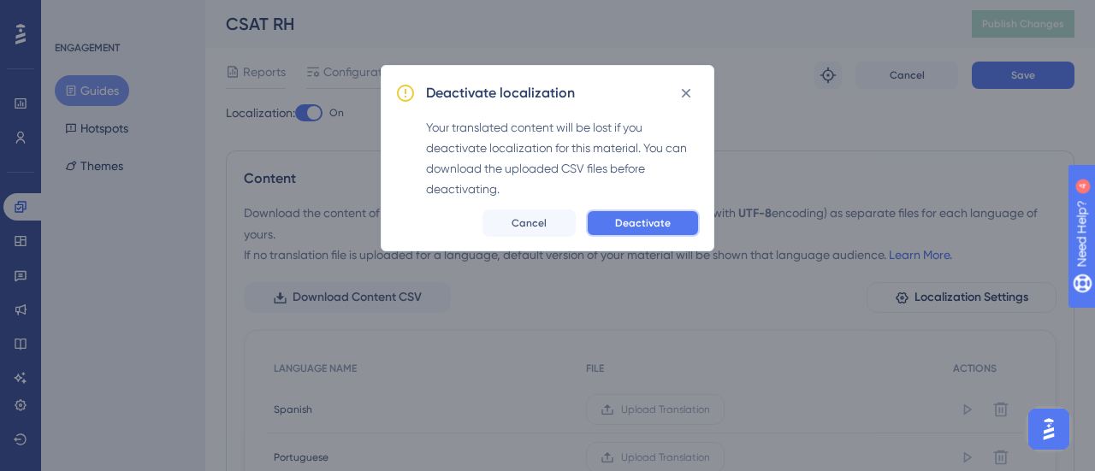
click at [625, 222] on span "Deactivate" at bounding box center [643, 223] width 56 height 14
checkbox input "false"
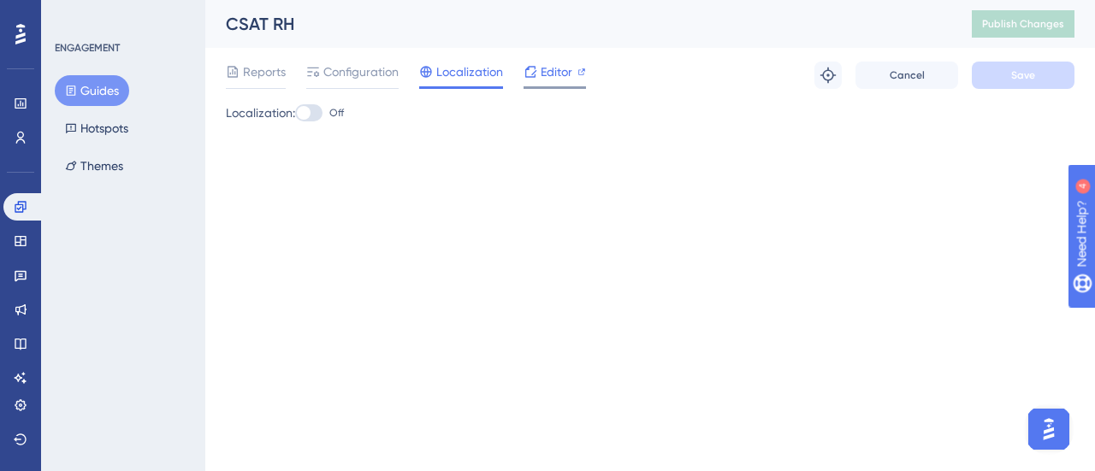
click at [558, 80] on span "Editor" at bounding box center [557, 72] width 32 height 21
click at [258, 70] on span "Reports" at bounding box center [264, 72] width 43 height 21
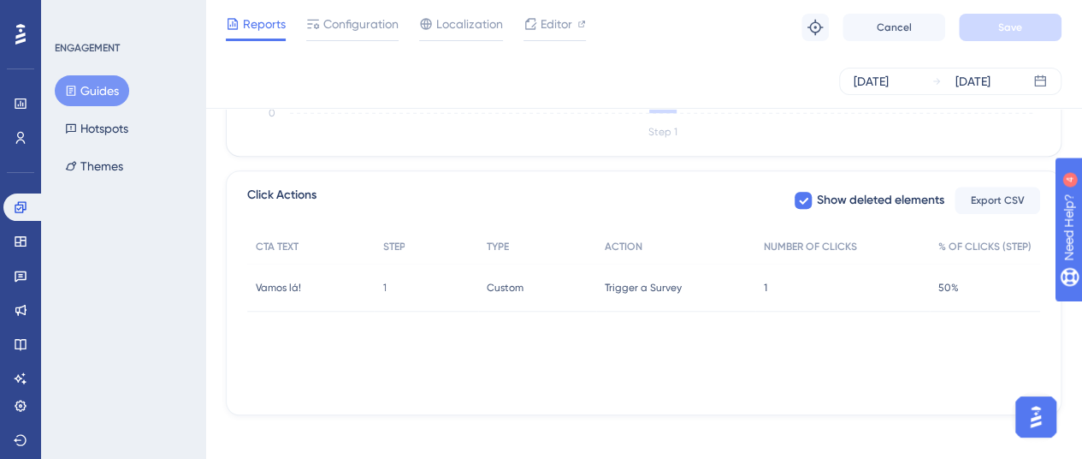
scroll to position [625, 0]
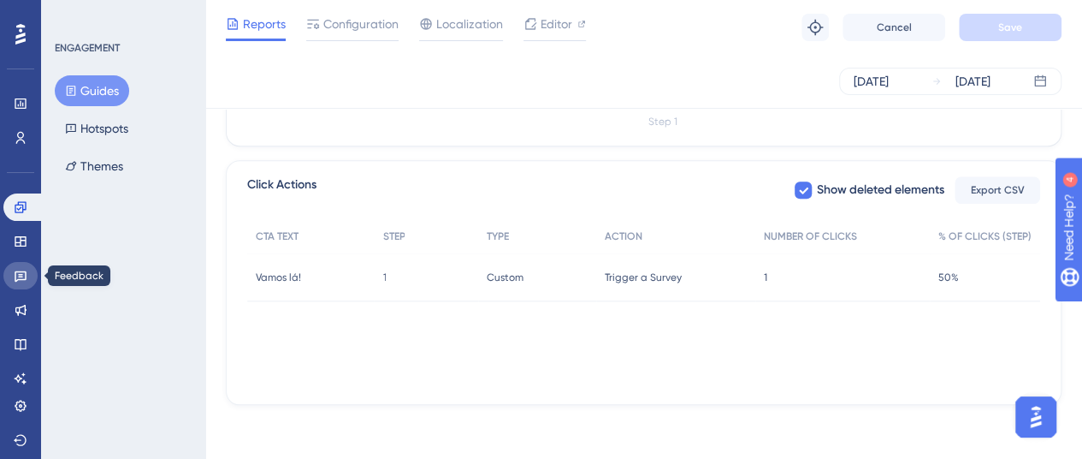
click at [24, 281] on icon at bounding box center [21, 276] width 14 height 14
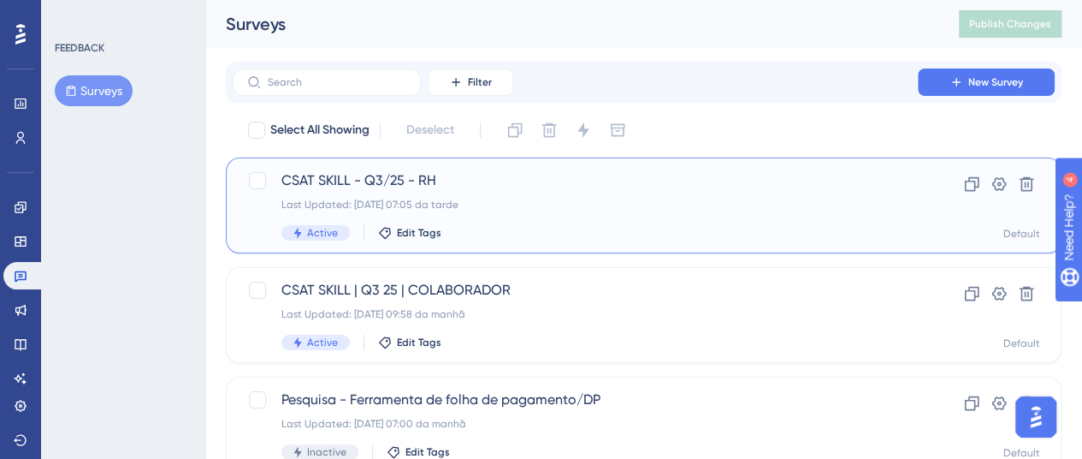
click at [480, 194] on div "CSAT SKILL - Q3/25 - RH Last Updated: 22.08.2025 07:05 da tarde Active Edit Tags" at bounding box center [575, 205] width 588 height 70
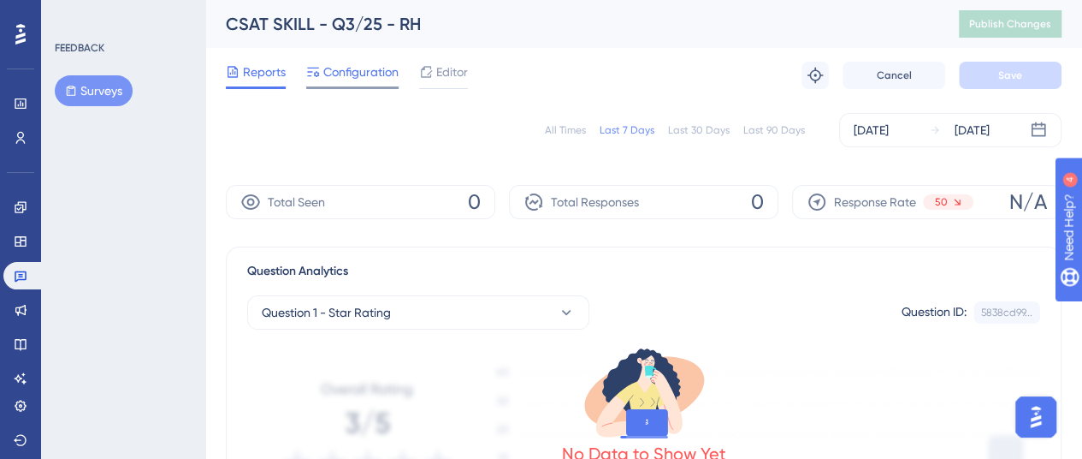
click at [347, 83] on div "Configuration" at bounding box center [352, 75] width 92 height 27
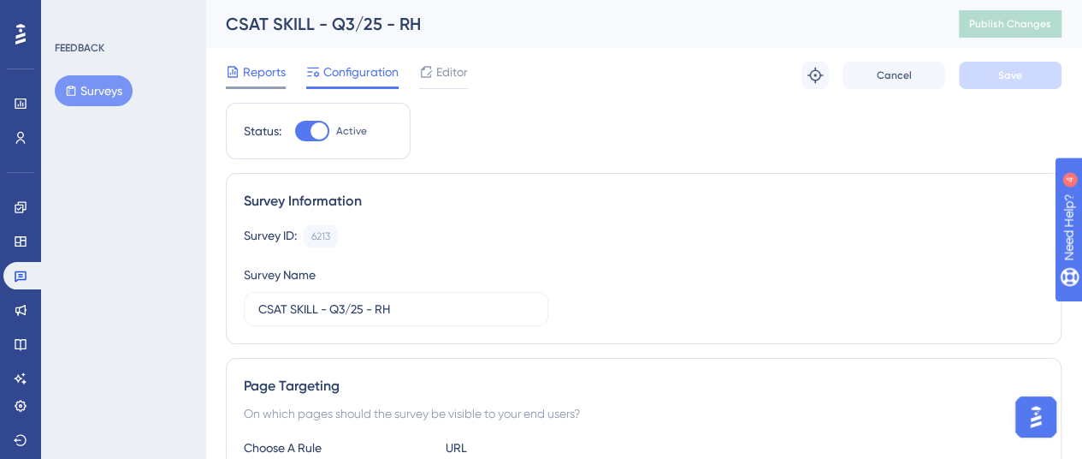
click at [264, 79] on span "Reports" at bounding box center [264, 72] width 43 height 21
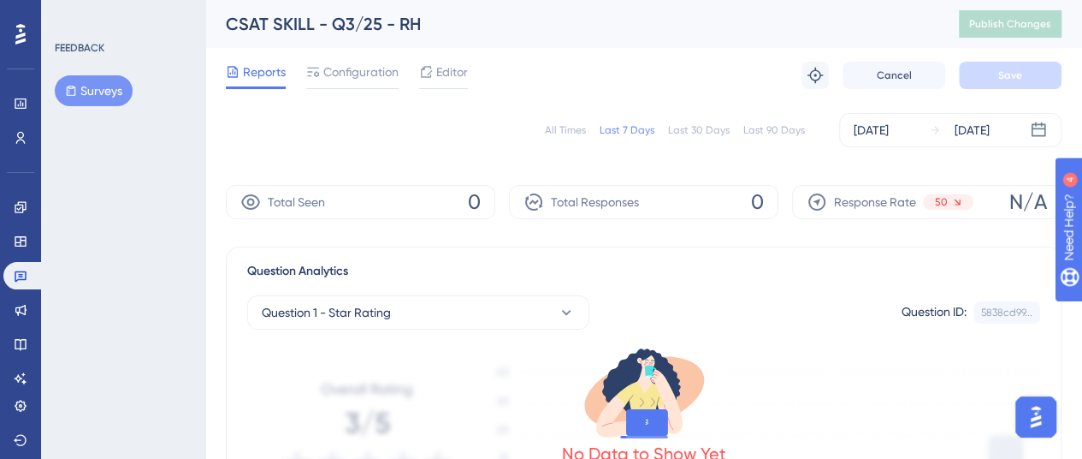
click at [568, 128] on div "All Times" at bounding box center [565, 130] width 41 height 14
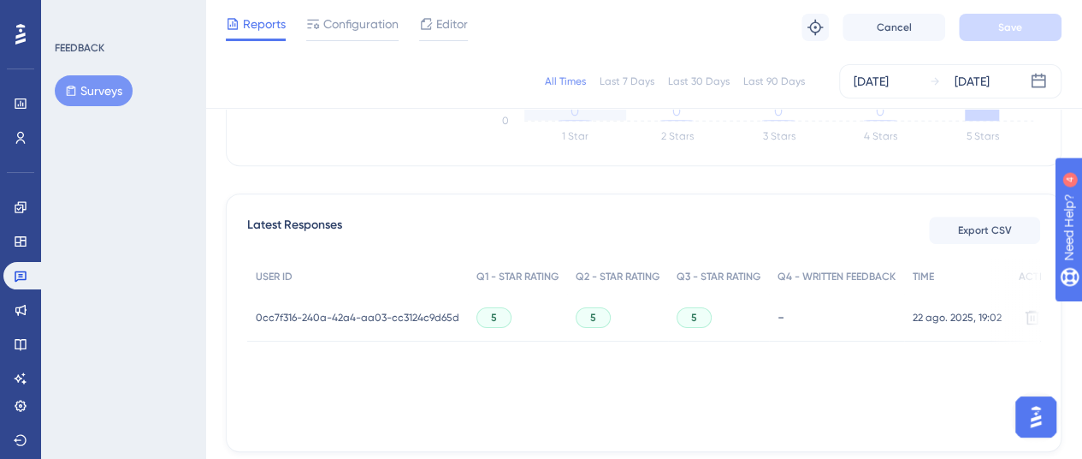
scroll to position [404, 0]
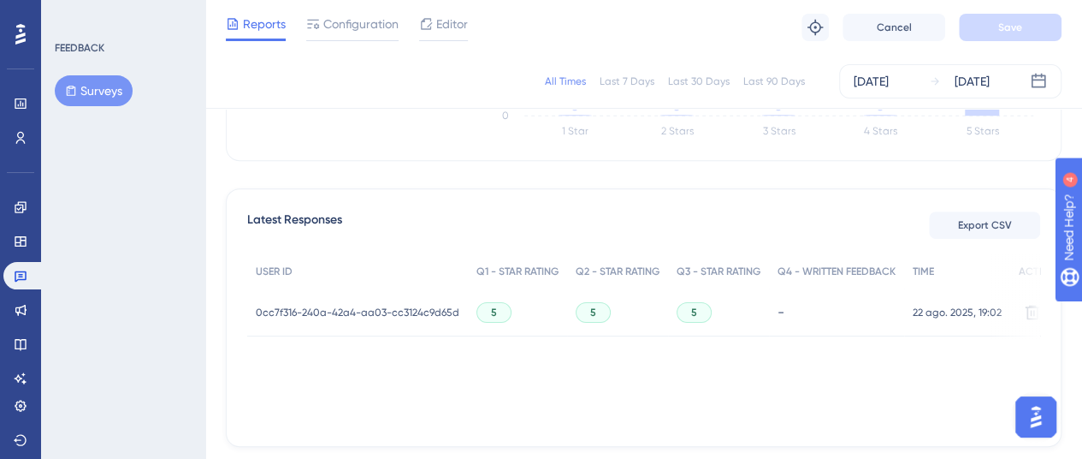
click at [435, 321] on div "0cc7f316-240a-42a4-aa03-cc3124c9d65d 0cc7f316-240a-42a4-aa03-cc3124c9d65d" at bounding box center [358, 312] width 204 height 48
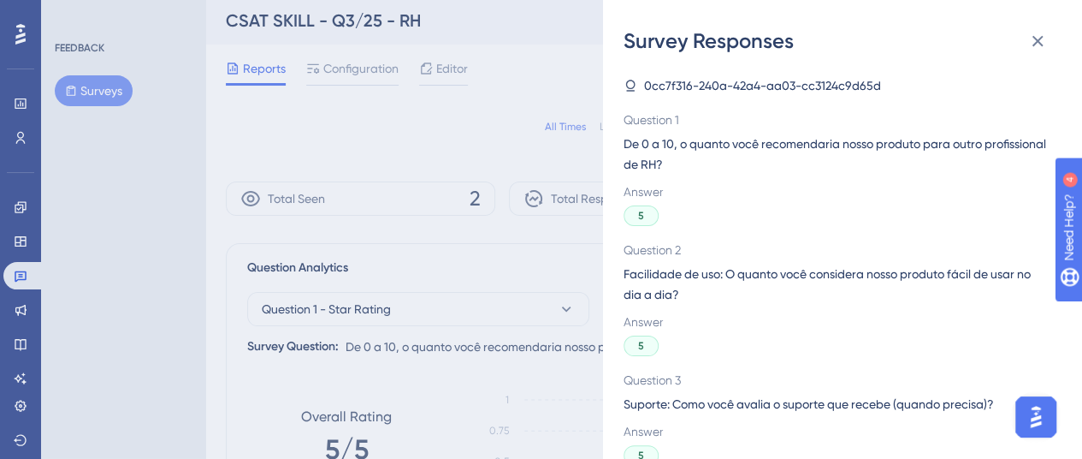
scroll to position [3, 0]
click at [628, 86] on icon at bounding box center [631, 86] width 14 height 14
click at [507, 400] on div "Survey Responses 0cc7f316-240a-42a4-aa03-cc3124c9d65d Question 1 De 0 a 10, o q…" at bounding box center [541, 229] width 1082 height 459
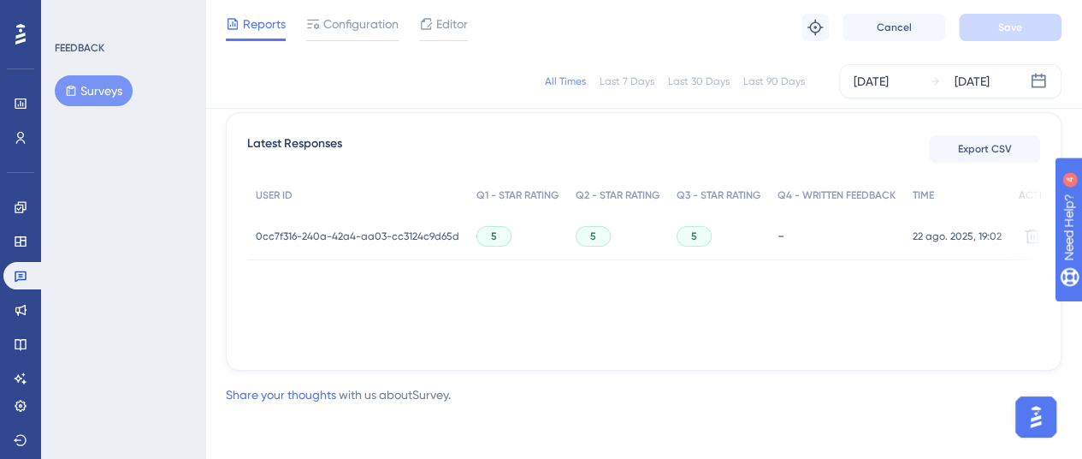
scroll to position [0, 27]
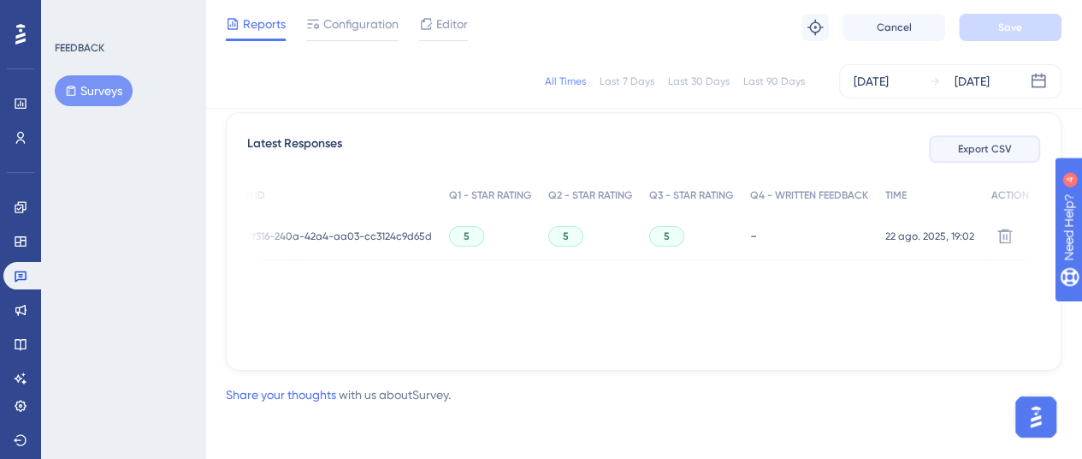
click at [991, 148] on span "Export CSV" at bounding box center [985, 149] width 54 height 14
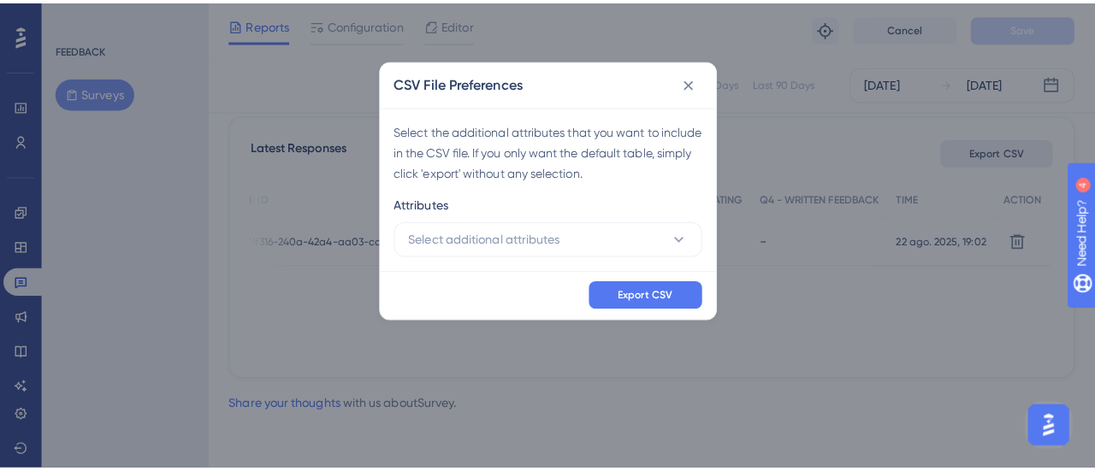
scroll to position [467, 0]
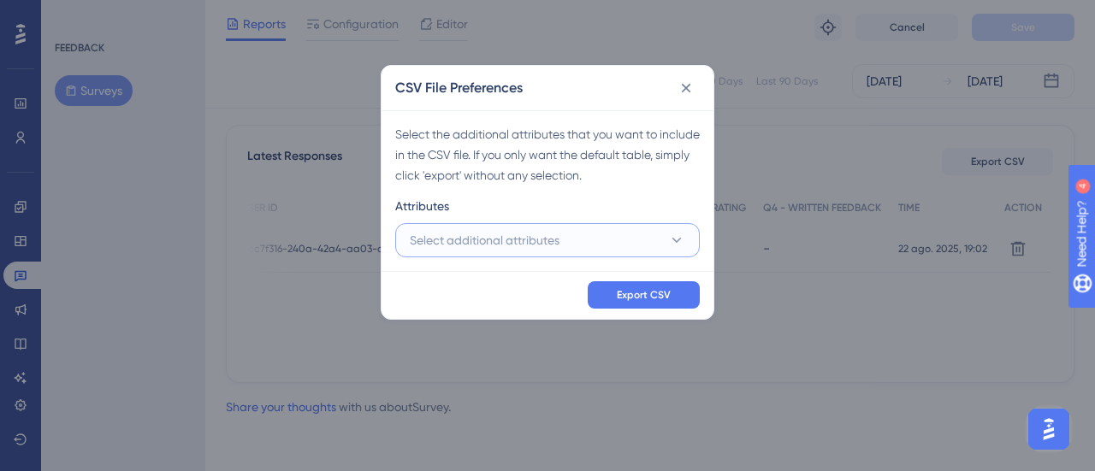
click at [649, 229] on button "Select additional attributes" at bounding box center [547, 240] width 305 height 34
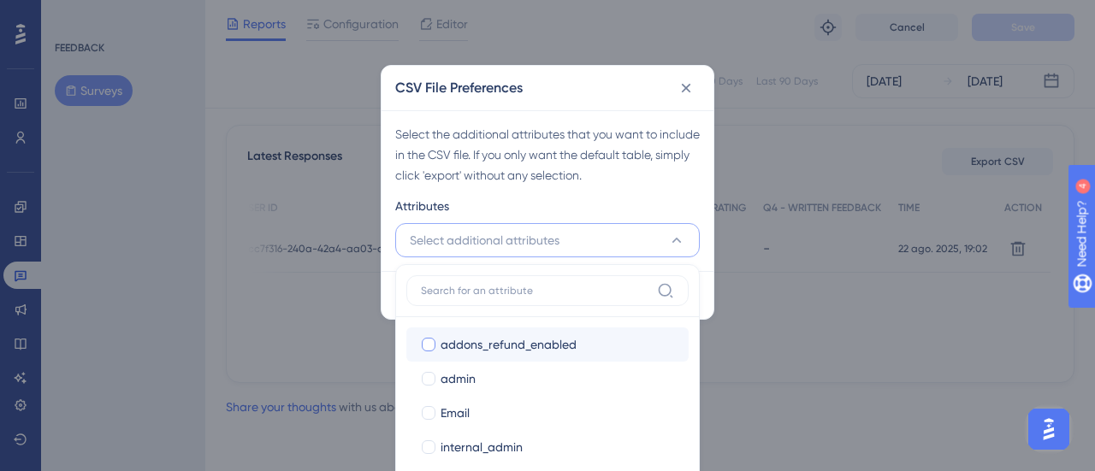
scroll to position [287, 0]
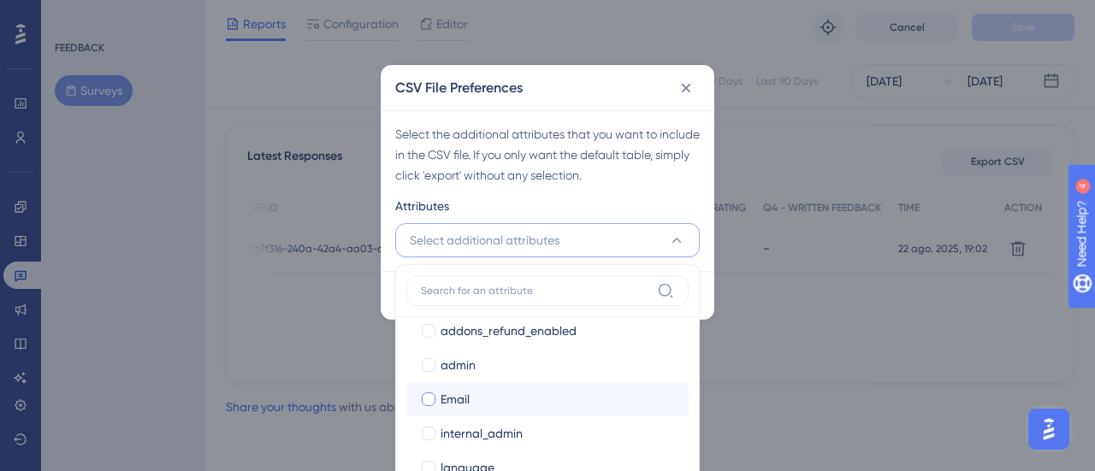
click at [495, 393] on div "Email" at bounding box center [558, 399] width 234 height 21
checkbox input "true"
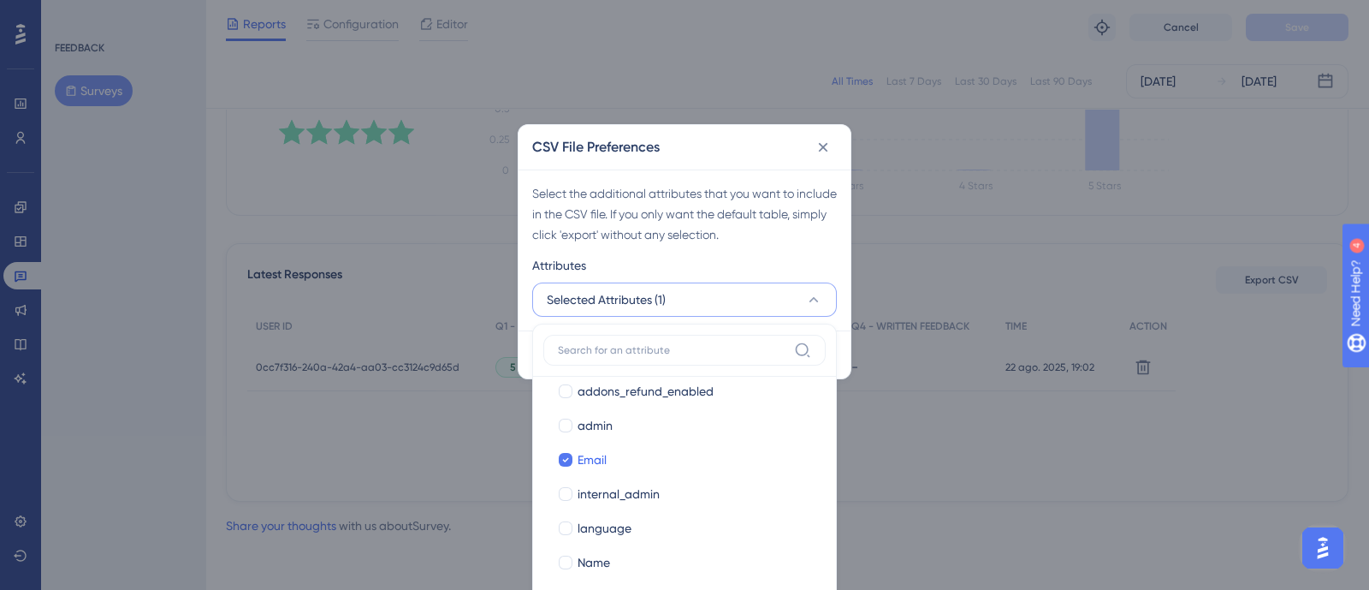
scroll to position [287, 0]
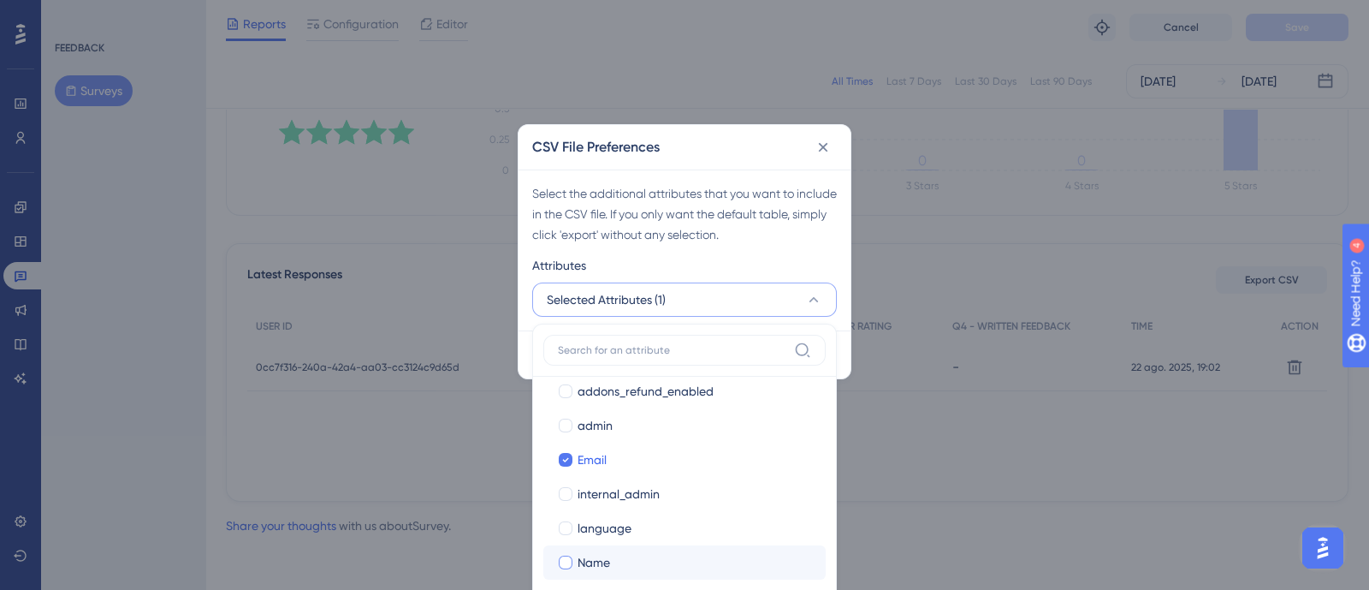
click at [619, 471] on div "Name" at bounding box center [695, 562] width 234 height 21
checkbox input "true"
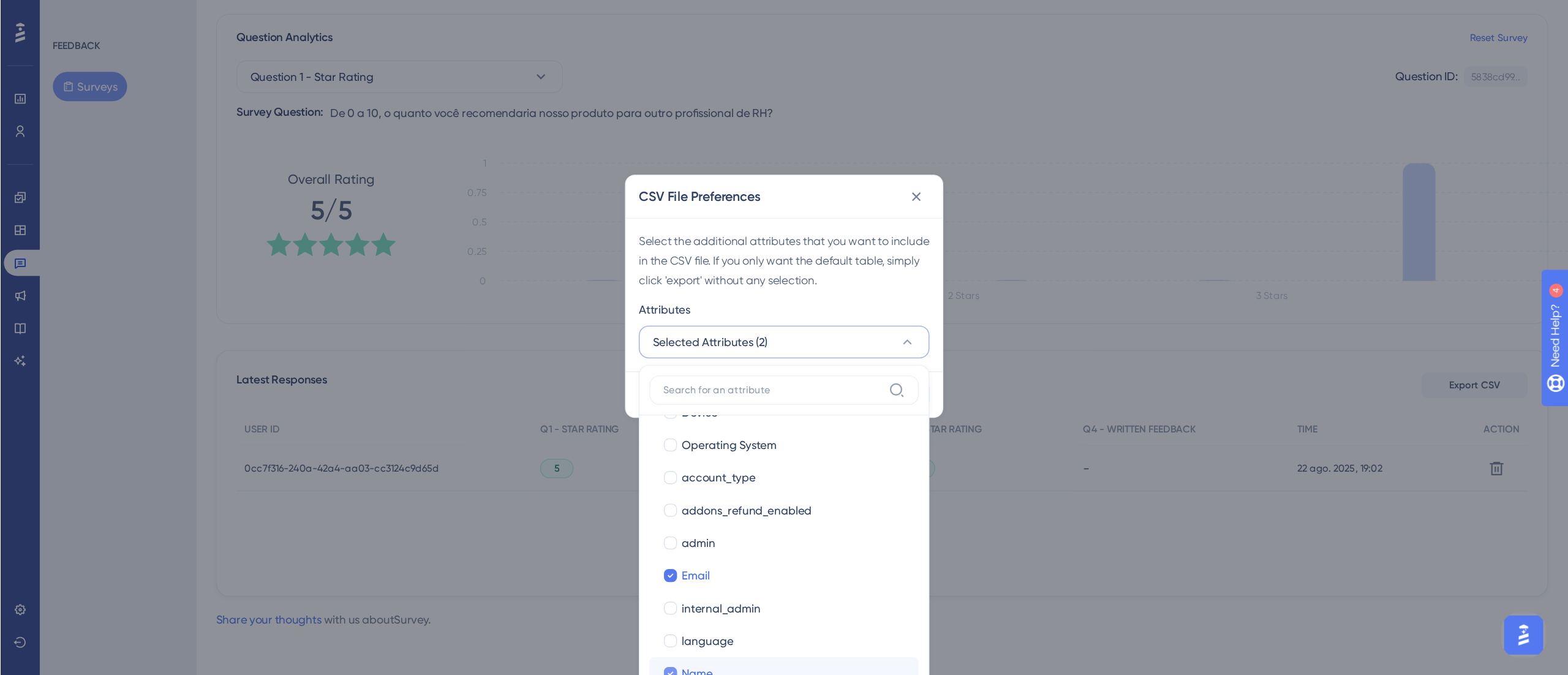
scroll to position [0, 0]
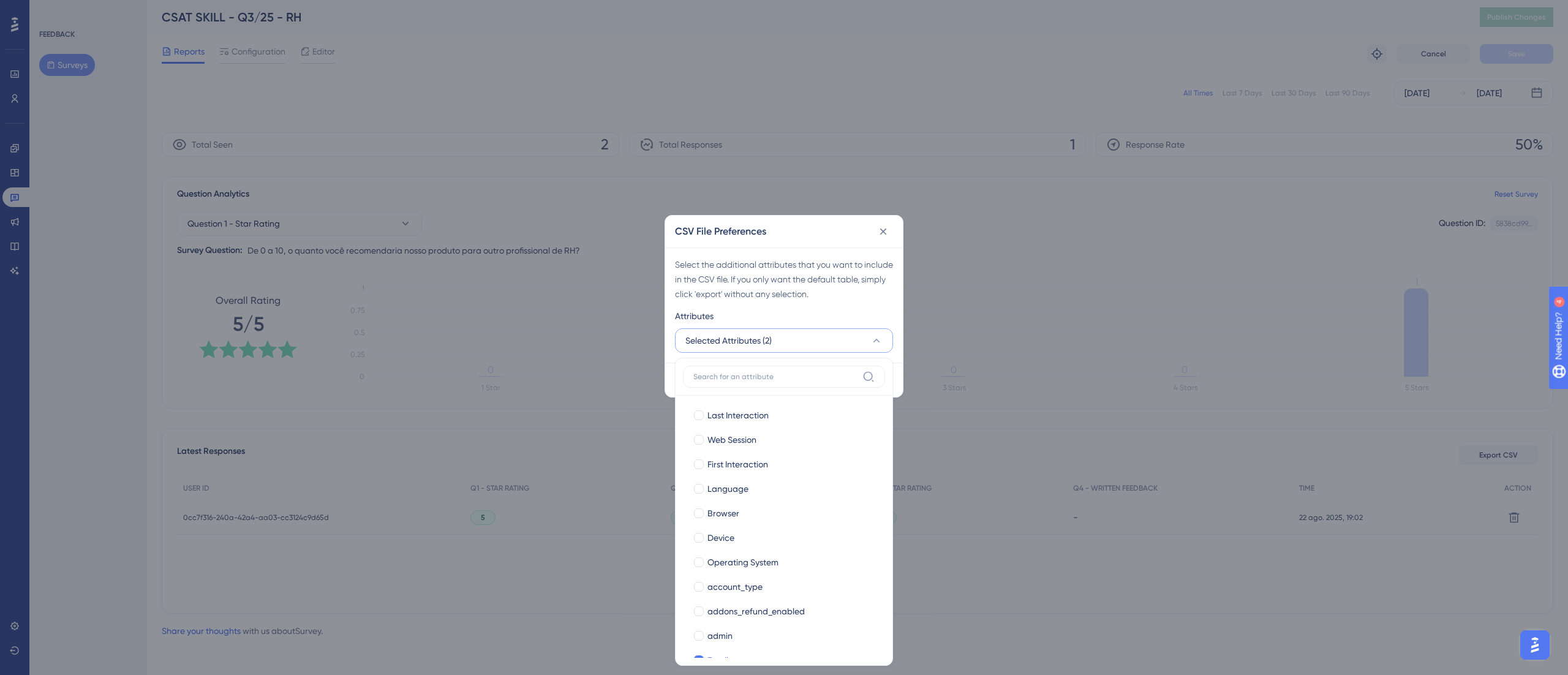
click at [783, 337] on div "CSV File Preferences Select the additional attributes that you want to include …" at bounding box center [784, 337] width 1568 height 675
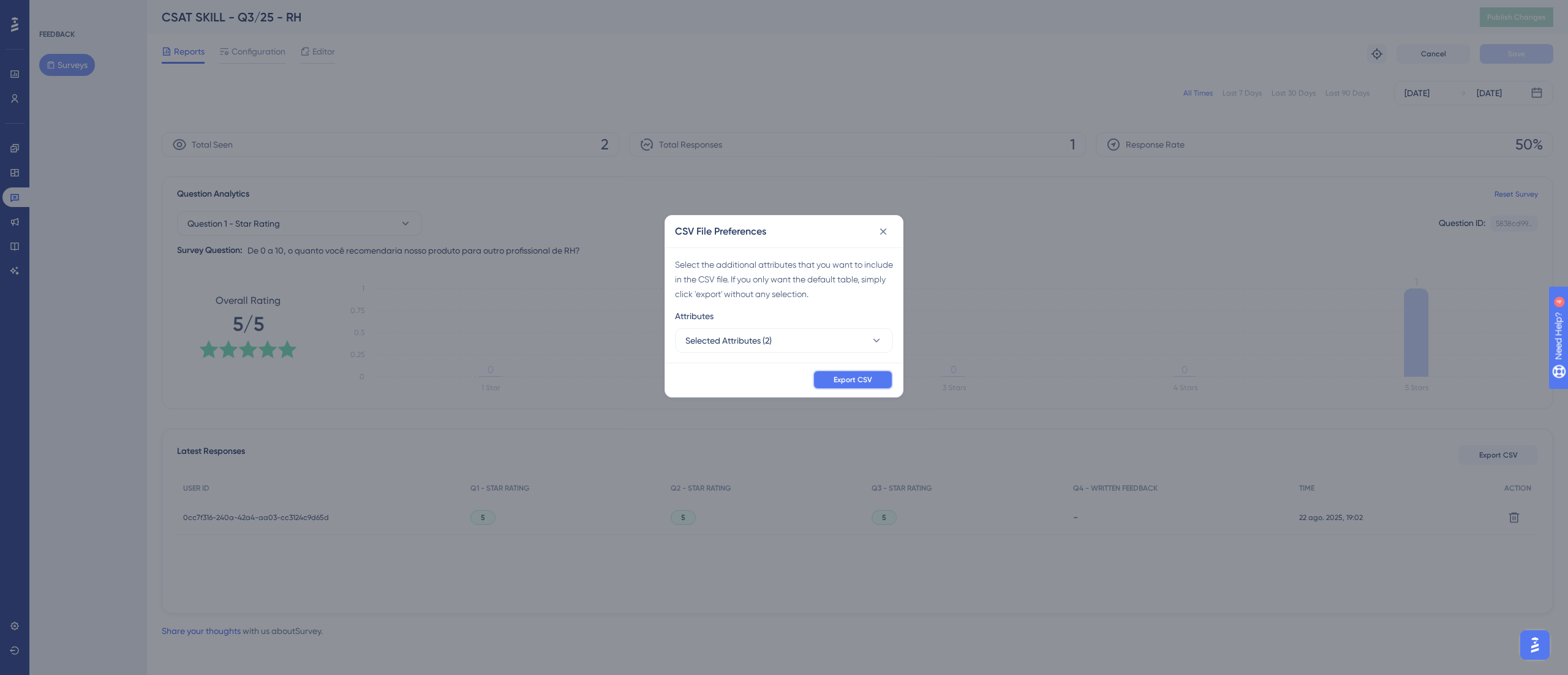
click at [783, 337] on button "Export CSV" at bounding box center [853, 379] width 80 height 19
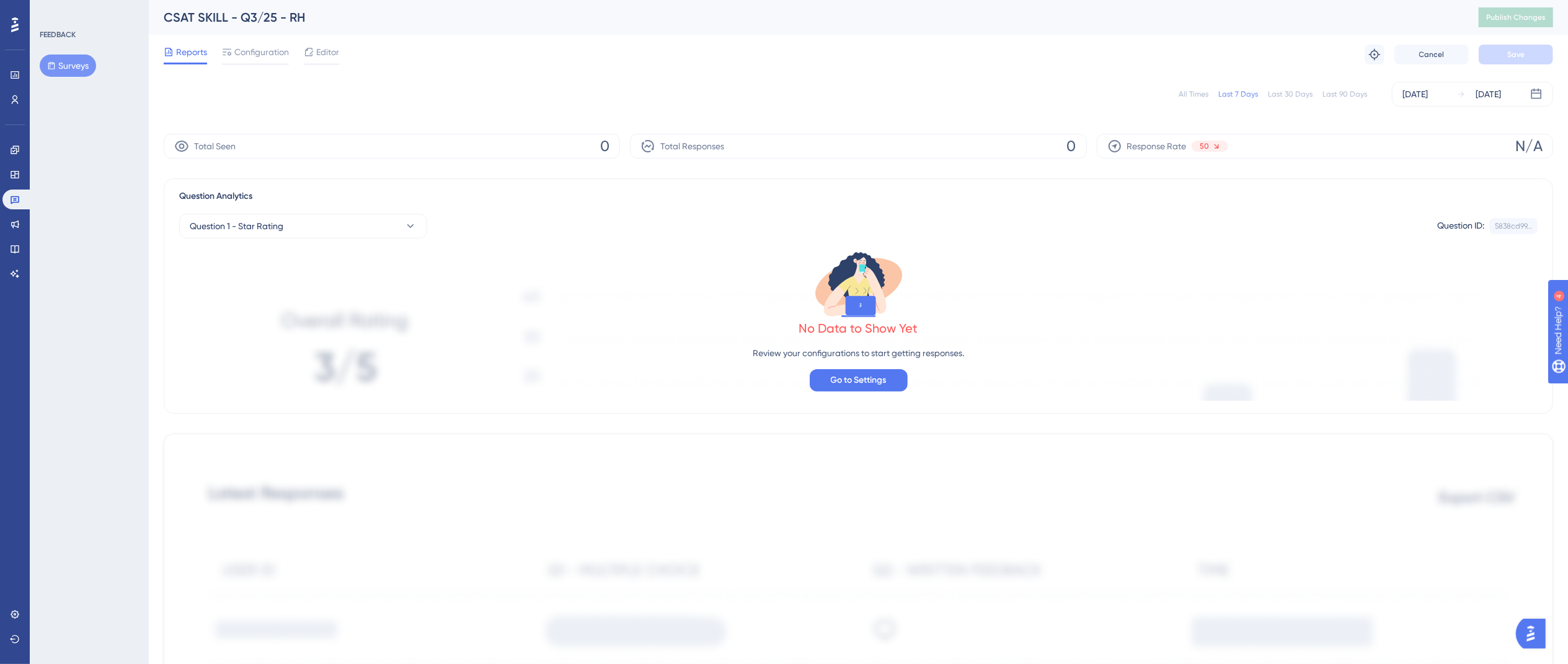
click at [1179, 92] on div "All Times Last 7 Days Last 30 Days Last 90 Days [DATE] [DATE]" at bounding box center [858, 94] width 1389 height 25
click at [1188, 96] on div "All Times" at bounding box center [1193, 94] width 30 height 10
click at [1183, 91] on div "All Times" at bounding box center [1193, 94] width 30 height 10
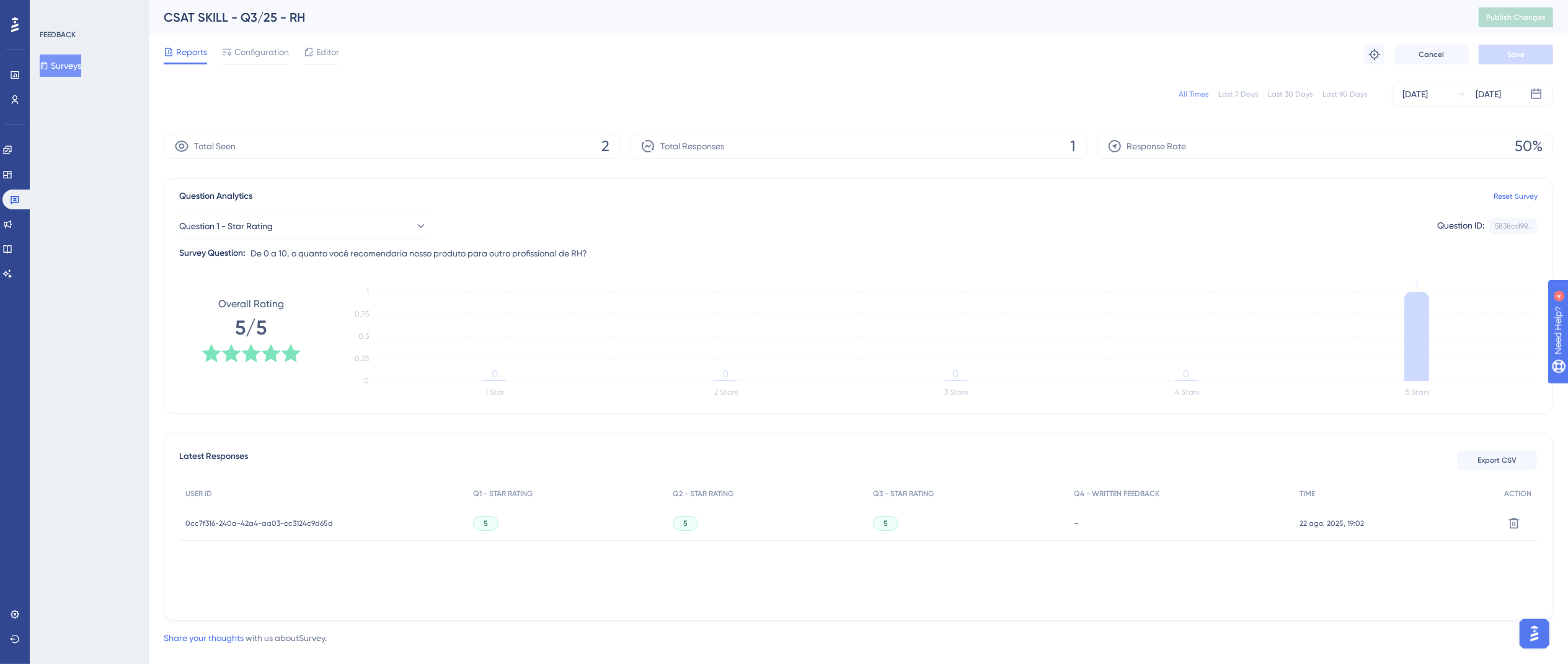
scroll to position [21, 0]
